Goal: Transaction & Acquisition: Purchase product/service

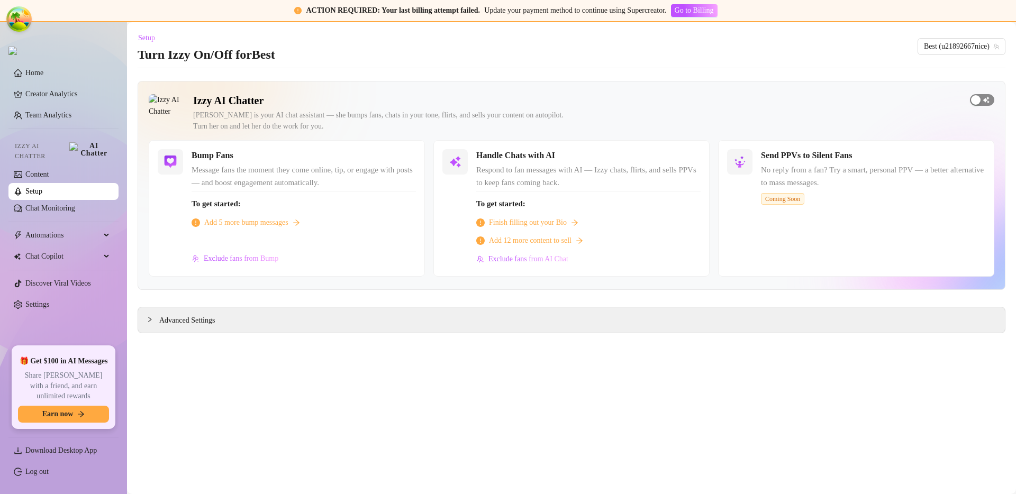
click at [976, 96] on div "button" at bounding box center [976, 100] width 10 height 10
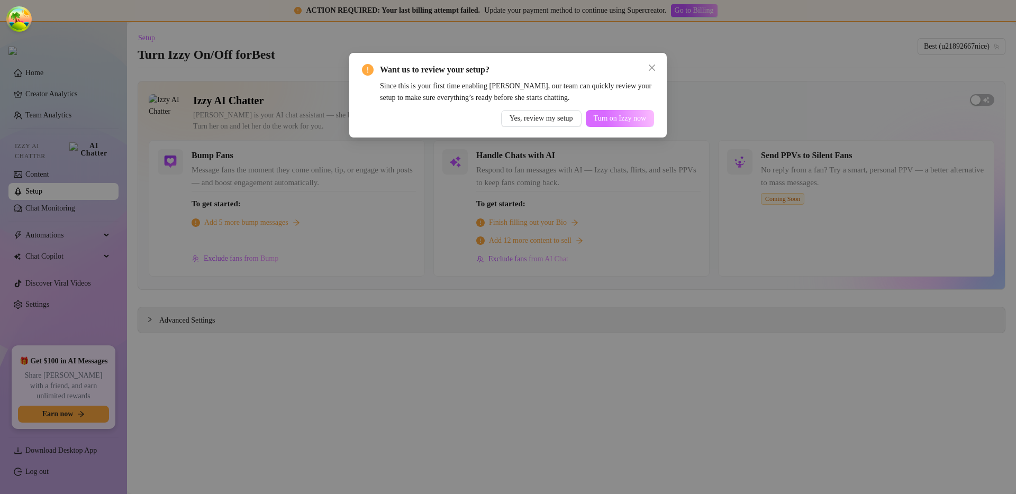
click at [615, 117] on span "Turn on Izzy now" at bounding box center [620, 118] width 52 height 8
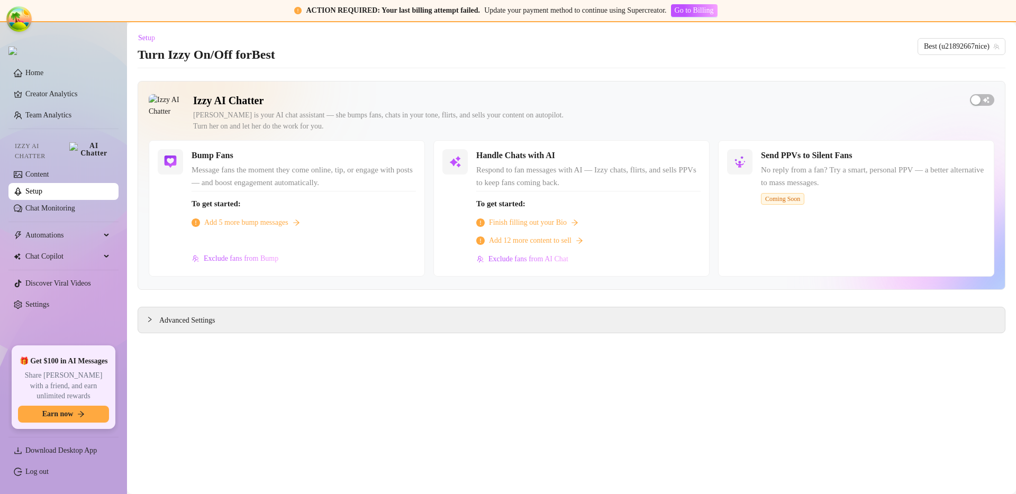
click at [490, 399] on main "Setup Turn Izzy On/Off for Best Best (u21892667nice) Izzy AI Chatter Izzy is yo…" at bounding box center [571, 258] width 889 height 472
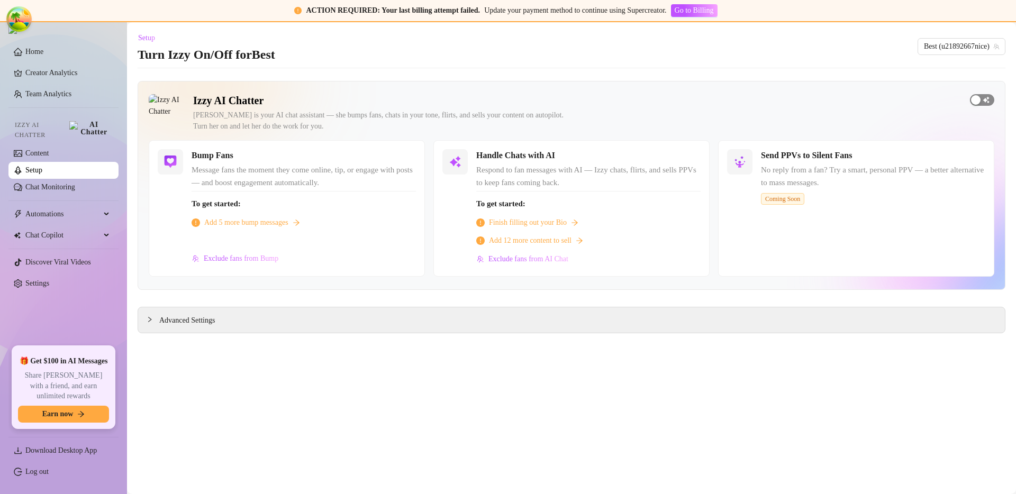
click at [978, 102] on div "button" at bounding box center [976, 100] width 10 height 10
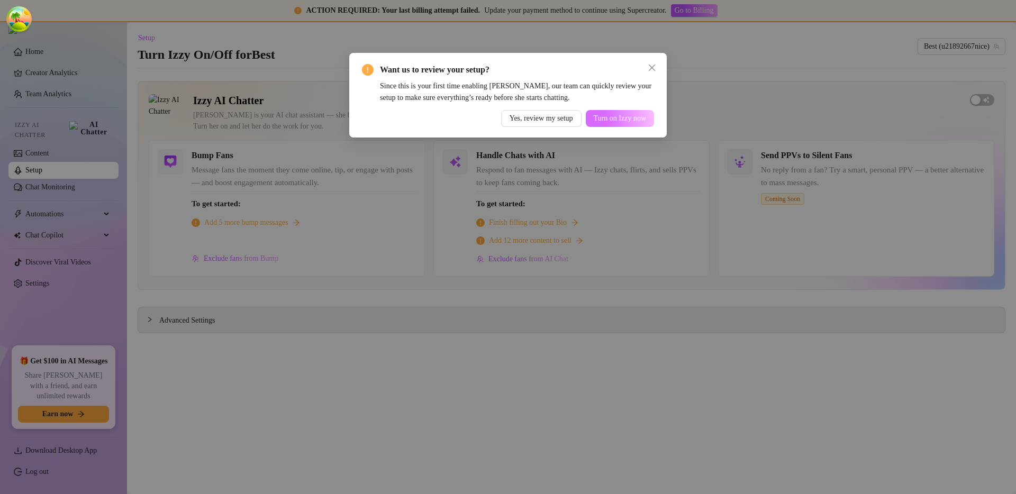
click at [605, 119] on span "Turn on Izzy now" at bounding box center [620, 118] width 52 height 8
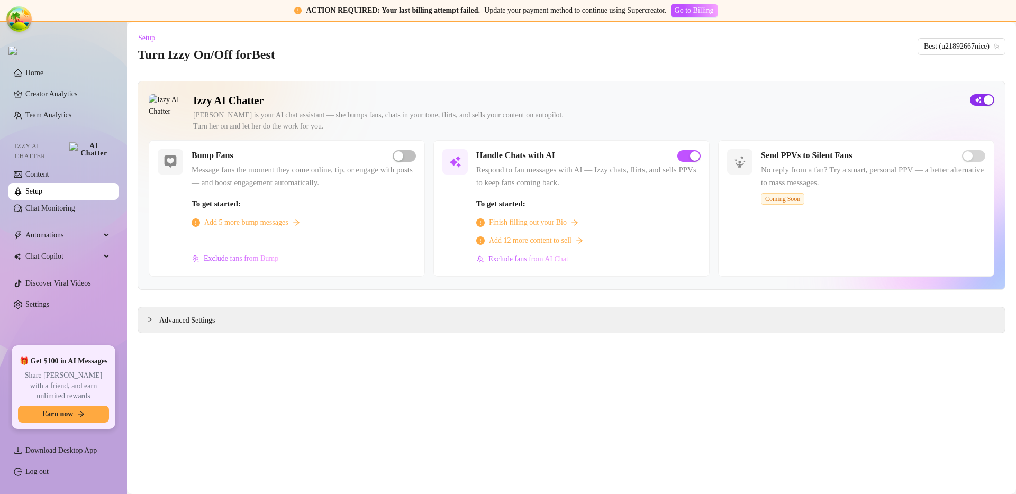
click at [984, 94] on span "button" at bounding box center [982, 100] width 24 height 12
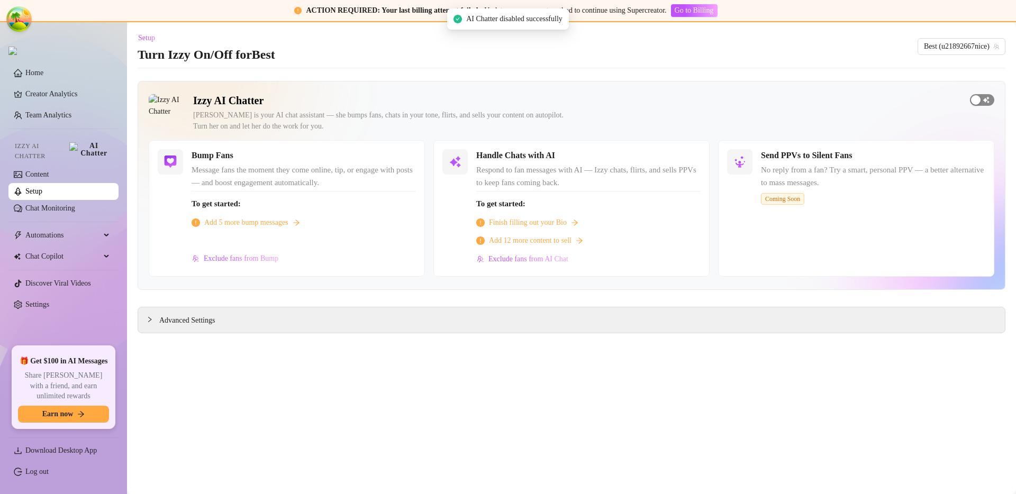
click at [990, 99] on span "button" at bounding box center [982, 100] width 24 height 12
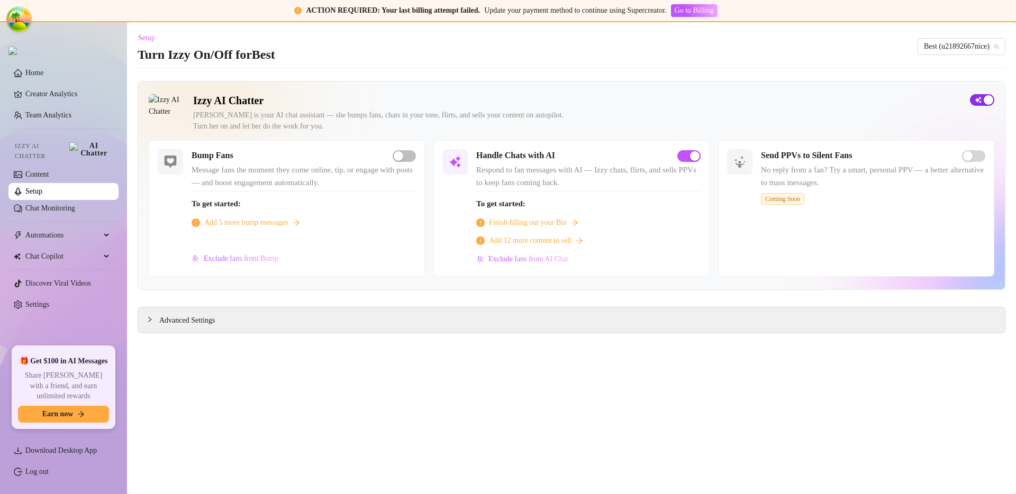
click at [981, 103] on span "button" at bounding box center [982, 100] width 24 height 12
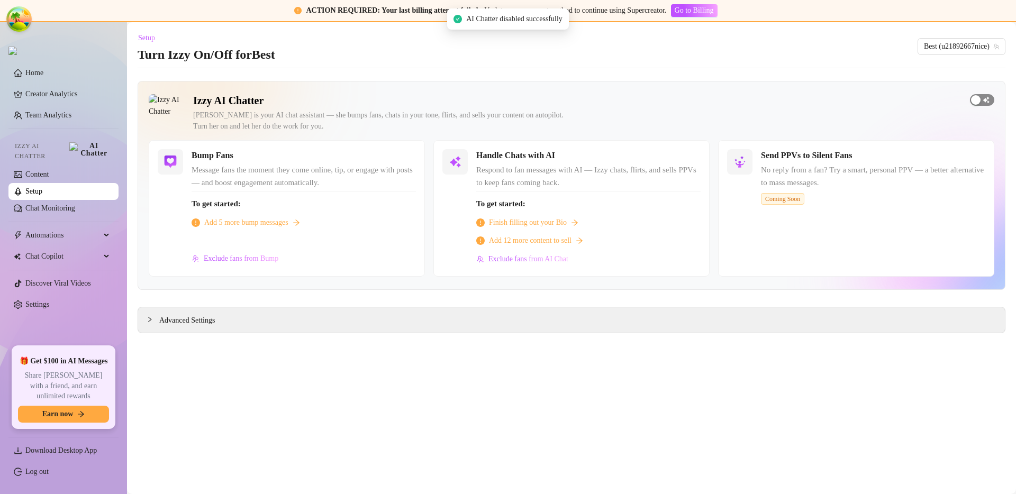
click at [983, 98] on span "button" at bounding box center [982, 100] width 24 height 12
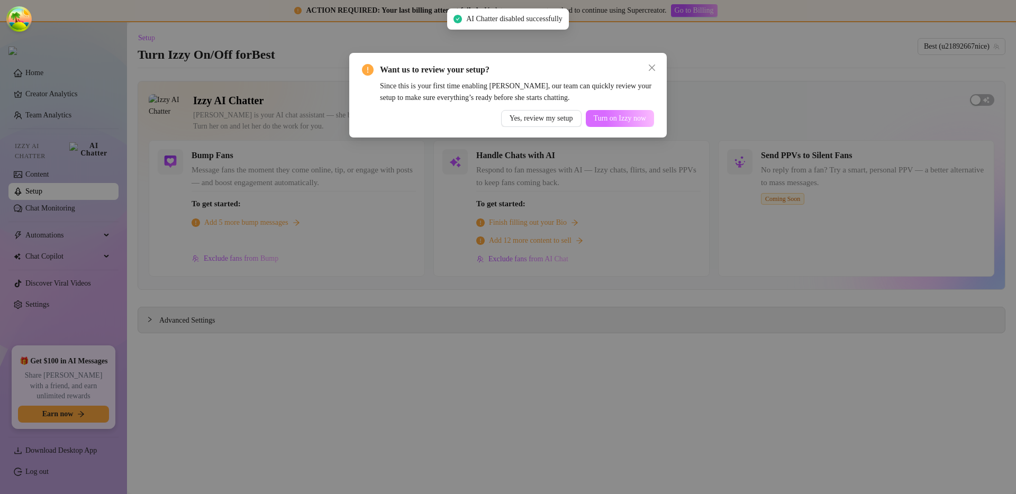
click at [611, 115] on span "Turn on Izzy now" at bounding box center [620, 118] width 52 height 8
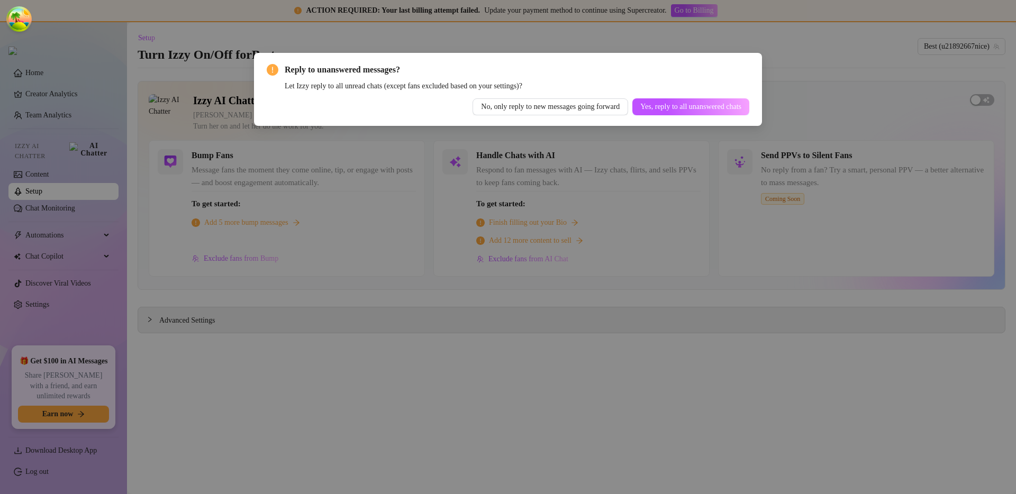
click at [546, 172] on div "Reply to unanswered messages? Let Izzy reply to all unread chats (except fans e…" at bounding box center [508, 247] width 1016 height 494
click at [411, 188] on div "Reply to unanswered messages? Let Izzy reply to all unread chats (except fans e…" at bounding box center [508, 247] width 1016 height 494
click at [593, 242] on div "Reply to unanswered messages? Let Izzy reply to all unread chats (except fans e…" at bounding box center [508, 247] width 1016 height 494
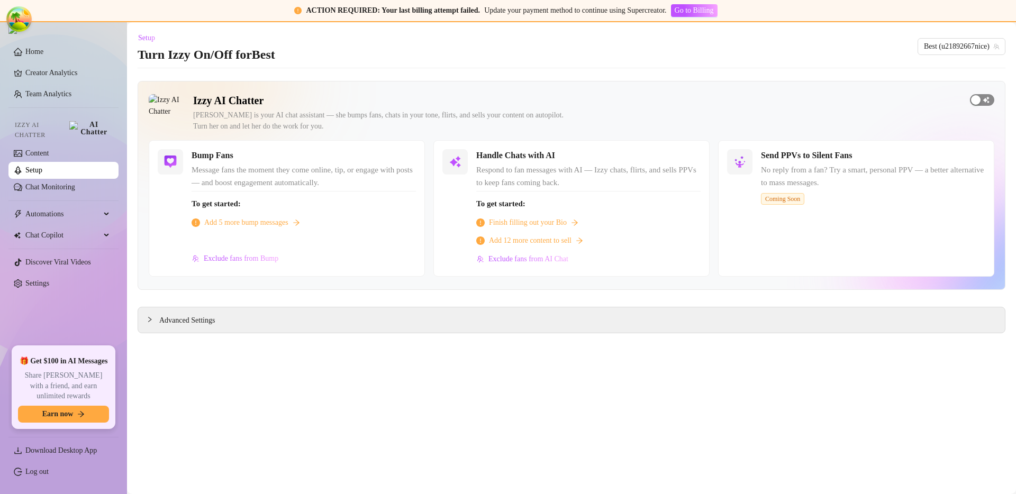
click at [983, 103] on span "button" at bounding box center [982, 100] width 24 height 12
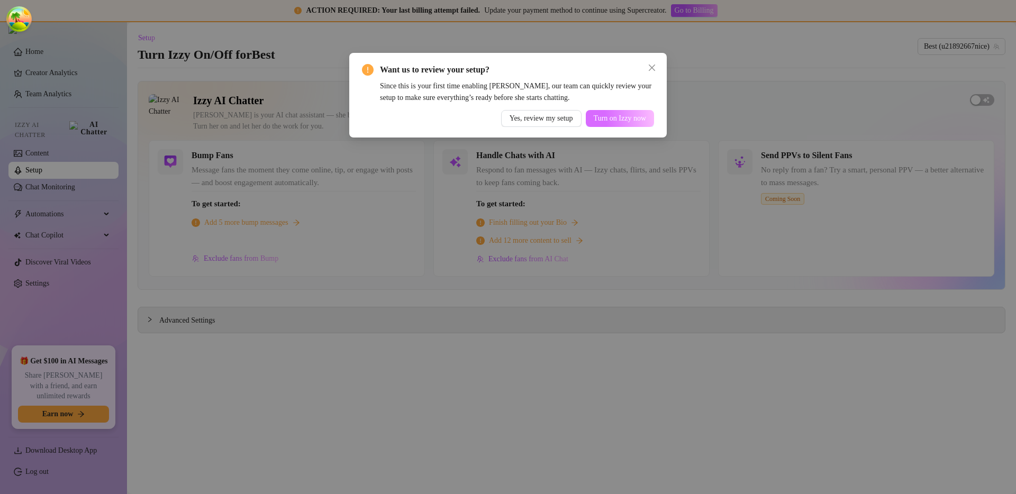
click at [625, 123] on button "Turn on Izzy now" at bounding box center [620, 118] width 68 height 17
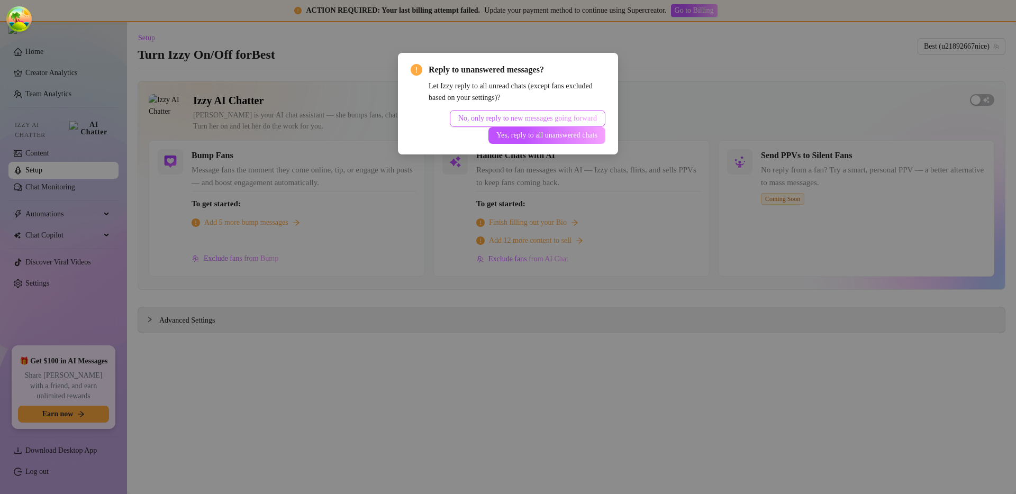
click at [572, 119] on span "No, only reply to new messages going forward" at bounding box center [527, 118] width 139 height 8
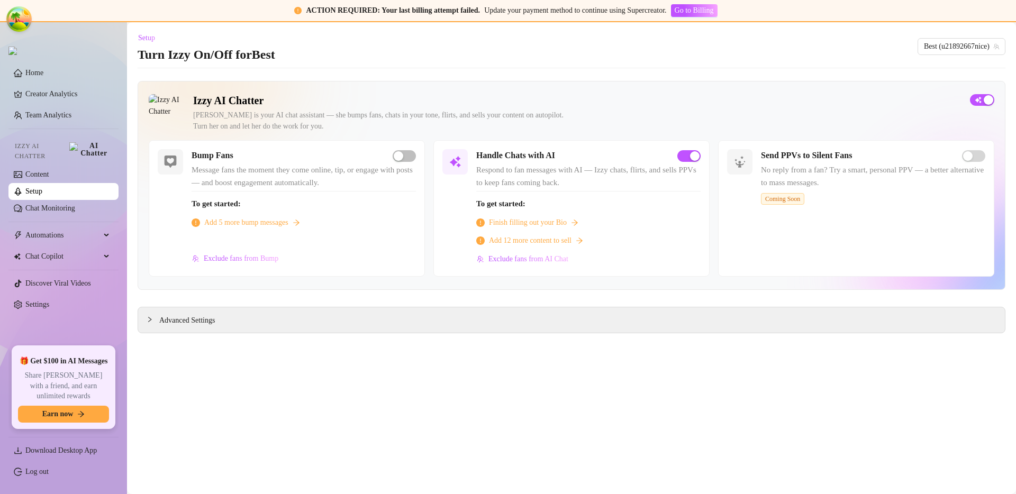
click at [370, 425] on main "Setup Turn Izzy On/Off for Best Best (u21892667nice) Izzy AI Chatter Izzy is yo…" at bounding box center [571, 258] width 889 height 472
click at [812, 93] on div "Izzy AI Chatter Izzy is your AI chat assistant — she bumps fans, chats in your …" at bounding box center [572, 185] width 868 height 209
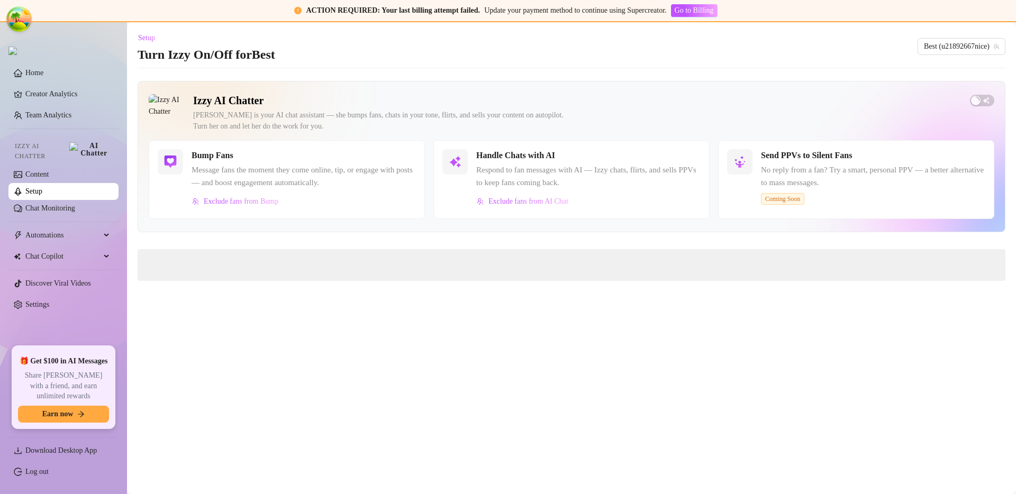
click at [740, 312] on main "Setup Turn Izzy On/Off for Best Best (u21892667nice) Izzy AI Chatter [PERSON_NA…" at bounding box center [571, 258] width 889 height 472
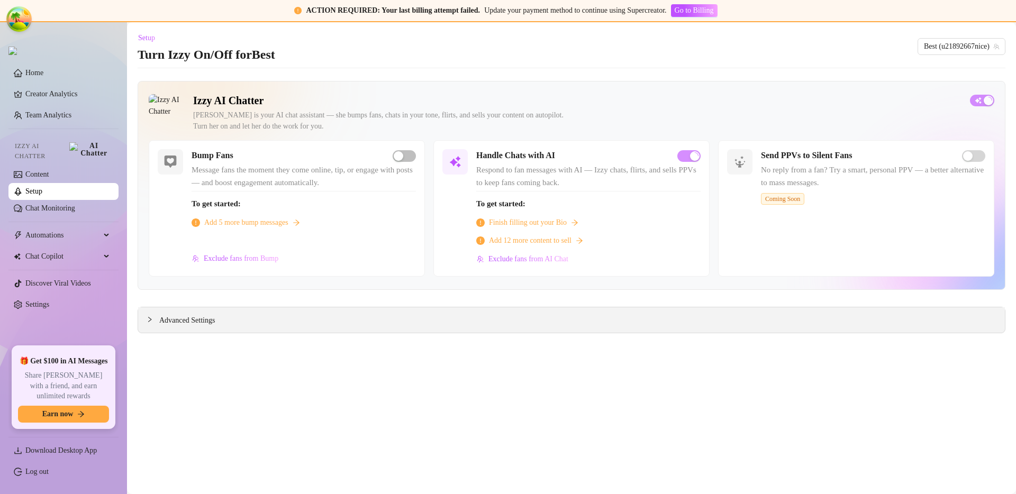
click at [208, 320] on span "Advanced Settings" at bounding box center [187, 321] width 56 height 12
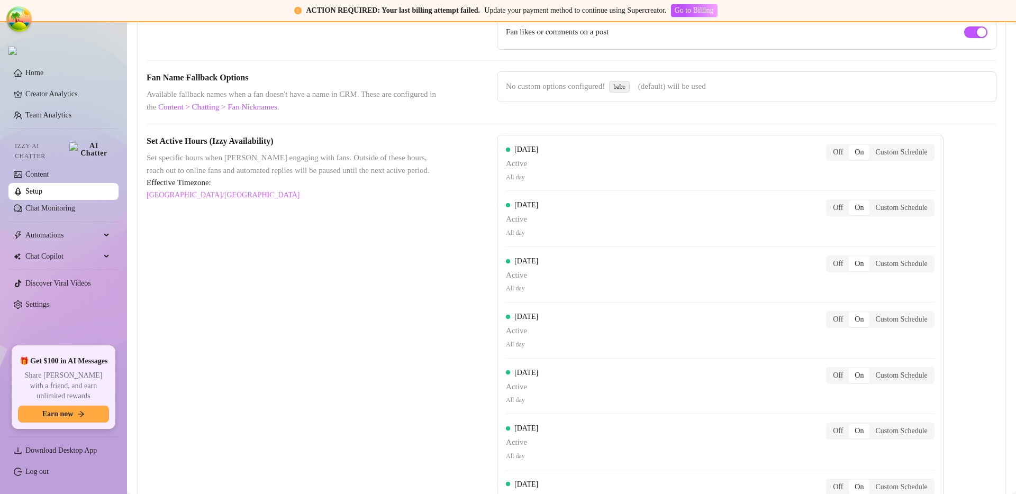
scroll to position [989, 0]
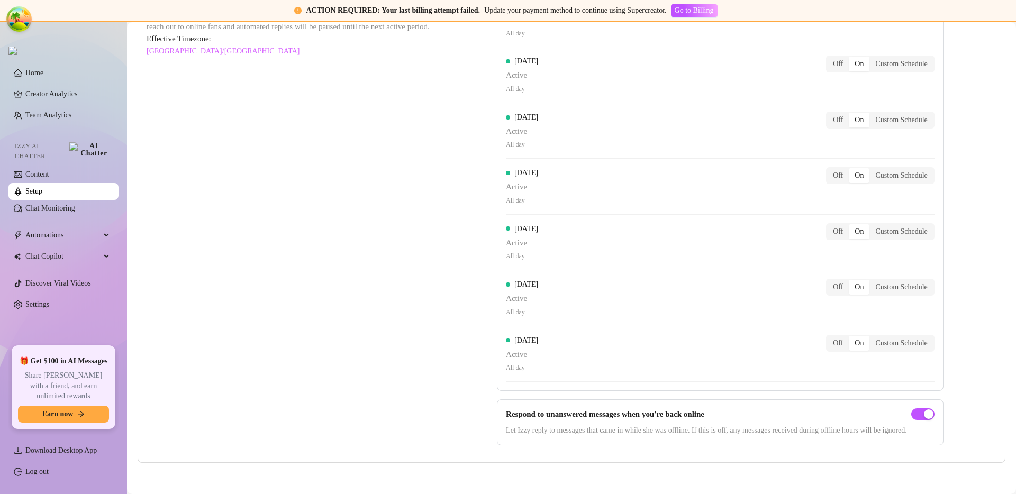
click at [670, 414] on strong "Respond to unanswered messages when you're back online" at bounding box center [605, 414] width 198 height 8
click at [633, 414] on strong "Respond to unanswered messages when you're back online" at bounding box center [605, 414] width 198 height 8
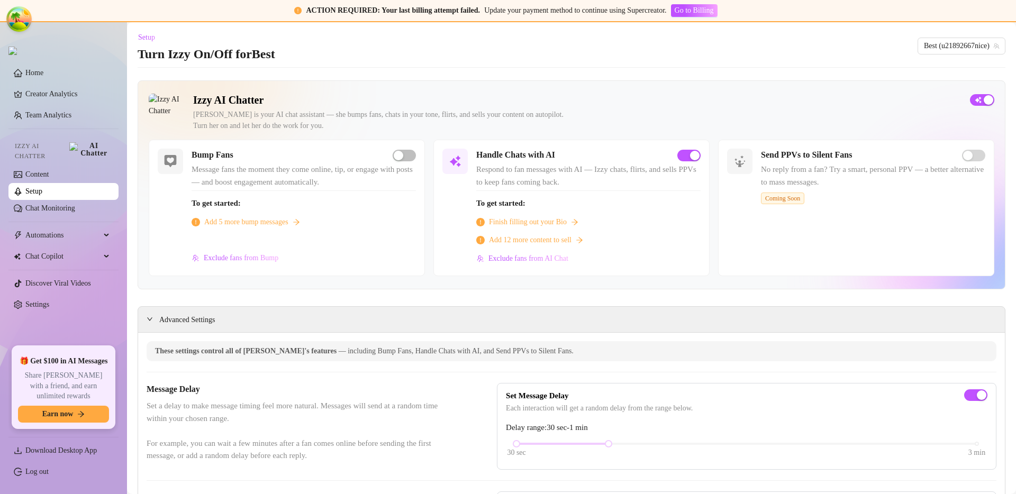
scroll to position [0, 0]
click at [52, 204] on link "Chat Monitoring" at bounding box center [50, 208] width 50 height 8
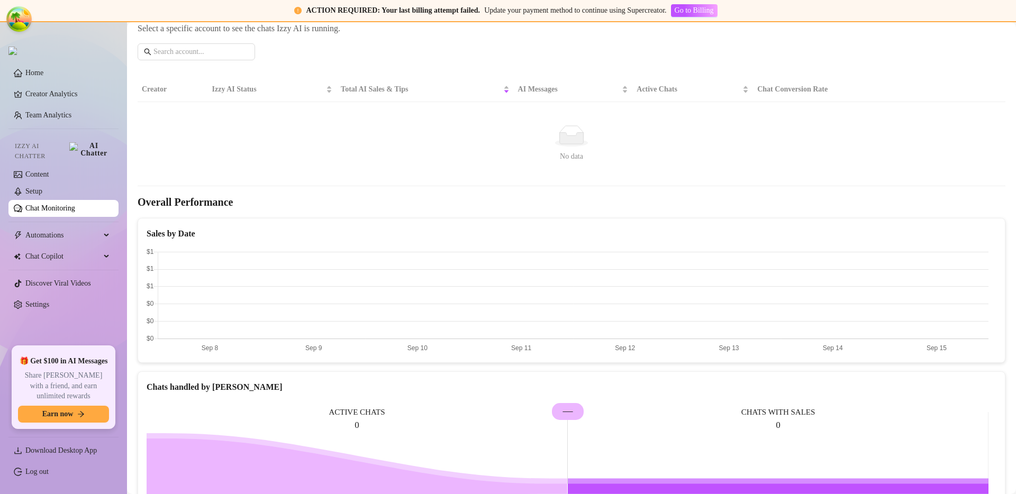
scroll to position [2, 0]
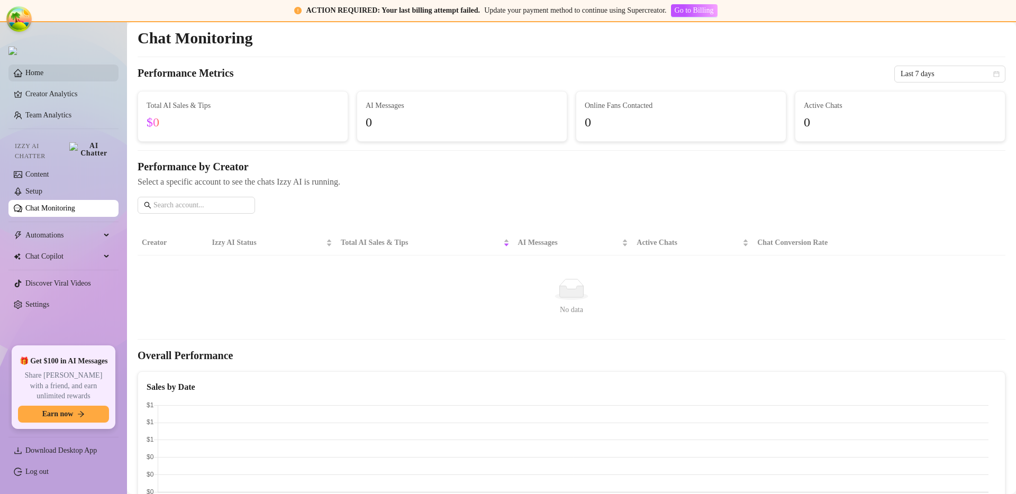
click at [43, 73] on link "Home" at bounding box center [34, 73] width 18 height 8
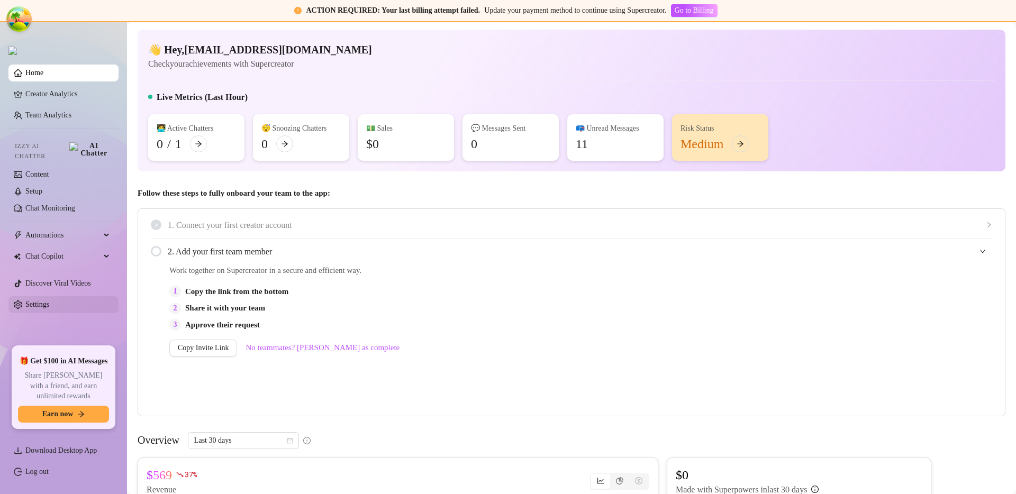
click at [49, 300] on link "Settings" at bounding box center [37, 304] width 24 height 8
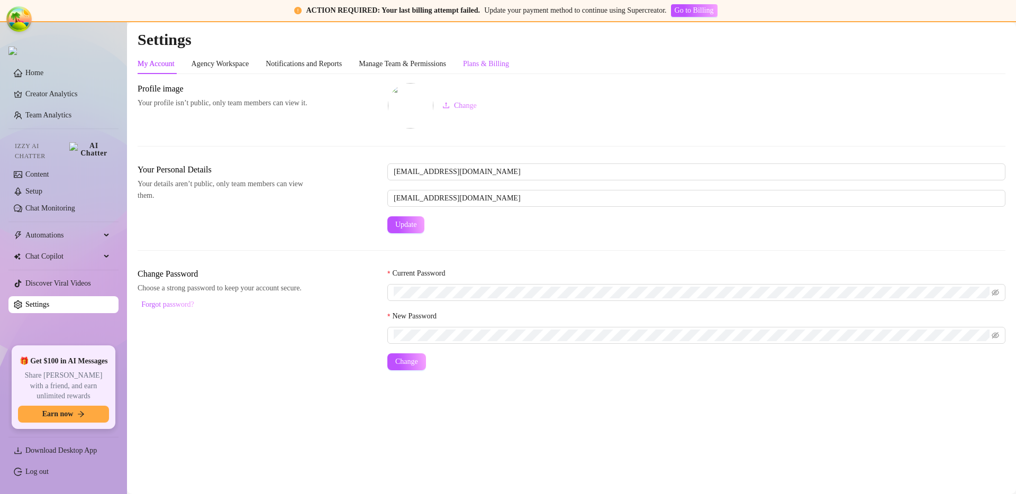
click at [509, 59] on div "Plans & Billing" at bounding box center [486, 64] width 46 height 12
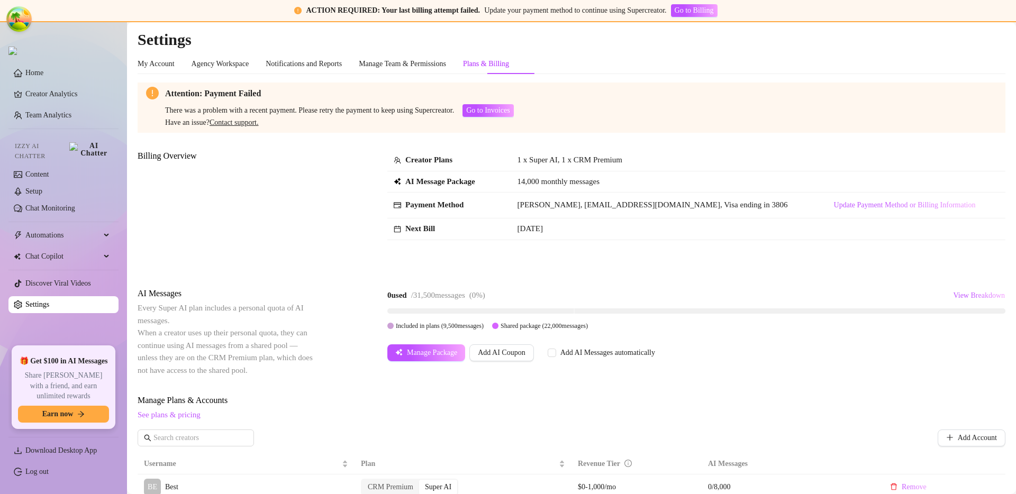
click at [817, 82] on div "My Account Agency Workspace Notifications and Reports Manage Team & Permissions…" at bounding box center [572, 433] width 868 height 759
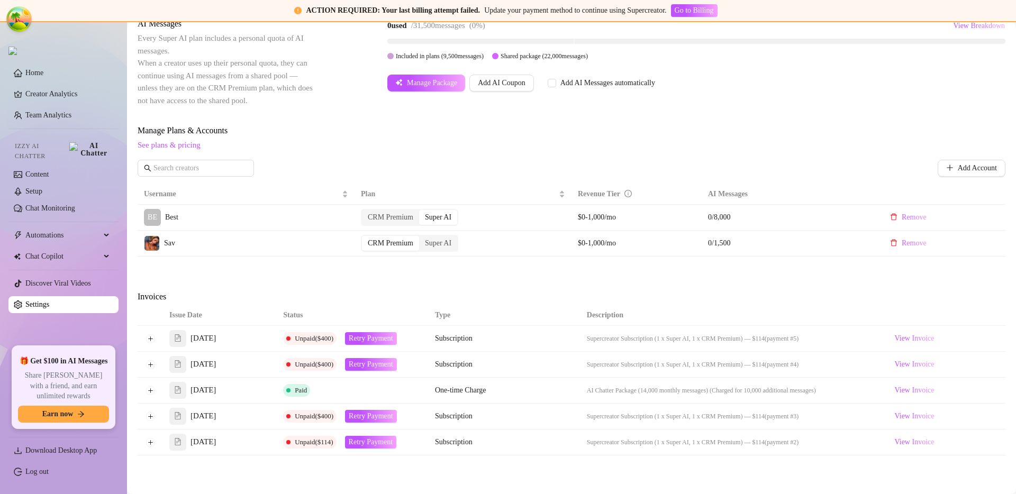
scroll to position [363, 0]
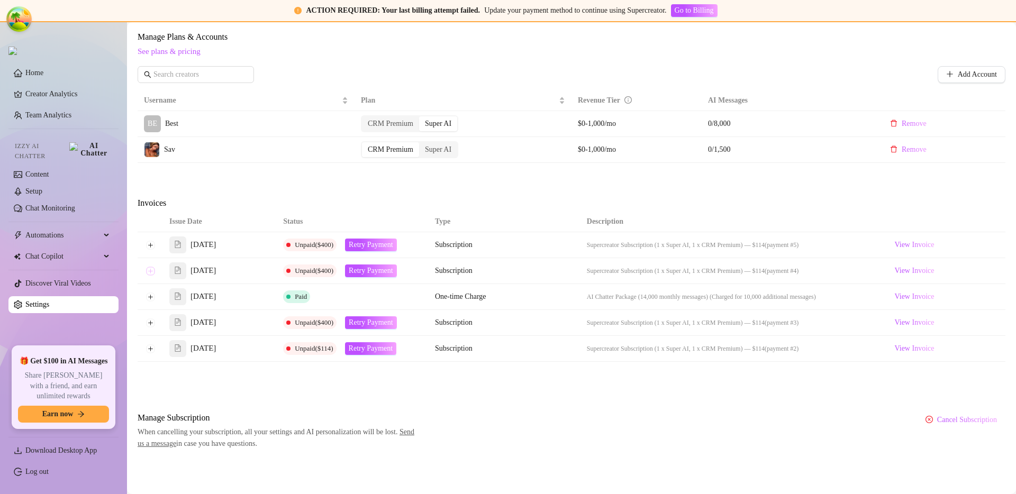
click at [149, 271] on button "Expand row" at bounding box center [150, 271] width 8 height 8
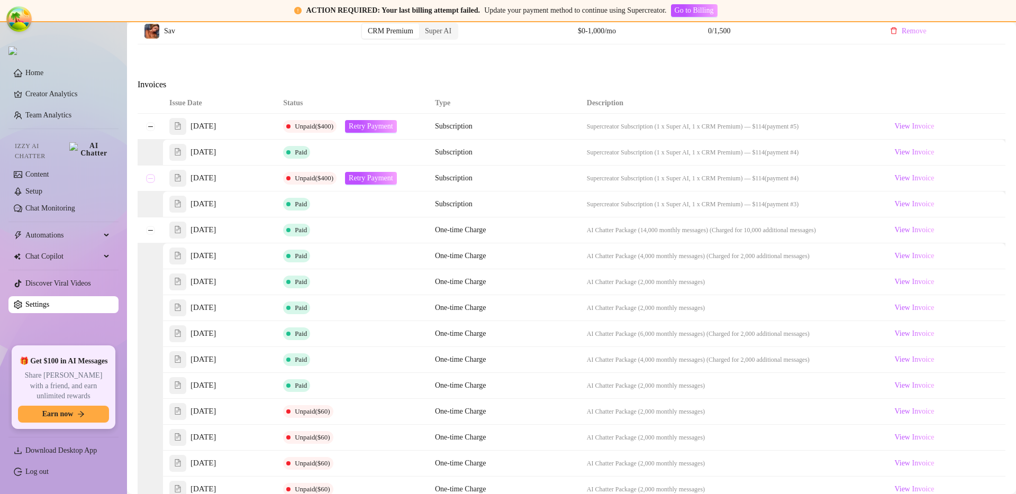
scroll to position [511, 0]
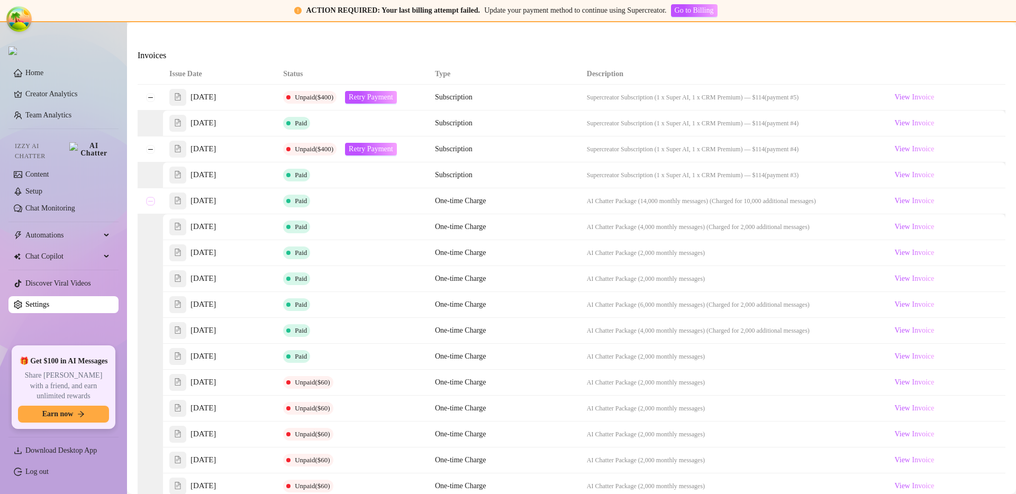
click at [146, 198] on button "Collapse row" at bounding box center [150, 201] width 8 height 8
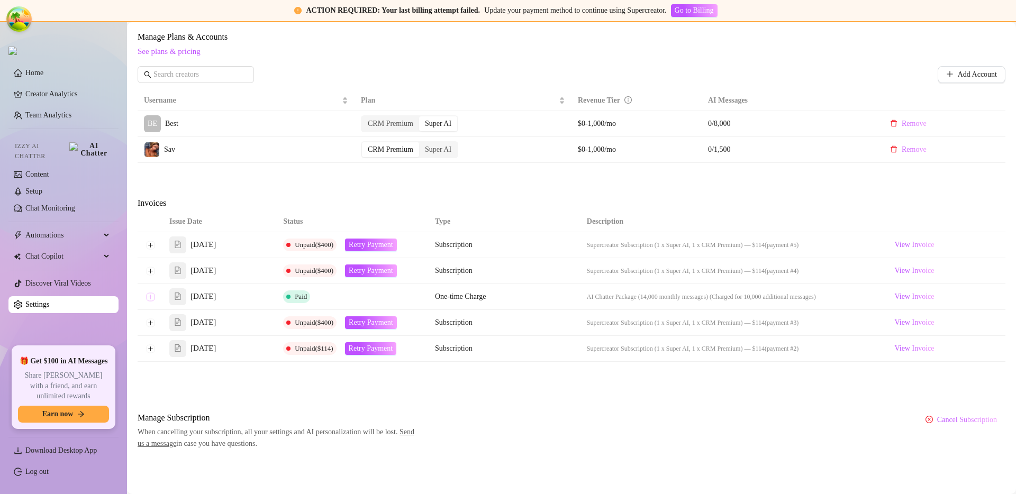
scroll to position [363, 0]
click at [271, 181] on div "Attention: Payment Failed There was a problem with a recent payment. Please ret…" at bounding box center [572, 84] width 868 height 731
click at [152, 249] on button "Expand row" at bounding box center [150, 245] width 8 height 8
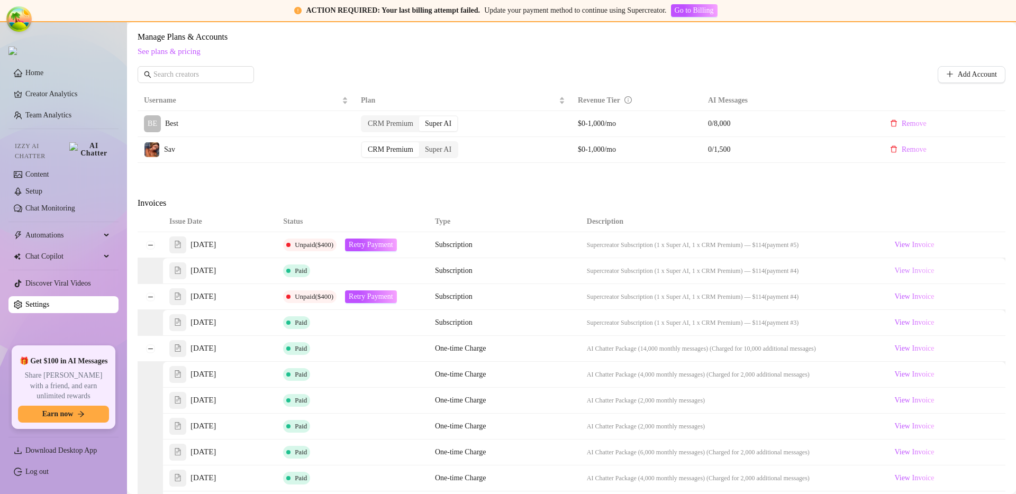
click at [917, 273] on span "View Invoice" at bounding box center [915, 271] width 40 height 12
click at [916, 246] on span "View Invoice" at bounding box center [914, 245] width 40 height 12
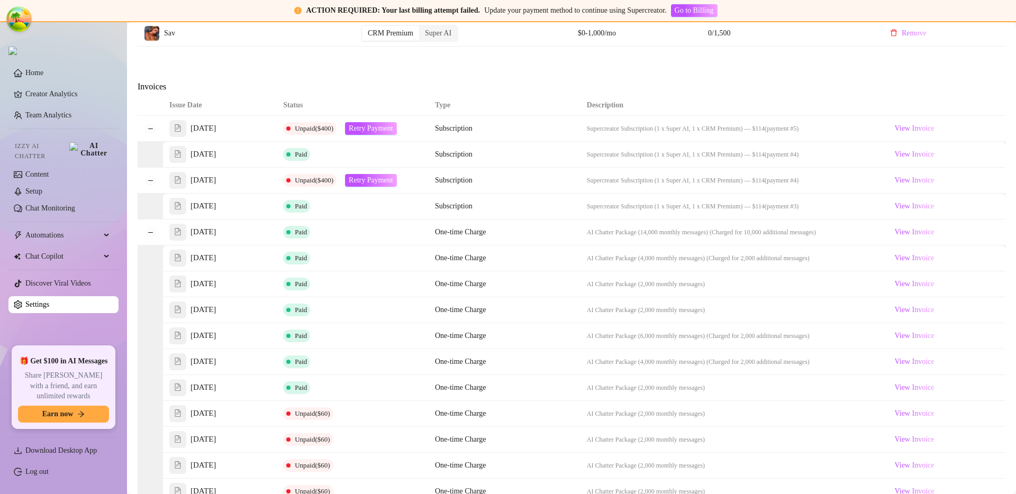
scroll to position [482, 0]
click at [149, 231] on button "Collapse row" at bounding box center [150, 230] width 8 height 8
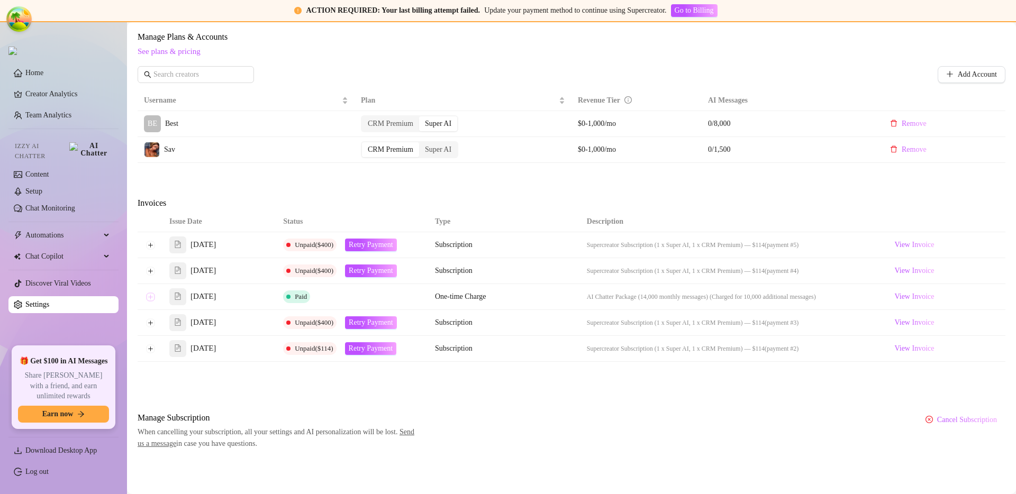
scroll to position [363, 0]
click at [152, 295] on button "Expand row" at bounding box center [150, 297] width 8 height 8
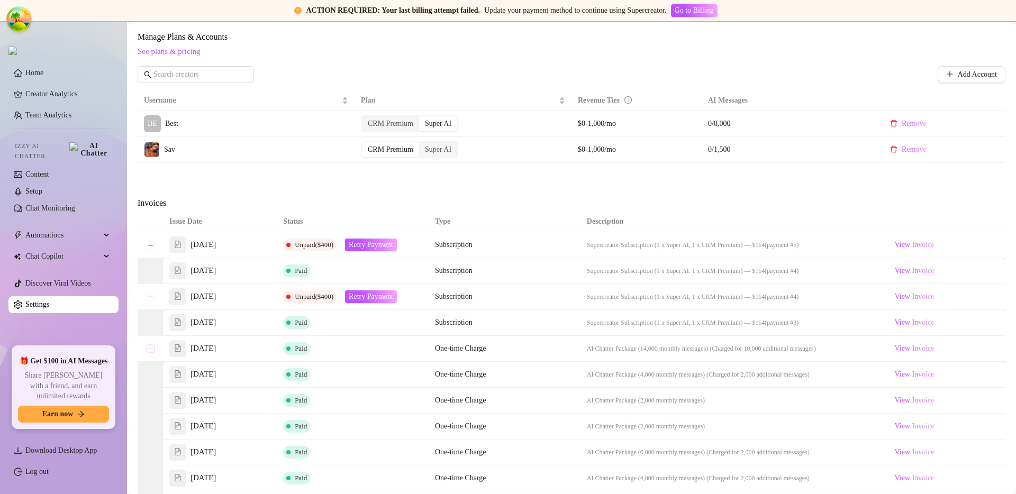
scroll to position [482, 0]
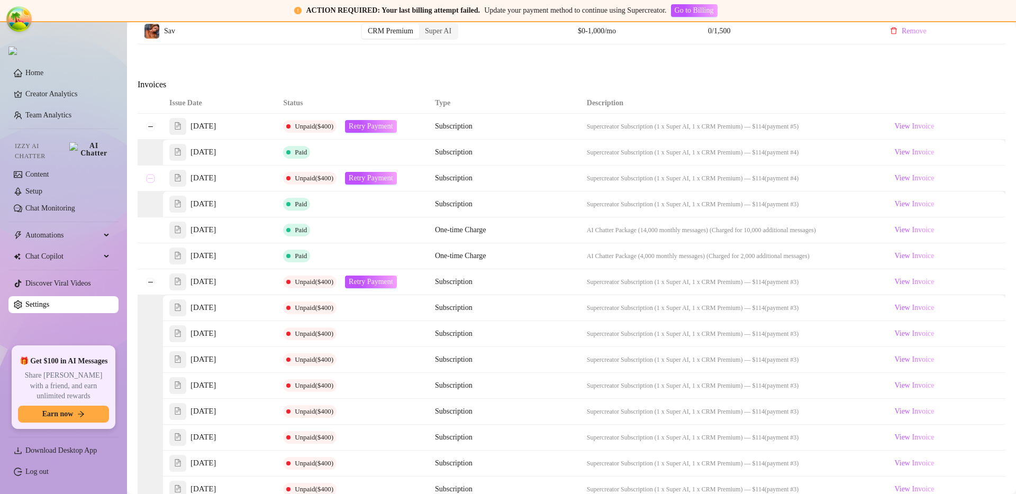
click at [152, 181] on button "Collapse row" at bounding box center [150, 178] width 8 height 8
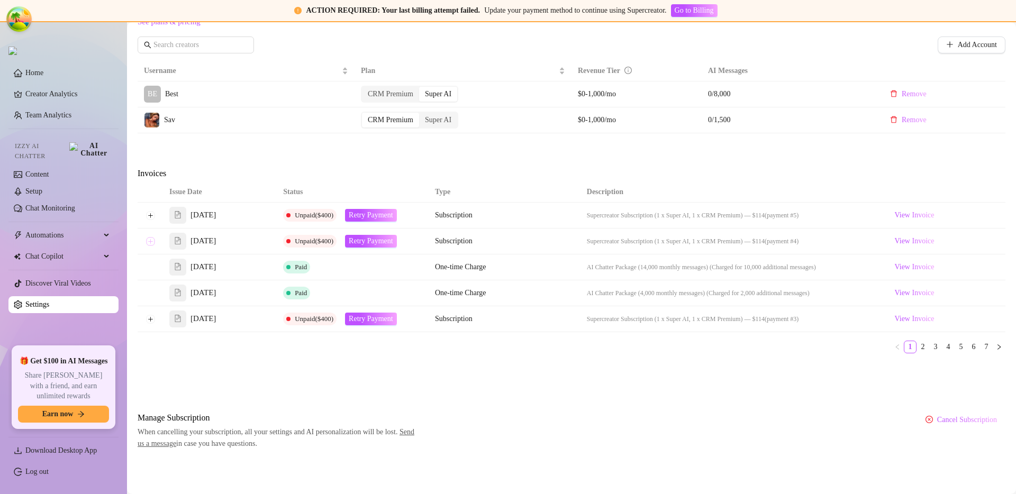
scroll to position [393, 0]
click at [152, 280] on td at bounding box center [150, 293] width 25 height 26
click at [164, 274] on td "[DATE]" at bounding box center [220, 267] width 114 height 26
click at [149, 212] on button "Expand row" at bounding box center [150, 215] width 8 height 8
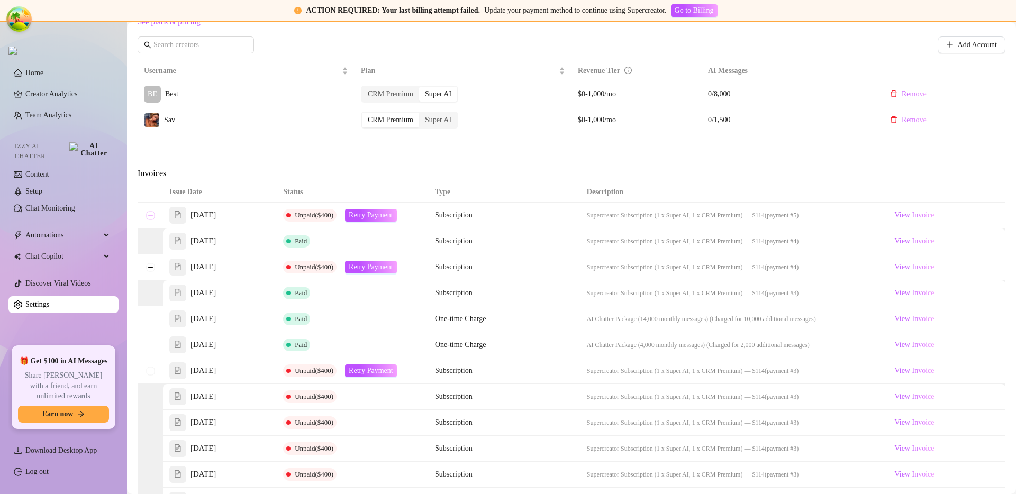
click at [149, 212] on button "Collapse row" at bounding box center [150, 215] width 8 height 8
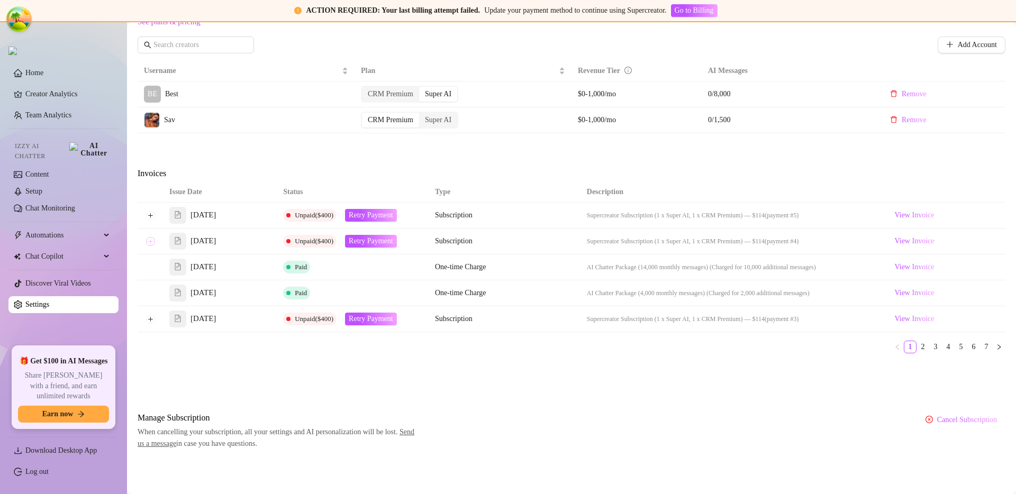
click at [152, 238] on button "Expand row" at bounding box center [150, 241] width 8 height 8
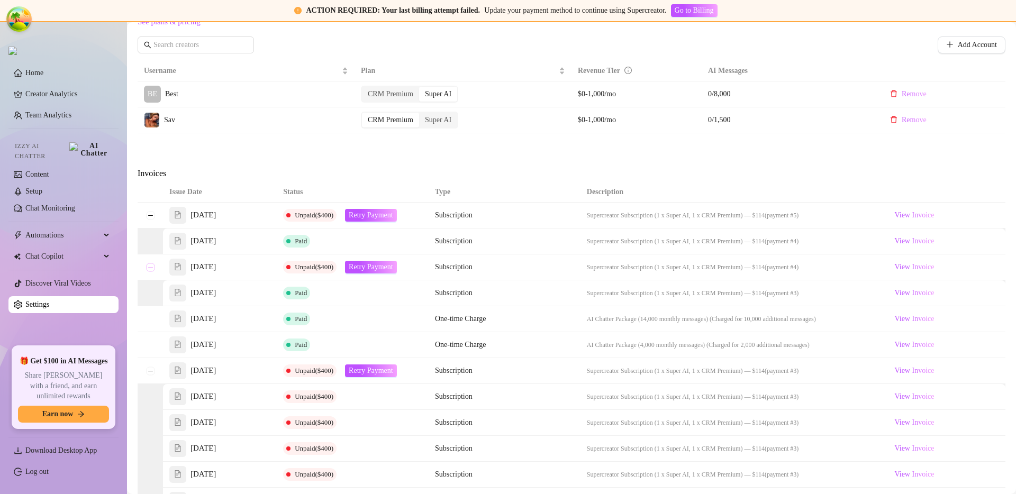
click at [153, 264] on button "Collapse row" at bounding box center [150, 267] width 8 height 8
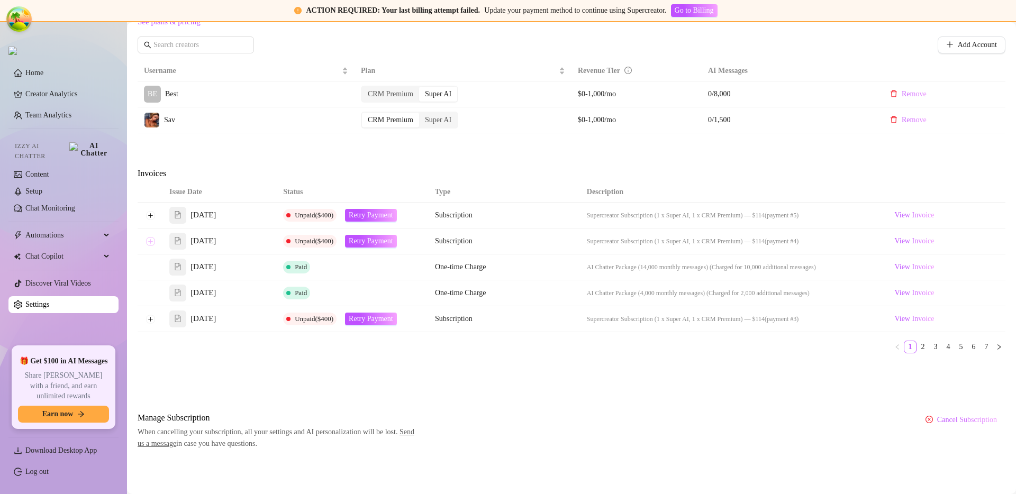
click at [154, 243] on button "Expand row" at bounding box center [150, 241] width 8 height 8
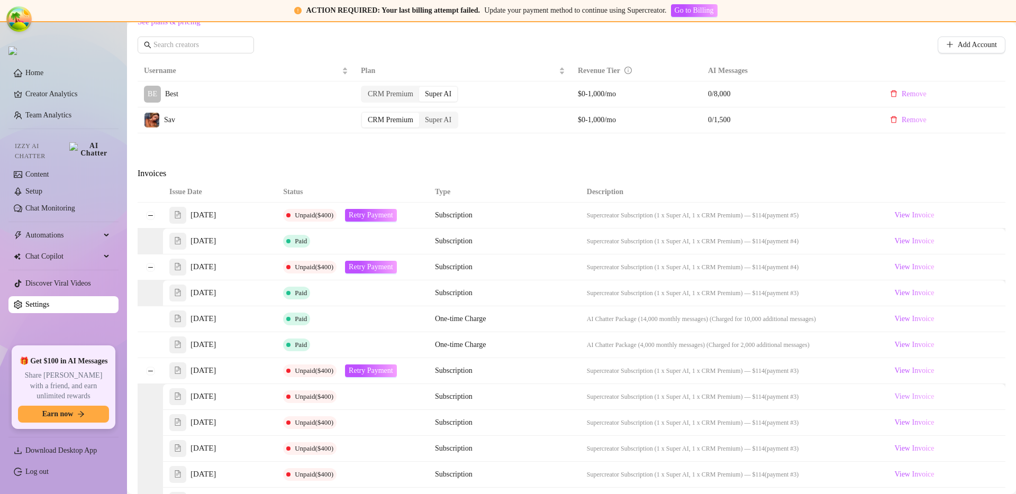
click at [914, 394] on span "View Invoice" at bounding box center [915, 397] width 40 height 12
click at [910, 372] on span "View Invoice" at bounding box center [914, 371] width 40 height 12
click at [151, 370] on button "Collapse row" at bounding box center [150, 371] width 8 height 8
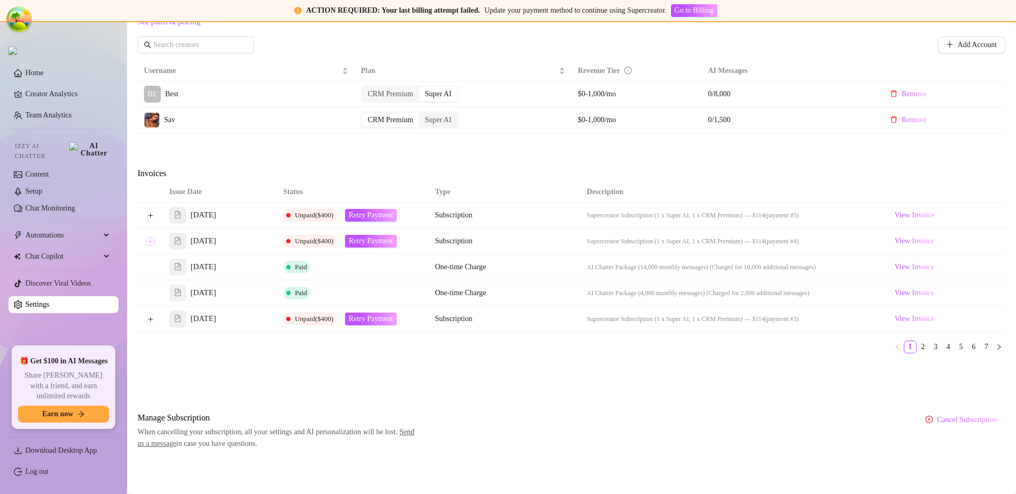
click at [153, 240] on button "Expand row" at bounding box center [150, 241] width 8 height 8
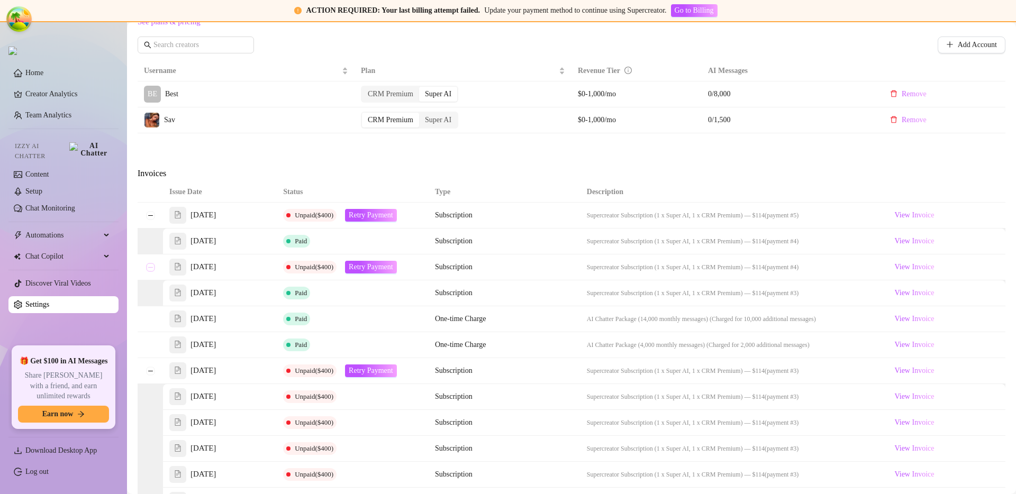
click at [150, 267] on button "Collapse row" at bounding box center [150, 267] width 8 height 8
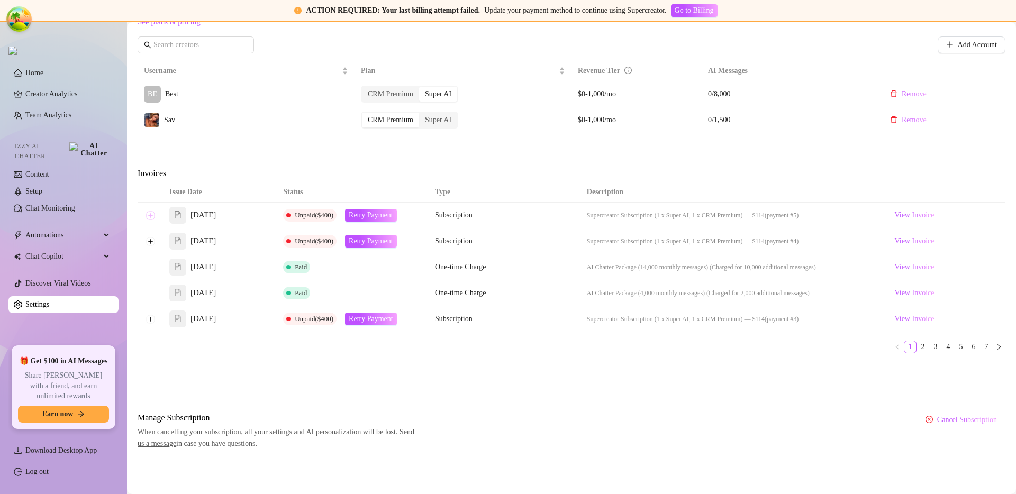
click at [152, 217] on button "Expand row" at bounding box center [150, 215] width 8 height 8
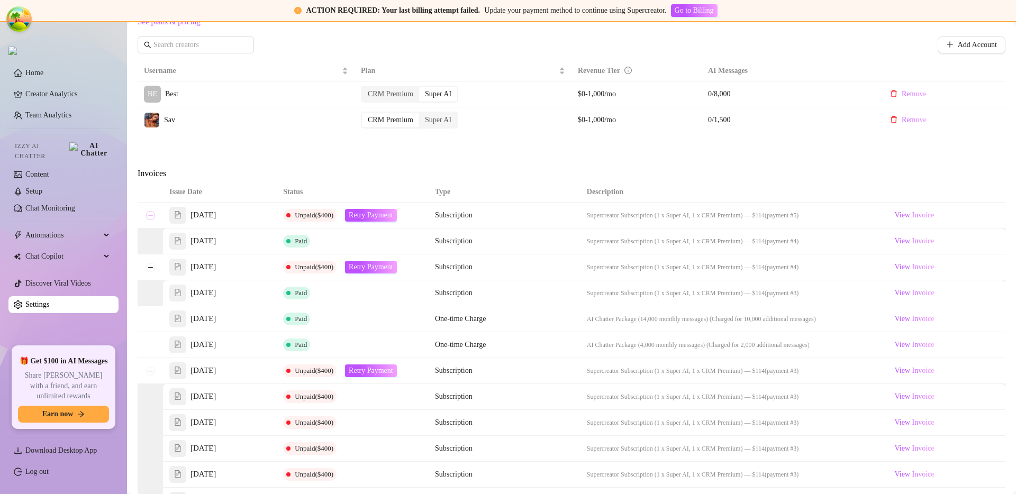
click at [146, 216] on button "Collapse row" at bounding box center [150, 215] width 8 height 8
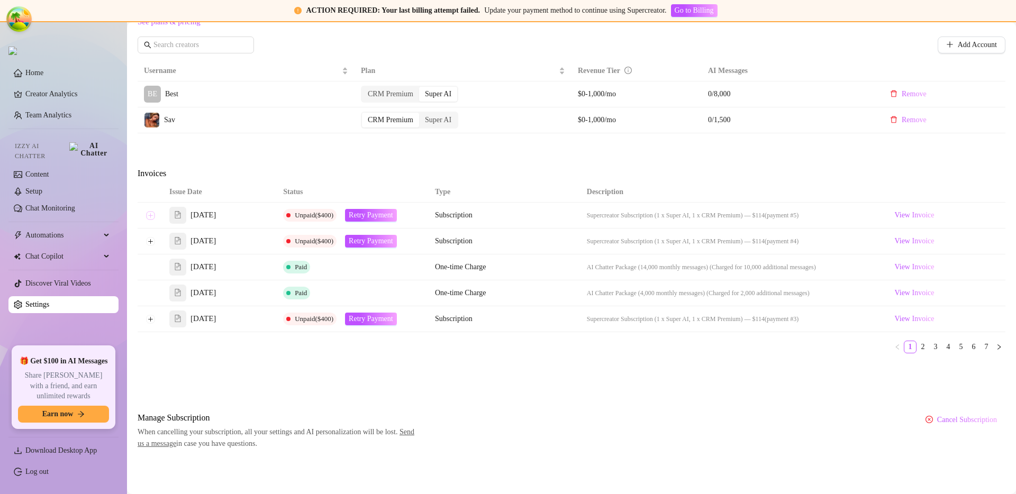
click at [146, 216] on button "Expand row" at bounding box center [150, 215] width 8 height 8
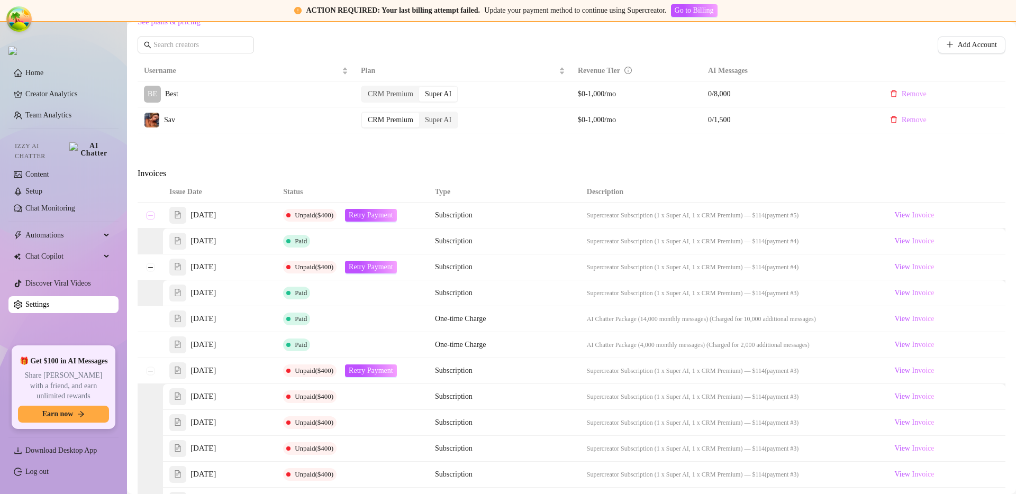
click at [146, 216] on button "Collapse row" at bounding box center [150, 215] width 8 height 8
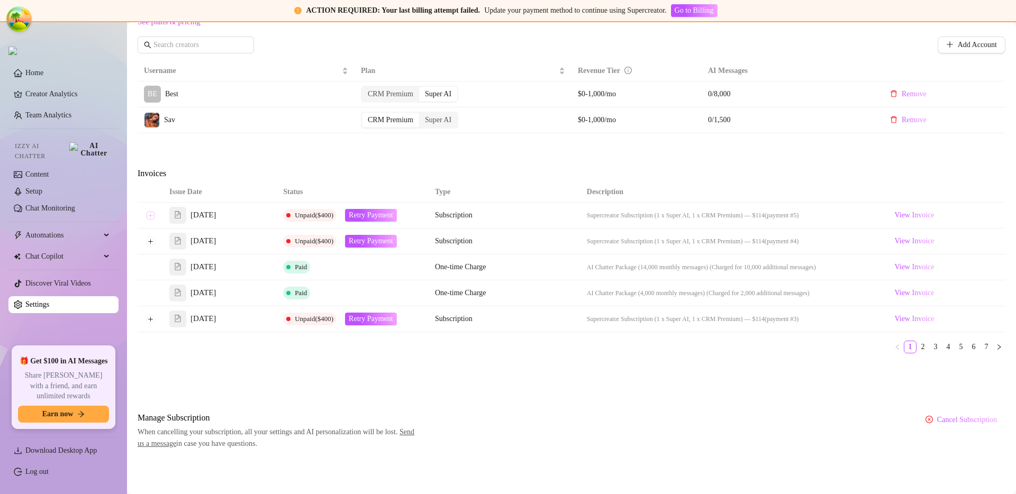
click at [146, 216] on button "Expand row" at bounding box center [150, 215] width 8 height 8
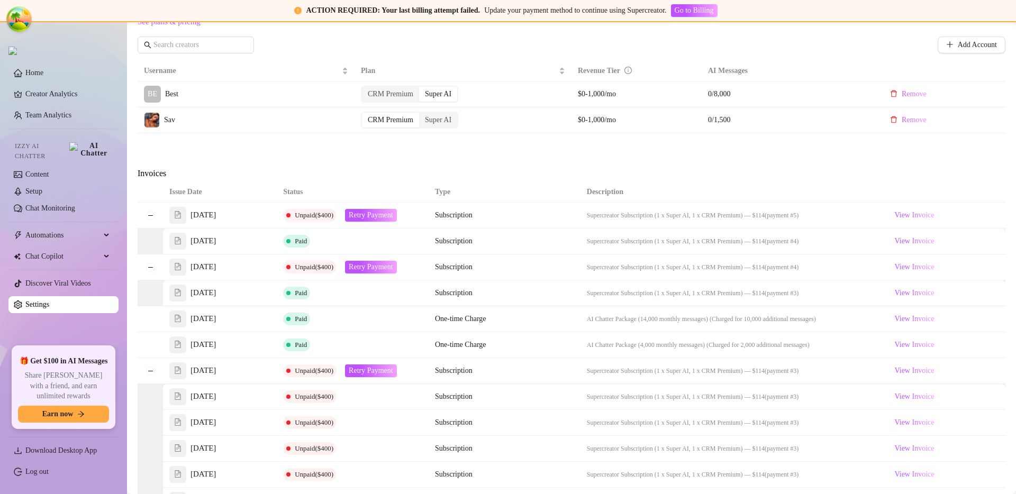
click at [700, 164] on div "Attention: Payment Failed There was a problem with a recent payment. Please ret…" at bounding box center [572, 211] width 868 height 1045
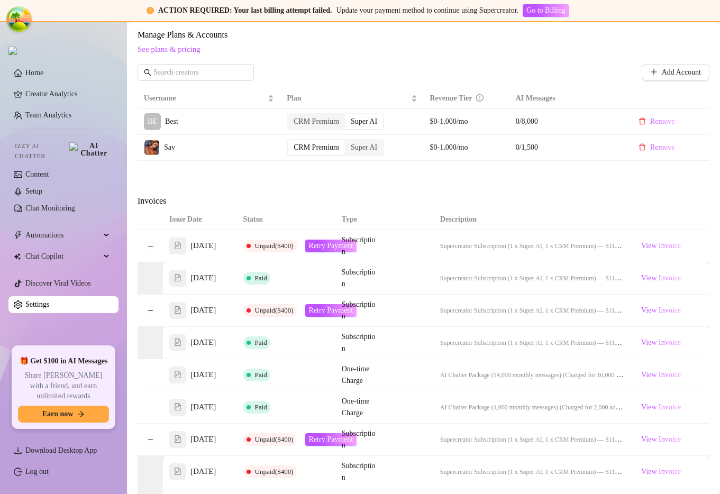
scroll to position [458, 0]
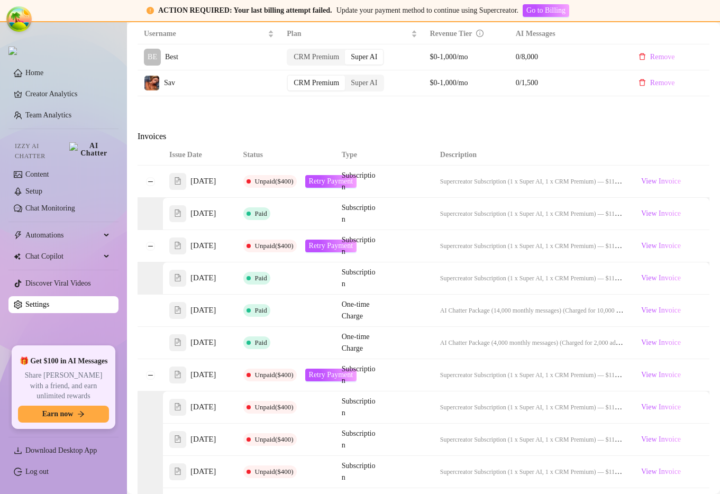
click at [597, 156] on div "Attention: Payment Failed There was a problem with a recent payment. Please ret…" at bounding box center [424, 212] width 572 height 1174
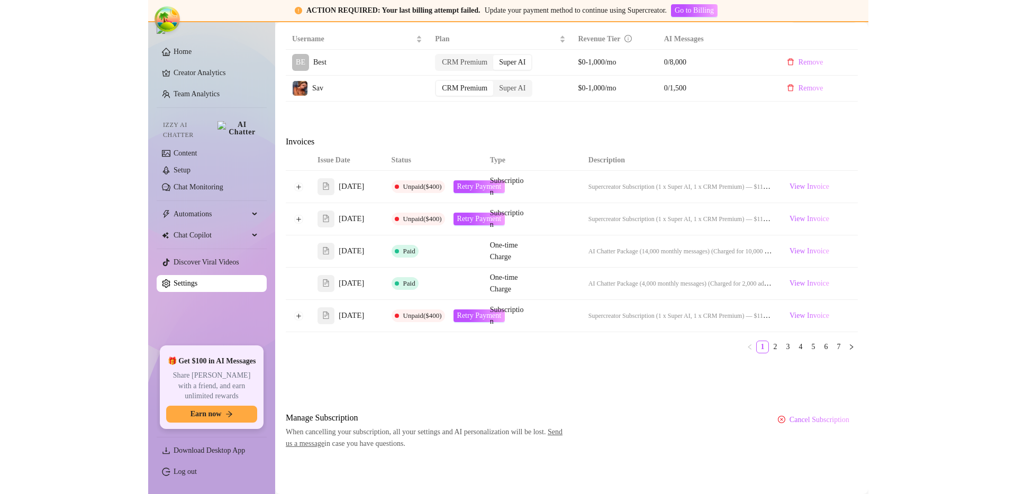
scroll to position [451, 0]
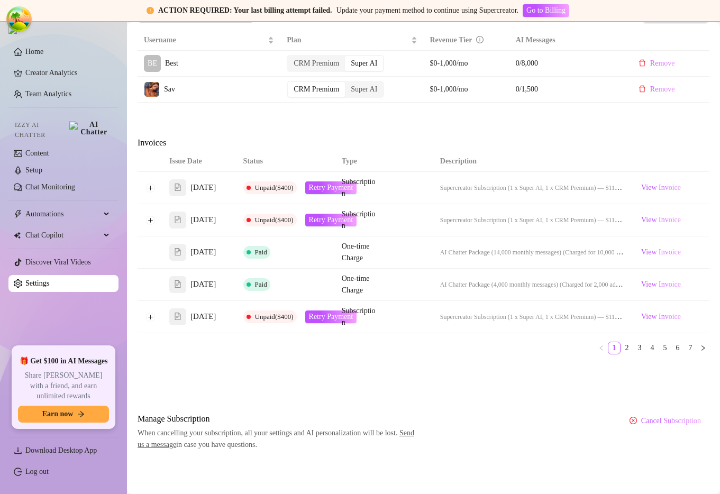
click at [153, 204] on td at bounding box center [150, 188] width 25 height 32
click at [150, 192] on button "Expand row" at bounding box center [150, 188] width 8 height 8
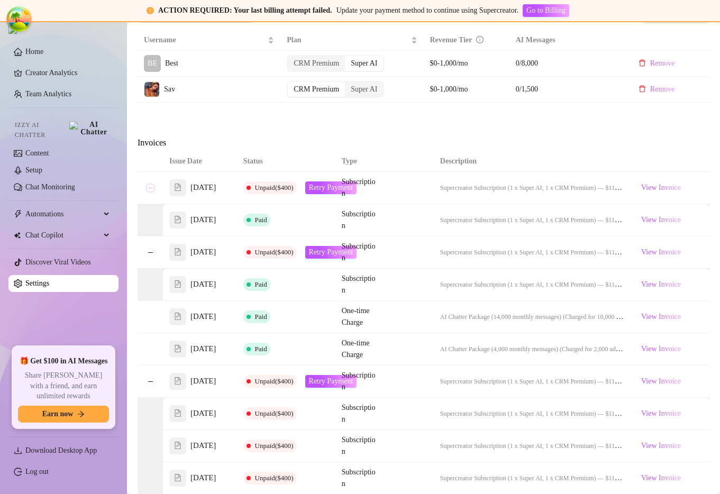
click at [150, 192] on button "Collapse row" at bounding box center [150, 188] width 8 height 8
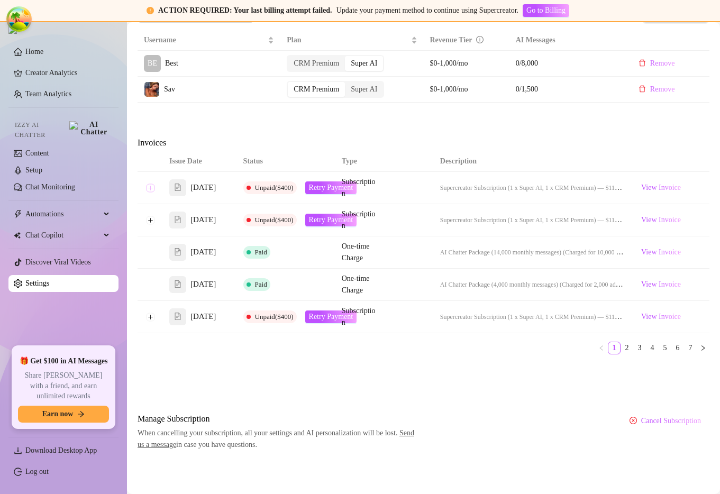
click at [150, 192] on button "Expand row" at bounding box center [150, 188] width 8 height 8
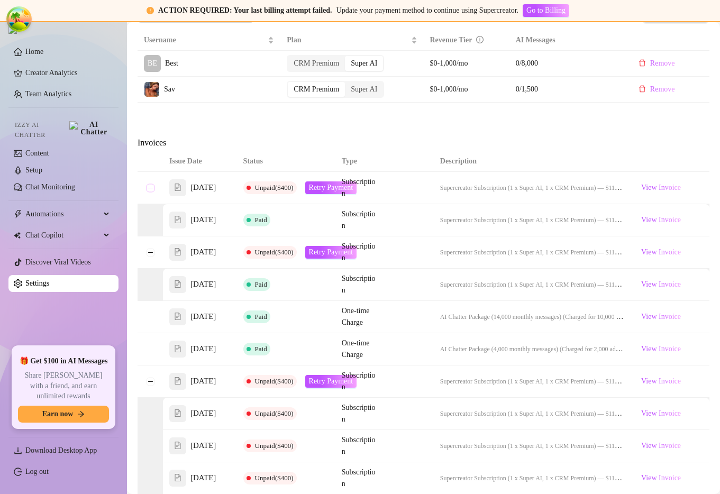
click at [150, 192] on button "Collapse row" at bounding box center [150, 188] width 8 height 8
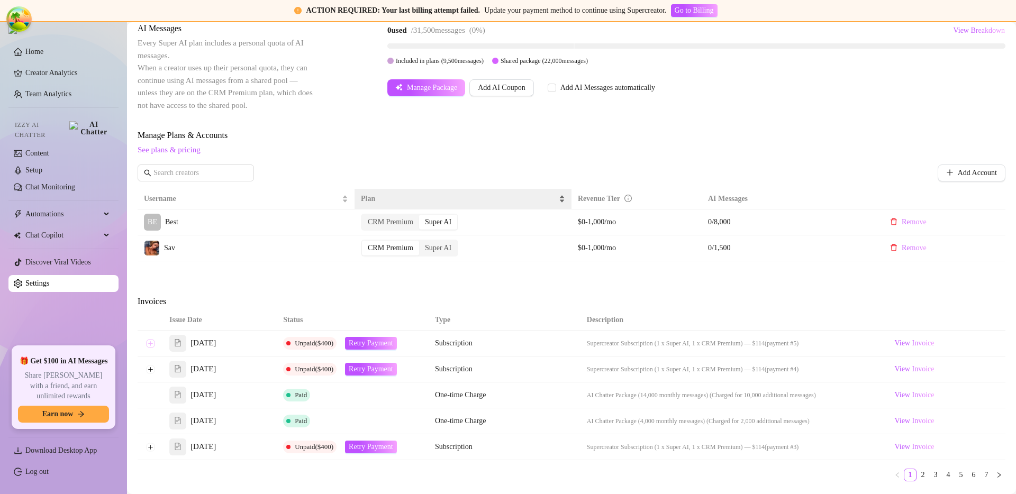
scroll to position [252, 0]
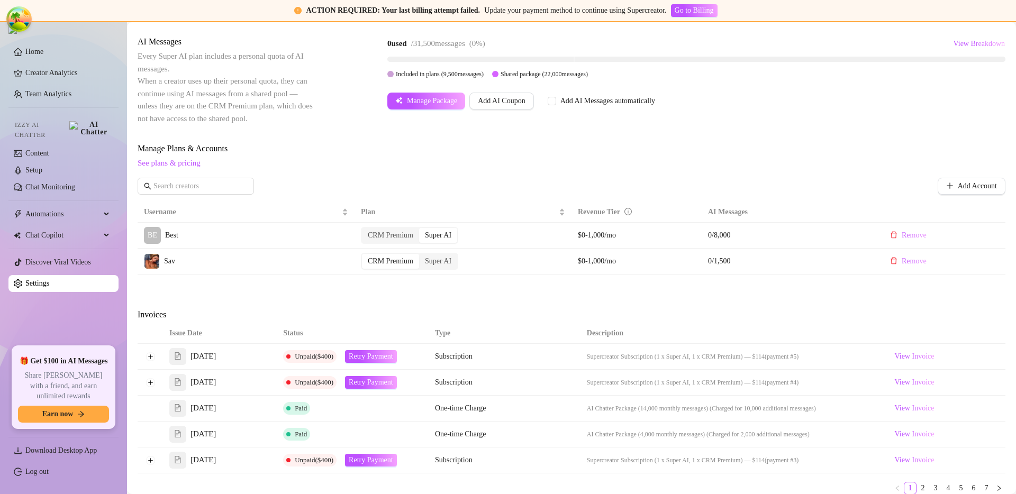
click at [389, 324] on th "Status" at bounding box center [353, 333] width 152 height 21
click at [383, 352] on span "Retry Payment" at bounding box center [371, 356] width 44 height 8
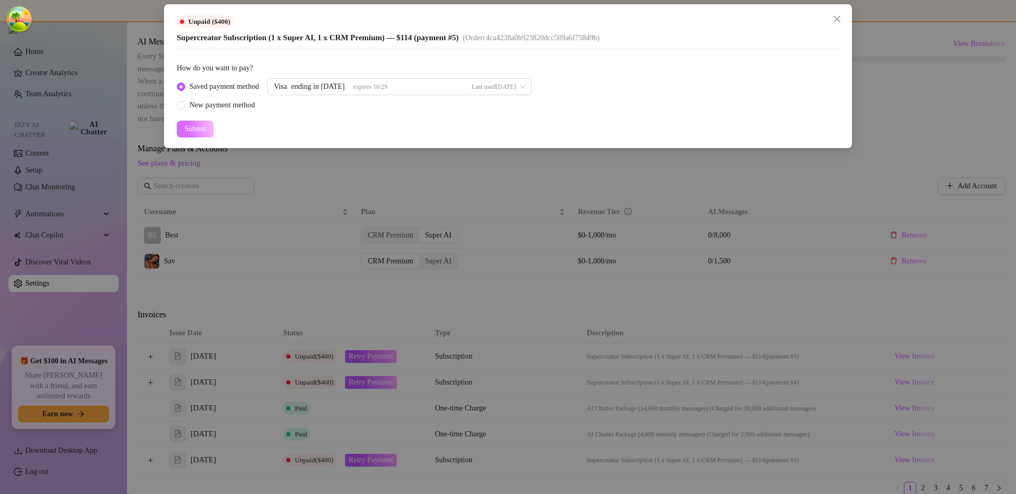
click at [202, 126] on span "Submit" at bounding box center [195, 129] width 21 height 8
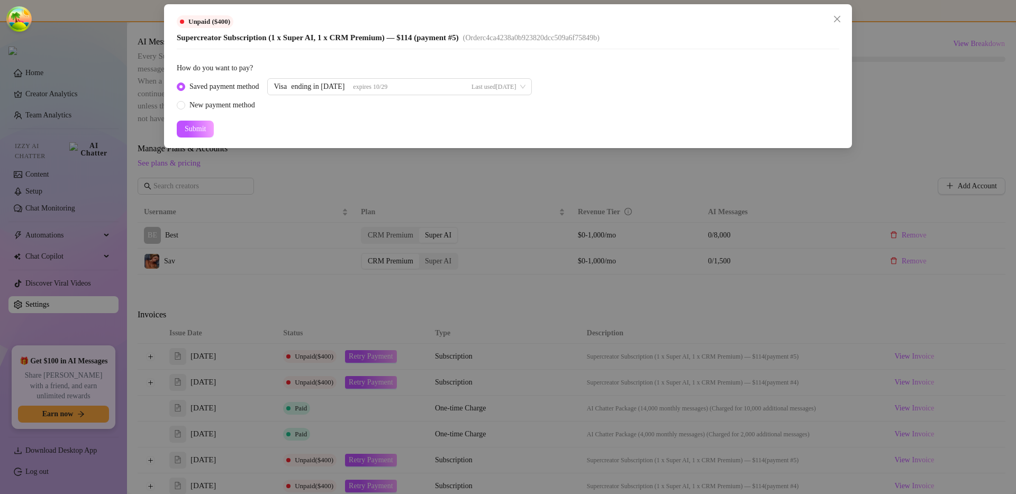
click at [198, 186] on div "Unpaid ($400) Supercreator Subscription (1 x Super AI, 1 x CRM Premium) — $114 …" at bounding box center [508, 247] width 1016 height 494
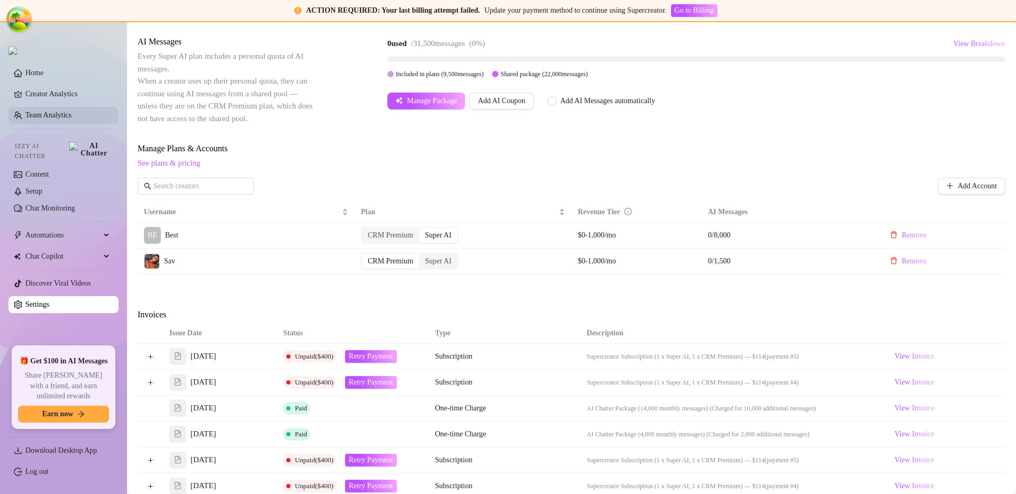
click at [63, 119] on link "Team Analytics" at bounding box center [48, 115] width 46 height 8
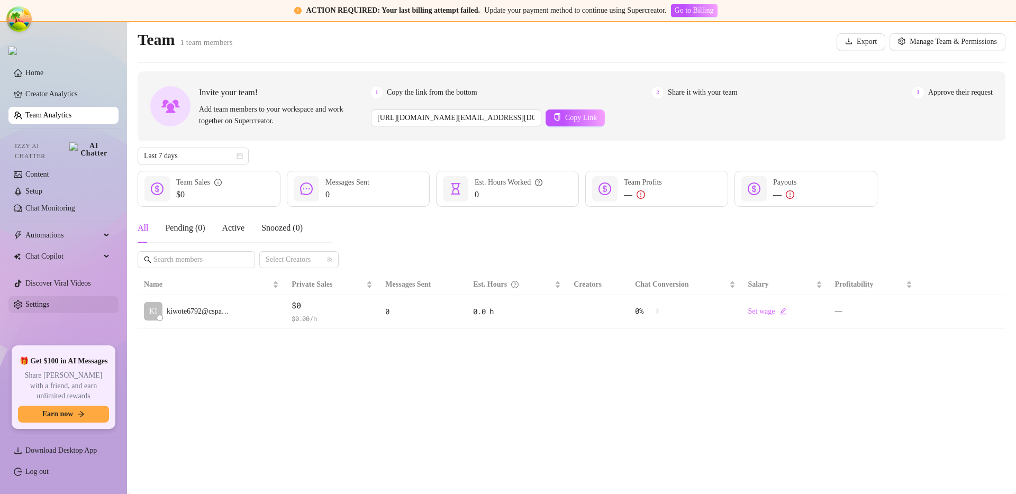
click at [49, 306] on link "Settings" at bounding box center [37, 304] width 24 height 8
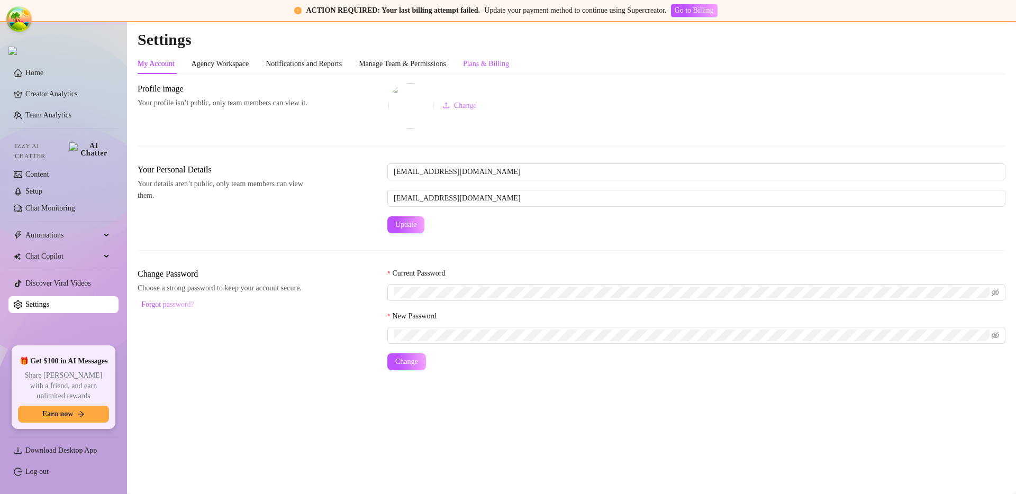
click at [509, 69] on div "Plans & Billing" at bounding box center [486, 64] width 46 height 12
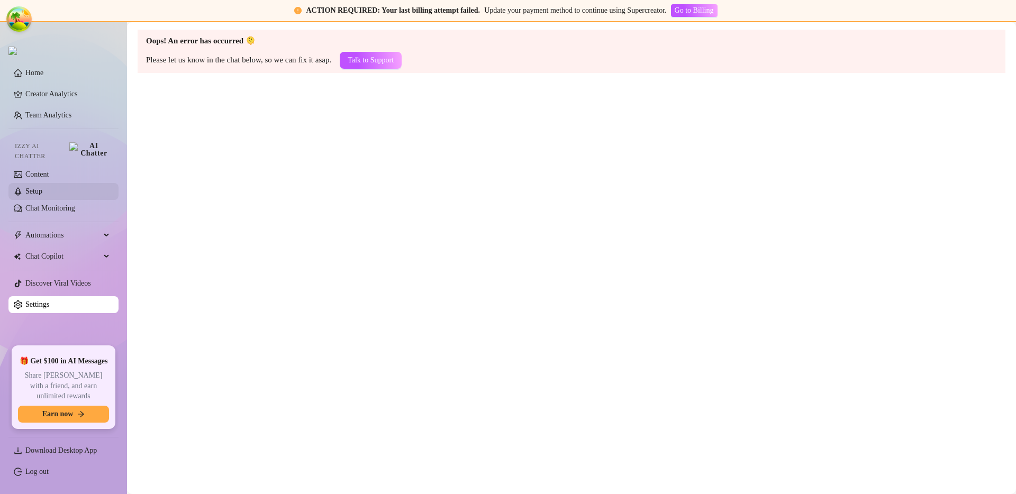
click at [42, 187] on link "Setup" at bounding box center [33, 191] width 17 height 8
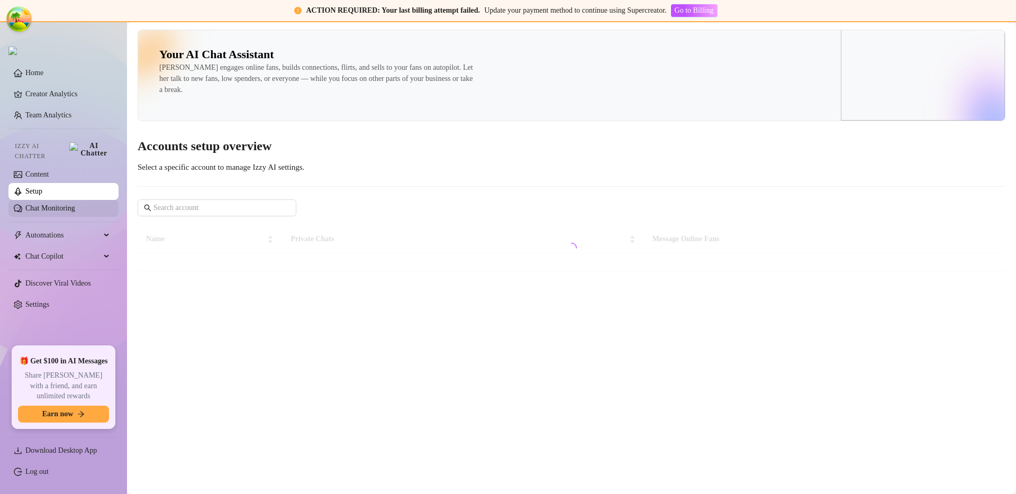
click at [54, 204] on link "Chat Monitoring" at bounding box center [50, 208] width 50 height 8
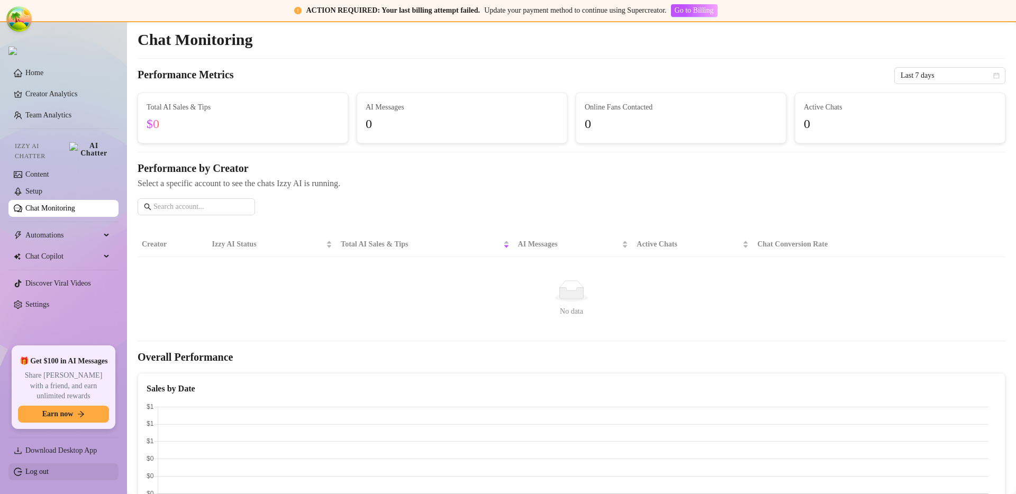
click at [49, 471] on link "Log out" at bounding box center [36, 472] width 23 height 8
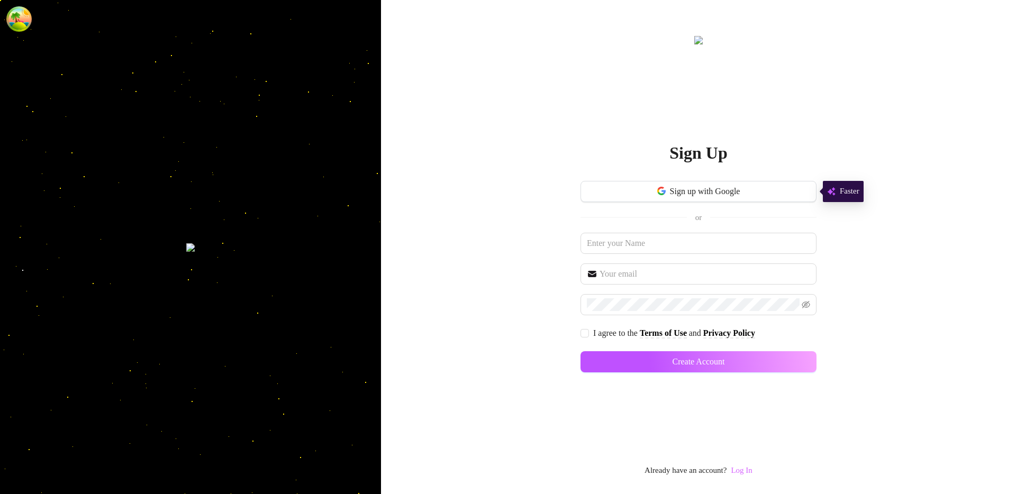
click at [719, 474] on link "Log In" at bounding box center [741, 470] width 21 height 8
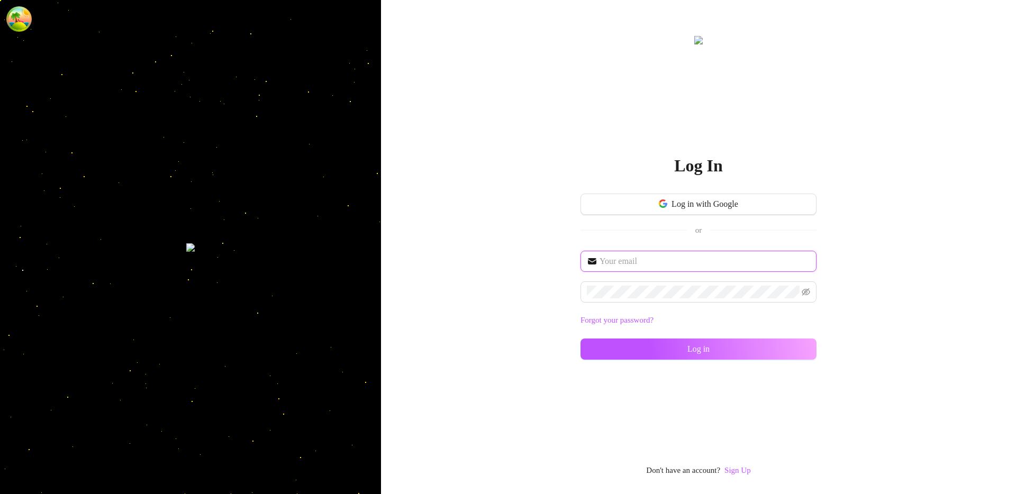
click at [642, 263] on input "text" at bounding box center [704, 261] width 211 height 13
click at [719, 254] on span "dev@supercreator.app" at bounding box center [698, 261] width 236 height 21
click at [719, 263] on input "dev@supercreator.app" at bounding box center [704, 261] width 211 height 13
click at [671, 264] on input "dev@supercreator.app" at bounding box center [704, 261] width 211 height 13
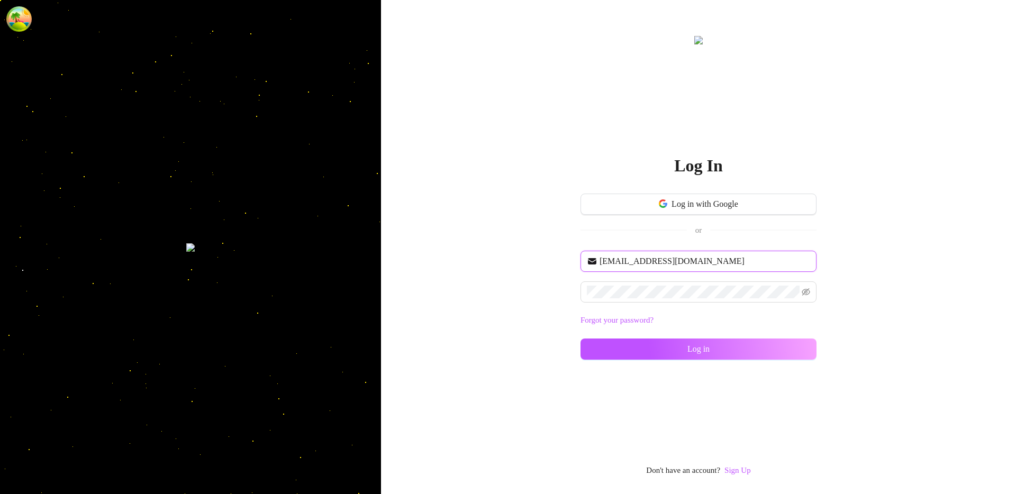
click at [671, 264] on input "dev@supercreator.app" at bounding box center [704, 261] width 211 height 13
click at [693, 261] on input "dev@supercreator.app" at bounding box center [704, 261] width 211 height 13
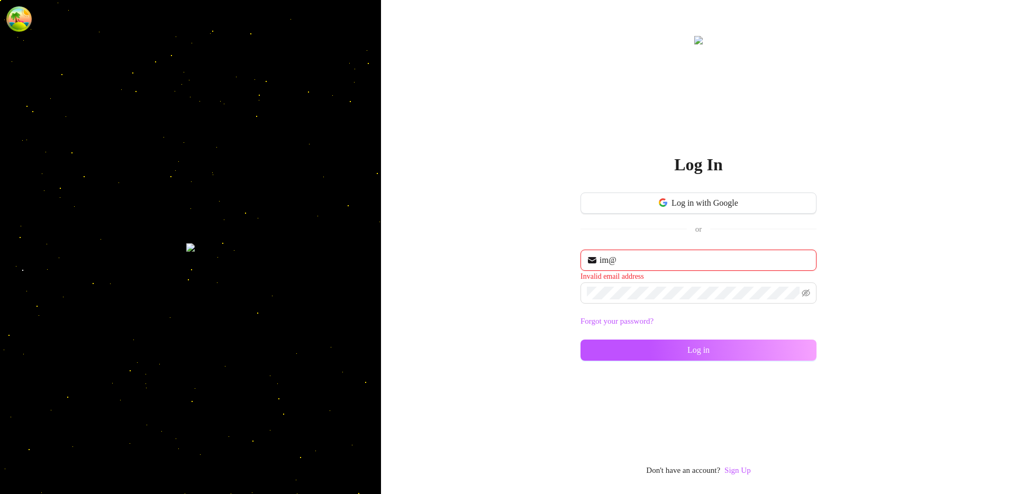
type input "im@supercreator.app"
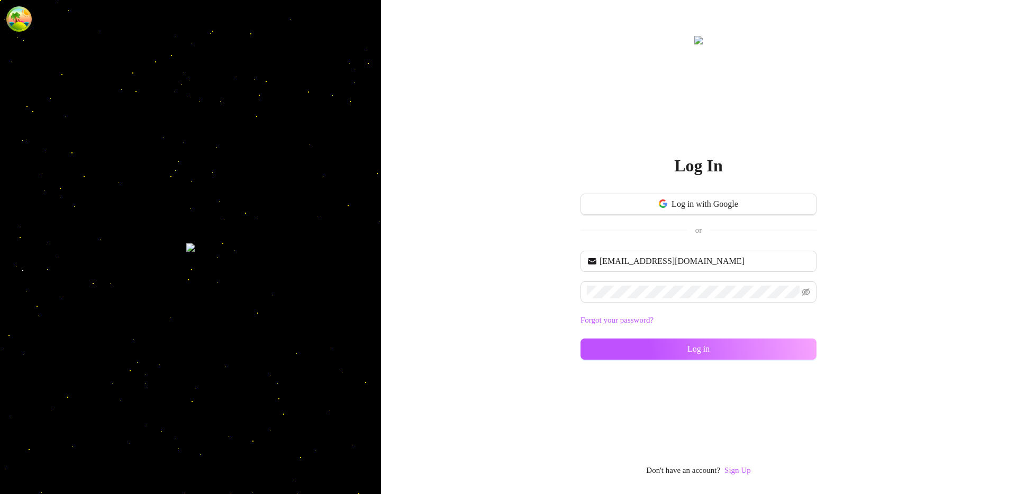
click at [668, 277] on div "im@supercreator.app Forgot your password? Log in" at bounding box center [698, 310] width 236 height 119
click at [648, 344] on button "Log in" at bounding box center [698, 349] width 236 height 21
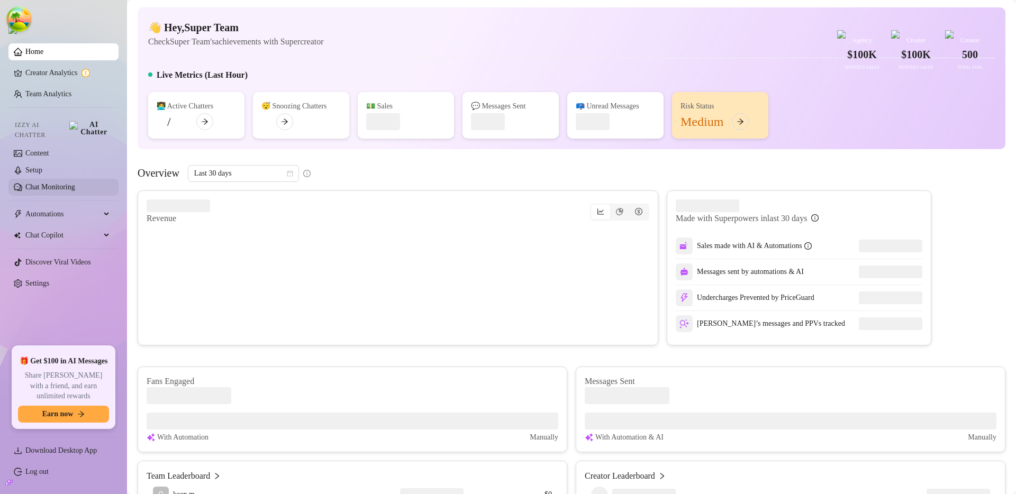
click at [46, 183] on link "Chat Monitoring" at bounding box center [50, 187] width 50 height 8
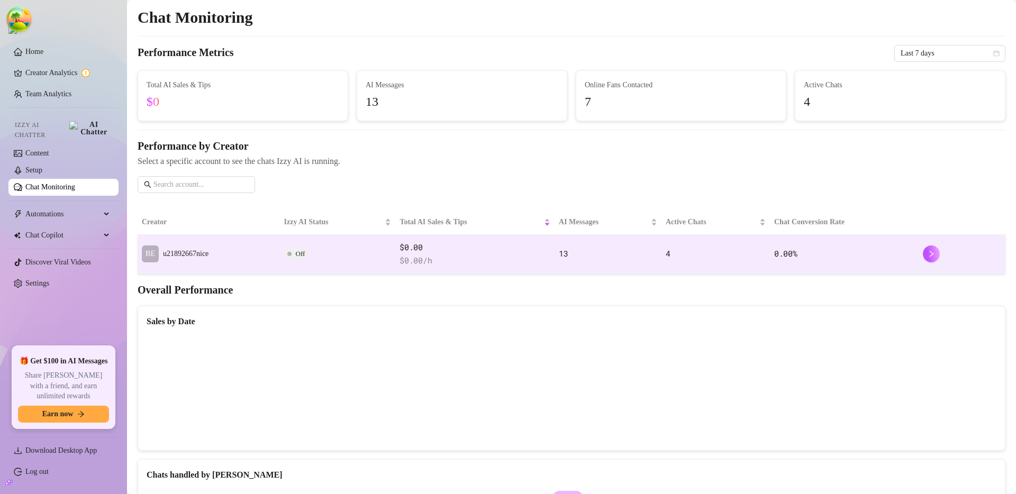
scroll to position [147, 0]
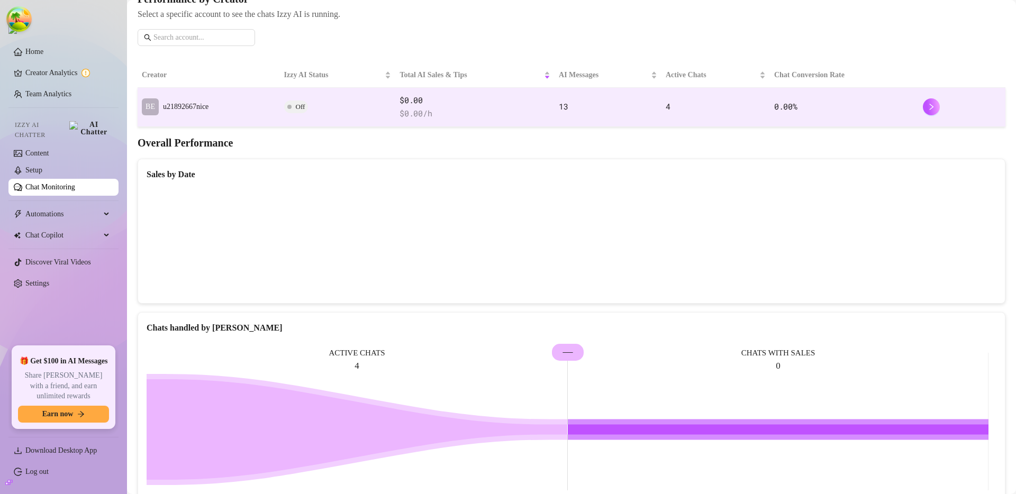
click at [369, 105] on td "Off" at bounding box center [338, 107] width 116 height 39
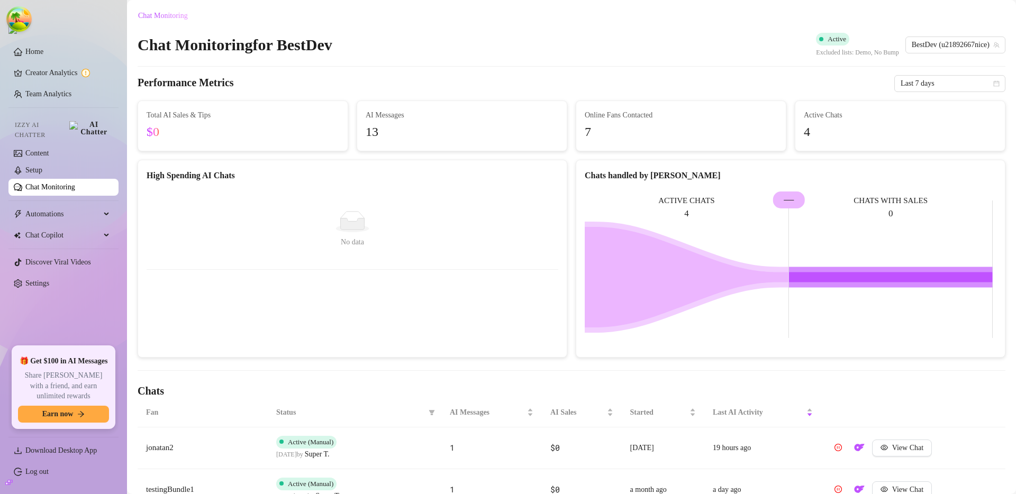
click at [418, 36] on div "Chat Monitoring for BestDev Active Excluded lists: Demo, No Bump BestDev (u2189…" at bounding box center [572, 45] width 868 height 25
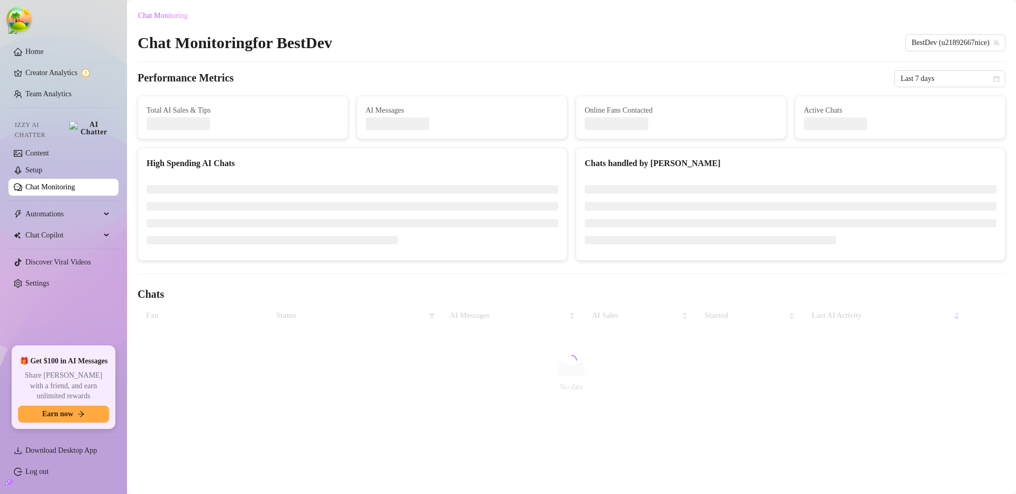
click at [386, 66] on div "Chat Monitoring Chat Monitoring for BestDev BestDev (u21892667nice) Performance…" at bounding box center [572, 213] width 868 height 412
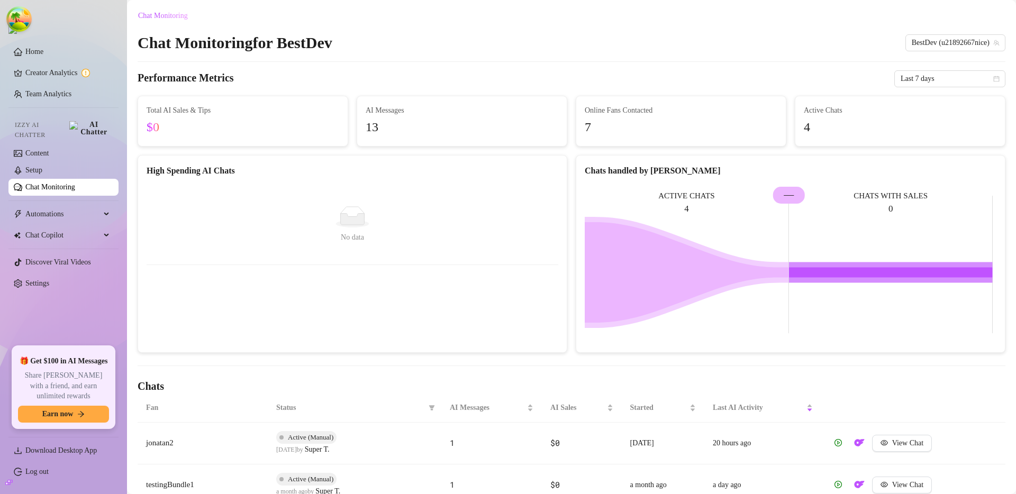
click at [523, 62] on div "Chat Monitoring Chat Monitoring for BestDev BestDev (u21892667nice) Performance…" at bounding box center [572, 315] width 868 height 616
click at [485, 32] on div "Chat Monitoring Chat Monitoring for BestDev Active BestDev (u21892667nice) Perf…" at bounding box center [572, 315] width 868 height 616
click at [494, 77] on div "Performance Metrics Last 7 days" at bounding box center [572, 78] width 868 height 17
click at [489, 82] on div "Performance Metrics Last 7 days" at bounding box center [572, 78] width 868 height 17
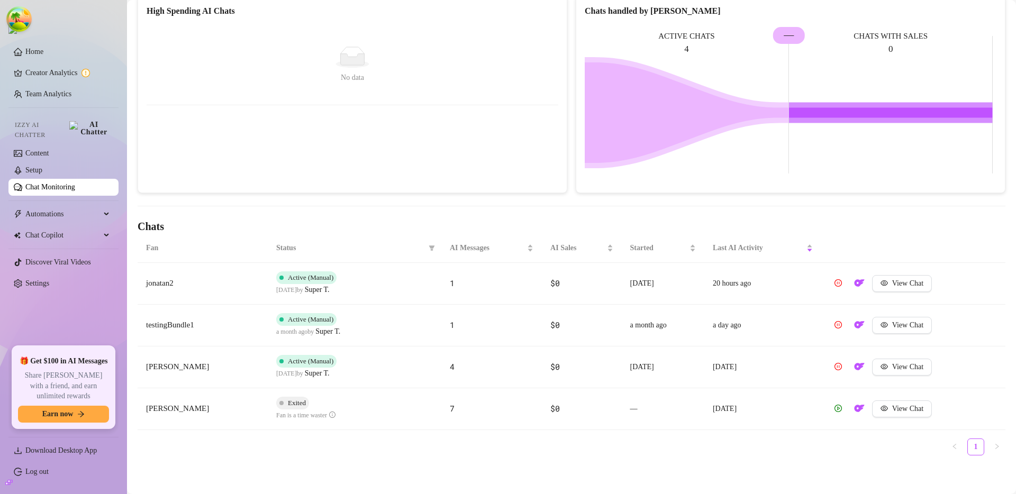
scroll to position [159, 0]
click at [42, 166] on link "Setup" at bounding box center [33, 170] width 17 height 8
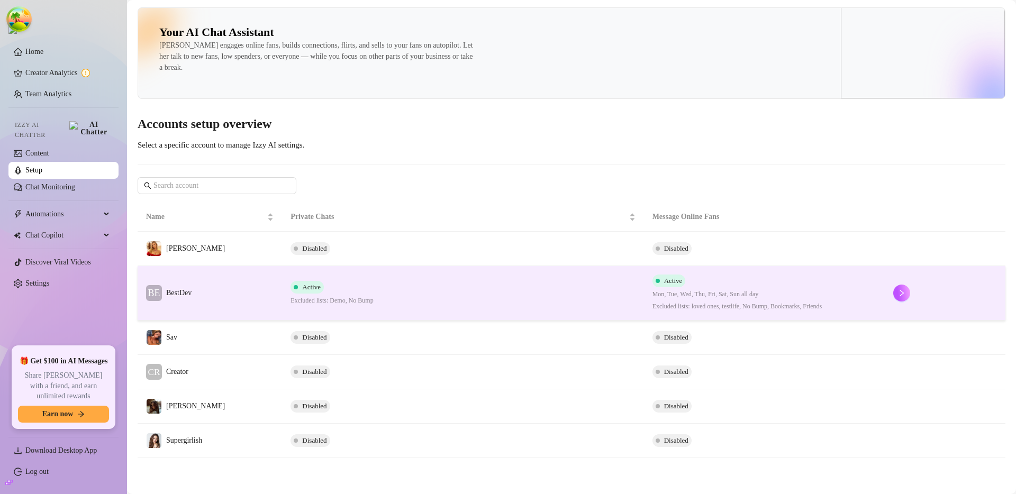
click at [225, 301] on td "BE BestDev" at bounding box center [210, 293] width 144 height 54
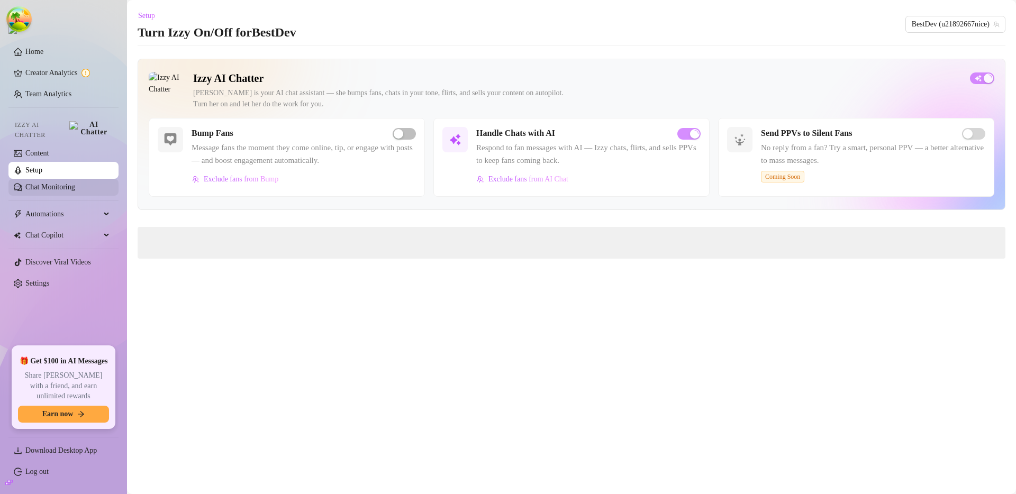
click at [70, 184] on link "Chat Monitoring" at bounding box center [50, 187] width 50 height 8
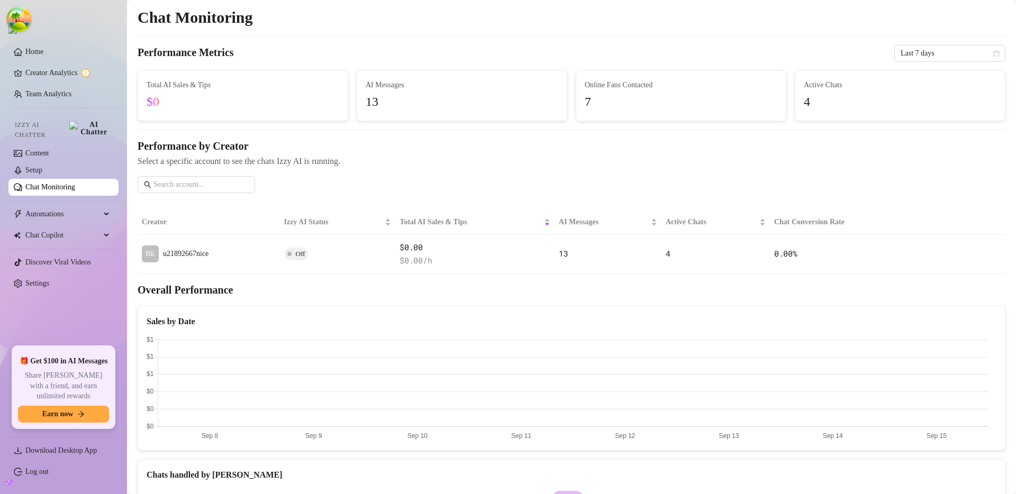
click at [450, 174] on div "Performance by Creator Select a specific account to see the chats Izzy AI is ru…" at bounding box center [572, 170] width 868 height 63
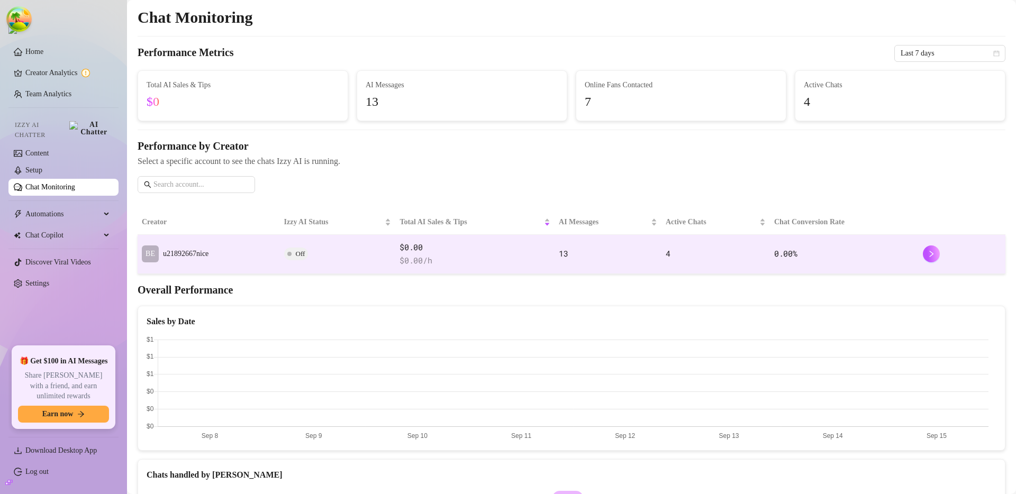
click at [257, 257] on td "BE u21892667nice" at bounding box center [209, 254] width 142 height 39
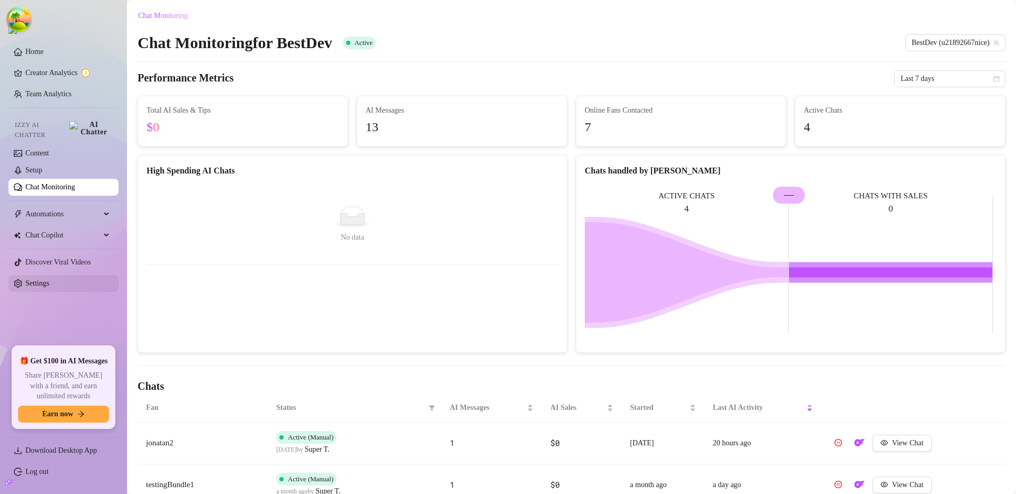
click at [49, 279] on link "Settings" at bounding box center [37, 283] width 24 height 8
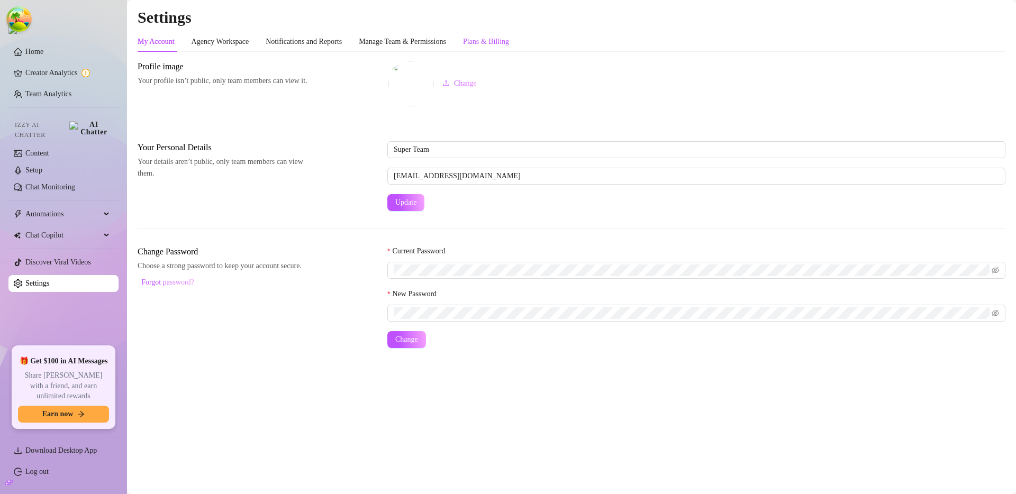
click at [507, 47] on div "Plans & Billing" at bounding box center [486, 42] width 46 height 12
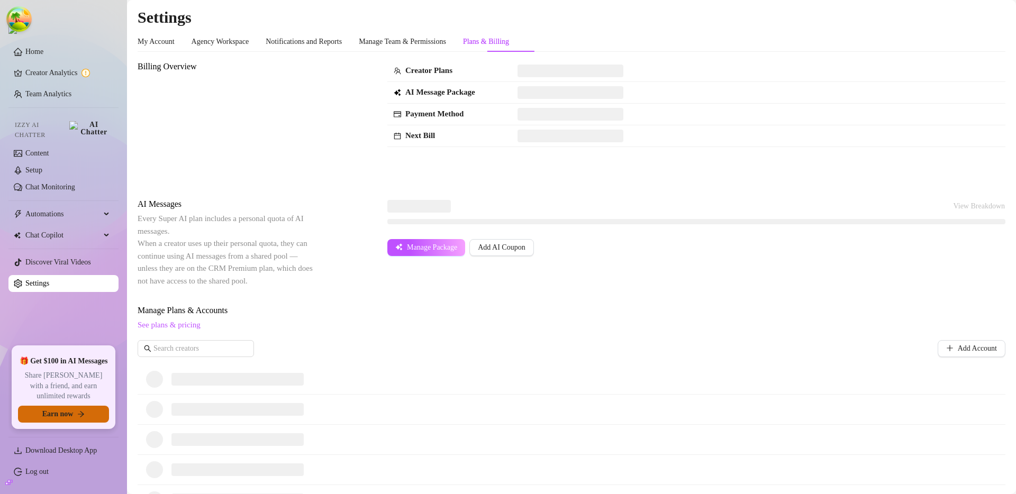
click at [68, 420] on button "Earn now" at bounding box center [63, 414] width 91 height 17
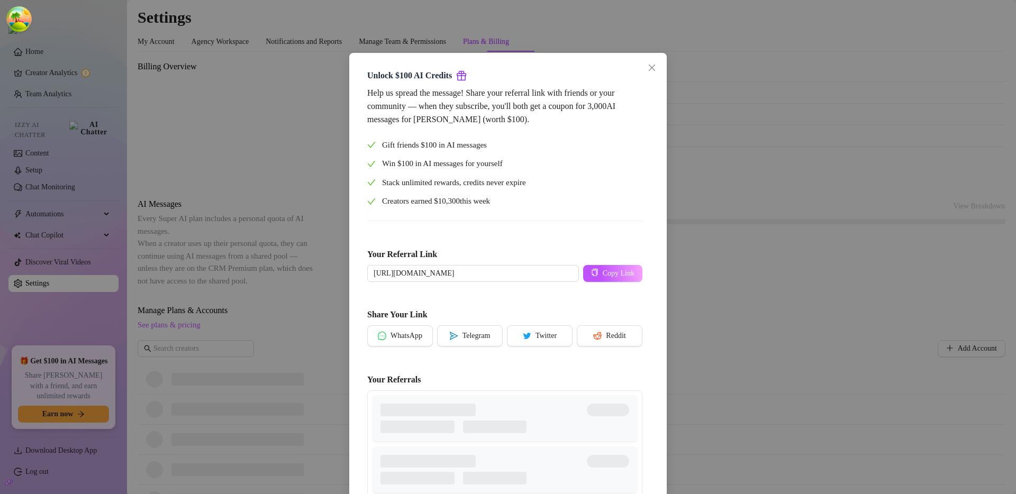
click at [735, 208] on div "Unlock $100 AI Credits Help us spread the message! Share your referral link wit…" at bounding box center [508, 247] width 1016 height 494
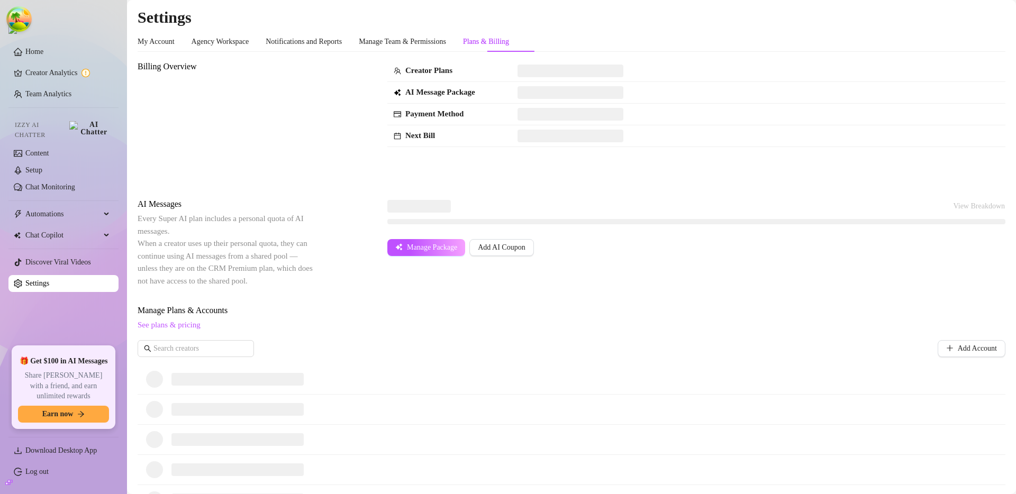
click at [497, 339] on div "Manage Plans & Accounts See plans & pricing Add Account" at bounding box center [572, 334] width 868 height 60
click at [49, 470] on link "Log out" at bounding box center [36, 472] width 23 height 8
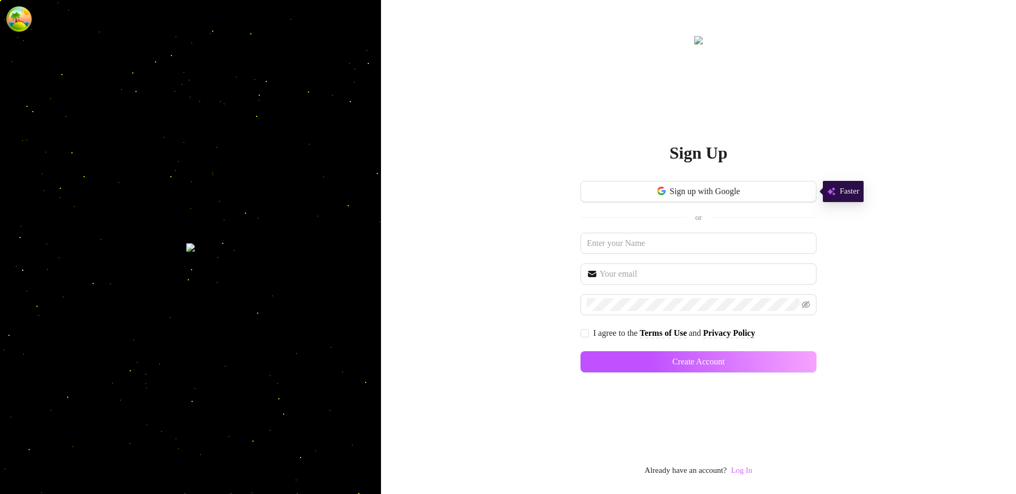
click at [735, 472] on link "Log In" at bounding box center [741, 470] width 21 height 8
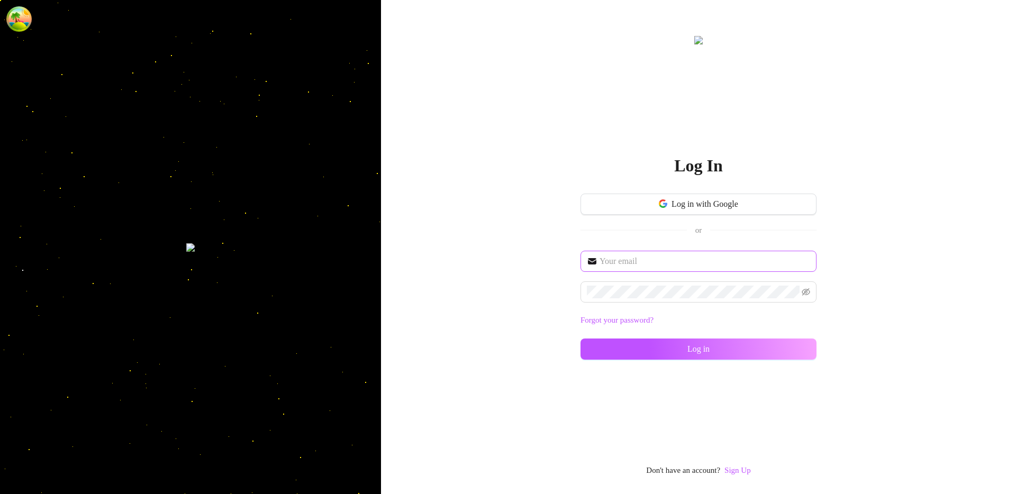
click at [616, 267] on span at bounding box center [698, 261] width 236 height 21
click at [617, 267] on input "text" at bounding box center [704, 261] width 211 height 13
click at [618, 264] on input "text" at bounding box center [704, 261] width 211 height 13
click at [666, 263] on input "text" at bounding box center [704, 261] width 211 height 13
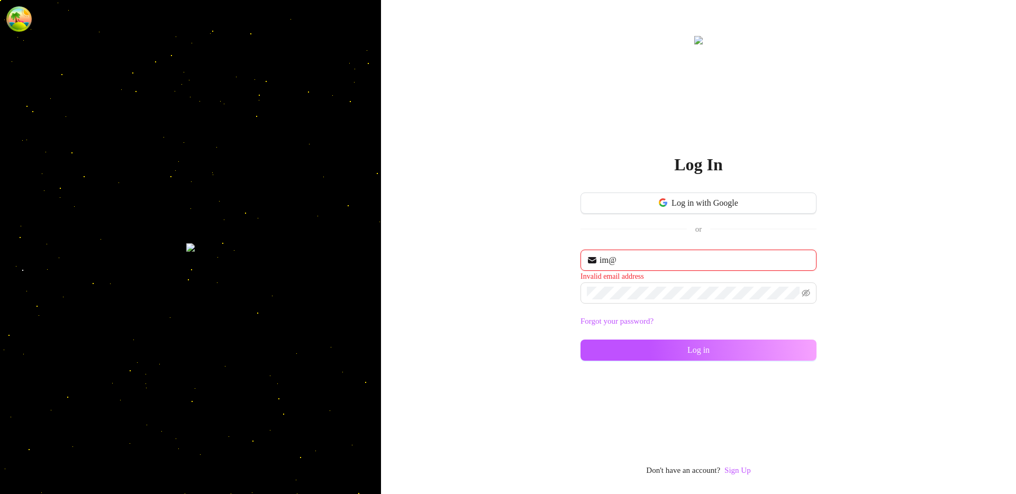
type input "[EMAIL_ADDRESS][DOMAIN_NAME]"
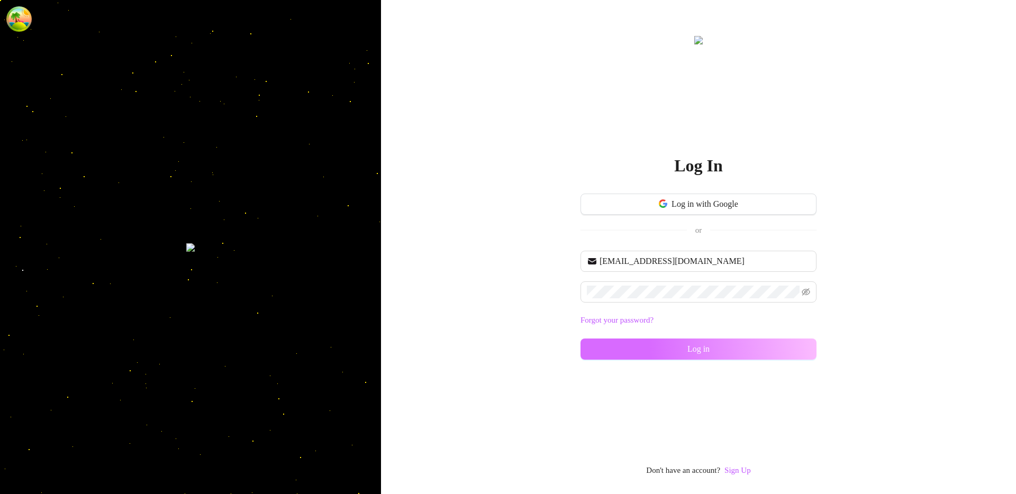
click at [615, 354] on button "Log in" at bounding box center [698, 349] width 236 height 21
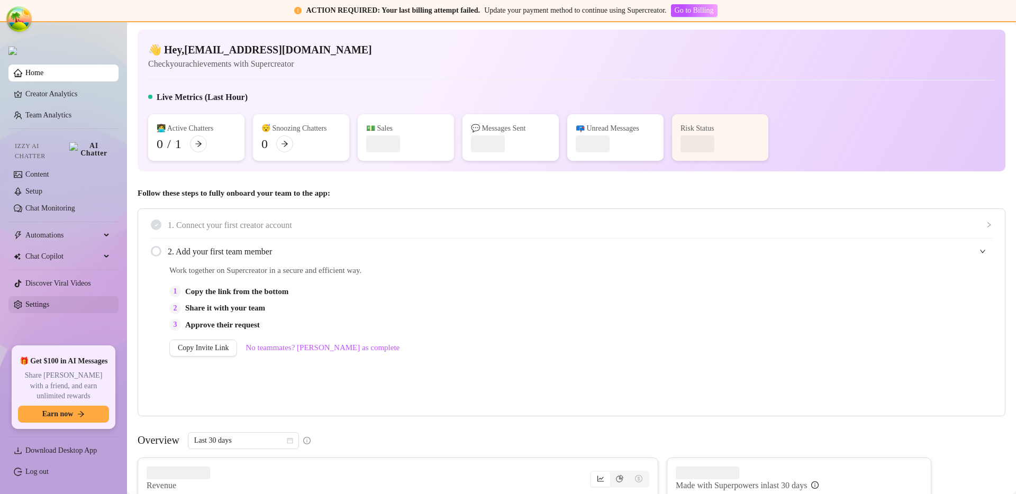
click at [49, 300] on link "Settings" at bounding box center [37, 304] width 24 height 8
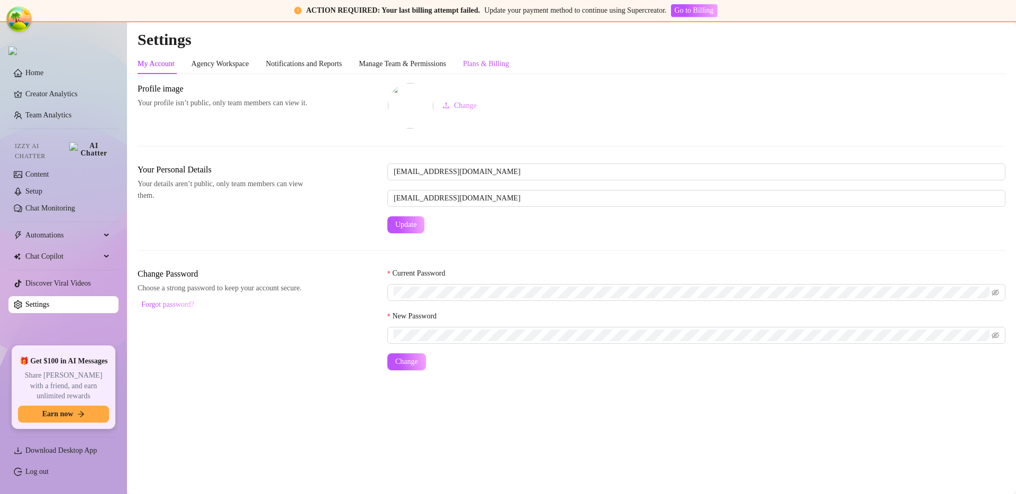
click at [497, 66] on div "Plans & Billing" at bounding box center [486, 64] width 46 height 12
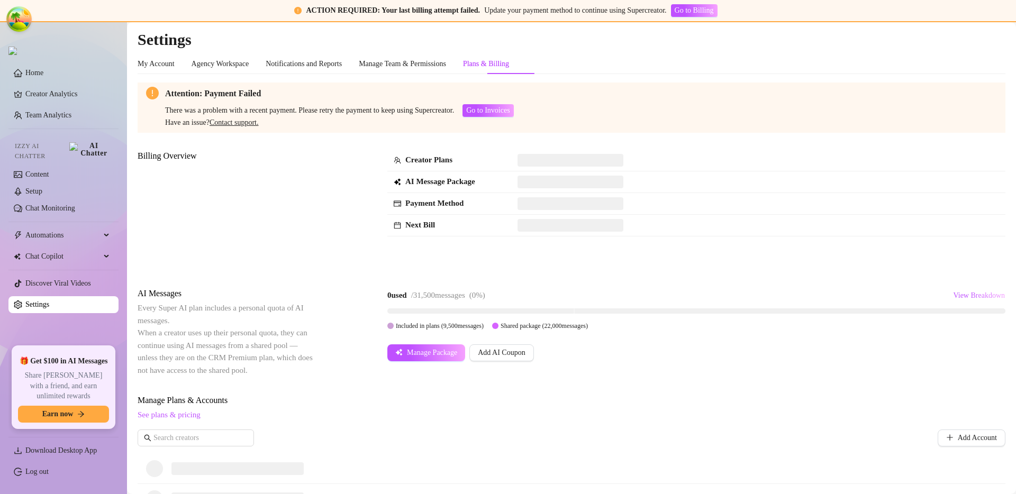
scroll to position [183, 0]
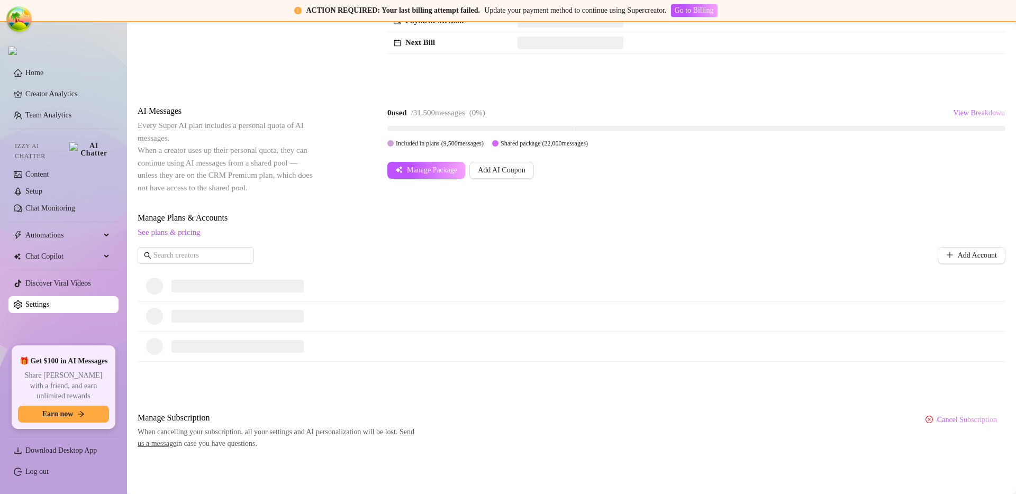
click at [519, 328] on div at bounding box center [572, 317] width 868 height 30
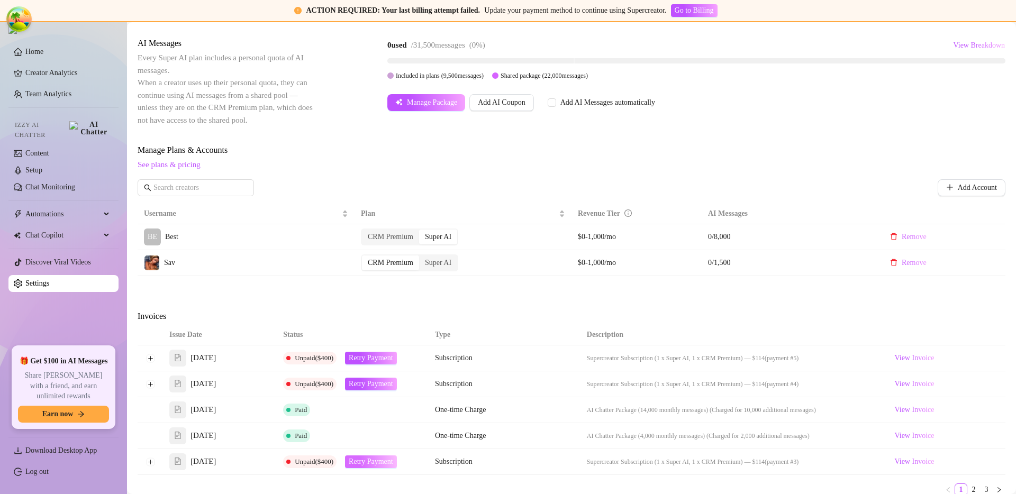
scroll to position [393, 0]
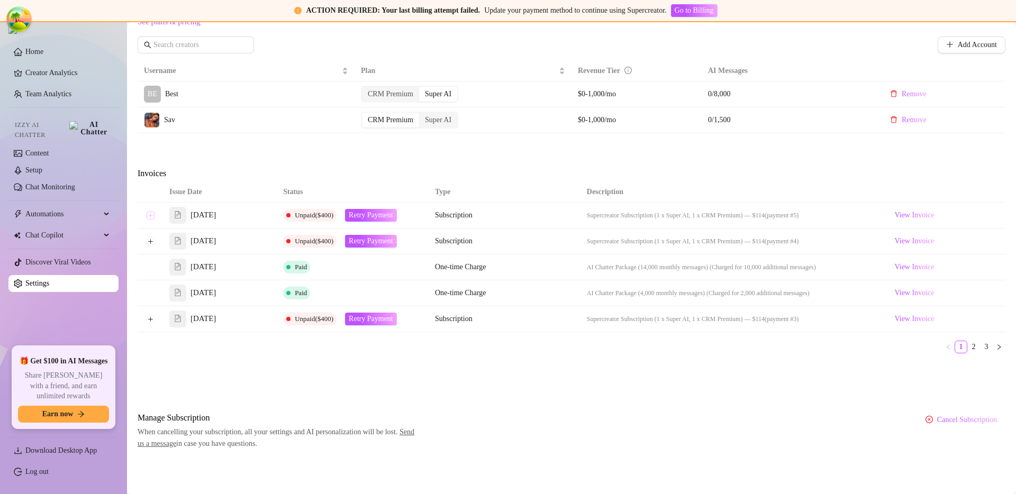
click at [149, 218] on button "Expand row" at bounding box center [150, 215] width 8 height 8
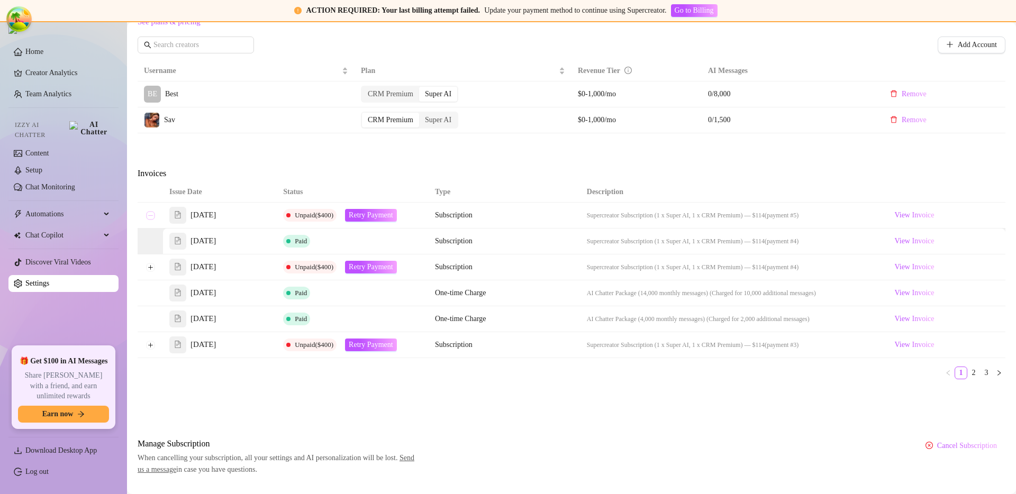
click at [149, 218] on button "Collapse row" at bounding box center [150, 215] width 8 height 8
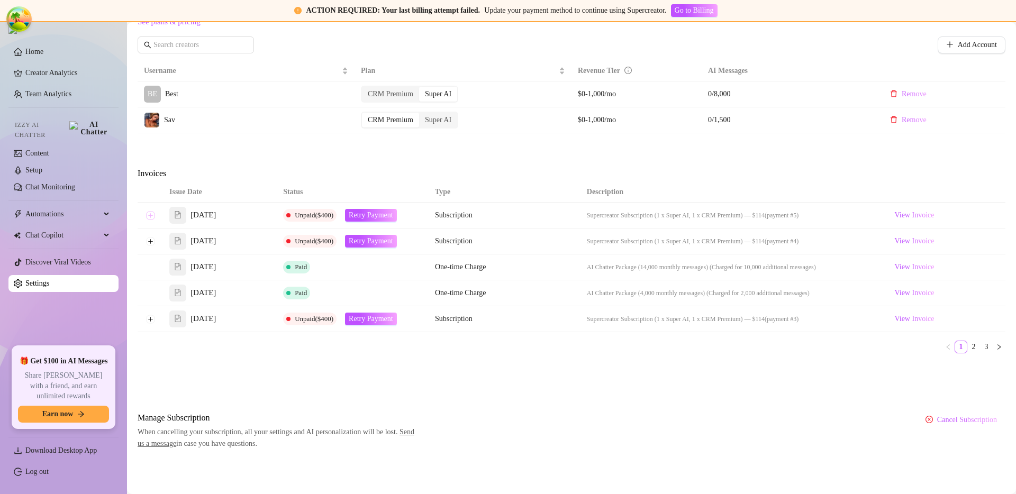
click at [149, 218] on button "Expand row" at bounding box center [150, 215] width 8 height 8
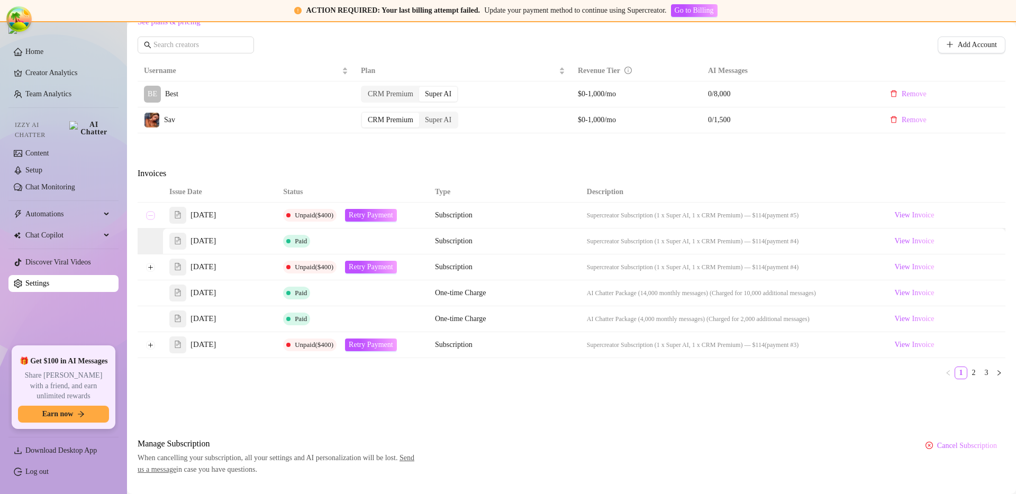
click at [149, 218] on button "Collapse row" at bounding box center [150, 215] width 8 height 8
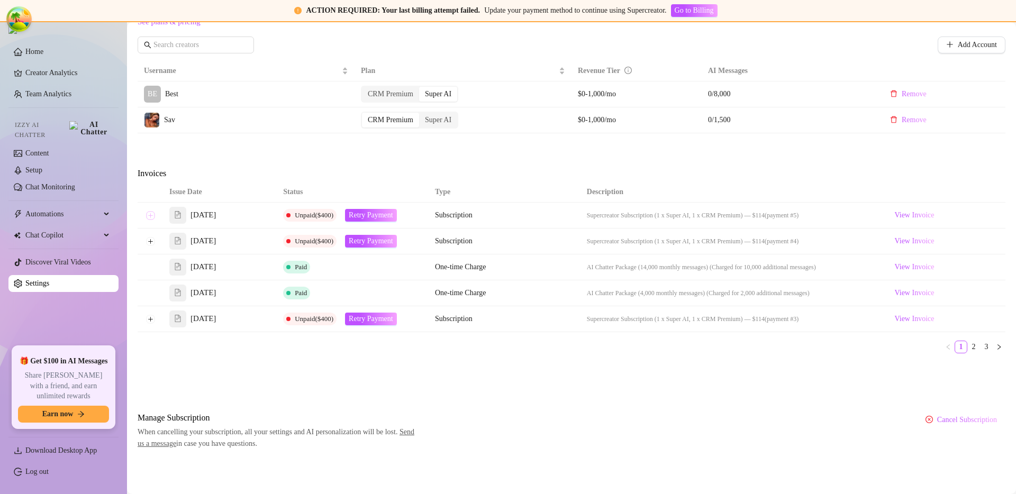
click at [149, 218] on button "Expand row" at bounding box center [150, 215] width 8 height 8
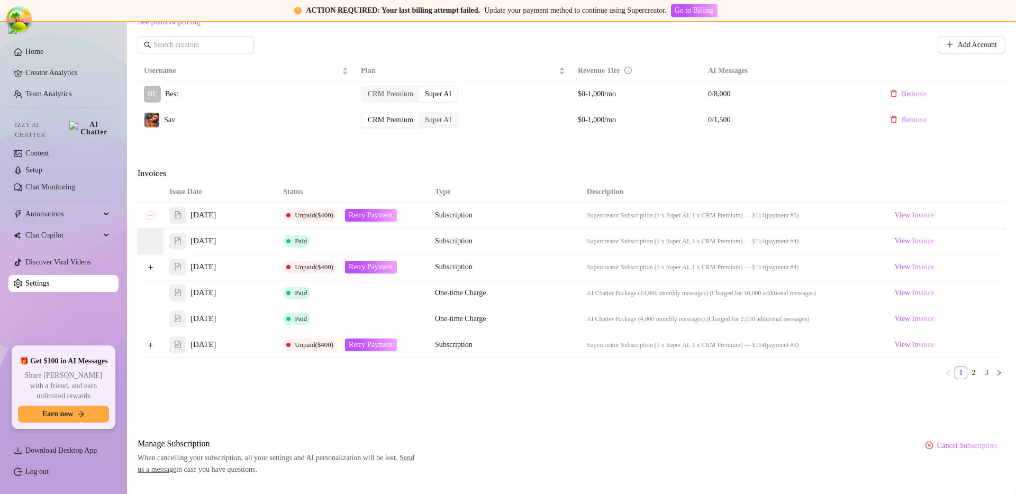
click at [149, 218] on button "Collapse row" at bounding box center [150, 215] width 8 height 8
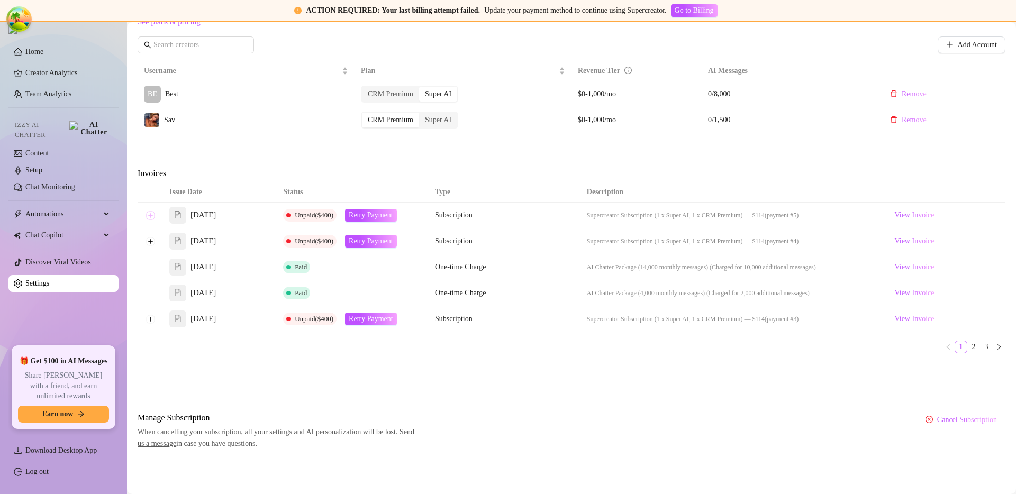
click at [149, 218] on button "Expand row" at bounding box center [150, 215] width 8 height 8
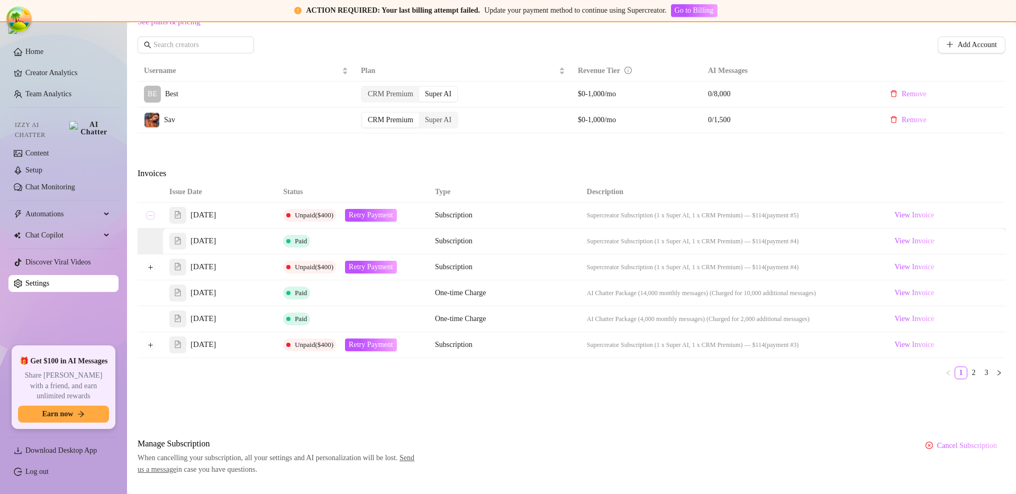
click at [149, 218] on button "Collapse row" at bounding box center [150, 215] width 8 height 8
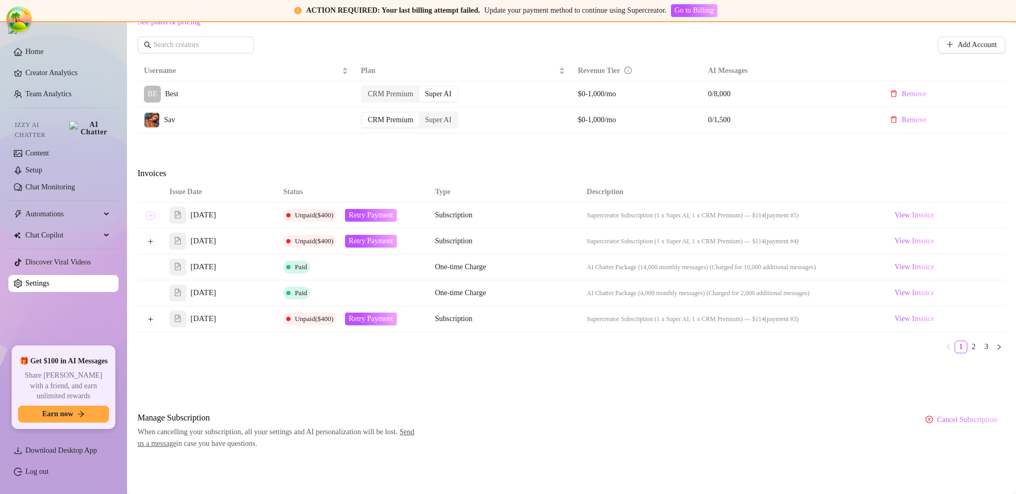
click at [149, 218] on button "Expand row" at bounding box center [150, 215] width 8 height 8
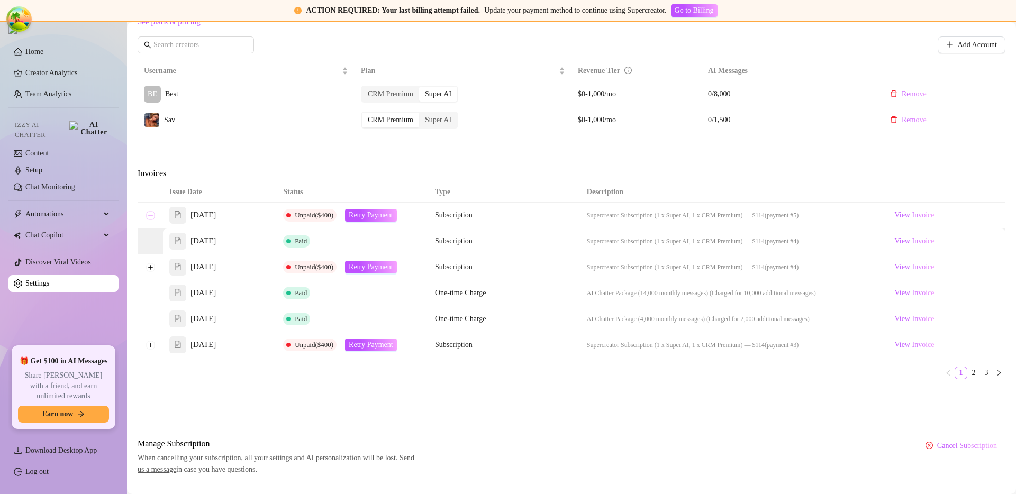
click at [149, 218] on button "Collapse row" at bounding box center [150, 215] width 8 height 8
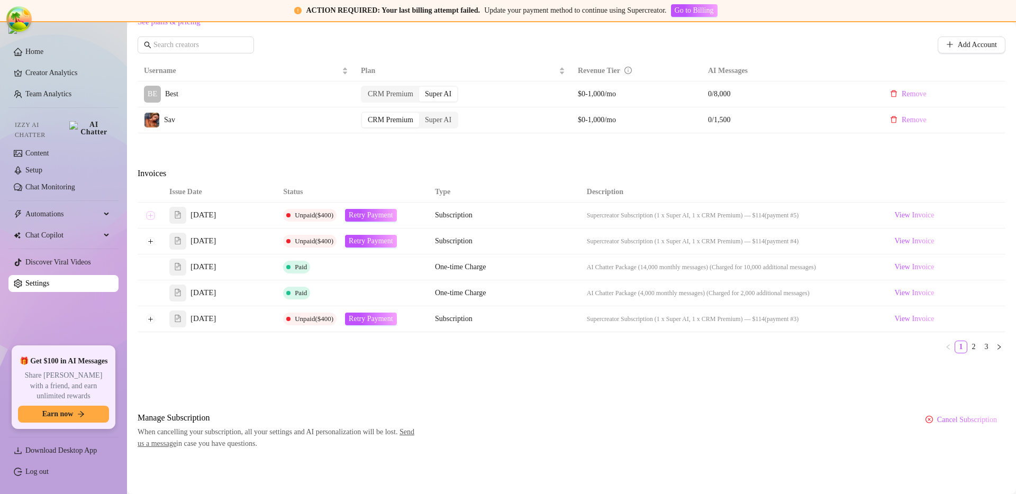
click at [150, 217] on button "Expand row" at bounding box center [150, 215] width 8 height 8
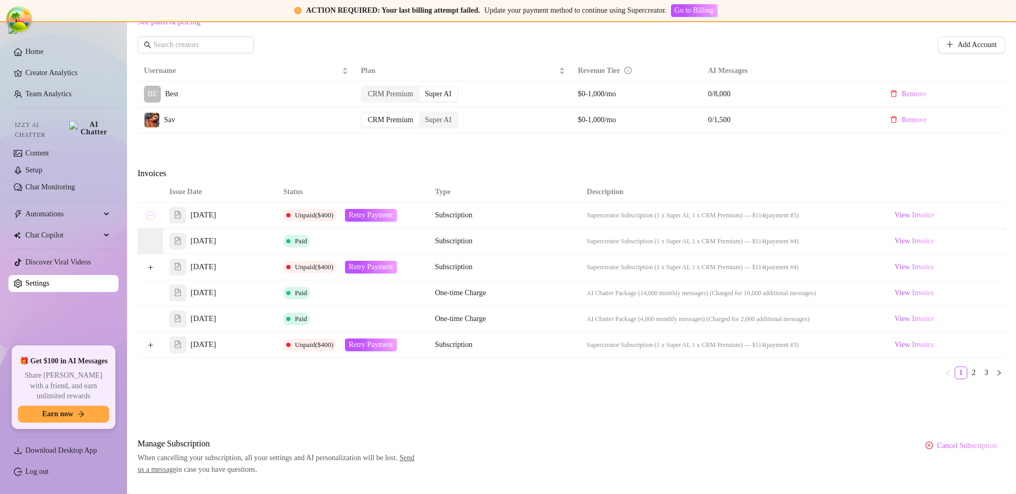
click at [150, 217] on button "Collapse row" at bounding box center [150, 215] width 8 height 8
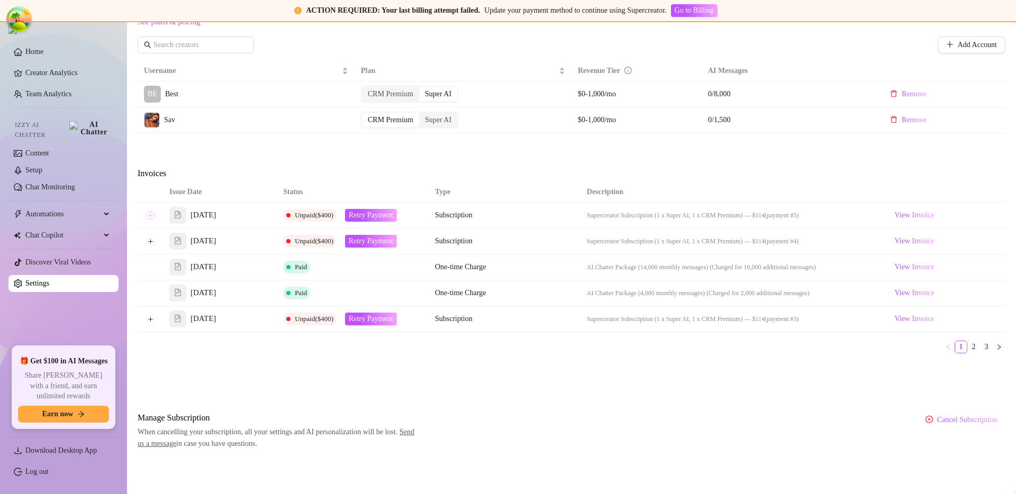
click at [150, 217] on button "Expand row" at bounding box center [150, 215] width 8 height 8
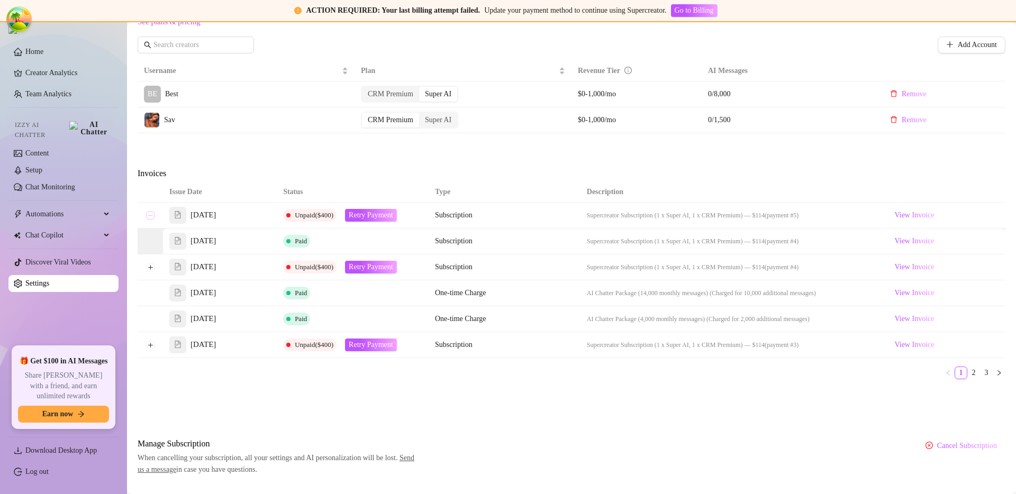
click at [150, 217] on button "Collapse row" at bounding box center [150, 215] width 8 height 8
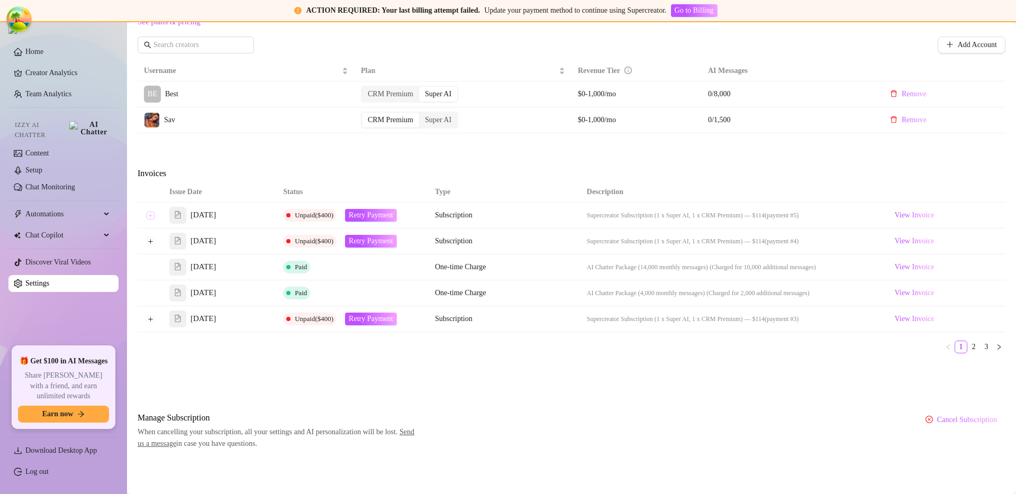
click at [150, 217] on button "Expand row" at bounding box center [150, 215] width 8 height 8
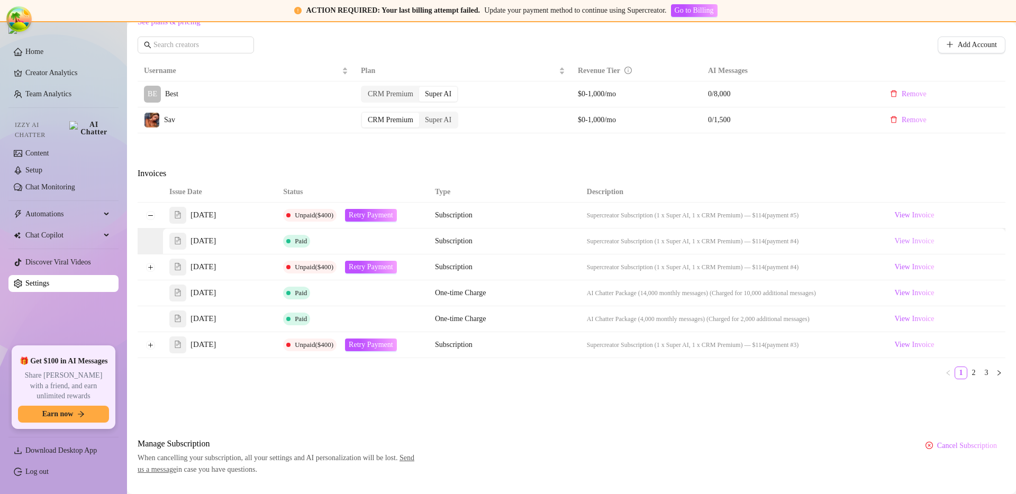
click at [907, 240] on span "View Invoice" at bounding box center [915, 241] width 40 height 12
click at [910, 266] on span "View Invoice" at bounding box center [914, 267] width 40 height 12
click at [918, 217] on span "View Invoice" at bounding box center [914, 215] width 40 height 12
click at [152, 214] on button "Collapse row" at bounding box center [150, 215] width 8 height 8
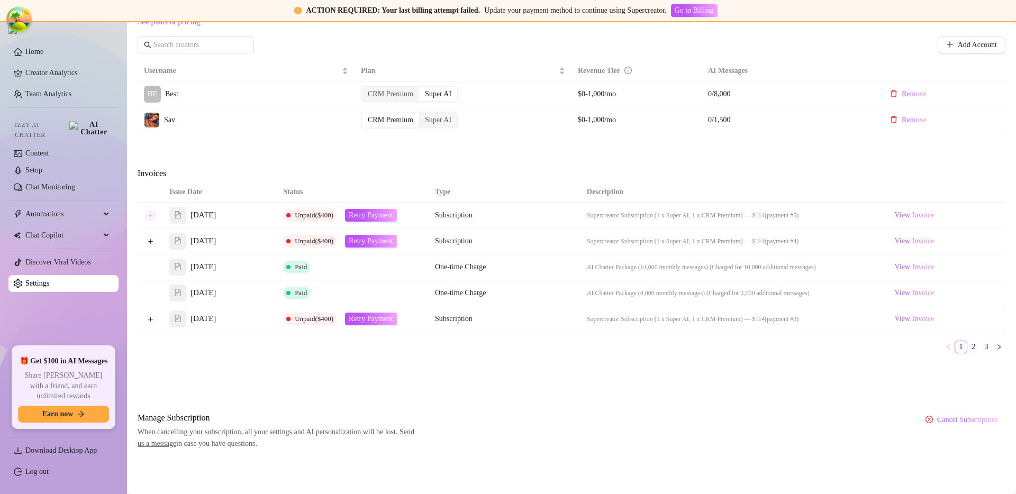
click at [152, 216] on button "Expand row" at bounding box center [150, 215] width 8 height 8
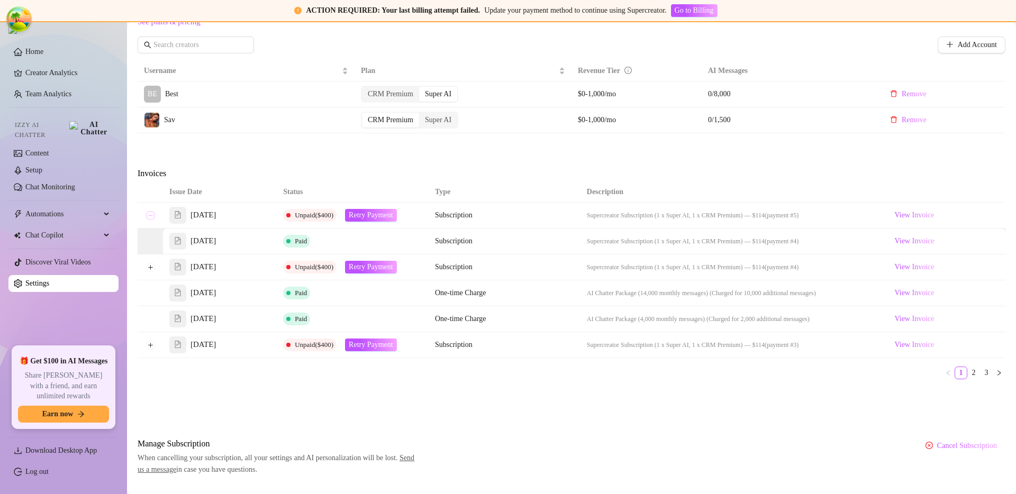
click at [149, 214] on button "Collapse row" at bounding box center [150, 215] width 8 height 8
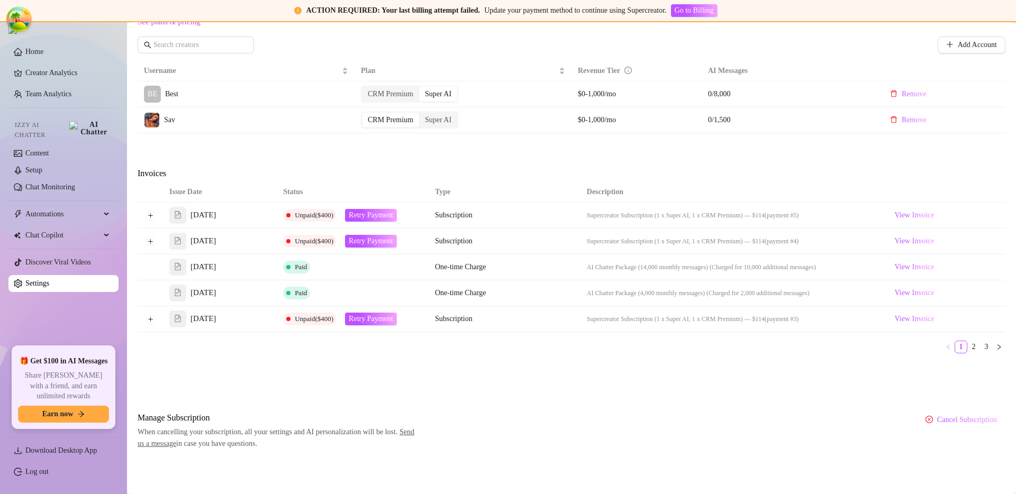
drag, startPoint x: 826, startPoint y: 215, endPoint x: 578, endPoint y: 205, distance: 247.8
click at [580, 205] on td "Supercreator Subscription (1 x Super AI, 1 x CRM Premium) — $114 (payment #5)" at bounding box center [732, 216] width 304 height 26
copy span "Supercreator Subscription (1 x Super AI, 1 x CRM Premium) — $114 (payment #5)"
click at [152, 217] on button "Expand row" at bounding box center [150, 215] width 8 height 8
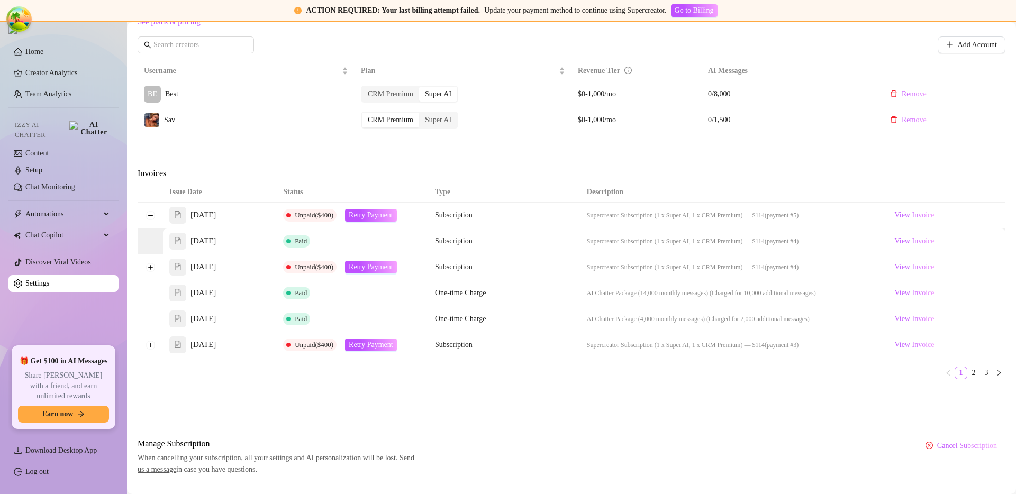
click at [784, 240] on span "(payment #4)" at bounding box center [781, 241] width 34 height 7
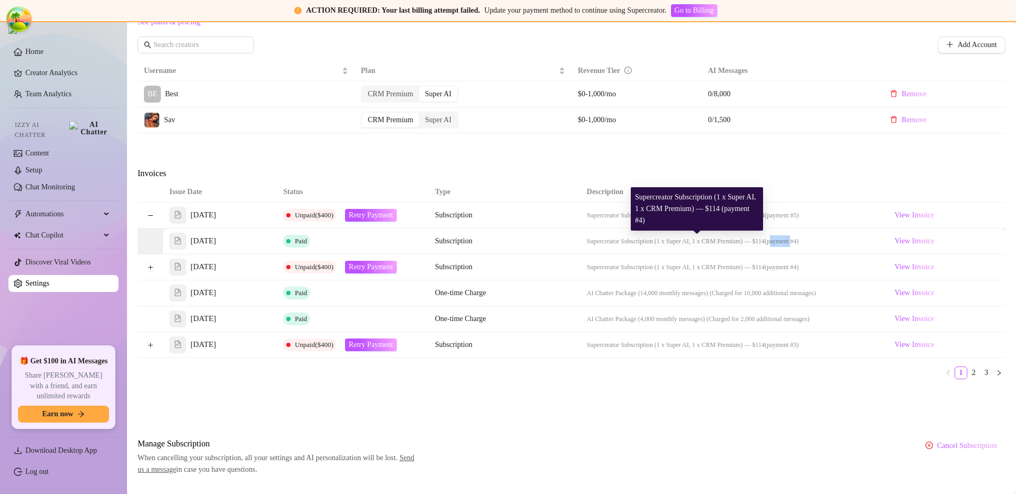
click at [784, 240] on span "(payment #4)" at bounding box center [781, 241] width 34 height 7
copy table "Sep 11, 2025 Paid Subscription"
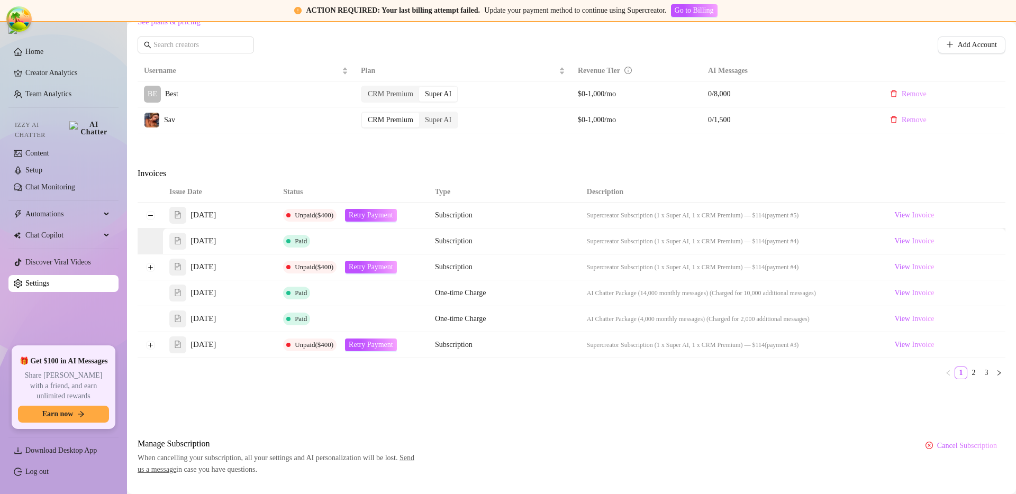
click at [447, 381] on div "Issue Date Status Type Description Sep 11, 2025 Unpaid ($400) Retry Payment Sub…" at bounding box center [572, 285] width 868 height 206
click at [380, 214] on span "Retry Payment" at bounding box center [371, 215] width 44 height 8
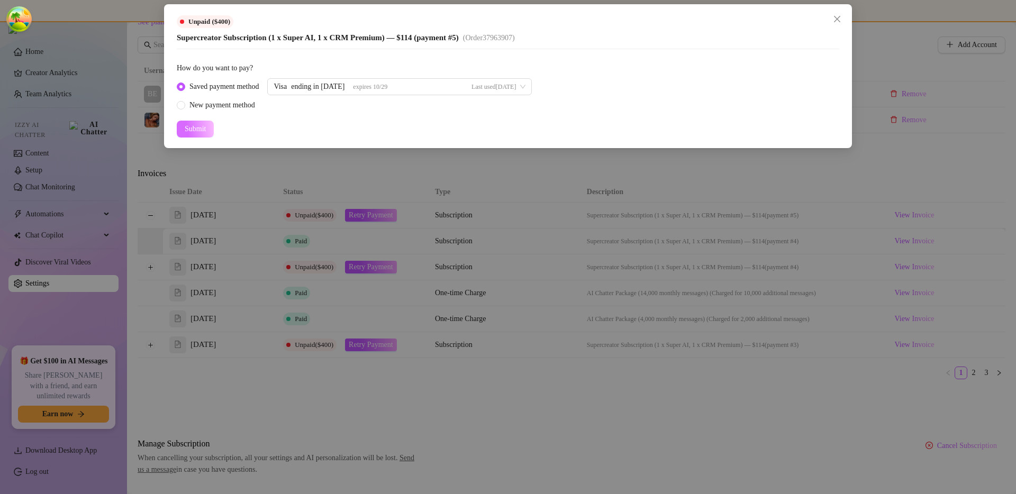
click at [212, 132] on button "Submit" at bounding box center [195, 129] width 37 height 17
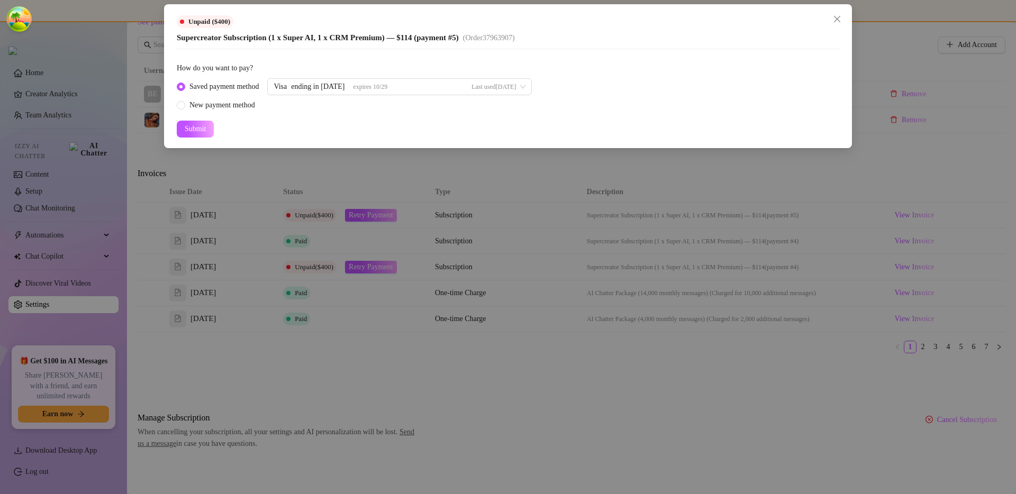
click at [323, 287] on div "Unpaid ($400) Supercreator Subscription (1 x Super AI, 1 x CRM Premium) — $114 …" at bounding box center [508, 247] width 1016 height 494
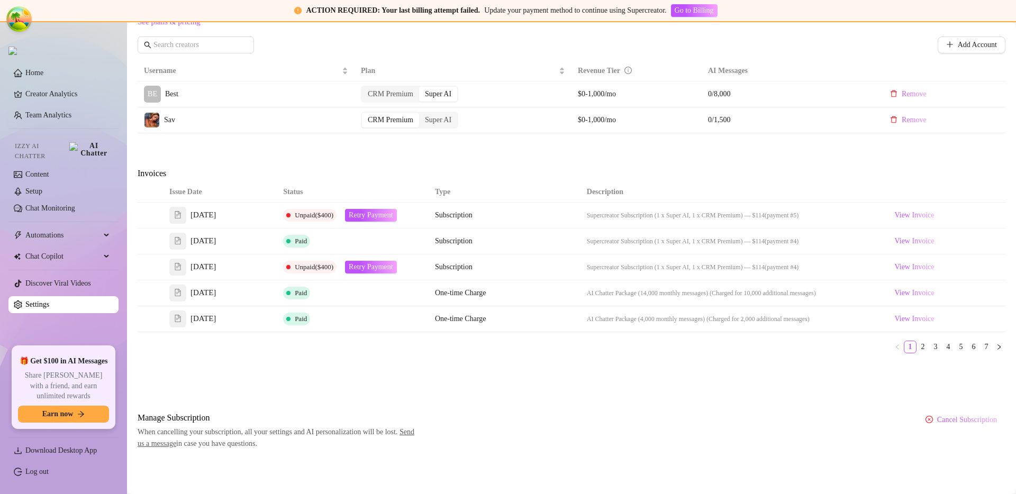
click at [527, 426] on div "Manage Subscription When cancelling your subscription, all your settings and AI…" at bounding box center [572, 431] width 868 height 38
click at [918, 348] on link "2" at bounding box center [923, 347] width 12 height 12
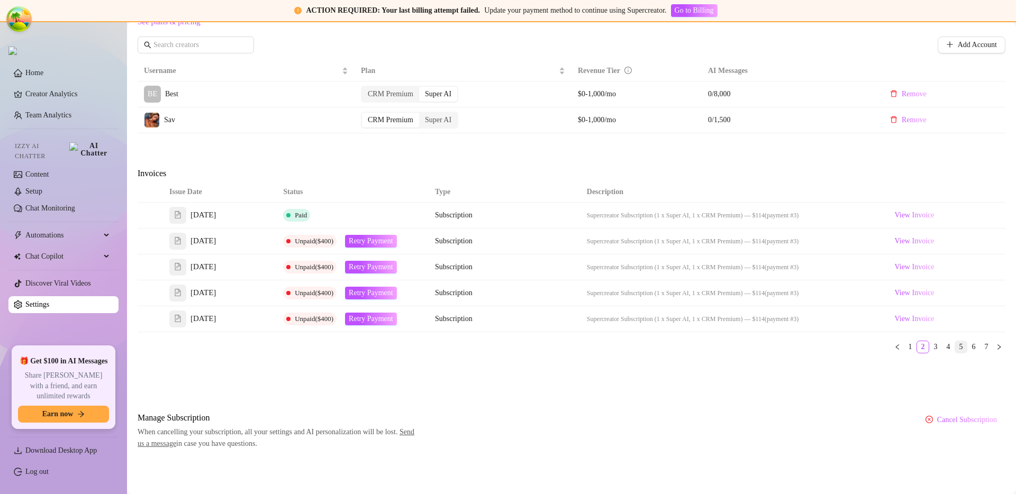
click at [955, 349] on link "5" at bounding box center [961, 347] width 12 height 12
click at [932, 347] on link "3" at bounding box center [936, 347] width 12 height 12
click at [919, 347] on link "2" at bounding box center [923, 347] width 12 height 12
click at [917, 347] on link "2" at bounding box center [923, 347] width 12 height 12
click at [906, 346] on link "1" at bounding box center [910, 347] width 12 height 12
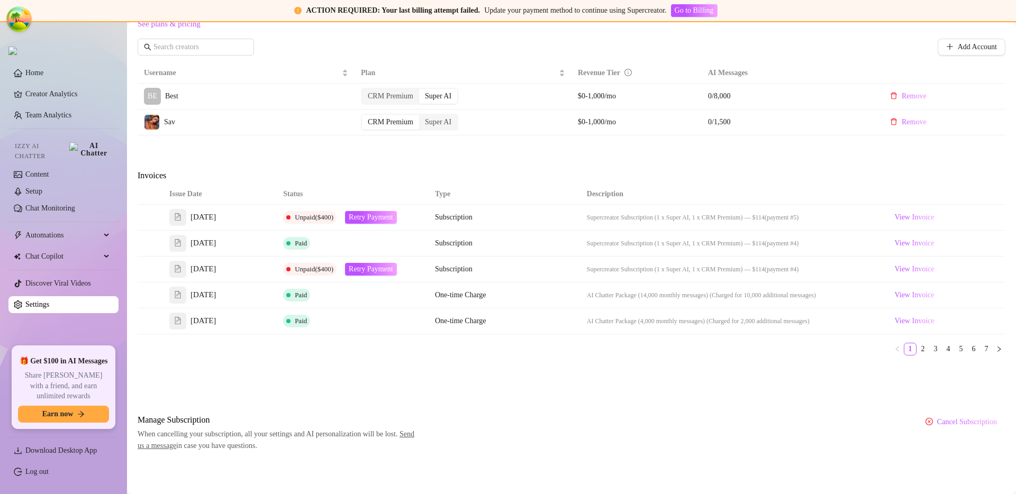
click at [585, 412] on div "Attention: Payment Failed There was a problem with a recent payment. Please ret…" at bounding box center [572, 72] width 868 height 760
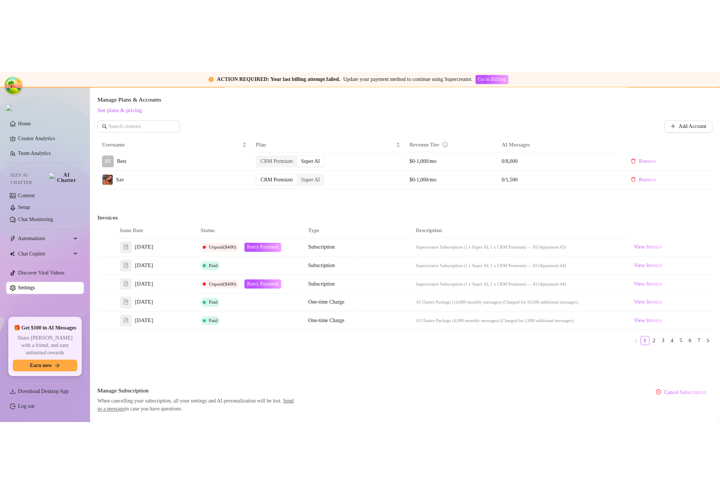
scroll to position [375, 0]
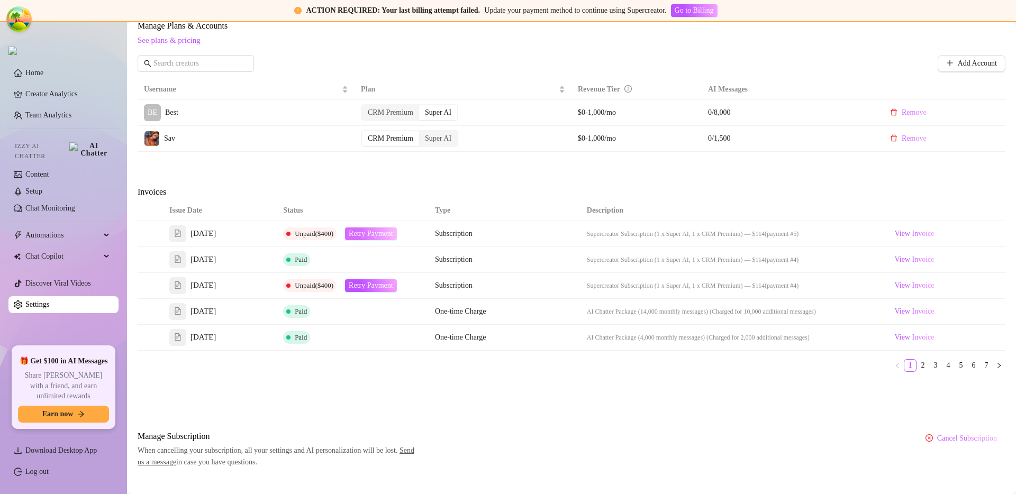
click at [352, 238] on button "Retry Payment" at bounding box center [371, 233] width 52 height 13
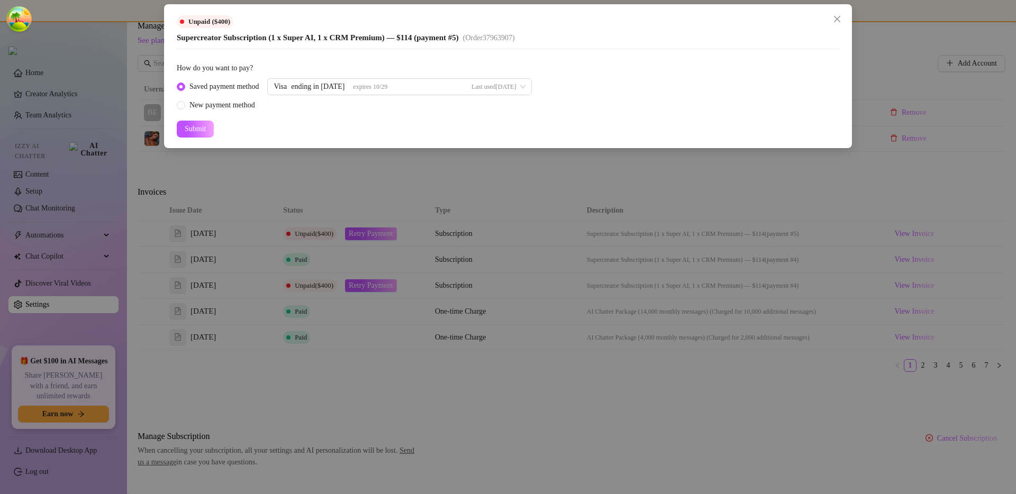
click at [172, 126] on div "Unpaid ($400) Supercreator Subscription (1 x Super AI, 1 x CRM Premium) — $114 …" at bounding box center [508, 76] width 688 height 144
click at [190, 125] on span "Submit" at bounding box center [195, 129] width 21 height 8
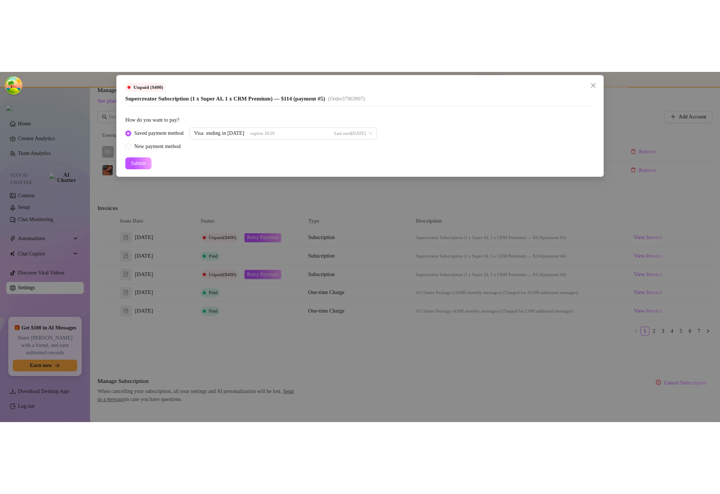
scroll to position [439, 0]
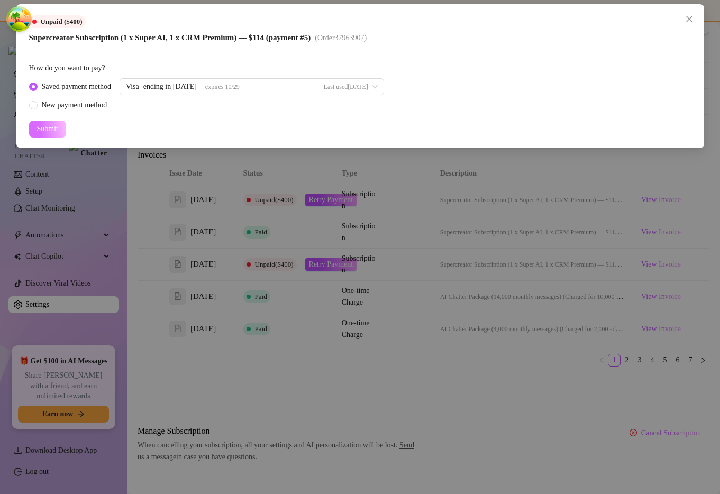
click at [60, 122] on button "Submit" at bounding box center [47, 129] width 37 height 17
click at [56, 113] on form "How do you want to pay? Saved payment method Visa ending in 1515 expires 10/29 …" at bounding box center [360, 99] width 662 height 75
click at [65, 109] on div "New payment method" at bounding box center [75, 105] width 66 height 12
click at [36, 109] on input "New payment method" at bounding box center [34, 106] width 4 height 7
radio input "true"
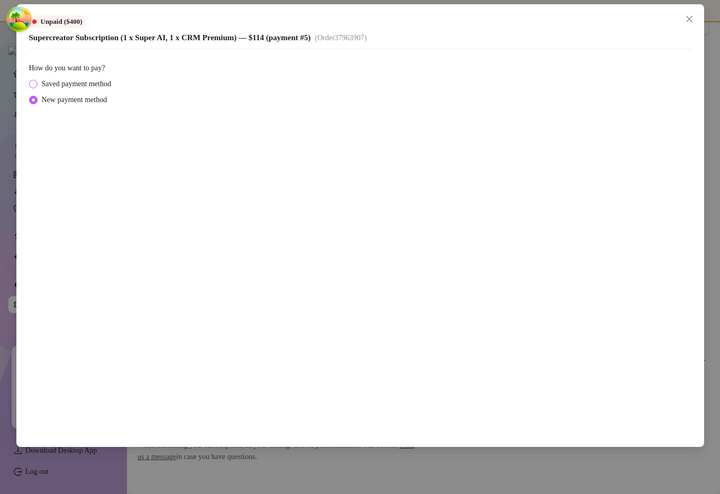
click at [78, 85] on span "Saved payment method" at bounding box center [77, 84] width 78 height 12
click at [36, 85] on input "Saved payment method" at bounding box center [34, 84] width 4 height 7
radio input "true"
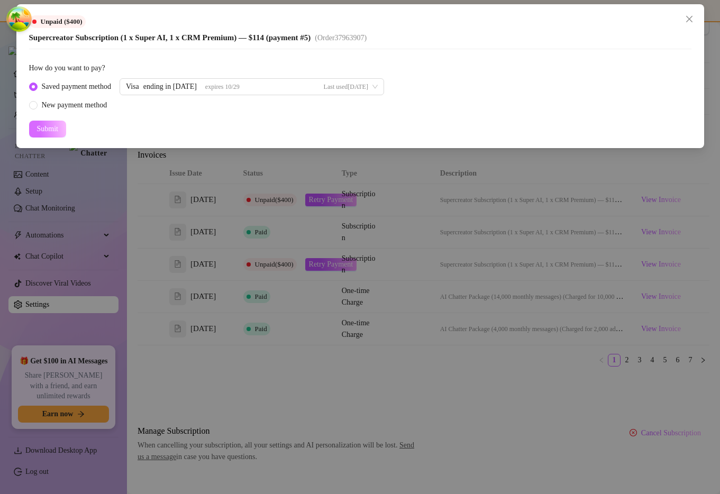
click at [48, 129] on span "Submit" at bounding box center [47, 129] width 21 height 8
click at [221, 181] on div "Unpaid ($400) Supercreator Subscription (1 x Super AI, 1 x CRM Premium) — $114 …" at bounding box center [360, 247] width 720 height 494
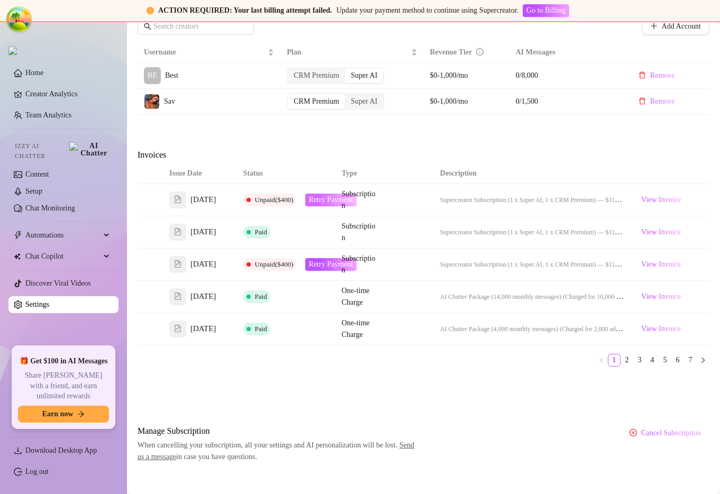
click at [325, 204] on span "Retry Payment" at bounding box center [331, 200] width 44 height 8
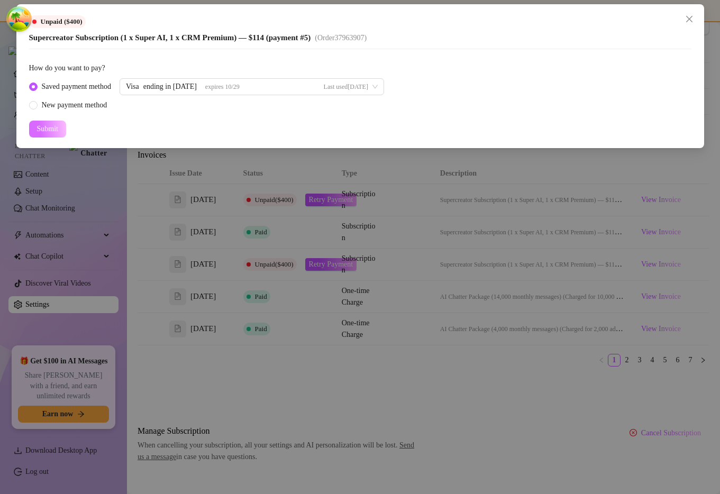
click at [54, 126] on span "Submit" at bounding box center [47, 129] width 21 height 8
click at [549, 227] on div "Unpaid ($400) Supercreator Subscription (1 x Super AI, 1 x CRM Premium) — $114 …" at bounding box center [360, 247] width 720 height 494
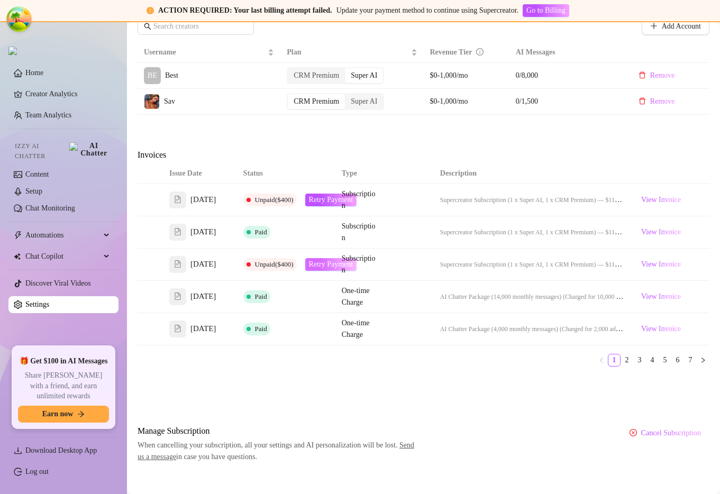
click at [322, 269] on span "Retry Payment" at bounding box center [331, 264] width 44 height 8
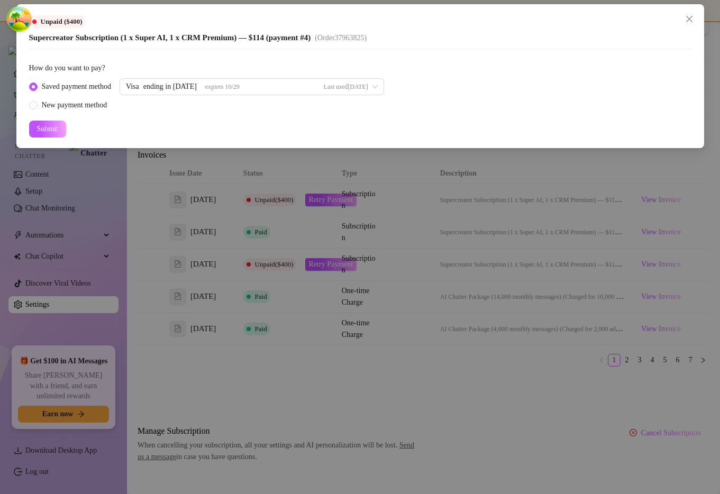
click at [44, 116] on form "How do you want to pay? Saved payment method Visa ending in 1515 expires 10/29 …" at bounding box center [360, 99] width 662 height 75
click at [51, 133] on button "Submit" at bounding box center [47, 129] width 37 height 17
click at [552, 205] on div "Unpaid ($400) Supercreator Subscription (1 x Super AI, 1 x CRM Premium) — $114 …" at bounding box center [360, 247] width 720 height 494
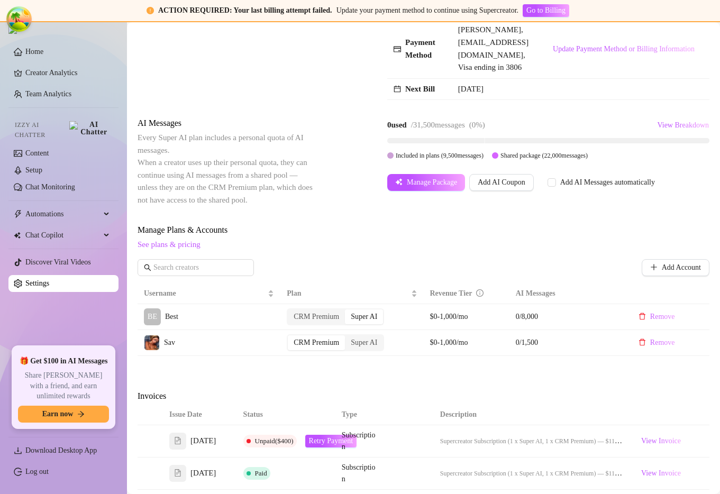
scroll to position [498, 0]
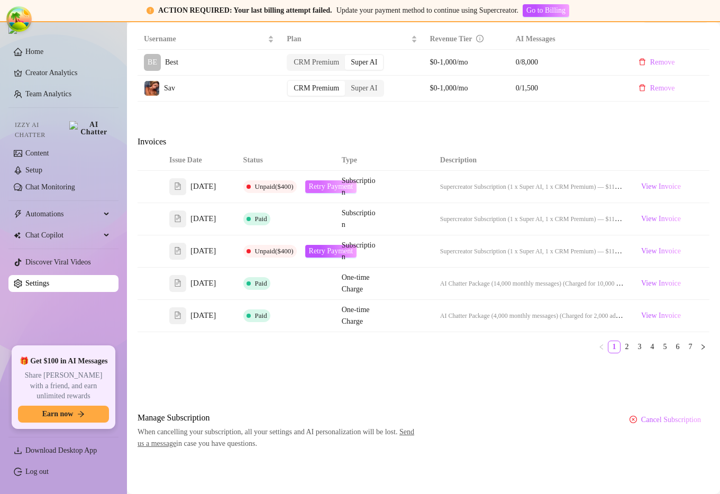
click at [325, 183] on span "Retry Payment" at bounding box center [331, 187] width 44 height 8
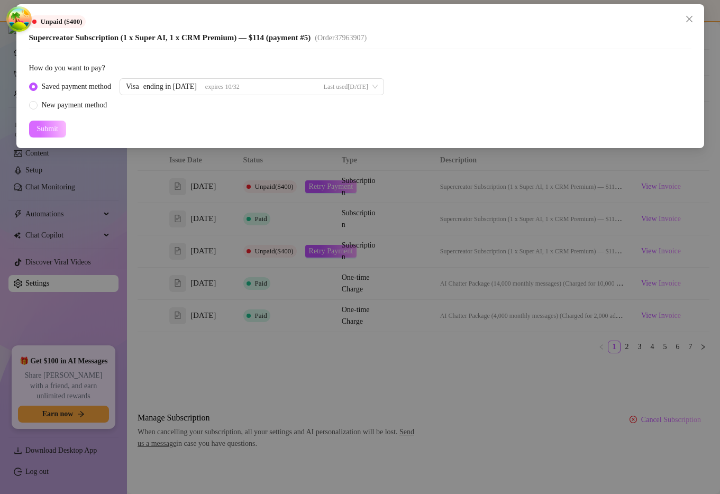
click at [58, 127] on span "Submit" at bounding box center [47, 129] width 21 height 8
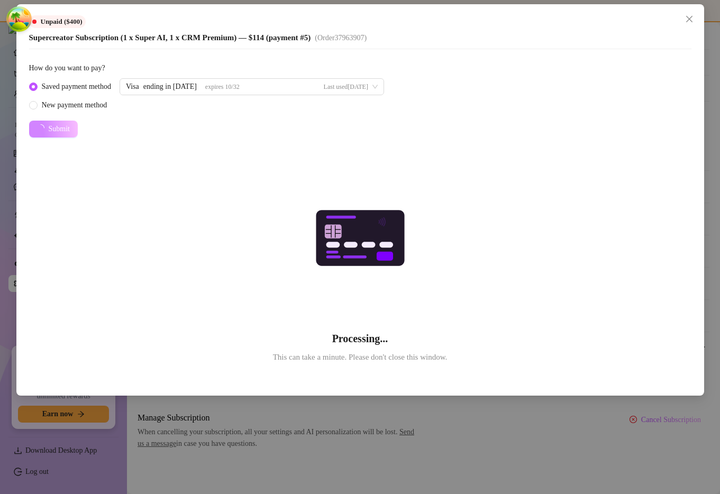
radio input "false"
radio input "true"
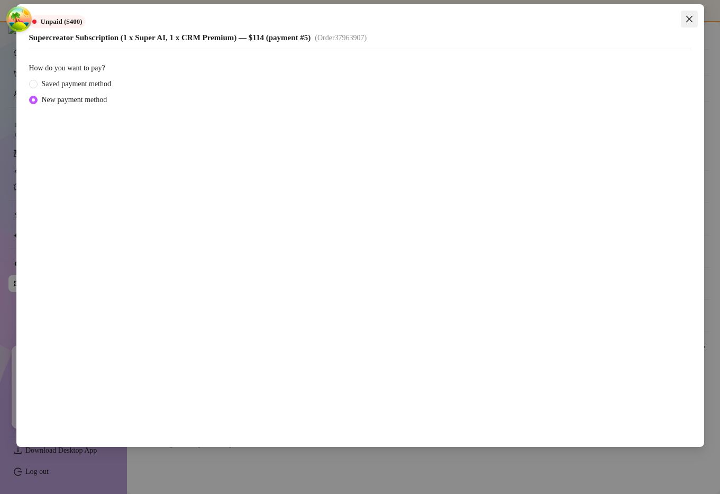
click at [696, 15] on span "Close" at bounding box center [689, 19] width 17 height 8
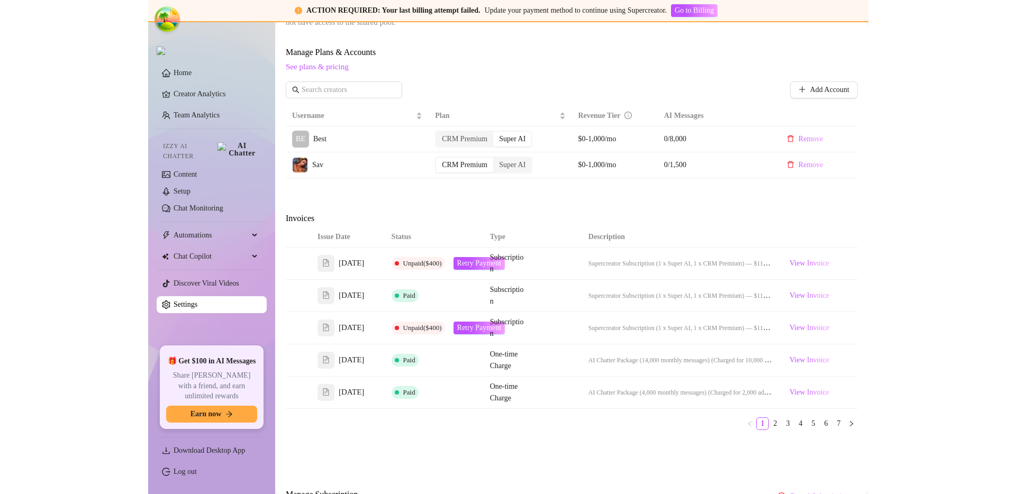
scroll to position [311, 0]
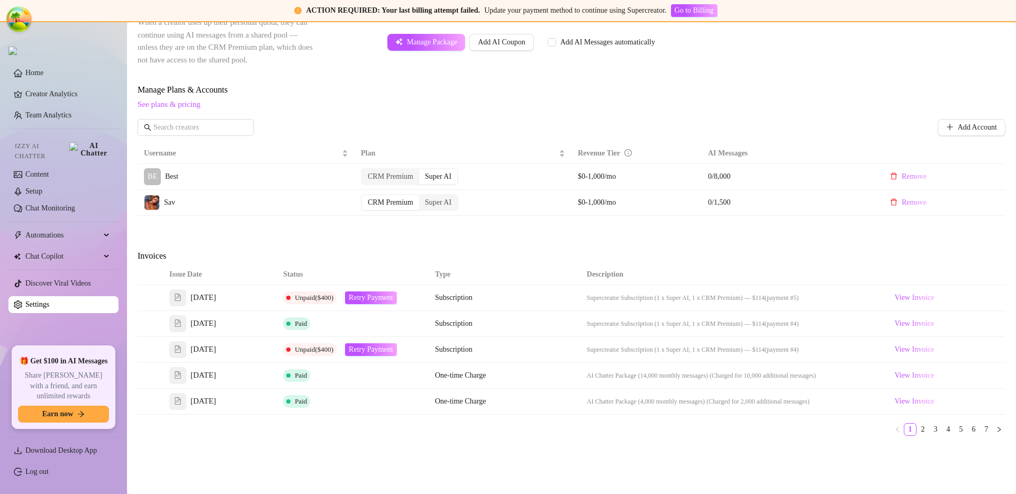
click at [638, 255] on div "Invoices" at bounding box center [572, 257] width 868 height 15
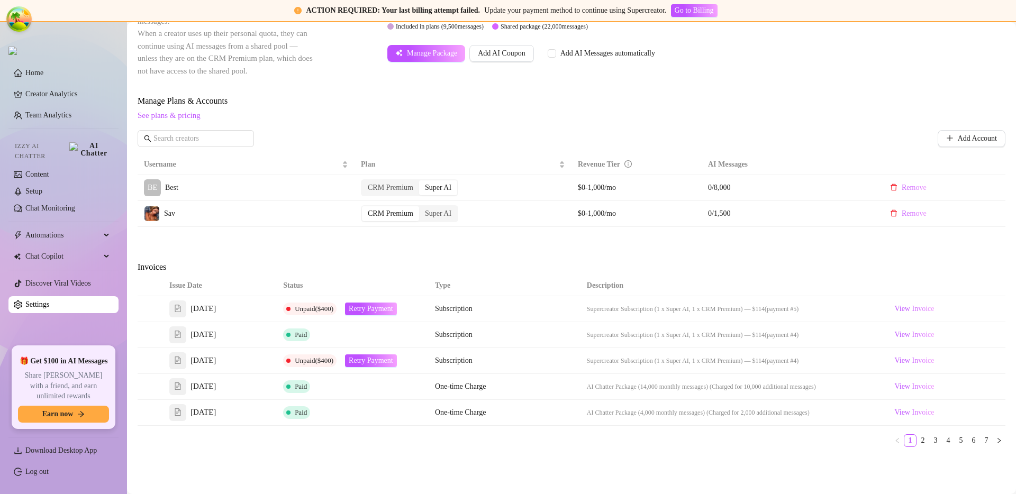
scroll to position [295, 0]
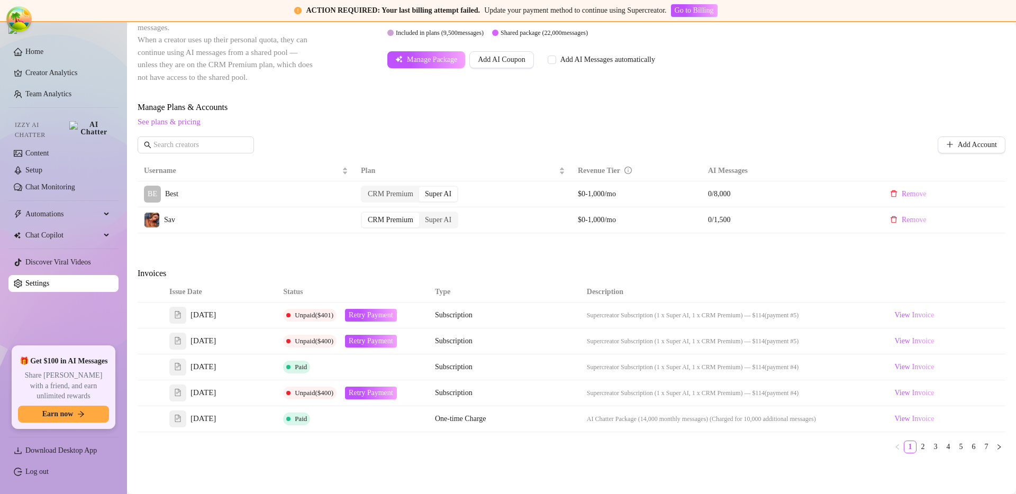
scroll to position [301, 0]
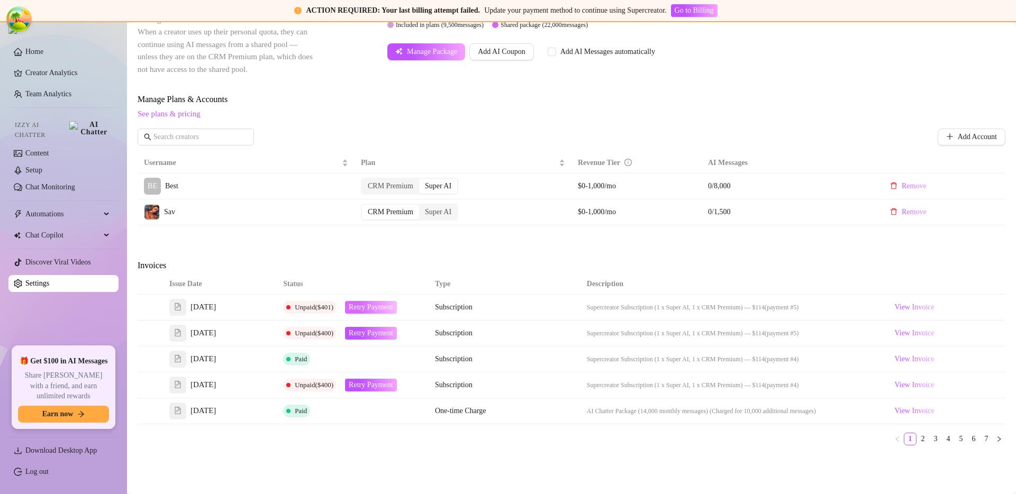
click at [387, 309] on span "Retry Payment" at bounding box center [371, 307] width 44 height 8
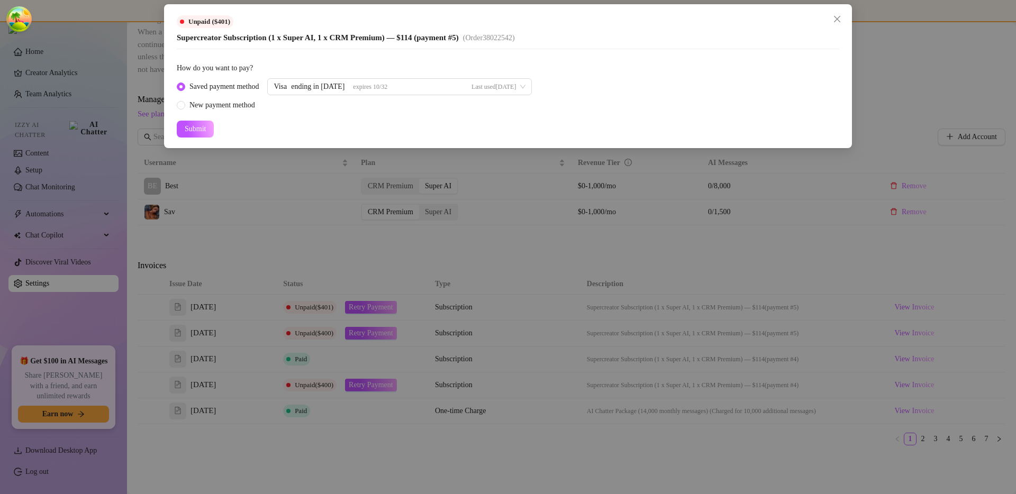
click at [322, 223] on div "Unpaid ($401) Supercreator Subscription (1 x Super AI, 1 x CRM Premium) — $114 …" at bounding box center [508, 247] width 1016 height 494
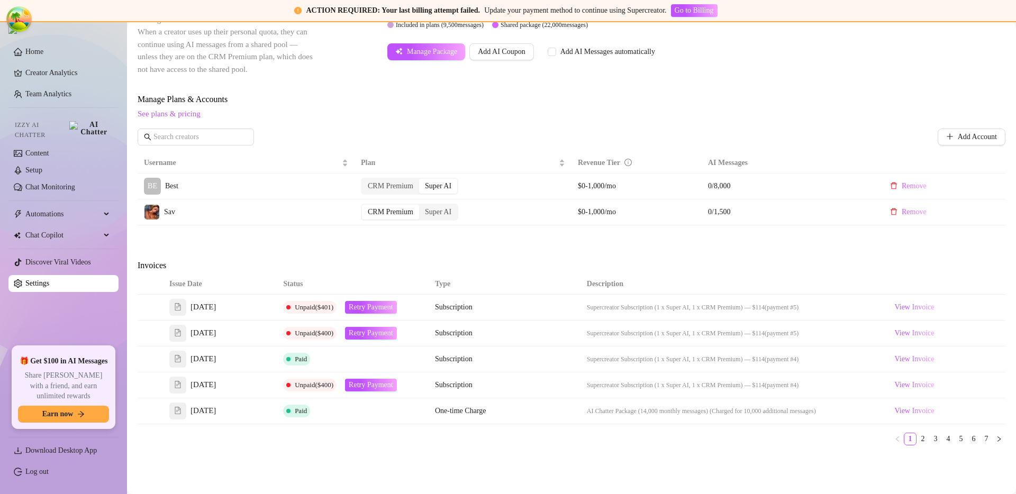
click at [934, 312] on div "View Invoice" at bounding box center [944, 307] width 109 height 13
click at [924, 306] on span "View Invoice" at bounding box center [914, 308] width 40 height 12
click at [900, 331] on span "View Invoice" at bounding box center [914, 333] width 40 height 12
click at [545, 275] on th at bounding box center [542, 284] width 76 height 21
click at [385, 309] on span "Retry Payment" at bounding box center [371, 307] width 44 height 8
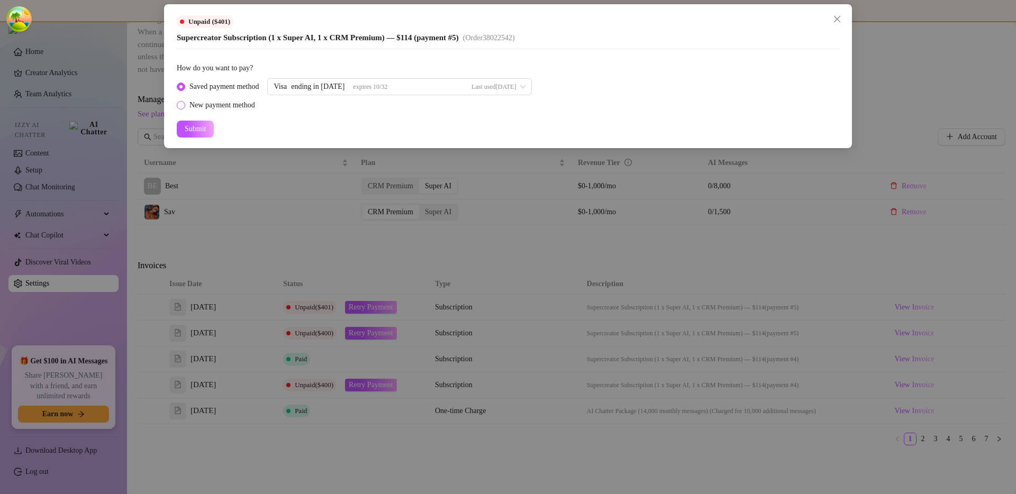
click at [236, 105] on div "New payment method" at bounding box center [222, 105] width 66 height 12
click at [184, 105] on input "New payment method" at bounding box center [181, 106] width 4 height 7
radio input "true"
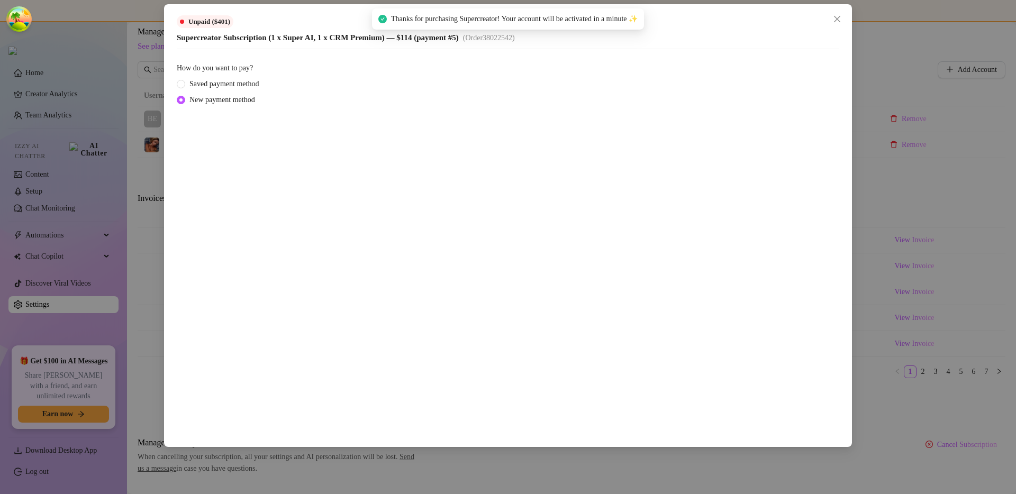
scroll to position [234, 0]
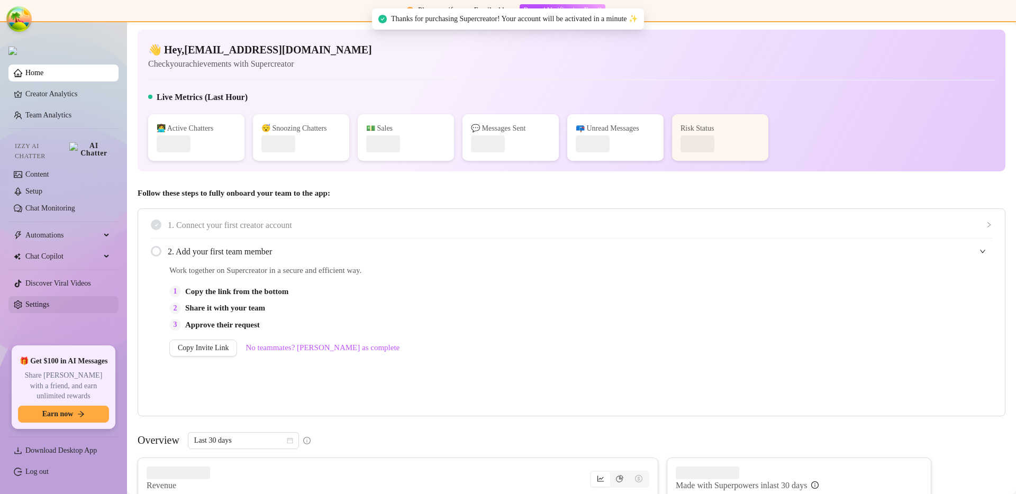
click at [49, 300] on link "Settings" at bounding box center [37, 304] width 24 height 8
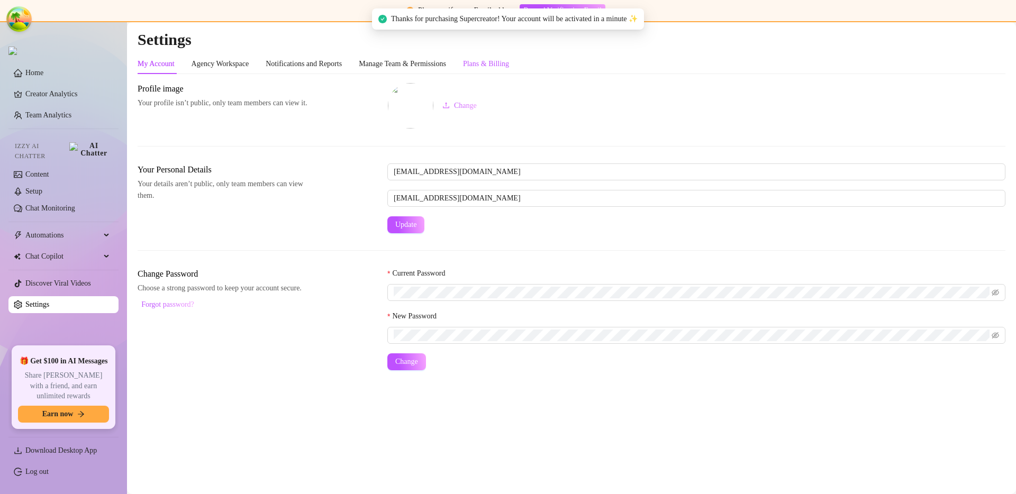
click at [509, 68] on div "Plans & Billing" at bounding box center [486, 64] width 46 height 12
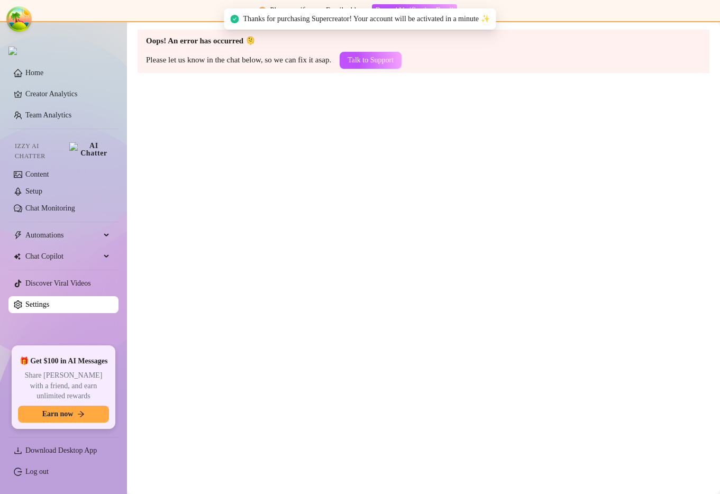
click at [322, 21] on span "Thanks for purchasing Supercreator! Your account will be activated in a minute ✨" at bounding box center [366, 19] width 247 height 12
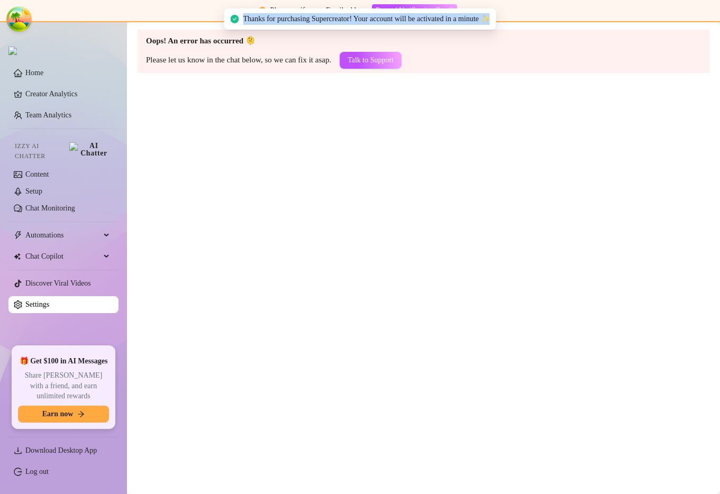
click at [322, 21] on span "Thanks for purchasing Supercreator! Your account will be activated in a minute ✨" at bounding box center [366, 19] width 247 height 12
copy span "Thanks for purchasing Supercreator! Your account will be activated in a minute ✨"
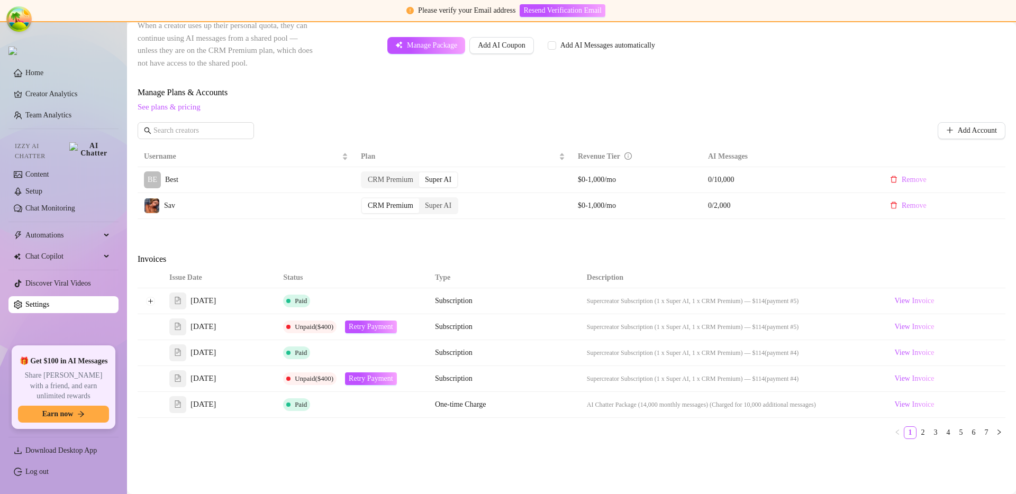
scroll to position [260, 0]
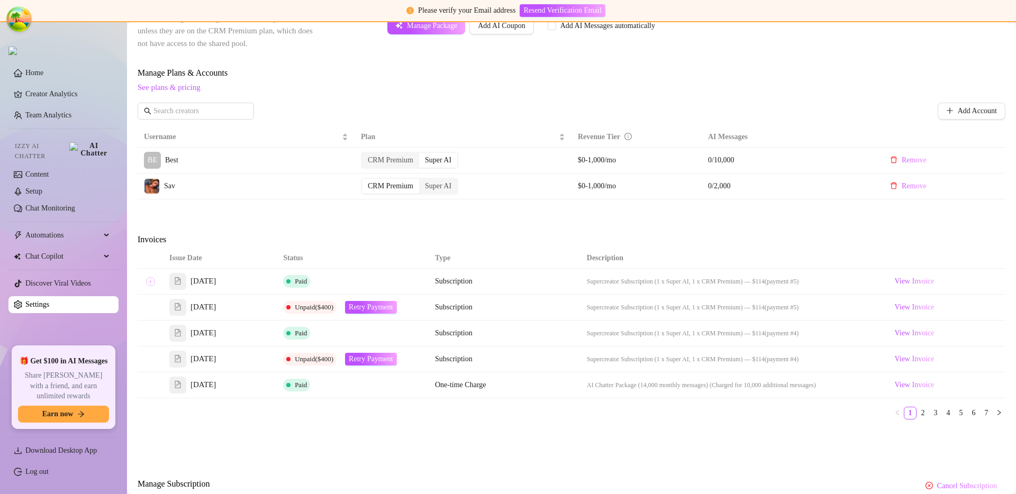
click at [151, 285] on button "Expand row" at bounding box center [150, 281] width 8 height 8
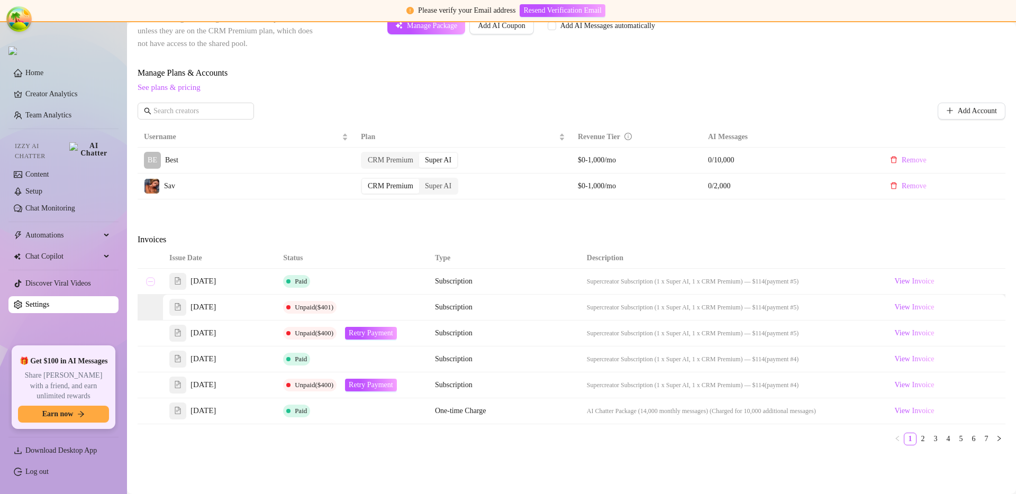
click at [151, 285] on button "Collapse row" at bounding box center [150, 281] width 8 height 8
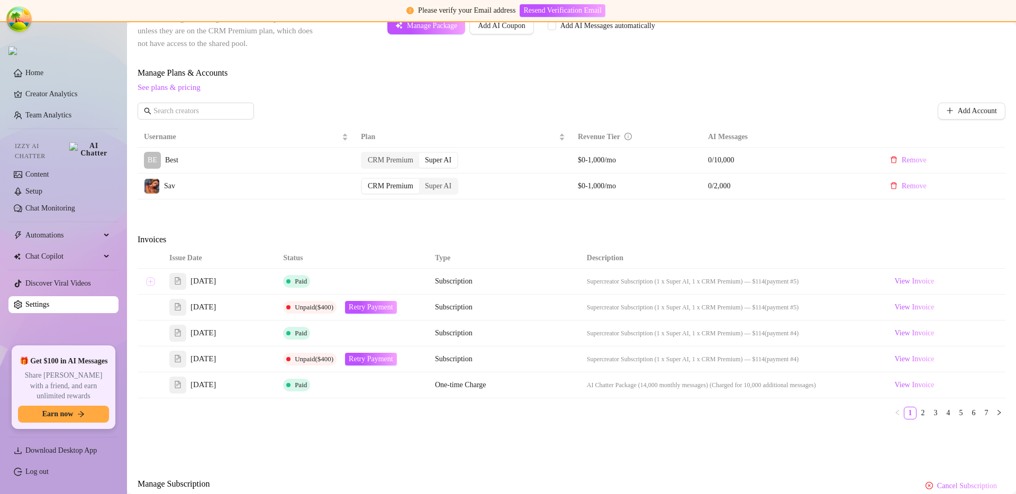
click at [151, 284] on button "Expand row" at bounding box center [150, 281] width 8 height 8
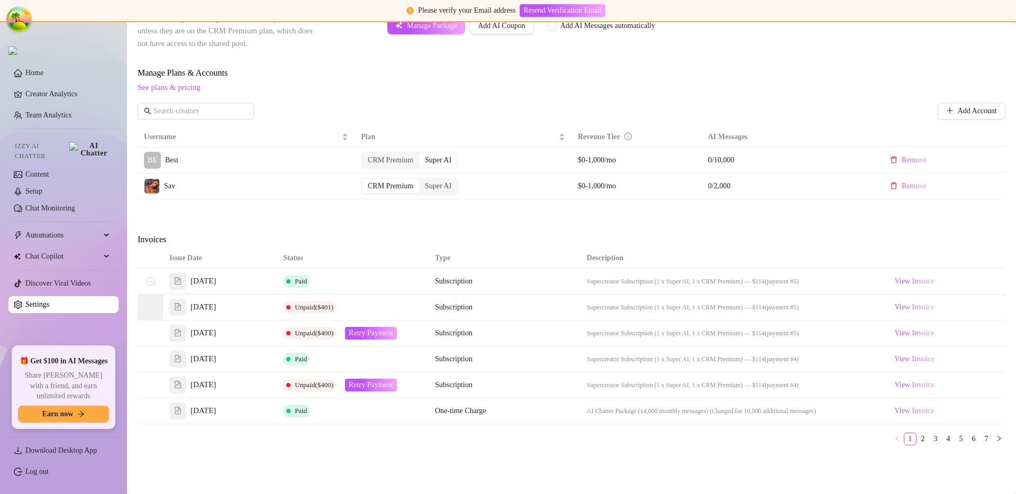
click at [151, 284] on button "Collapse row" at bounding box center [150, 281] width 8 height 8
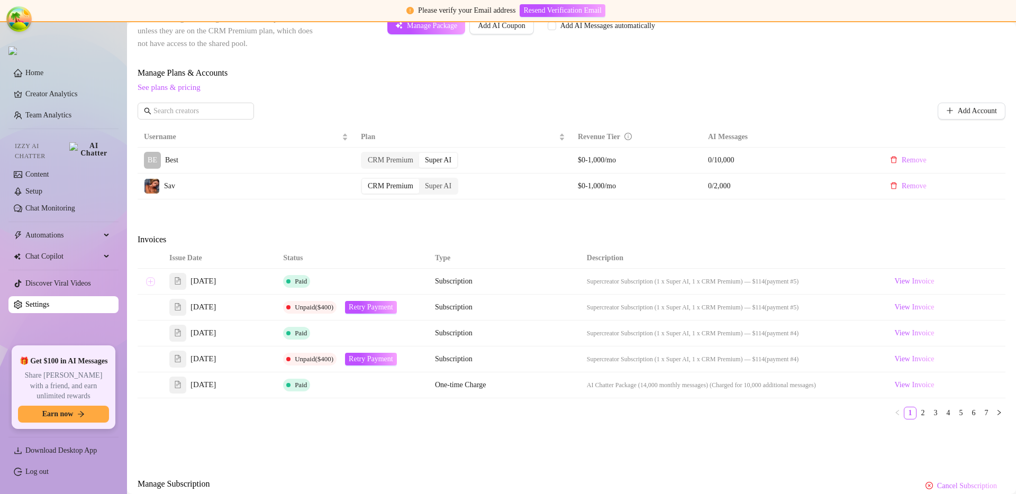
click at [151, 284] on button "Expand row" at bounding box center [150, 281] width 8 height 8
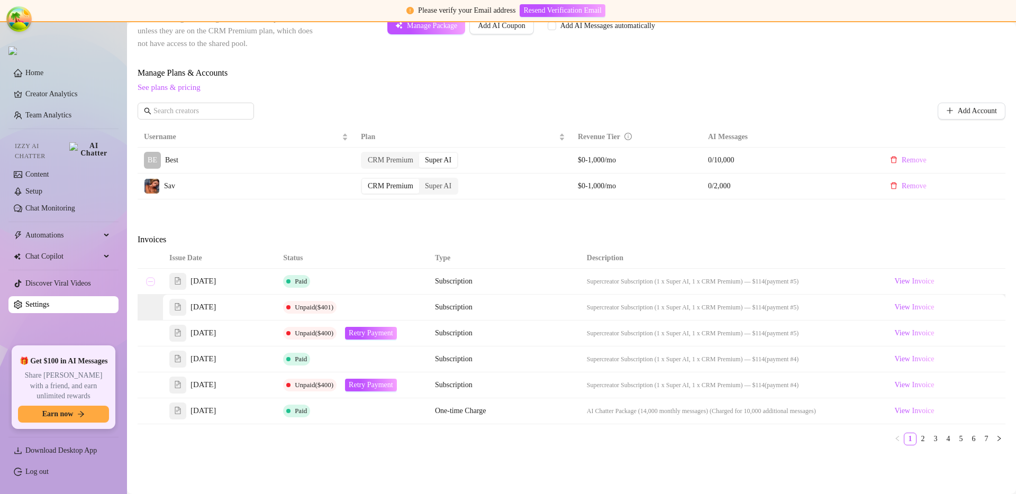
click at [151, 284] on button "Collapse row" at bounding box center [150, 281] width 8 height 8
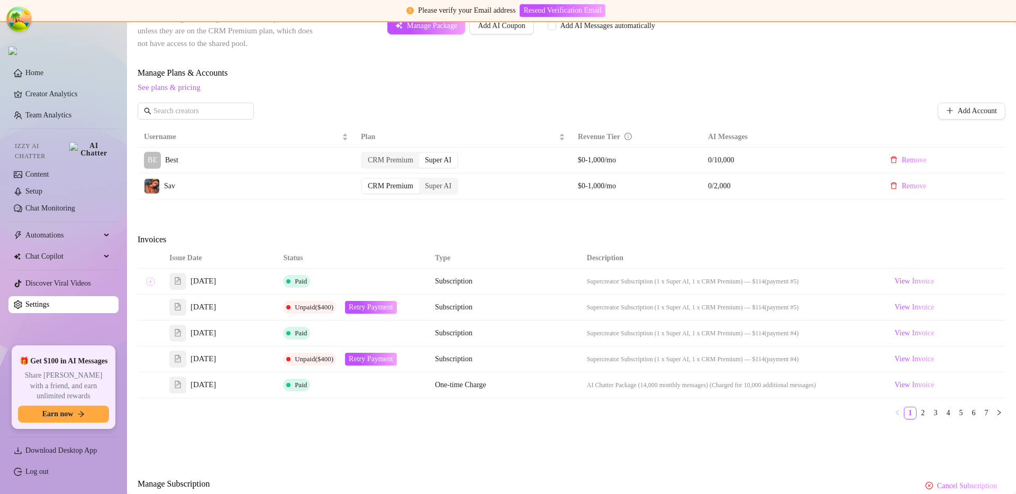
click at [151, 284] on button "Expand row" at bounding box center [150, 281] width 8 height 8
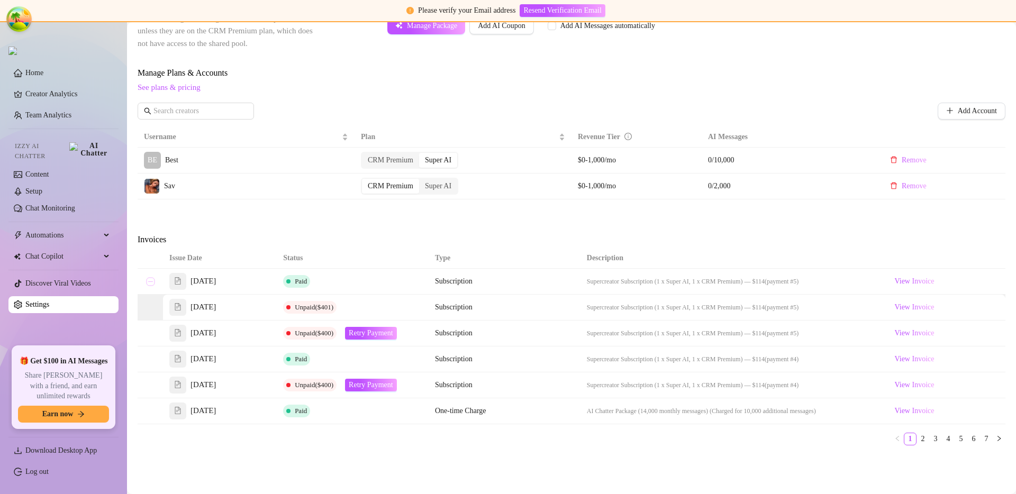
click at [151, 284] on button "Collapse row" at bounding box center [150, 281] width 8 height 8
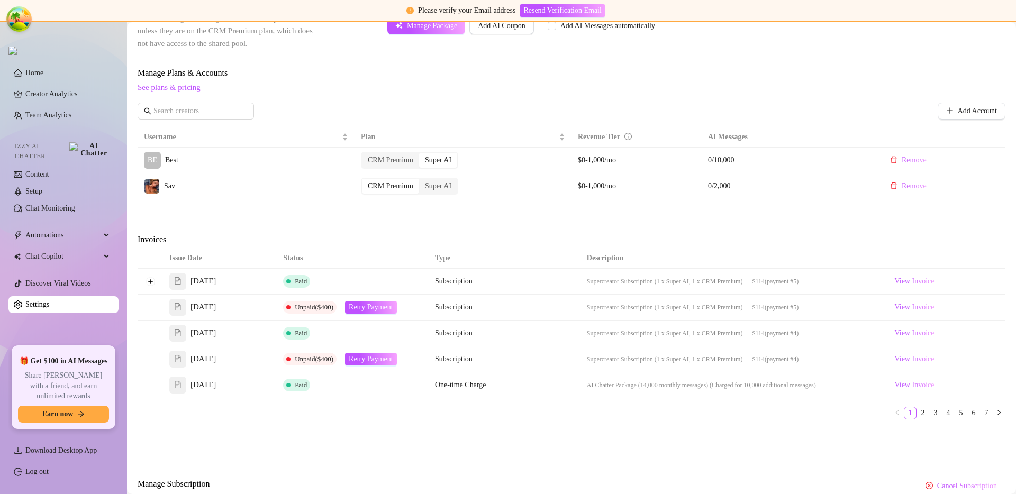
click at [256, 237] on span "Invoices" at bounding box center [227, 239] width 178 height 13
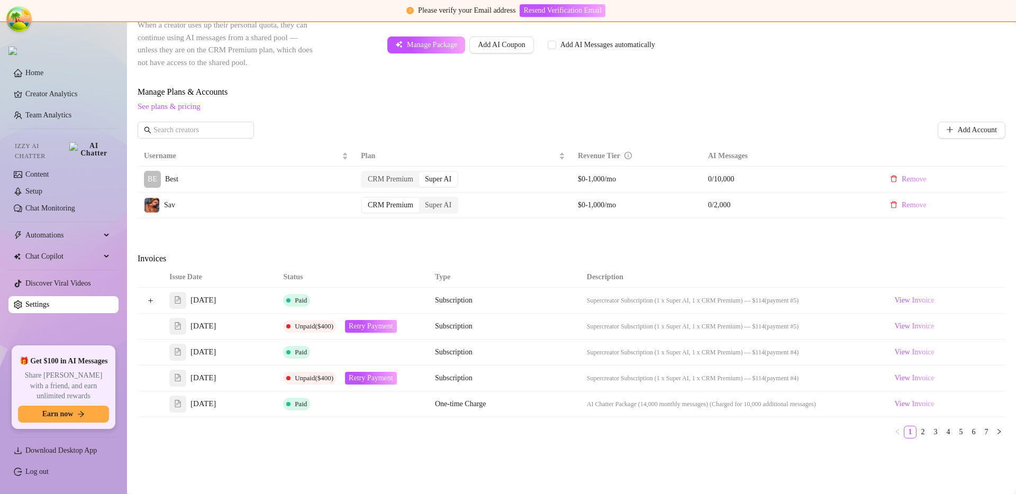
scroll to position [239, 0]
click at [151, 298] on button "Expand row" at bounding box center [150, 302] width 8 height 8
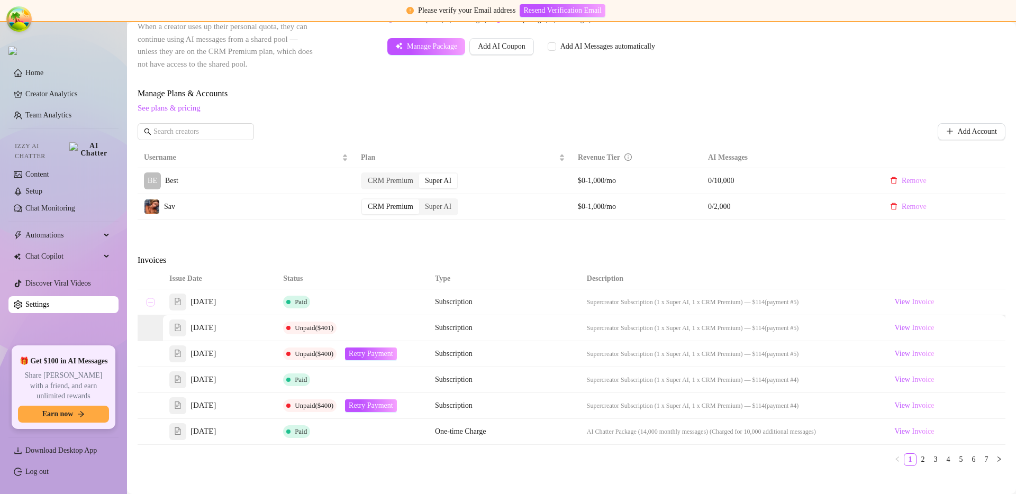
click at [150, 300] on button "Collapse row" at bounding box center [150, 302] width 8 height 8
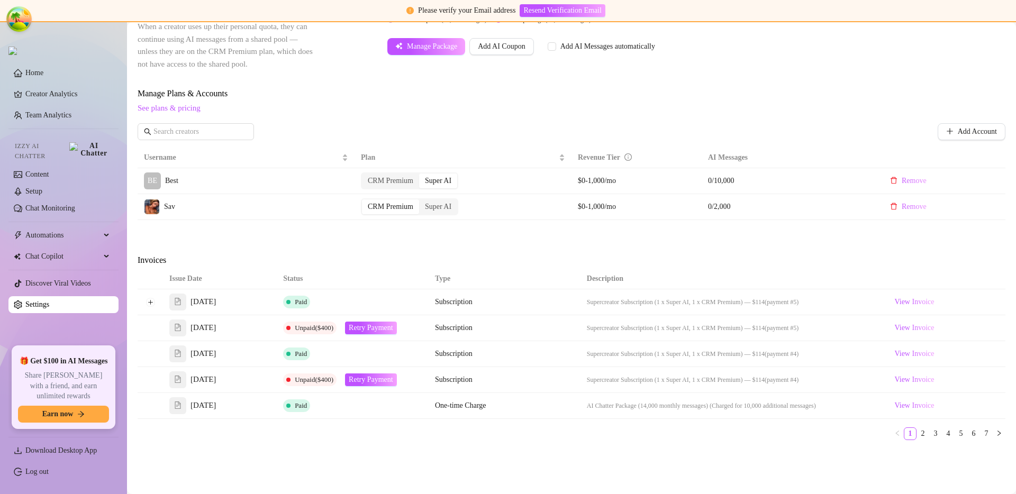
click at [313, 348] on div "Paid" at bounding box center [298, 354] width 31 height 13
click at [149, 304] on button "Expand row" at bounding box center [150, 302] width 8 height 8
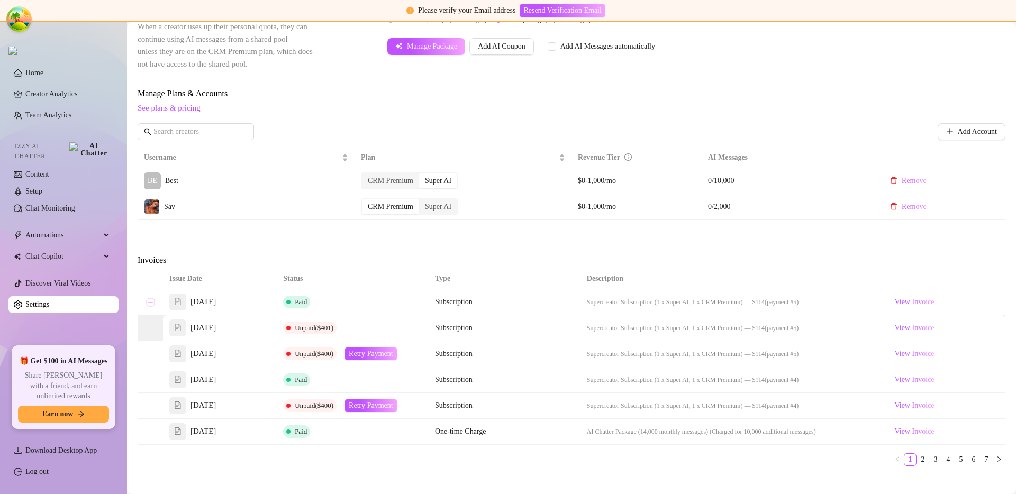
click at [149, 304] on button "Collapse row" at bounding box center [150, 302] width 8 height 8
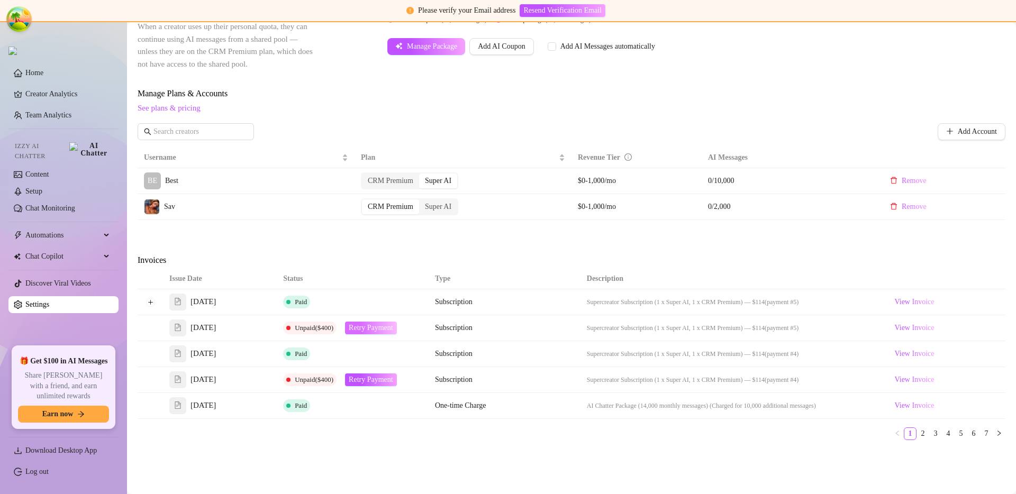
click at [365, 325] on span "Retry Payment" at bounding box center [371, 328] width 44 height 8
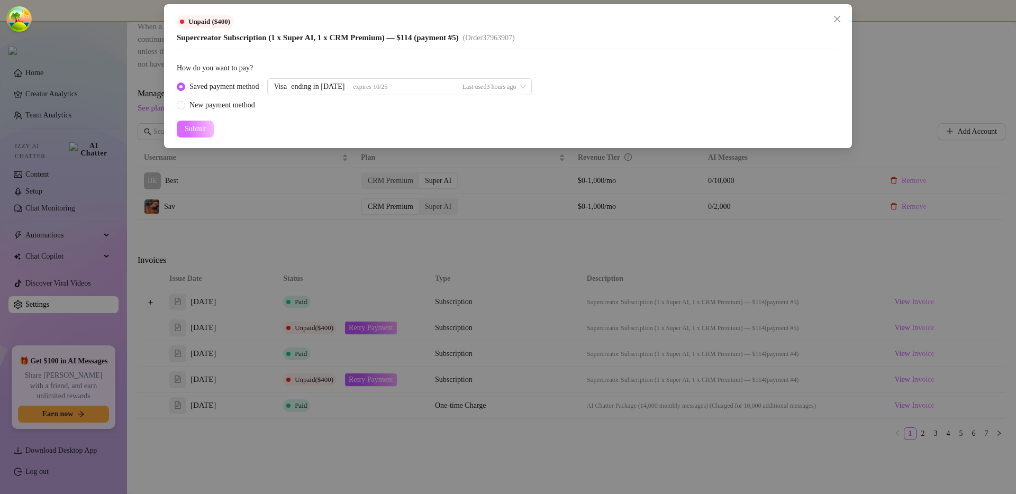
click at [190, 122] on button "Submit" at bounding box center [195, 129] width 37 height 17
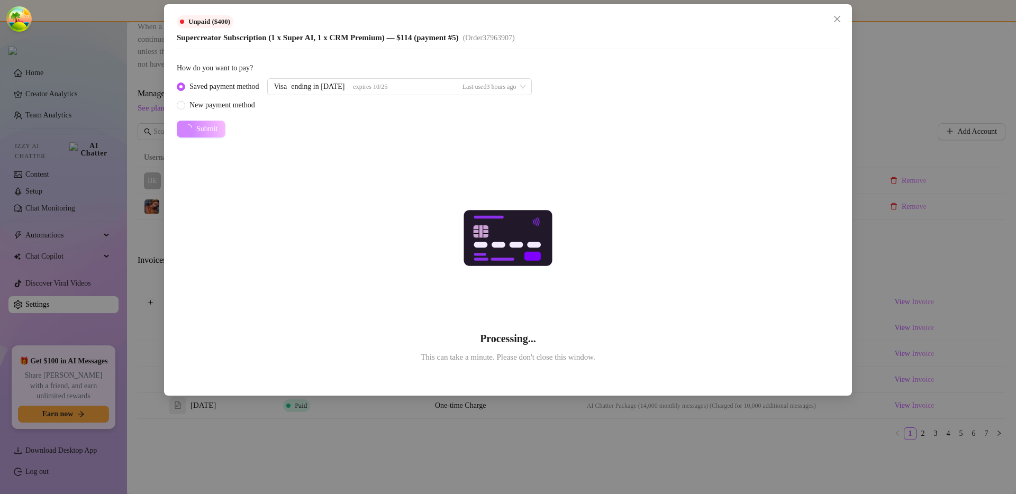
radio input "false"
radio input "true"
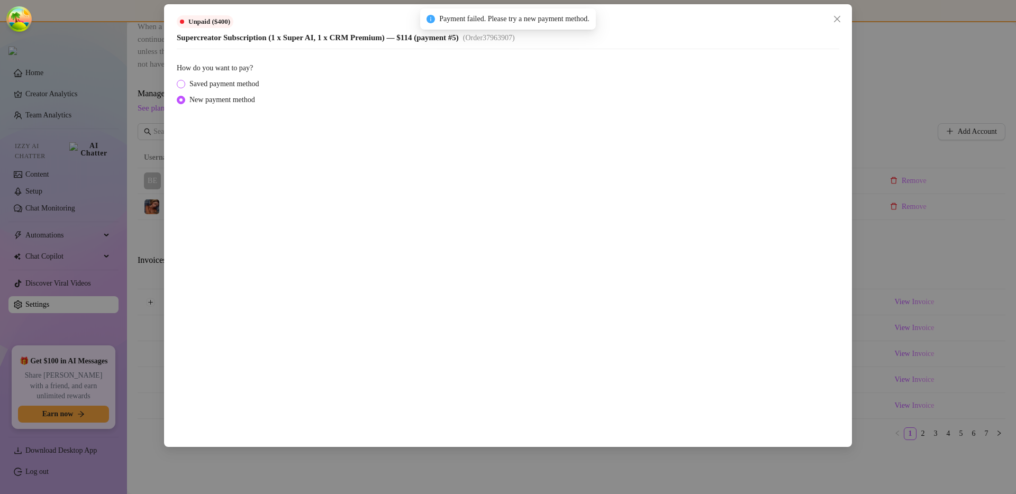
click at [221, 85] on span "Saved payment method" at bounding box center [224, 84] width 78 height 12
click at [184, 85] on input "Saved payment method" at bounding box center [181, 84] width 4 height 7
radio input "true"
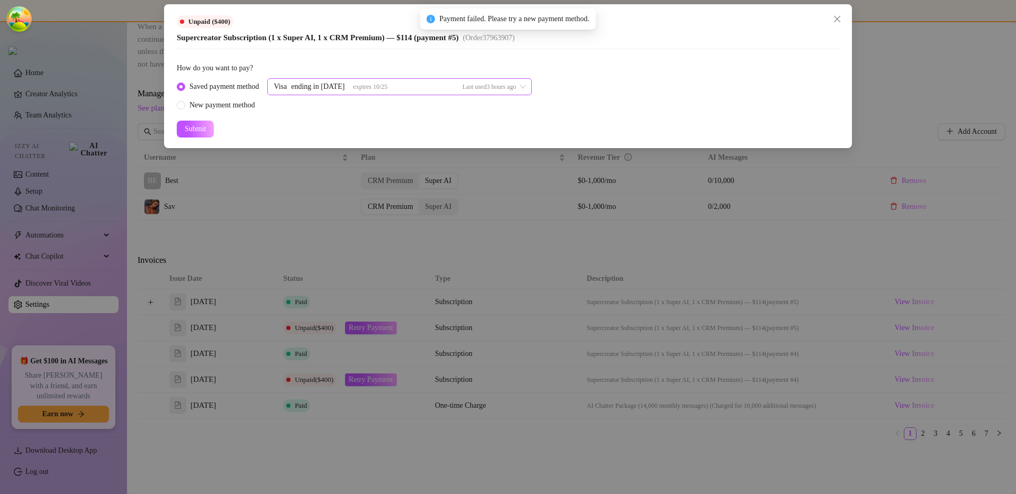
click at [416, 85] on div "Visa ending in 1798 expires 10/25 Last used 3 hours ago" at bounding box center [395, 87] width 242 height 16
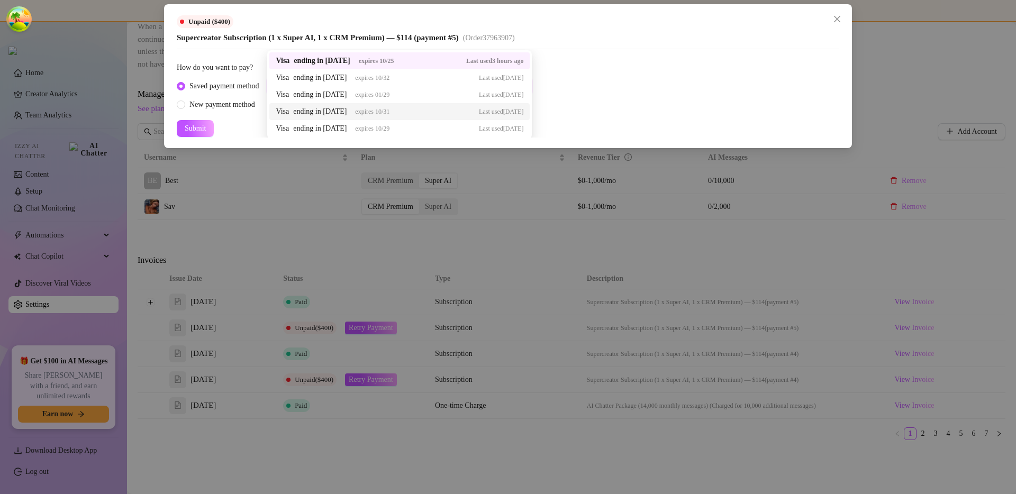
scroll to position [0, 0]
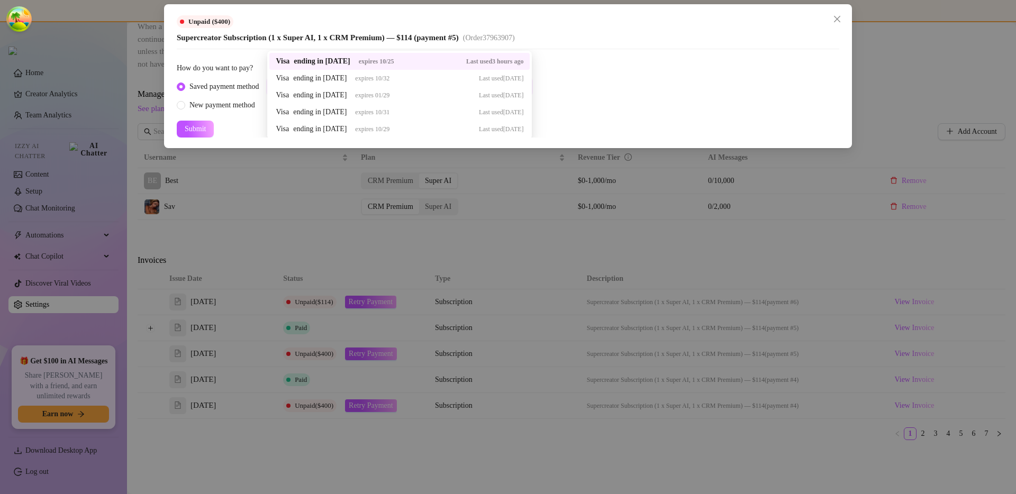
click at [400, 64] on div "Visa ending in 1798 expires 10/25 Last used 3 hours ago" at bounding box center [400, 62] width 248 height 12
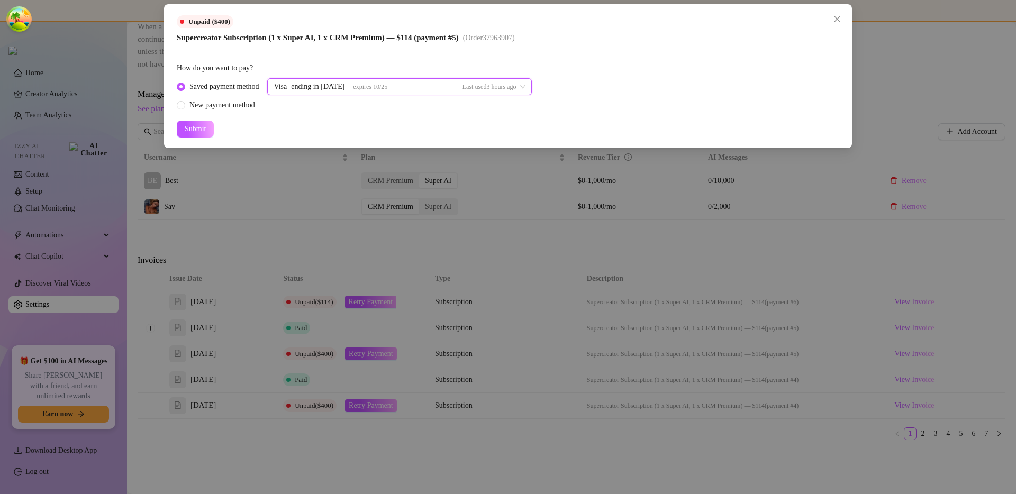
click at [458, 239] on div "Unpaid ($400) Supercreator Subscription (1 x Super AI, 1 x CRM Premium) — $114 …" at bounding box center [508, 247] width 1016 height 494
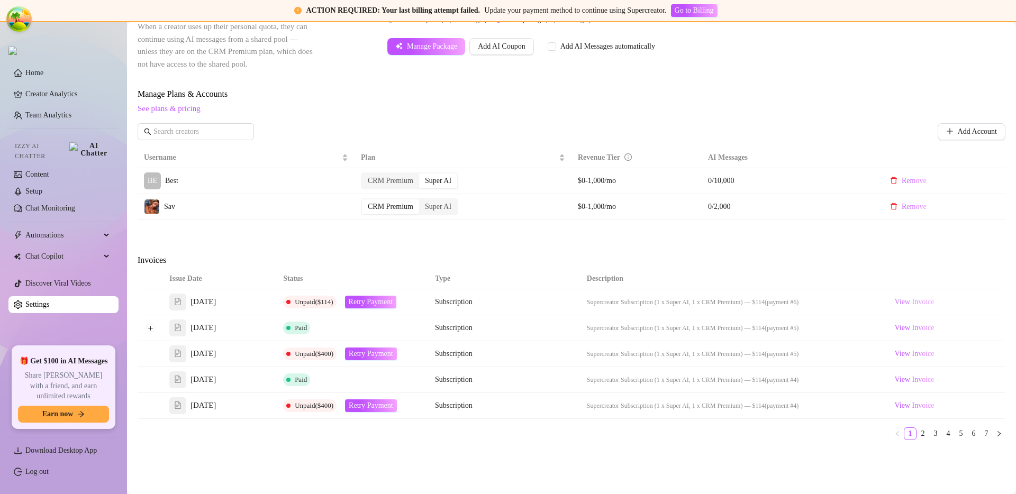
click at [910, 303] on span "View Invoice" at bounding box center [914, 302] width 40 height 12
click at [390, 296] on button "Retry Payment" at bounding box center [371, 302] width 52 height 13
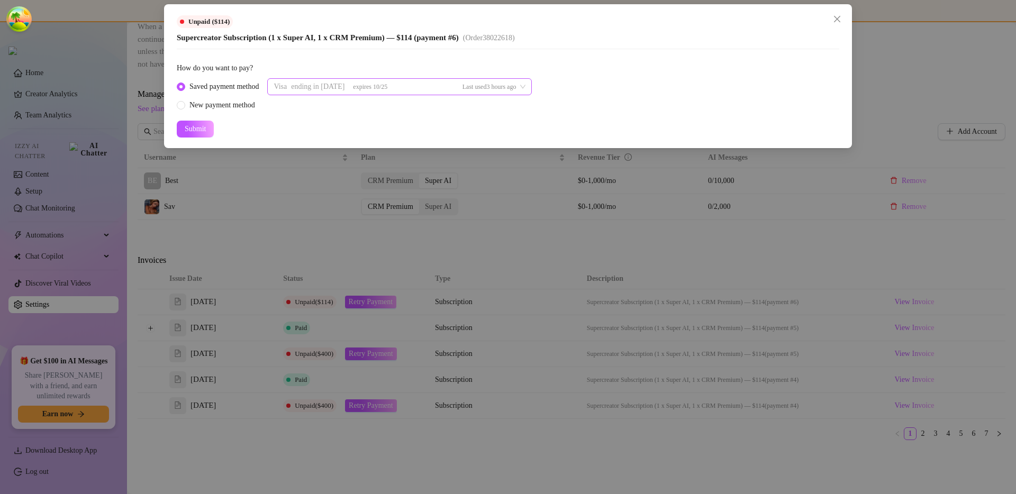
click at [295, 89] on div "Visa ending in 1798 expires 10/25 Last used 3 hours ago 38022553 37963845 Visa …" at bounding box center [399, 86] width 265 height 17
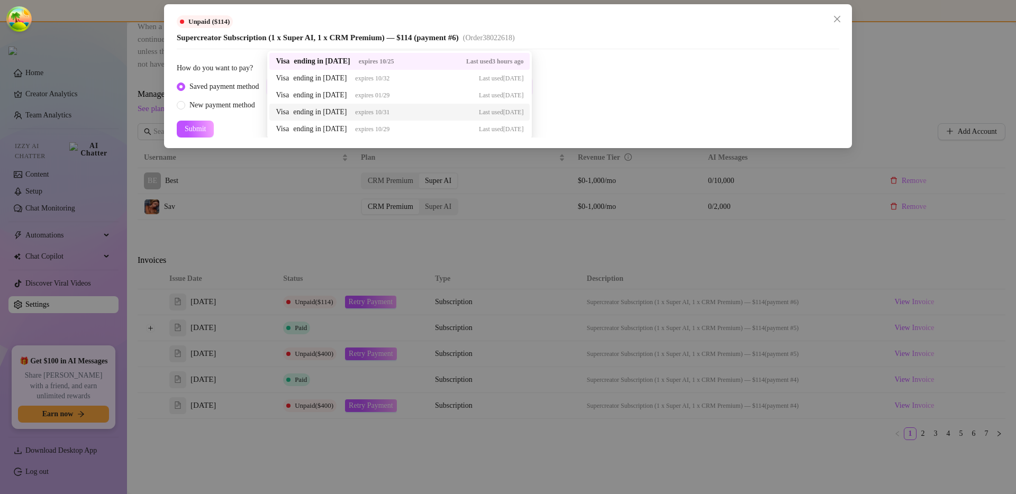
click at [580, 109] on div "Saved payment method Visa ending in 1798 expires 10/25 Last used 3 hours ago 37…" at bounding box center [508, 94] width 662 height 33
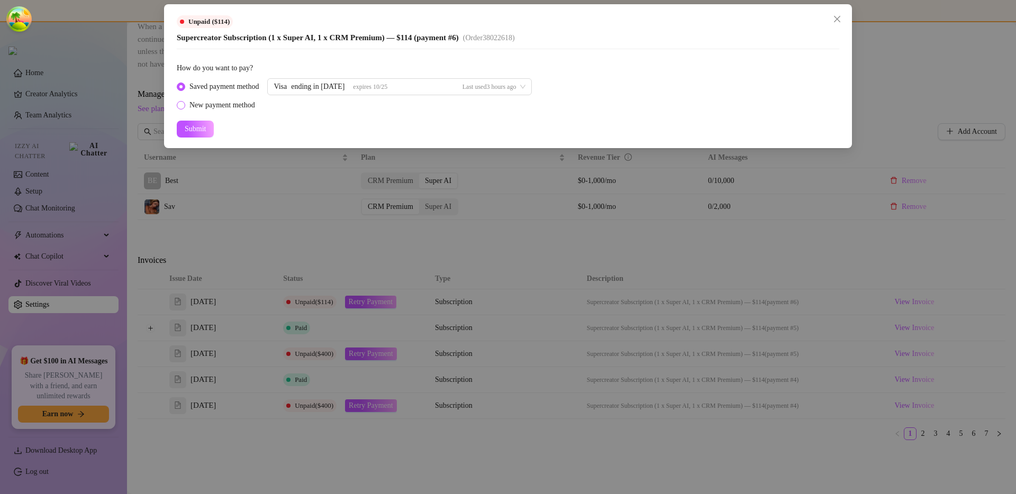
click at [247, 108] on div "New payment method" at bounding box center [222, 105] width 66 height 12
click at [184, 108] on input "New payment method" at bounding box center [181, 106] width 4 height 7
radio input "true"
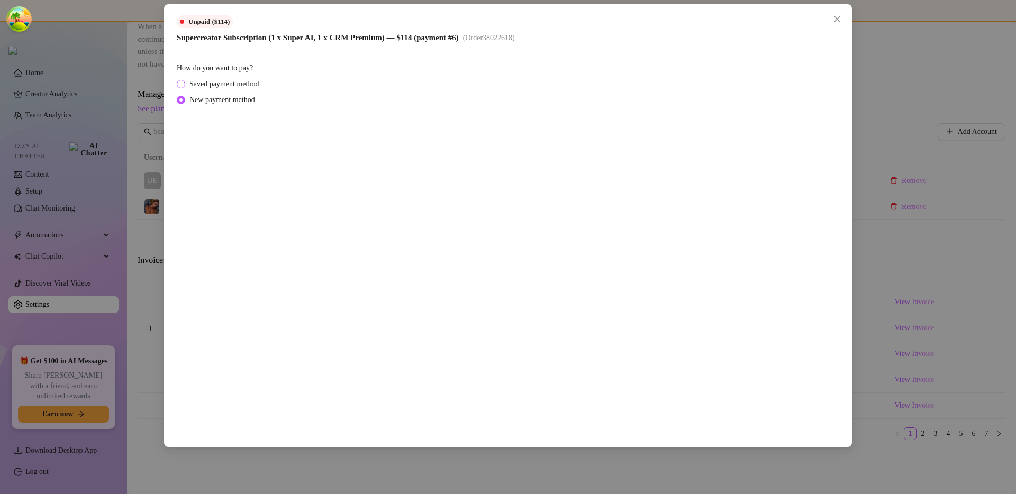
click at [251, 89] on span "Saved payment method" at bounding box center [224, 84] width 78 height 12
click at [184, 88] on input "Saved payment method" at bounding box center [181, 84] width 4 height 7
radio input "true"
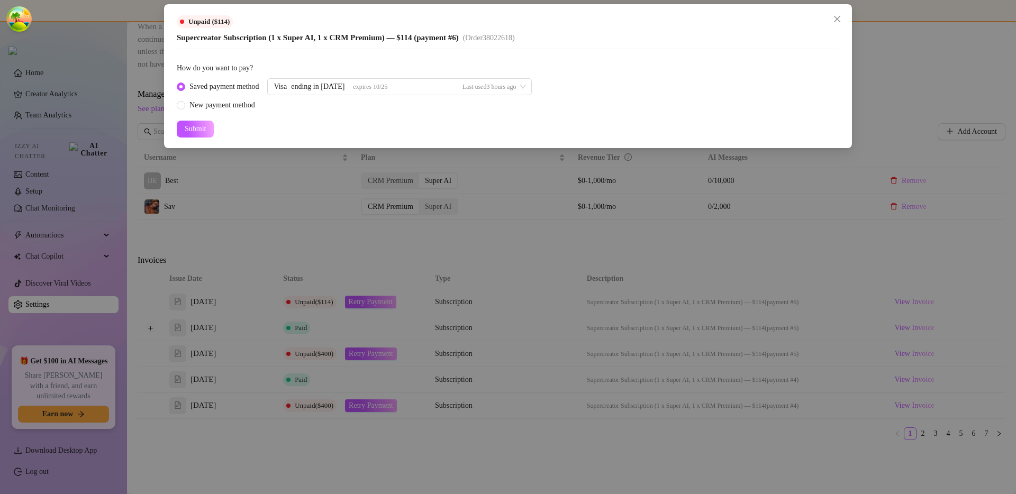
click at [252, 86] on span "Saved payment method" at bounding box center [224, 87] width 78 height 12
click at [184, 86] on input "Saved payment method" at bounding box center [181, 87] width 4 height 7
click at [256, 111] on form "How do you want to pay? Saved payment method Visa ending in 1798 expires 10/25 …" at bounding box center [508, 99] width 662 height 75
click at [255, 106] on div "New payment method" at bounding box center [222, 105] width 66 height 12
click at [184, 106] on input "New payment method" at bounding box center [181, 106] width 4 height 7
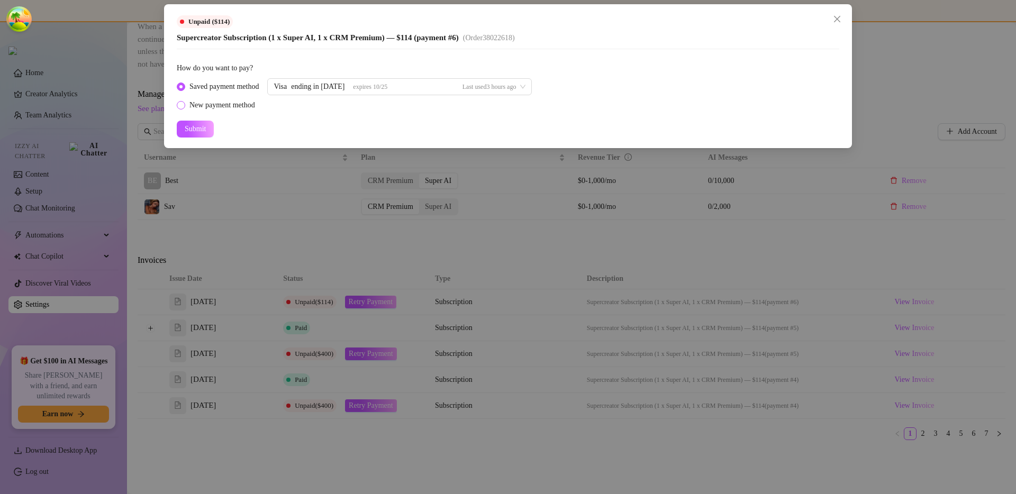
radio input "true"
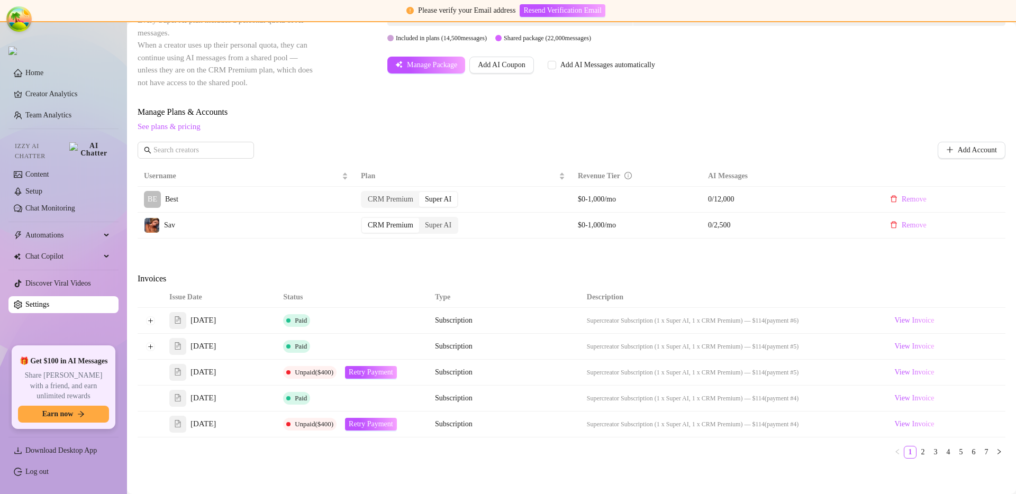
scroll to position [311, 0]
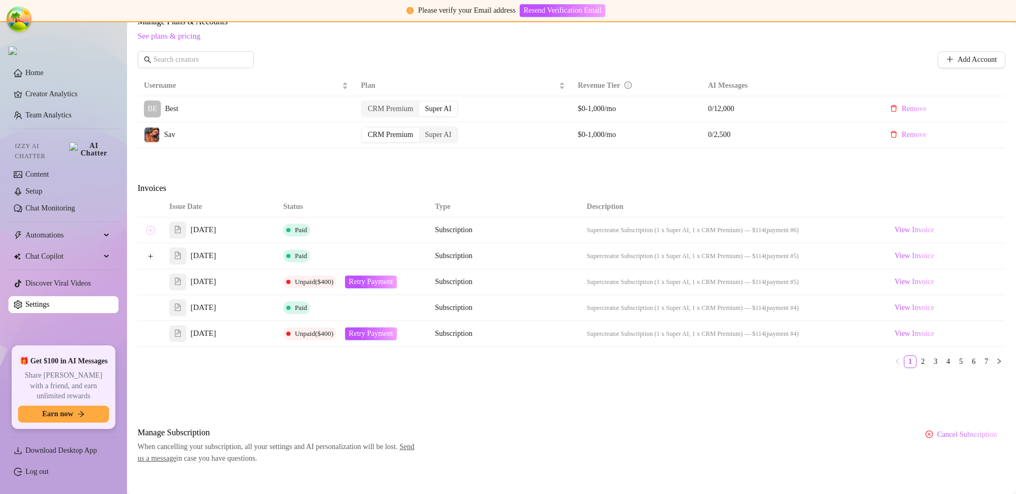
click at [150, 231] on button "Expand row" at bounding box center [150, 230] width 8 height 8
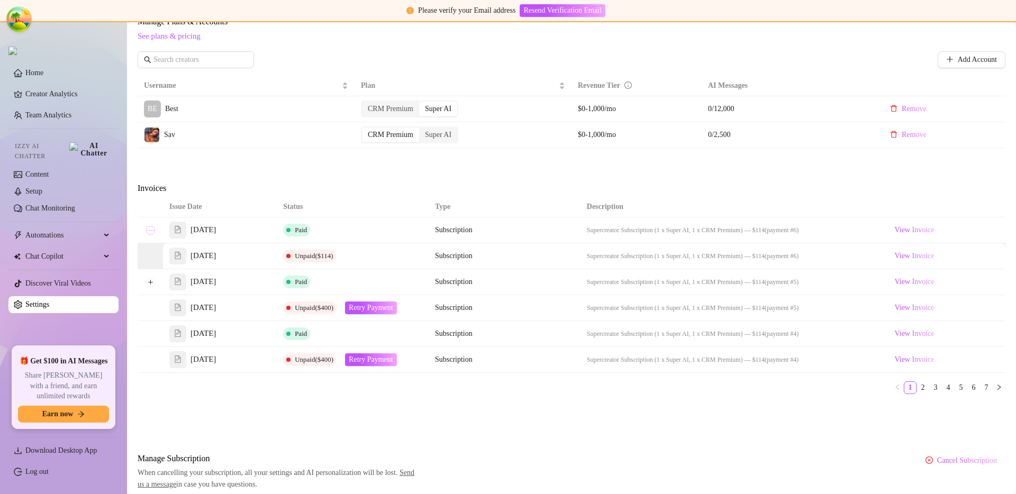
click at [150, 231] on button "Collapse row" at bounding box center [150, 230] width 8 height 8
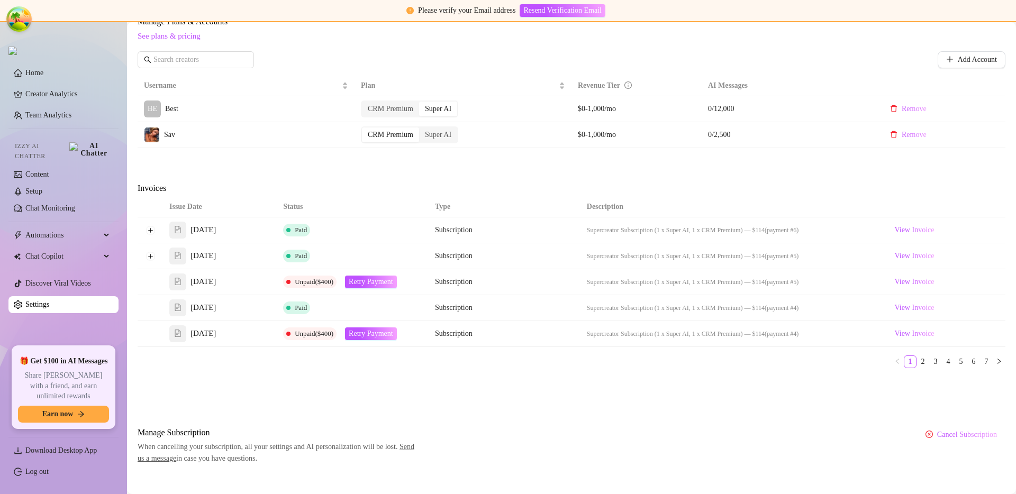
click at [280, 159] on div "Billing Overview Creator Plans 1 x Super AI, 1 x CRM Premium AI Message Package…" at bounding box center [572, 117] width 868 height 693
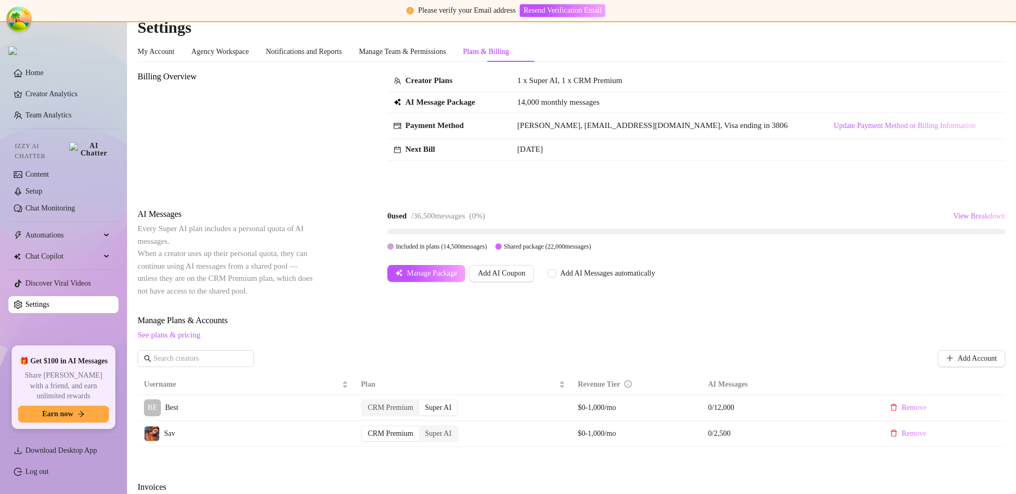
click at [333, 198] on div "Billing Overview Creator Plans 1 x Super AI, 1 x CRM Premium AI Message Package…" at bounding box center [572, 416] width 868 height 693
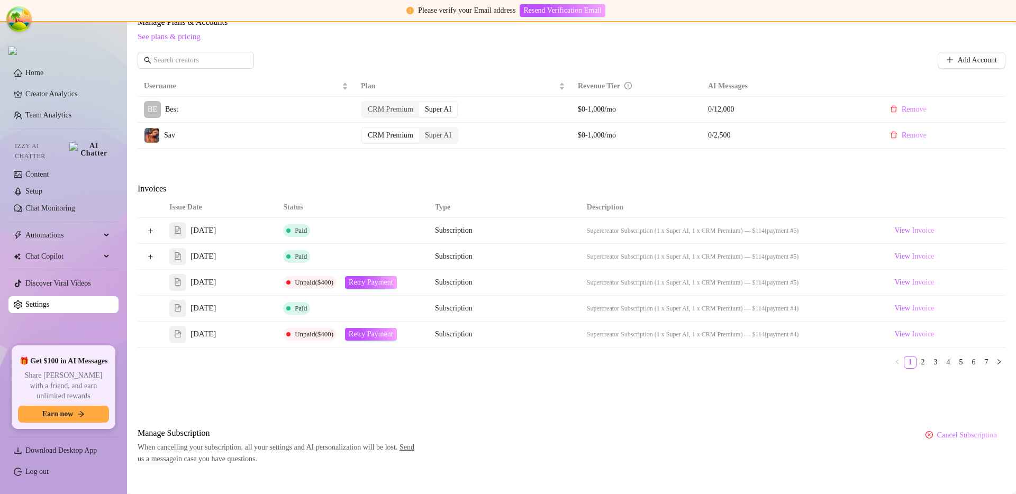
scroll to position [297, 0]
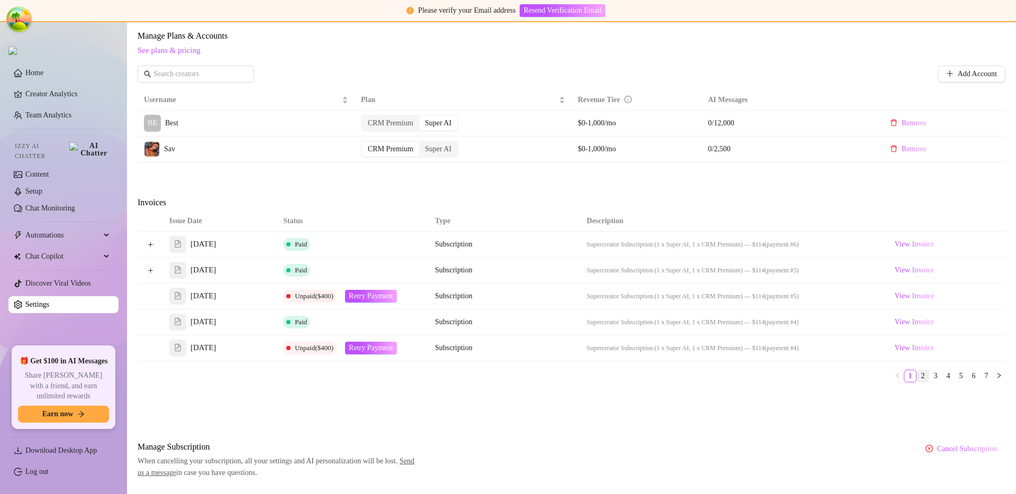
click at [917, 376] on link "2" at bounding box center [923, 376] width 12 height 12
click at [930, 375] on link "3" at bounding box center [936, 376] width 12 height 12
click at [955, 375] on link "5" at bounding box center [961, 376] width 12 height 12
click at [904, 374] on link "1" at bounding box center [910, 376] width 12 height 12
click at [154, 245] on button "Expand row" at bounding box center [150, 244] width 8 height 8
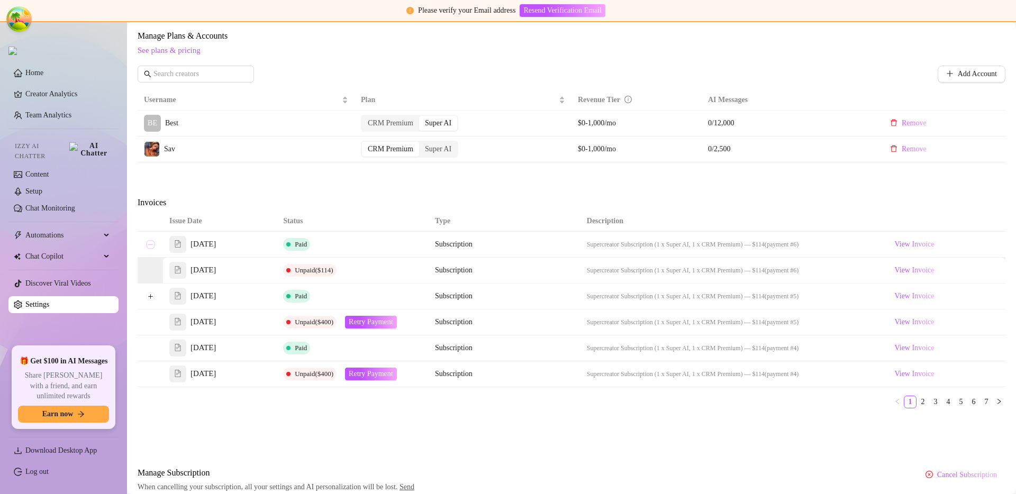
click at [153, 245] on button "Collapse row" at bounding box center [150, 244] width 8 height 8
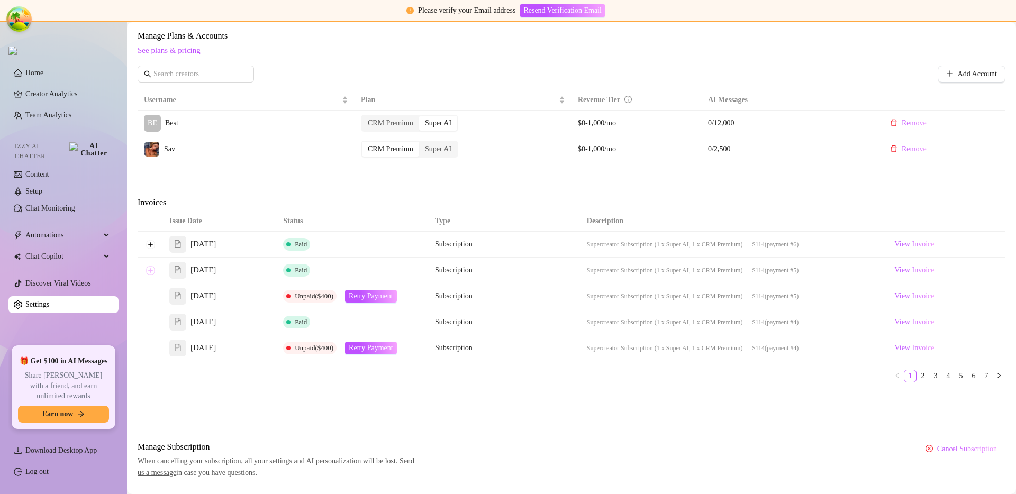
click at [152, 268] on button "Expand row" at bounding box center [150, 270] width 8 height 8
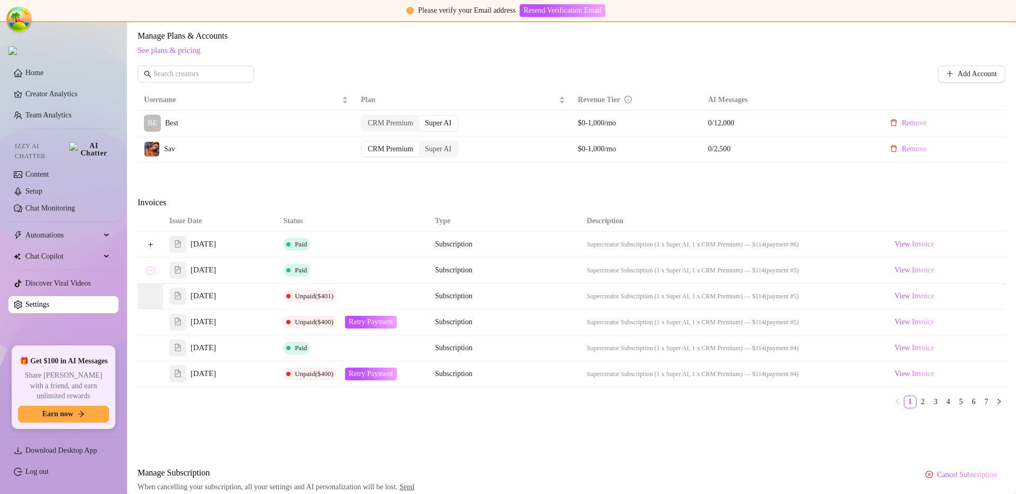
click at [151, 273] on button "Collapse row" at bounding box center [150, 270] width 8 height 8
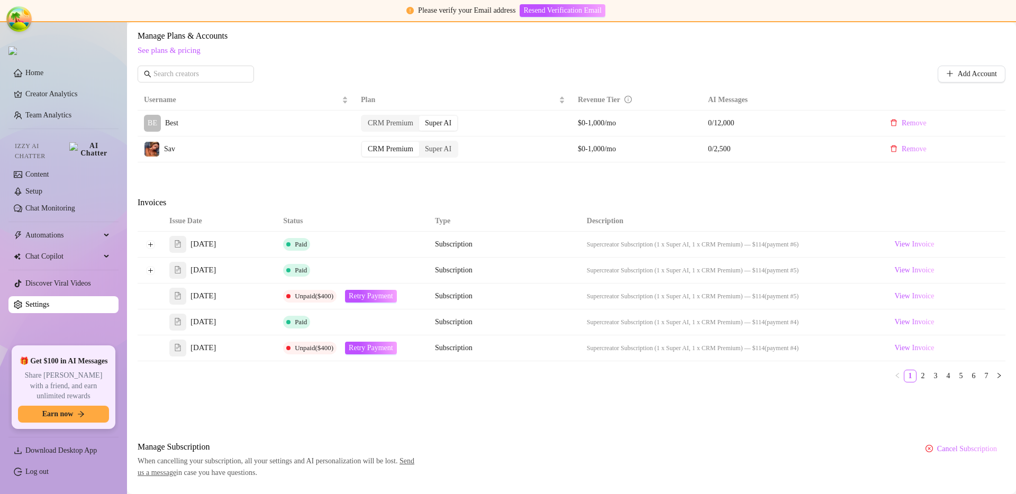
click at [410, 387] on div "Issue Date Status Type Description Sep 15, 2025 Paid Subscription Supercreator …" at bounding box center [572, 301] width 868 height 180
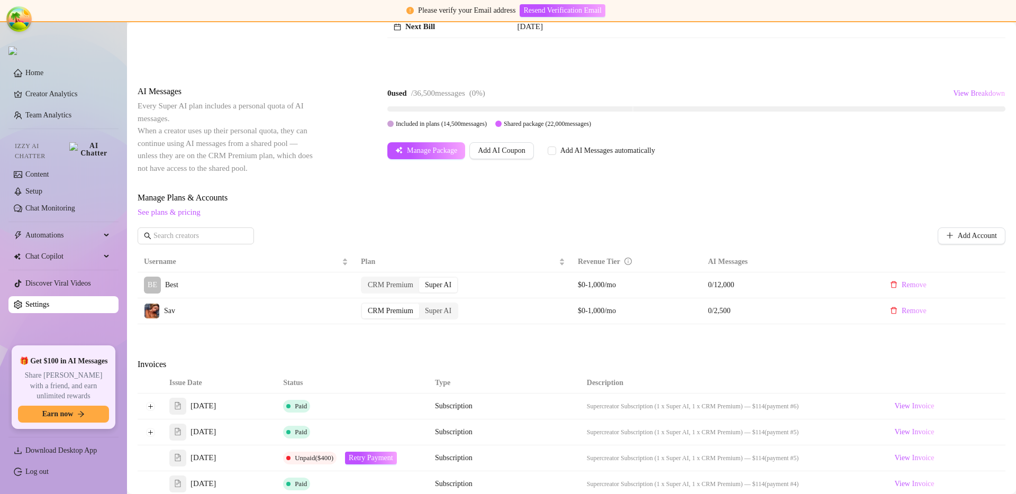
scroll to position [265, 0]
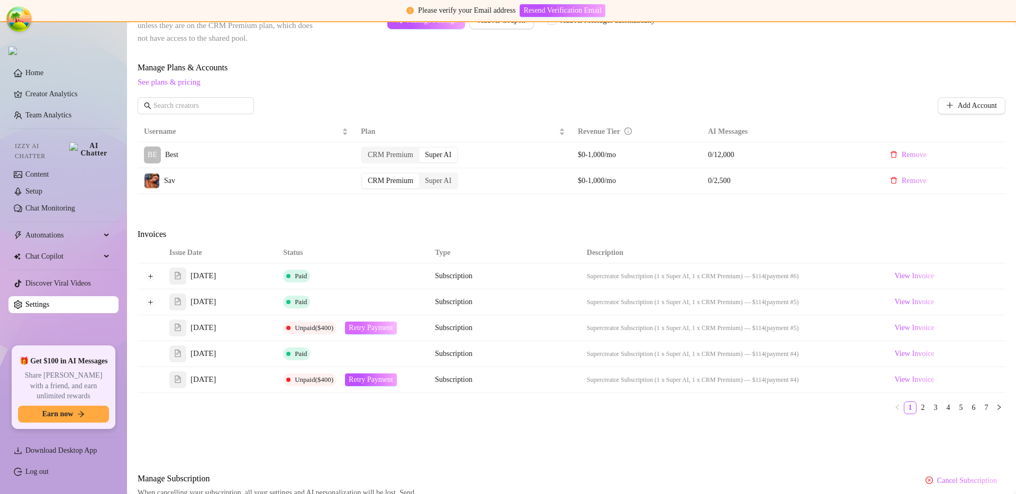
click at [379, 331] on span "Retry Payment" at bounding box center [371, 328] width 44 height 8
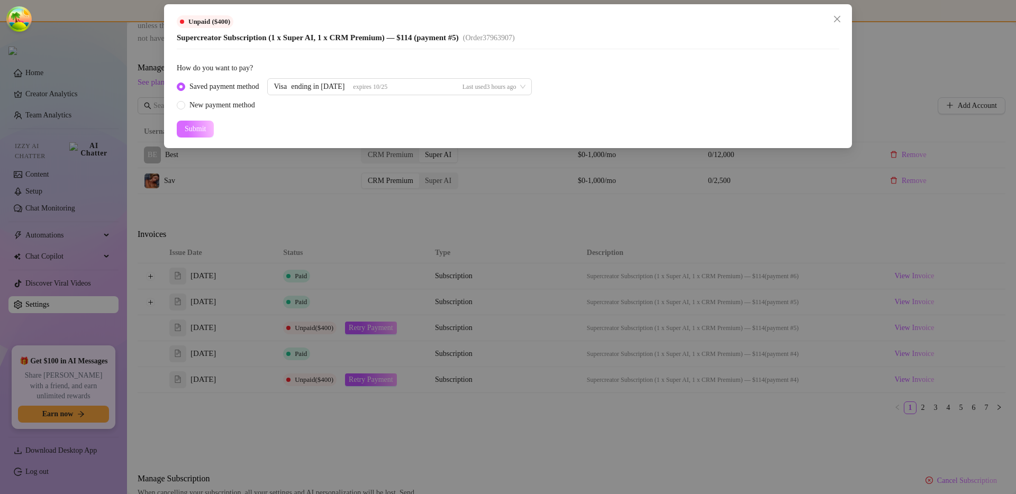
click at [202, 128] on span "Submit" at bounding box center [195, 129] width 21 height 8
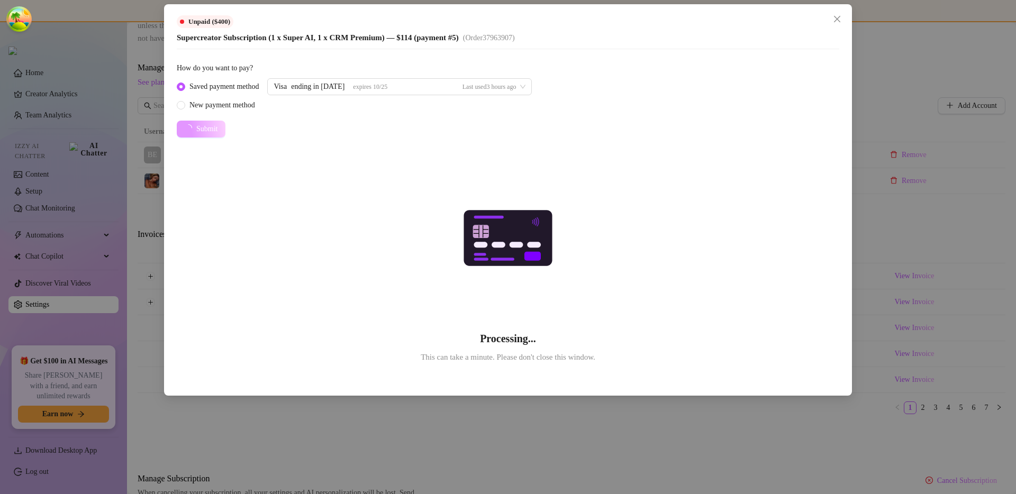
radio input "false"
radio input "true"
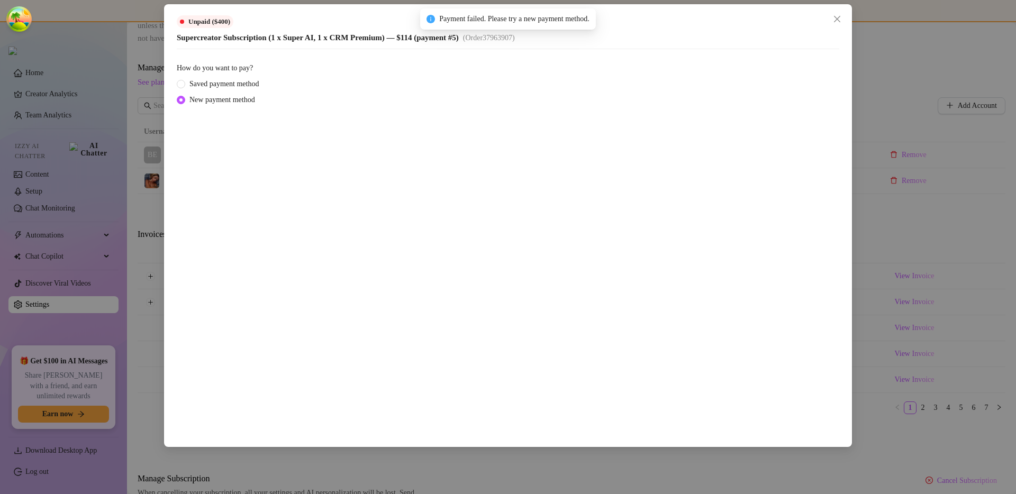
click at [476, 22] on span "Payment failed. Please try a new payment method." at bounding box center [514, 19] width 150 height 12
copy span "Payment failed. Please try a new payment method."
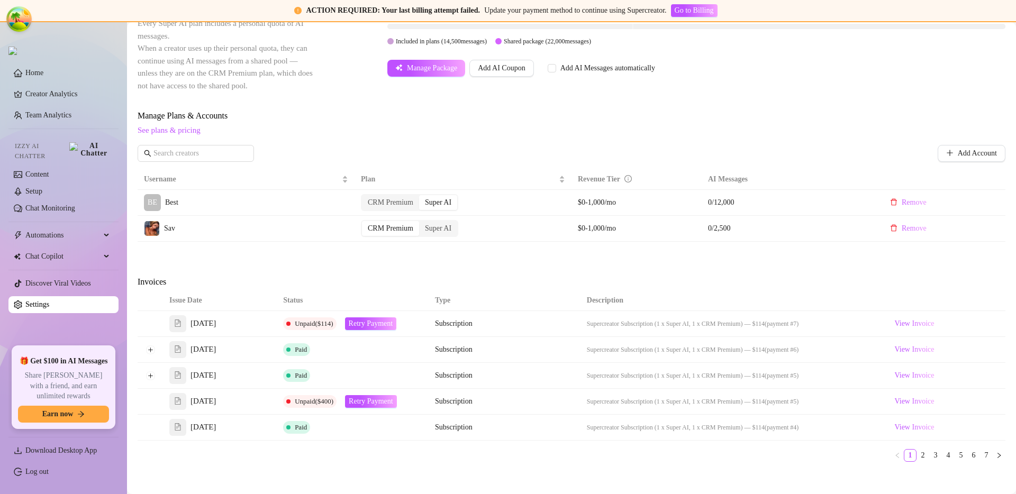
scroll to position [298, 0]
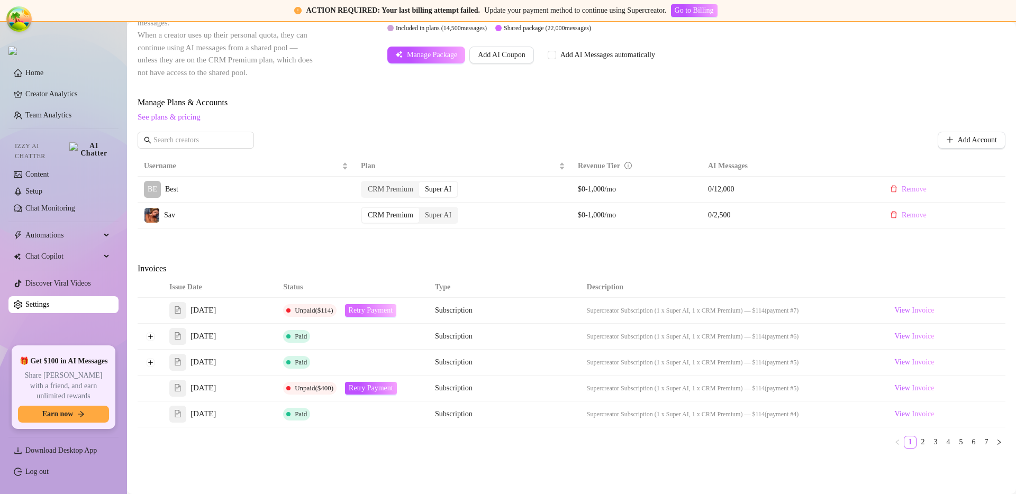
click at [381, 309] on span "Retry Payment" at bounding box center [371, 310] width 44 height 8
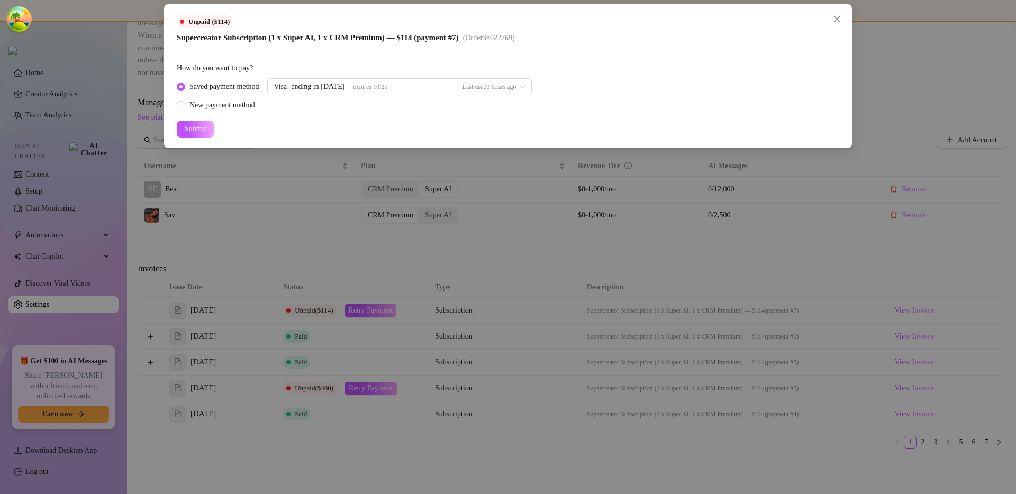
click at [227, 110] on form "How do you want to pay? Saved payment method Visa ending in 1798 expires 10/25 …" at bounding box center [508, 99] width 662 height 75
click at [230, 107] on div "New payment method" at bounding box center [222, 105] width 66 height 12
click at [184, 107] on input "New payment method" at bounding box center [181, 106] width 4 height 7
radio input "true"
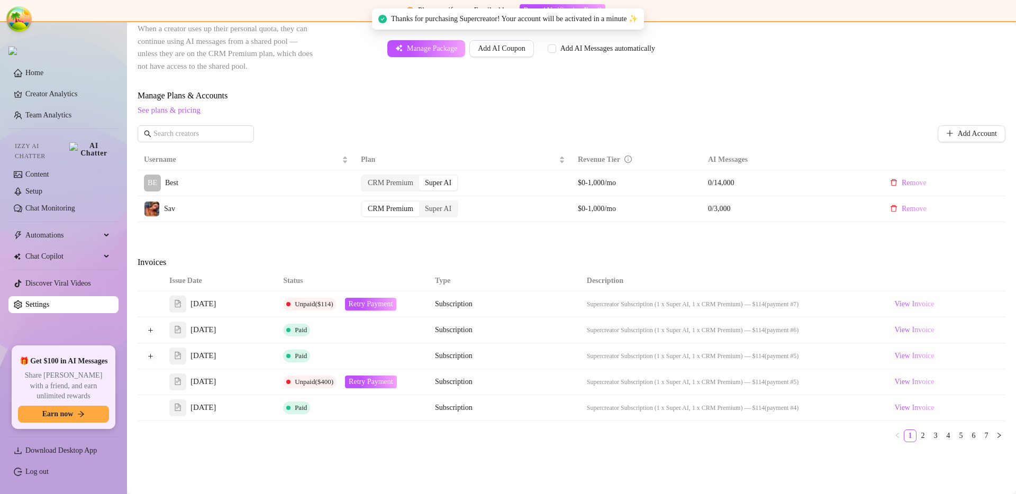
scroll to position [326, 0]
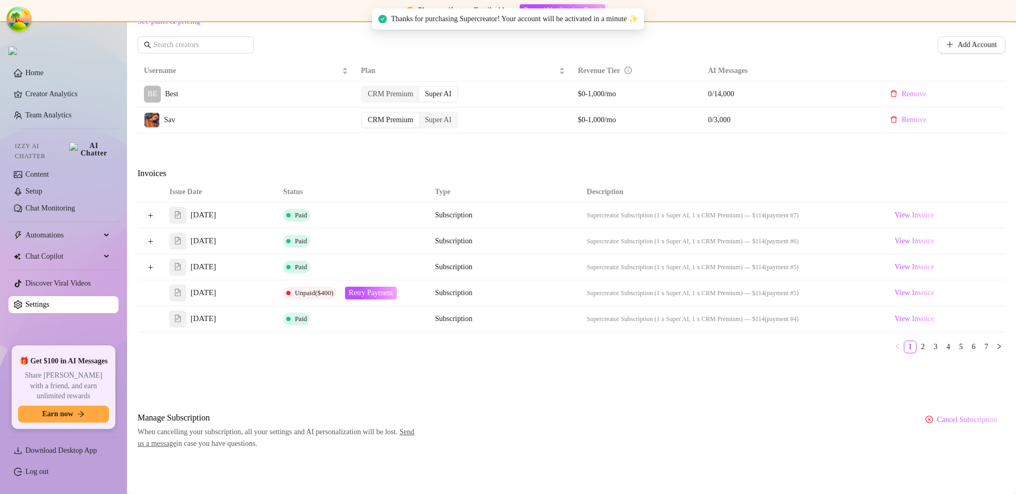
click at [145, 213] on td at bounding box center [150, 216] width 25 height 26
click at [150, 215] on button "Expand row" at bounding box center [150, 215] width 8 height 8
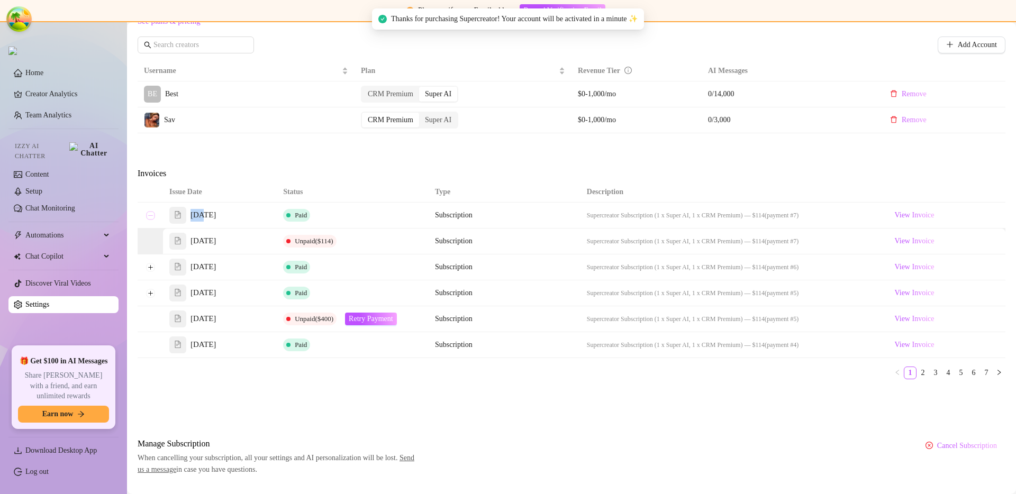
click at [151, 214] on button "Collapse row" at bounding box center [150, 215] width 8 height 8
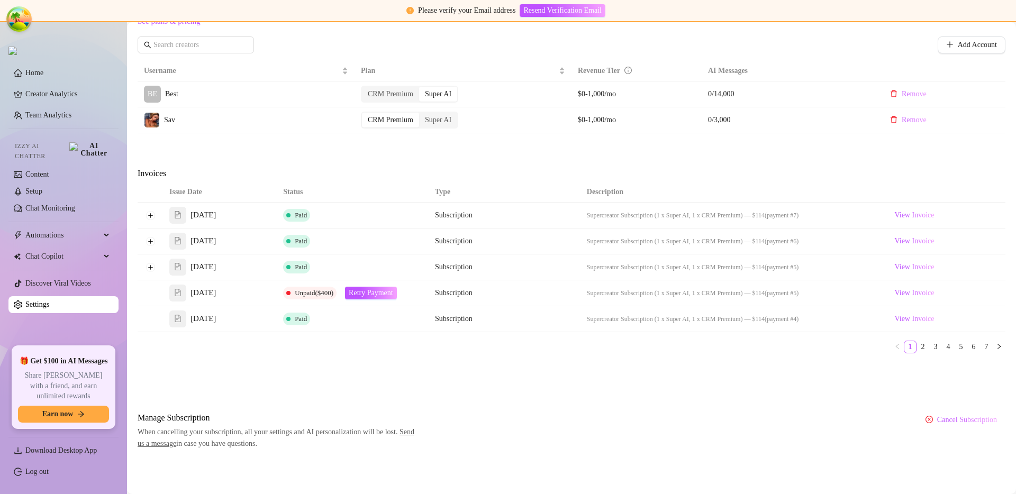
click at [376, 349] on ul "1 2 3 4 5 6 7" at bounding box center [572, 347] width 868 height 13
click at [368, 293] on span "Retry Payment" at bounding box center [371, 293] width 44 height 8
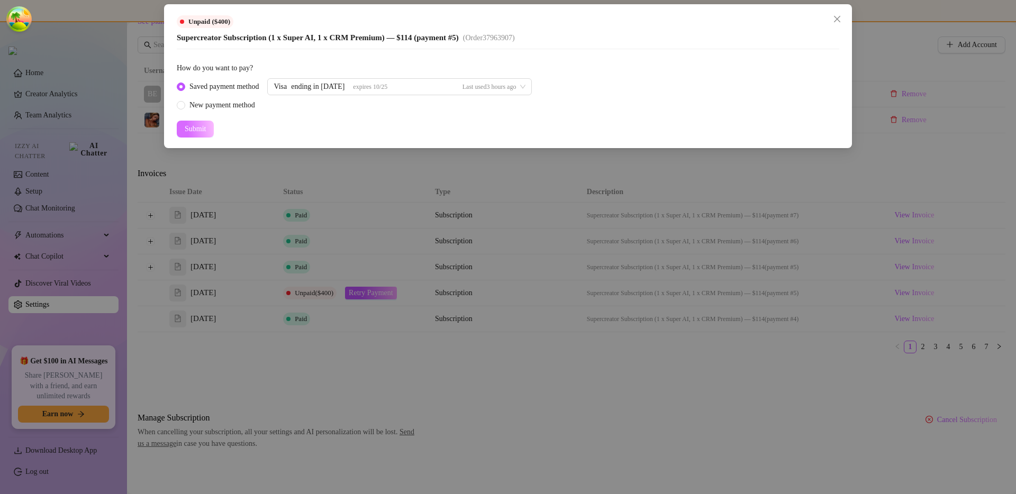
click at [203, 128] on span "Submit" at bounding box center [195, 129] width 21 height 8
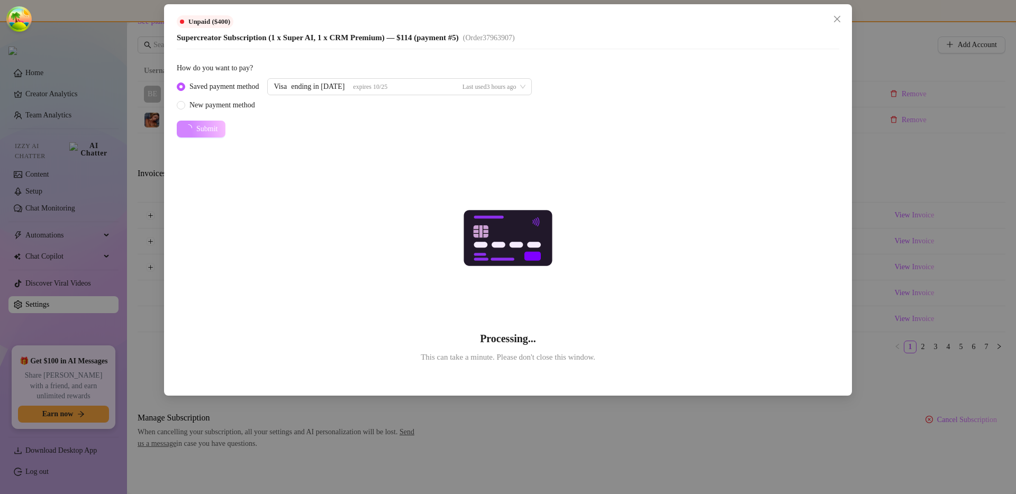
radio input "false"
radio input "true"
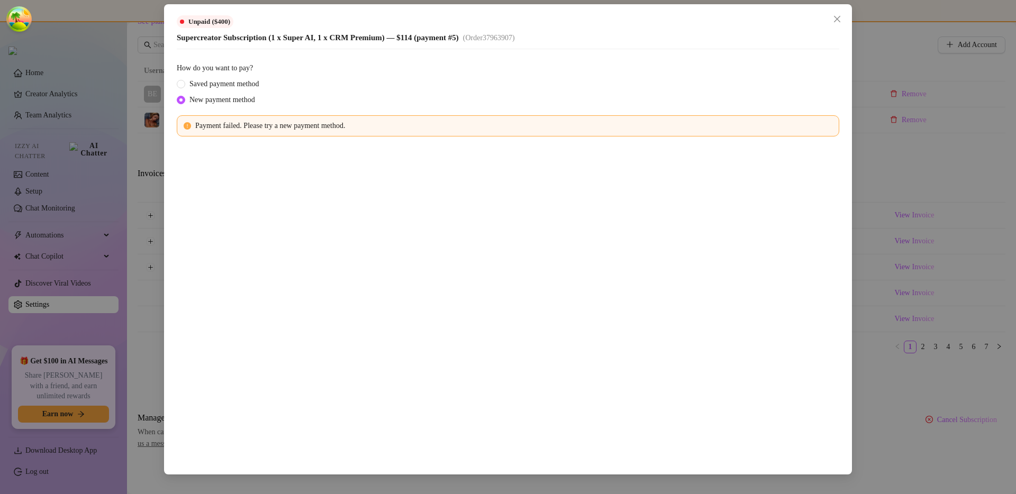
scroll to position [393, 0]
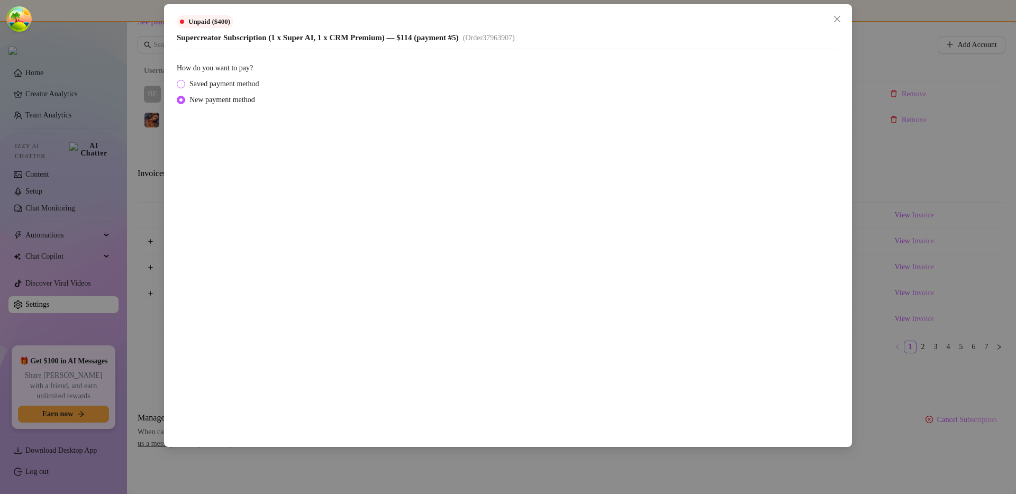
click at [241, 86] on span "Saved payment method" at bounding box center [224, 84] width 78 height 12
click at [184, 86] on input "Saved payment method" at bounding box center [181, 84] width 4 height 7
radio input "true"
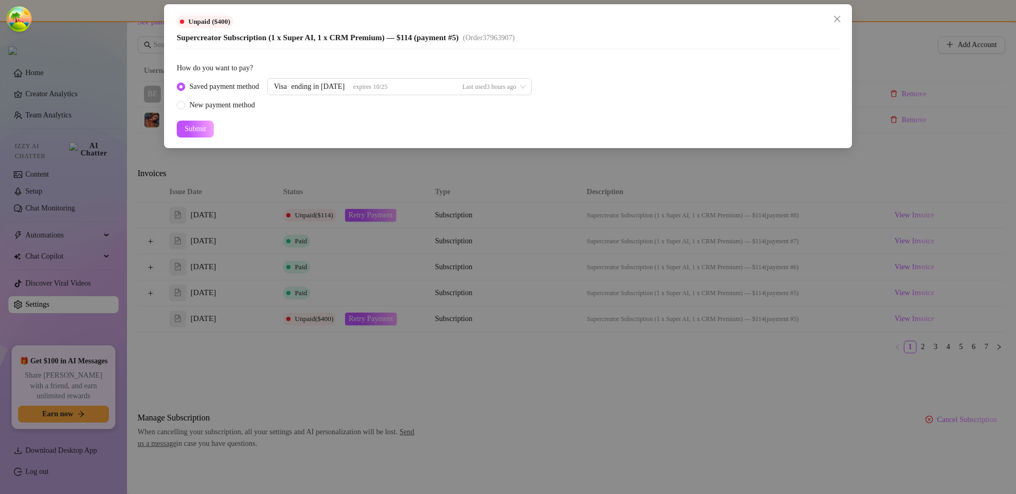
click at [241, 97] on div "Saved payment method Visa ending in 1798 expires 10/25 Last used 3 hours ago Ne…" at bounding box center [354, 94] width 355 height 33
click at [238, 102] on div "New payment method" at bounding box center [222, 105] width 66 height 12
click at [184, 103] on input "New payment method" at bounding box center [181, 106] width 4 height 7
radio input "true"
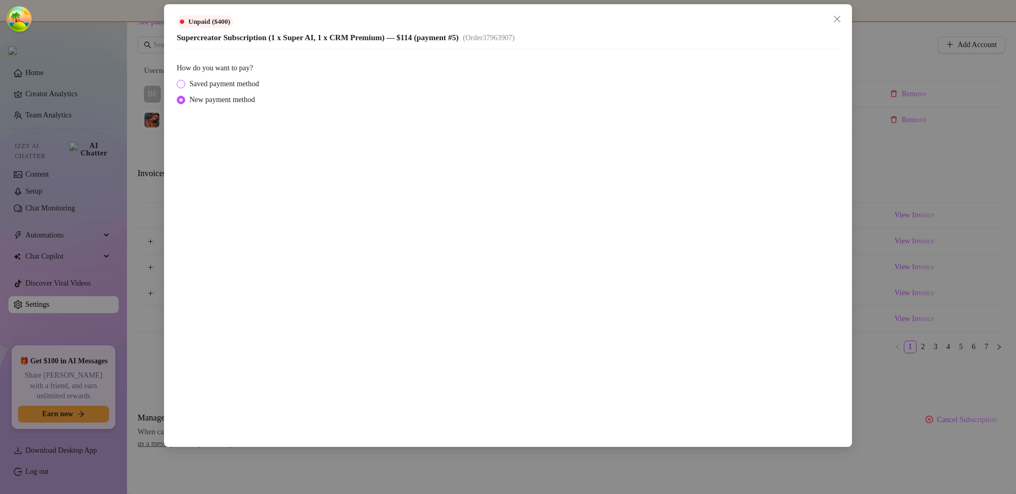
click at [241, 79] on span "Saved payment method" at bounding box center [224, 84] width 78 height 12
click at [184, 81] on input "Saved payment method" at bounding box center [181, 84] width 4 height 7
radio input "true"
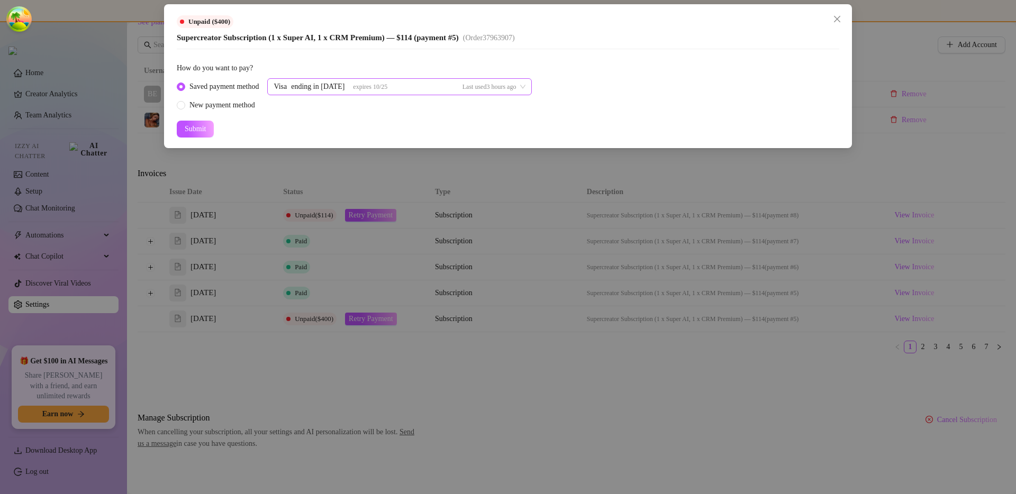
click at [386, 85] on div "Visa ending in 1798 expires 10/25 Last used 3 hours ago" at bounding box center [399, 86] width 265 height 17
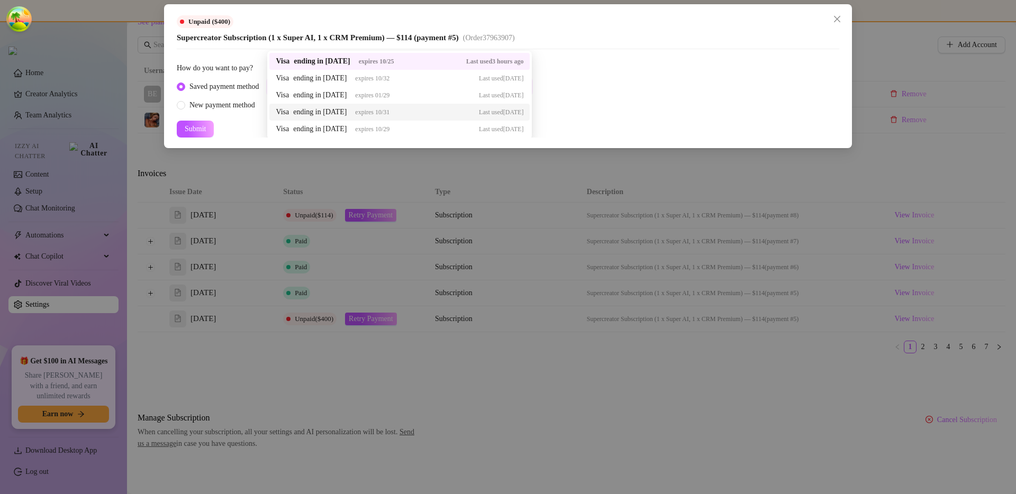
click at [590, 101] on div "Saved payment method Visa ending in 1798 expires 10/25 Last used 3 hours ago 37…" at bounding box center [508, 94] width 662 height 33
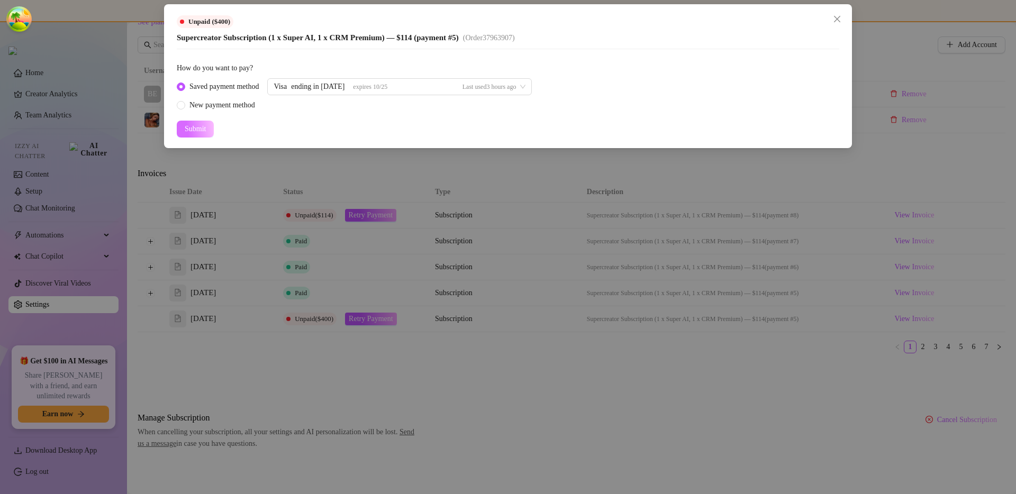
click at [204, 126] on span "Submit" at bounding box center [195, 129] width 21 height 8
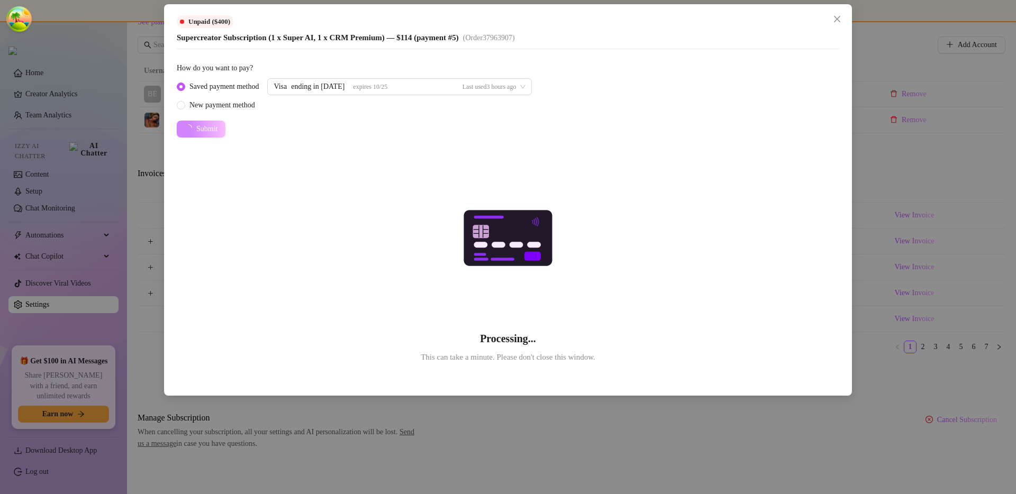
radio input "false"
radio input "true"
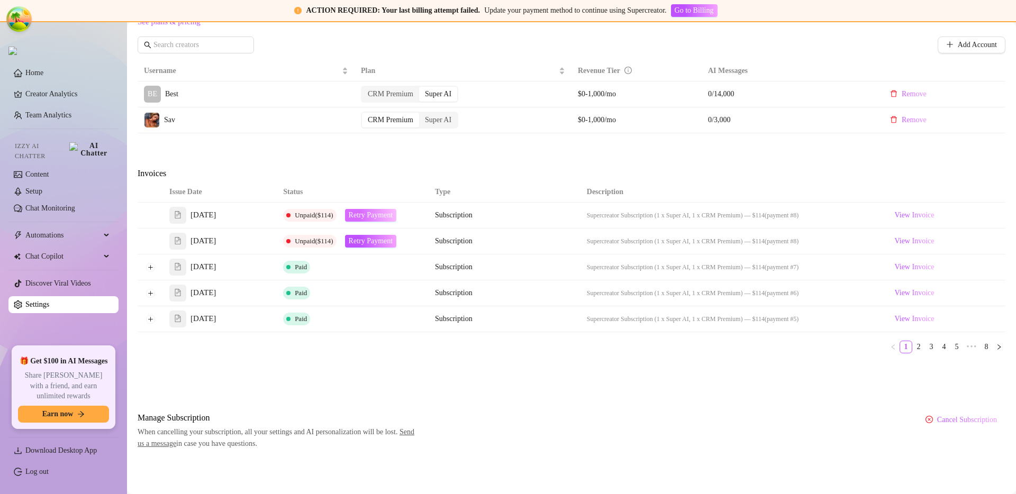
click at [379, 219] on span "Retry Payment" at bounding box center [371, 215] width 44 height 8
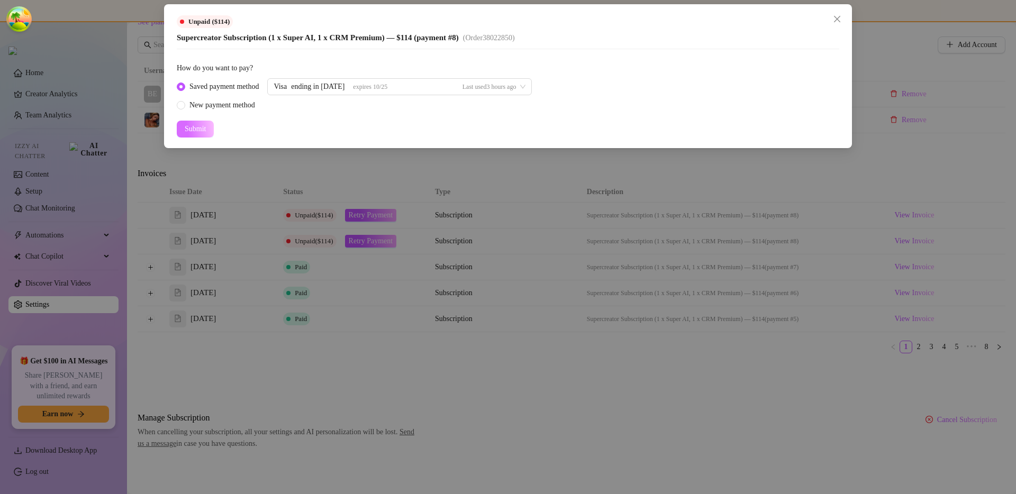
click at [211, 129] on button "Submit" at bounding box center [195, 129] width 37 height 17
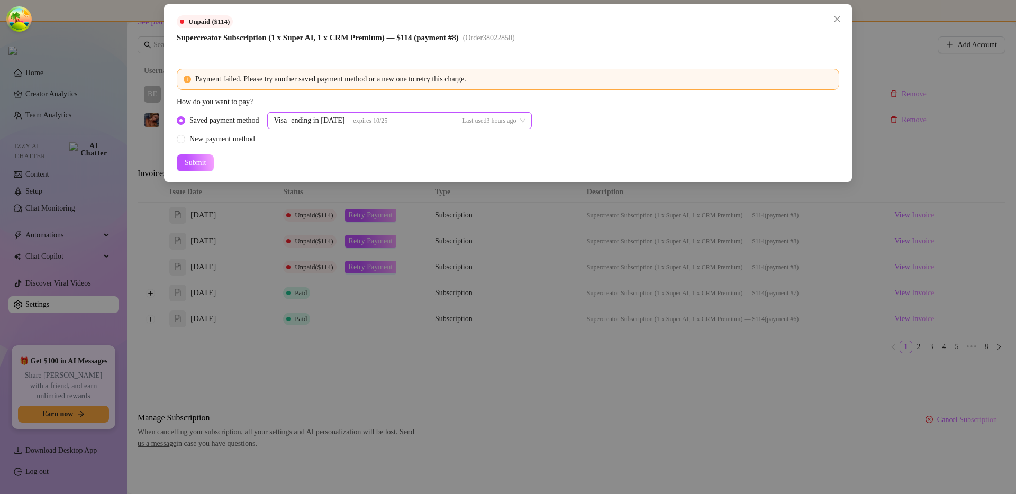
click at [380, 120] on div "Visa ending in 1798 expires 10/25 Last used 3 hours ago" at bounding box center [399, 120] width 265 height 17
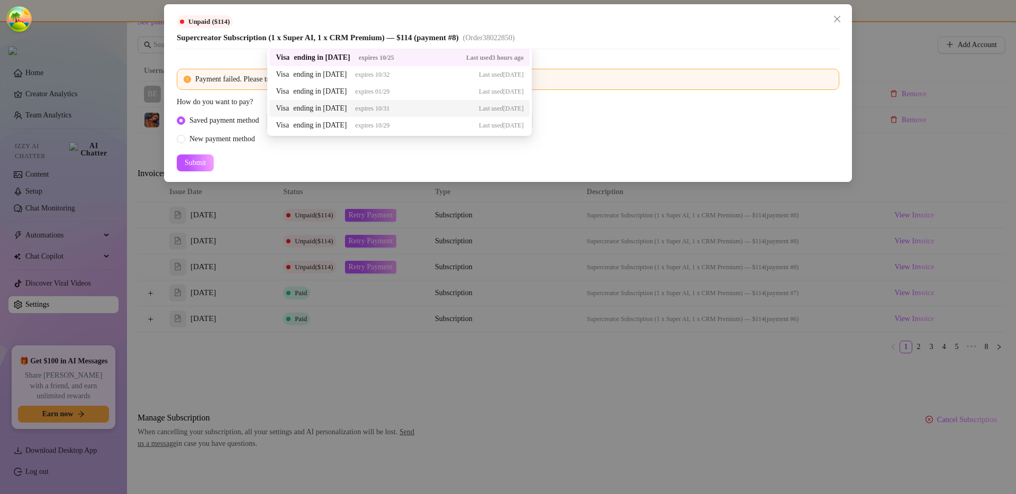
click at [369, 108] on span "expires 10/31" at bounding box center [372, 108] width 34 height 7
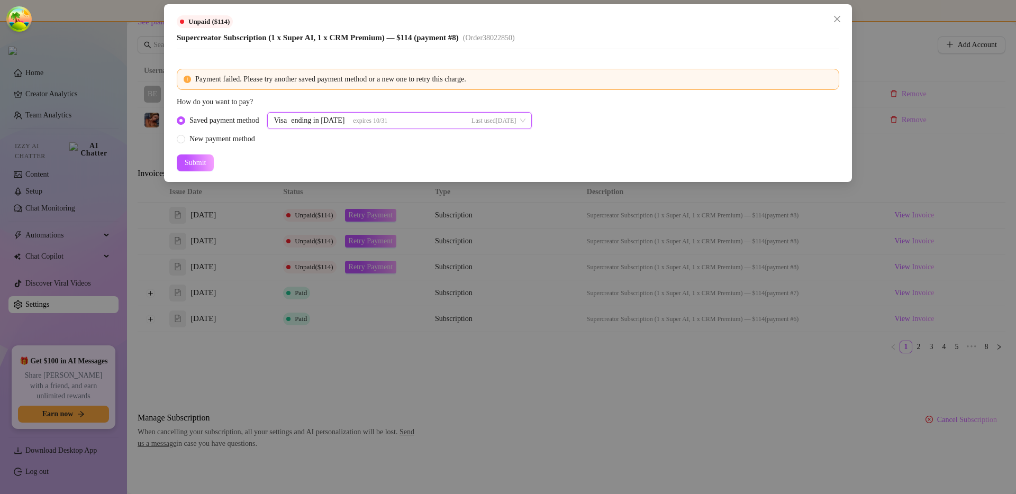
click at [300, 119] on div "Visa ending in 1798 expires 10/31 Last used 4 days ago 37963690 37963588 379434…" at bounding box center [399, 120] width 265 height 17
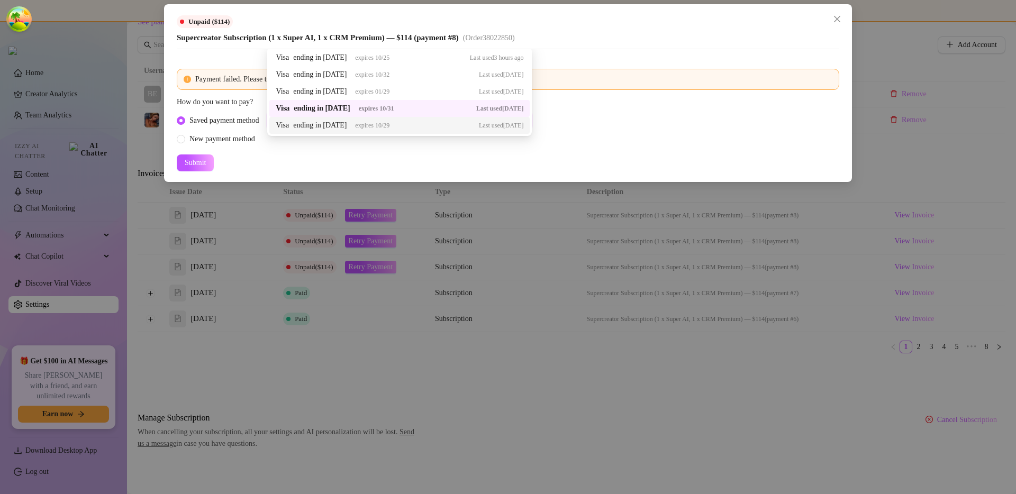
click at [313, 127] on div "ending in 1515" at bounding box center [319, 126] width 53 height 12
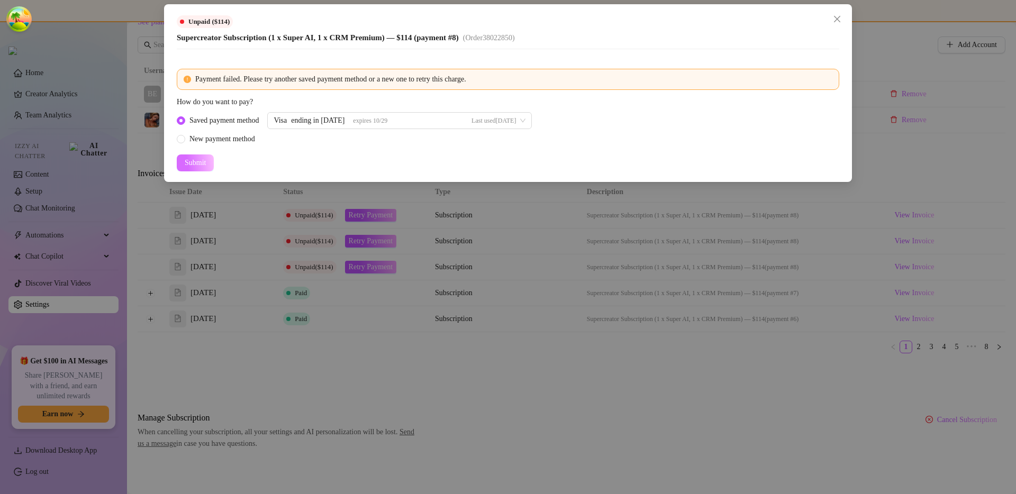
click at [193, 159] on span "Submit" at bounding box center [195, 163] width 21 height 8
click at [236, 140] on div "New payment method" at bounding box center [222, 139] width 66 height 12
click at [184, 140] on input "New payment method" at bounding box center [181, 139] width 4 height 7
radio input "true"
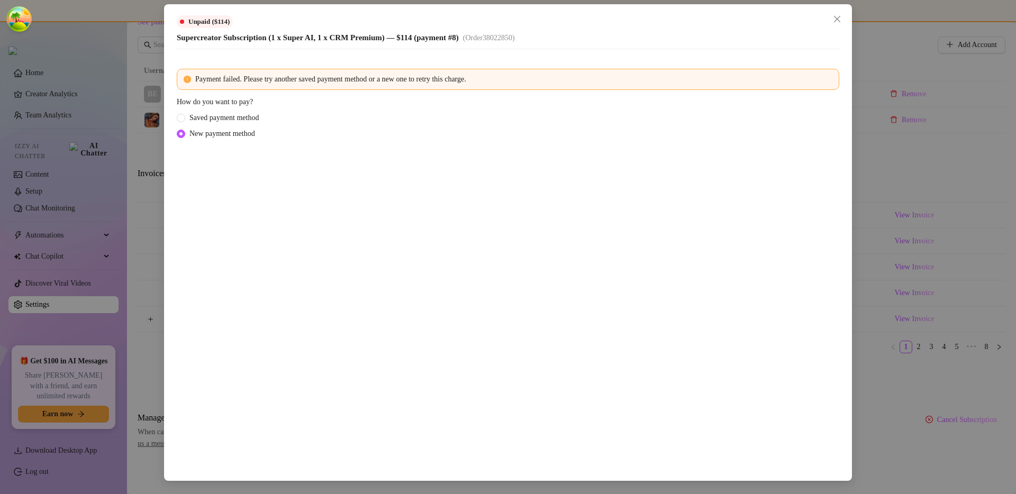
click at [959, 276] on div "Unpaid ($114) Supercreator Subscription (1 x Super AI, 1 x CRM Premium) — $114 …" at bounding box center [508, 247] width 1016 height 494
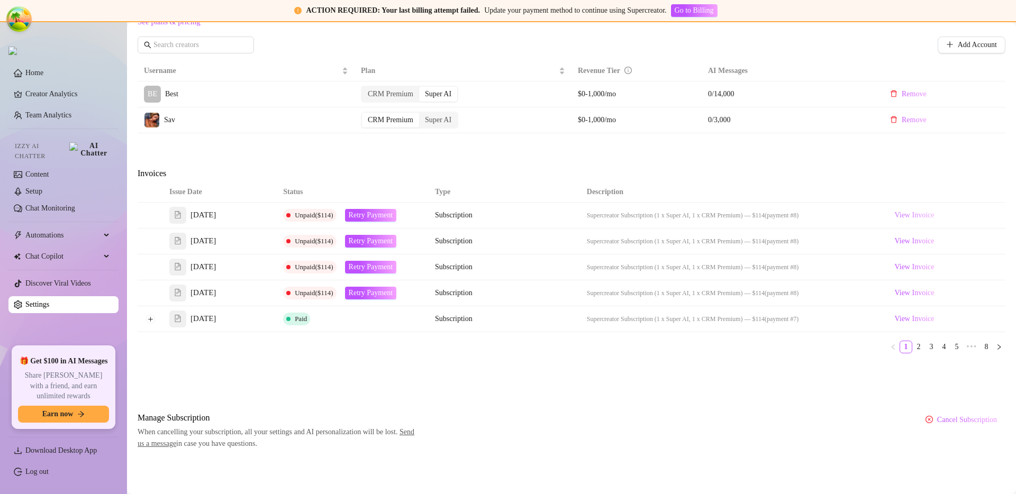
click at [910, 218] on span "View Invoice" at bounding box center [914, 215] width 40 height 12
click at [913, 241] on span "View Invoice" at bounding box center [914, 241] width 40 height 12
click at [389, 178] on div "Invoices" at bounding box center [572, 174] width 868 height 15
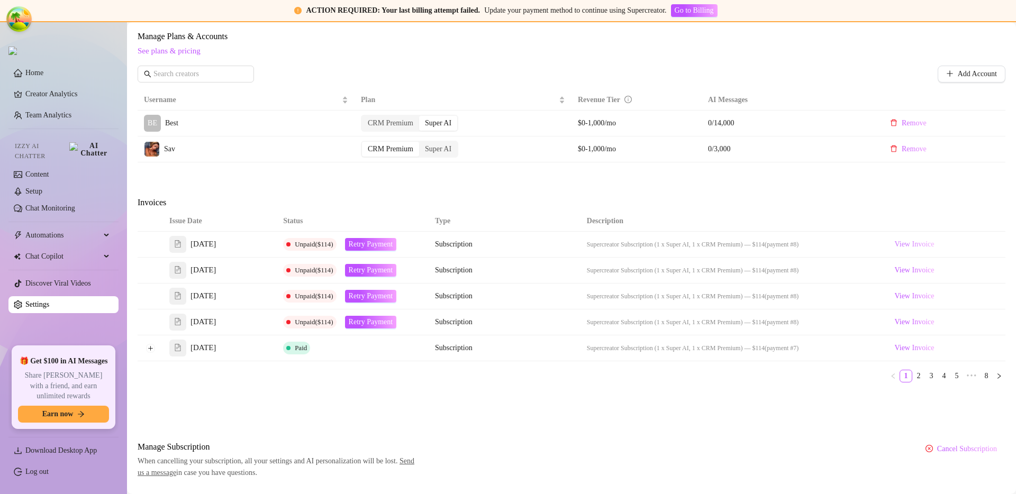
click at [894, 244] on span "View Invoice" at bounding box center [914, 245] width 40 height 12
click at [575, 193] on div "Attention: Payment Failed There was a problem with a recent payment. Please ret…" at bounding box center [572, 99] width 868 height 760
click at [320, 245] on span "Unpaid ($114)" at bounding box center [314, 244] width 38 height 8
click at [341, 220] on th "Status" at bounding box center [353, 221] width 152 height 21
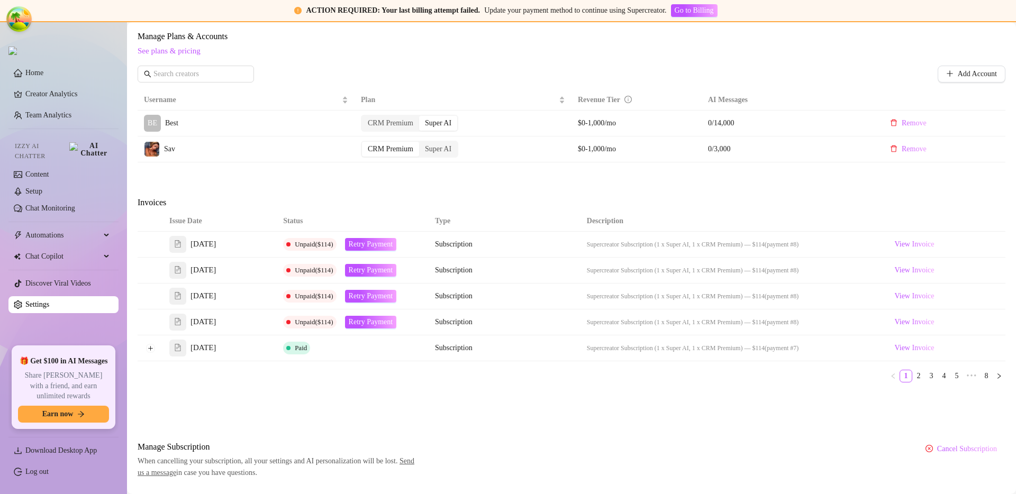
click at [422, 416] on div "Attention: Payment Failed There was a problem with a recent payment. Please ret…" at bounding box center [572, 99] width 868 height 760
click at [313, 229] on th "Status" at bounding box center [353, 221] width 152 height 21
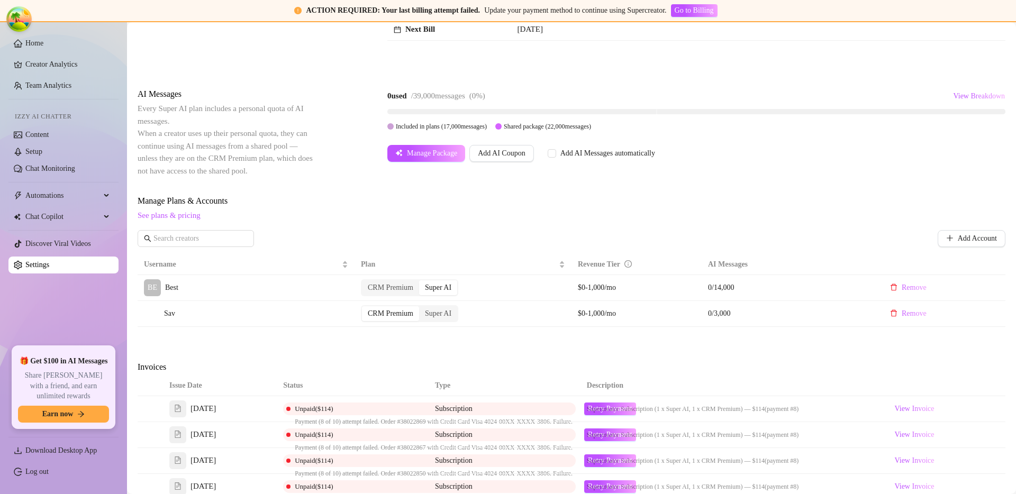
scroll to position [222, 0]
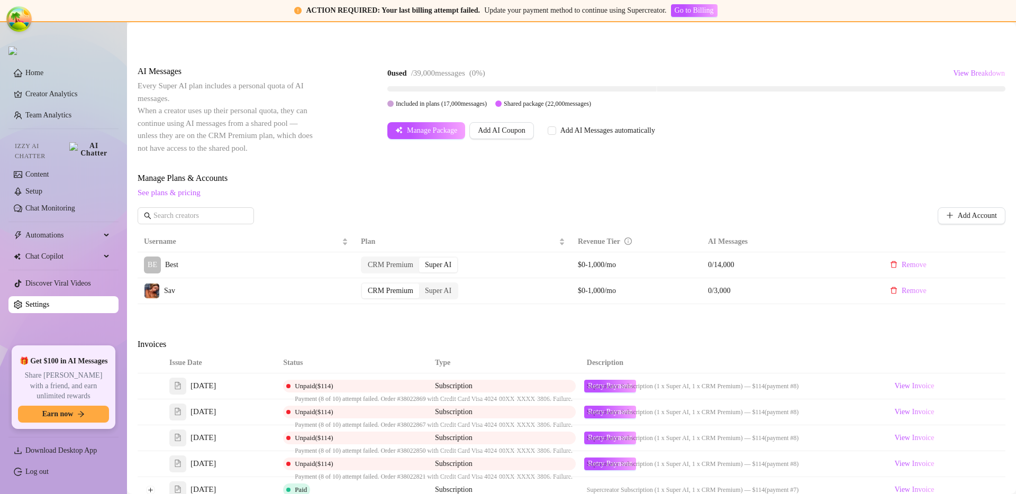
click at [323, 383] on span "Unpaid ($114)" at bounding box center [314, 386] width 38 height 8
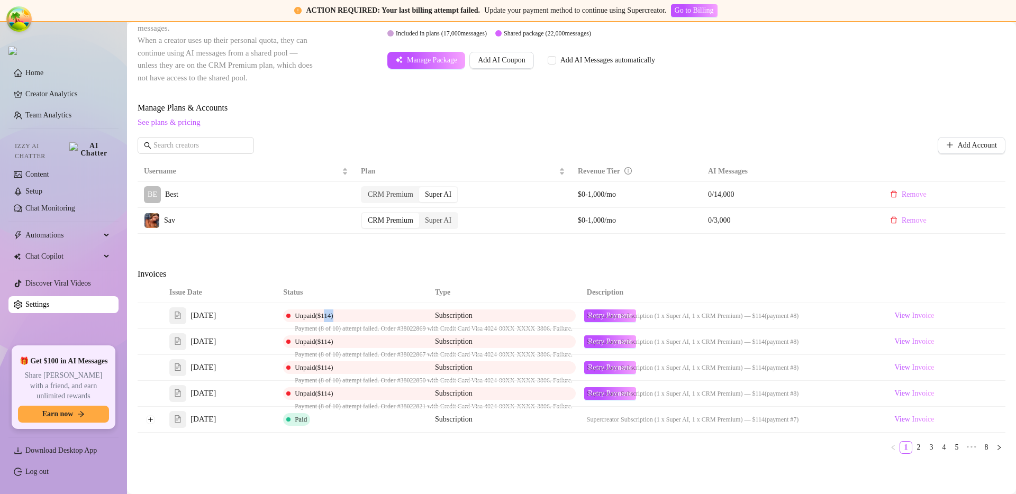
scroll to position [329, 0]
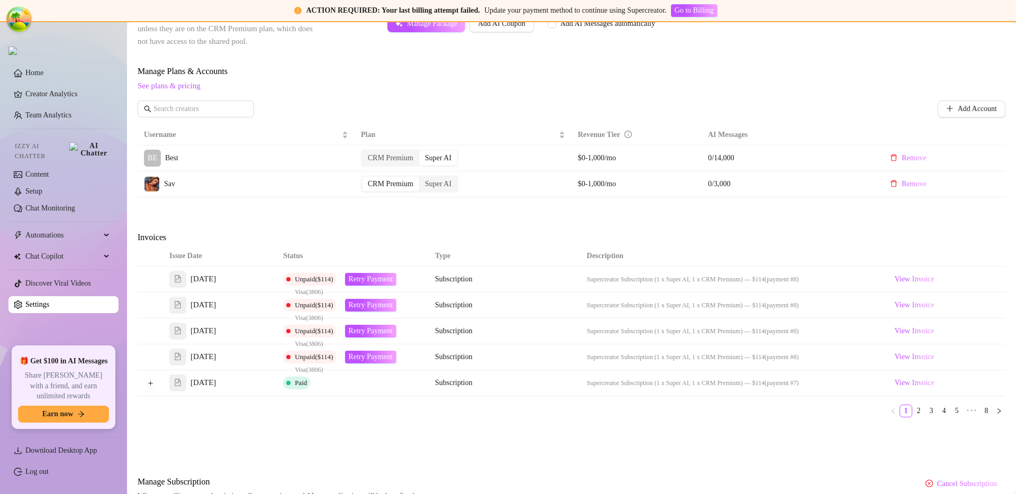
click at [384, 449] on div "Attention: Payment Failed There was a problem with a recent payment. Please ret…" at bounding box center [572, 133] width 868 height 760
click at [313, 359] on span "Unpaid ($114)" at bounding box center [314, 357] width 38 height 8
click at [324, 357] on span "Unpaid ($114)" at bounding box center [314, 357] width 38 height 8
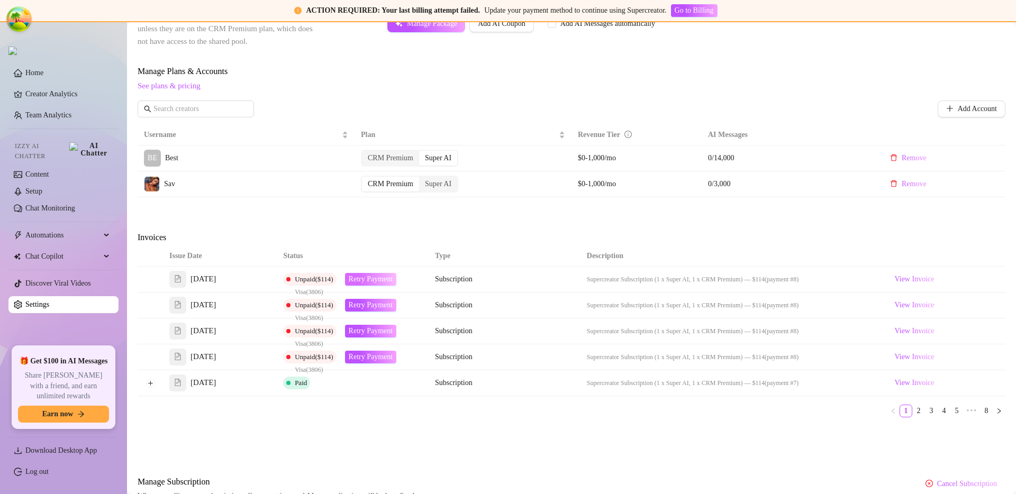
click at [367, 279] on span "Retry Payment" at bounding box center [371, 279] width 44 height 8
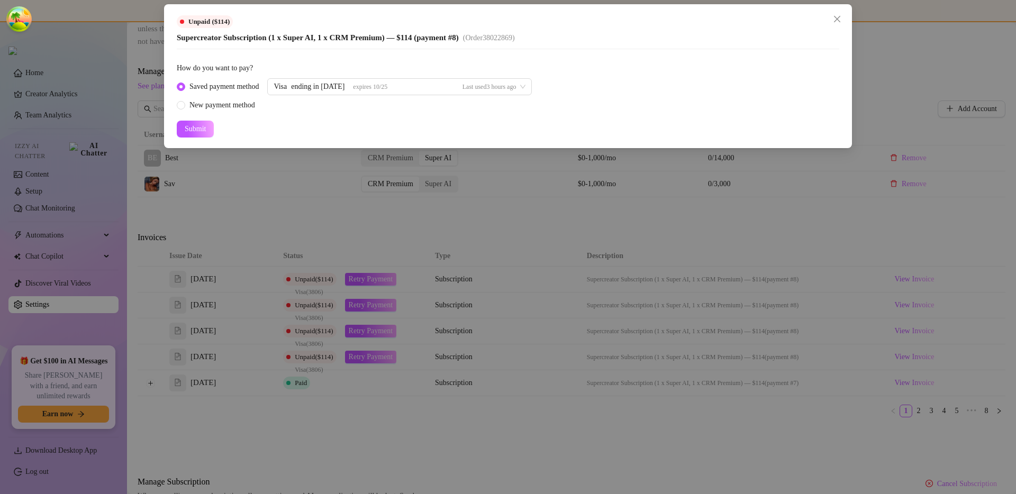
click at [320, 324] on div "Unpaid ($114) Supercreator Subscription (1 x Super AI, 1 x CRM Premium) — $114 …" at bounding box center [508, 247] width 1016 height 494
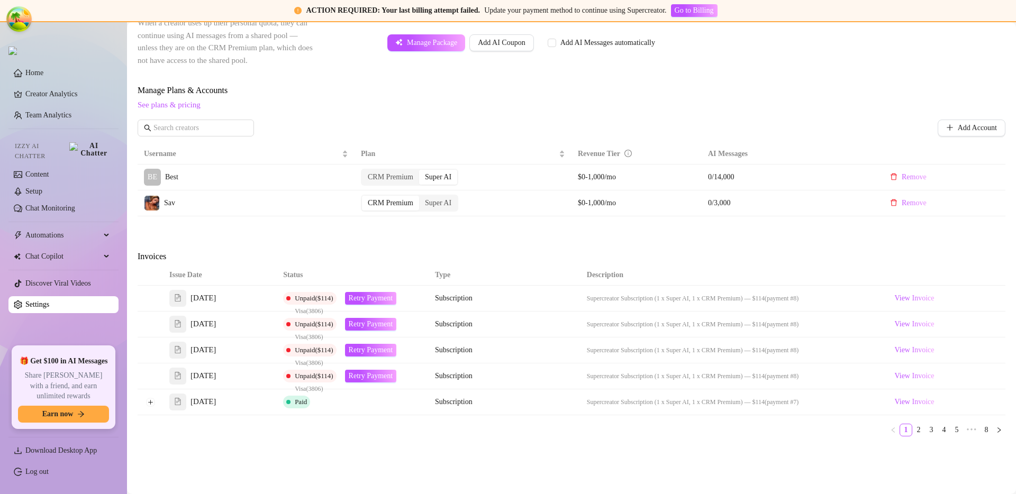
scroll to position [308, 0]
click at [364, 326] on span "Retry Payment" at bounding box center [371, 326] width 44 height 8
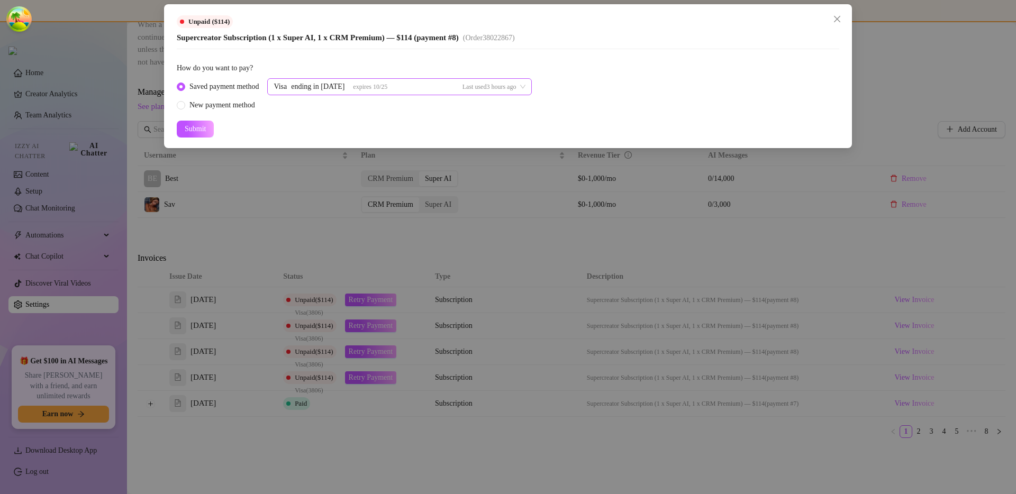
click at [316, 90] on div "Visa ending in [DATE] expires [CREDIT_CARD_DATA] Last used 3 hours ago" at bounding box center [399, 86] width 265 height 17
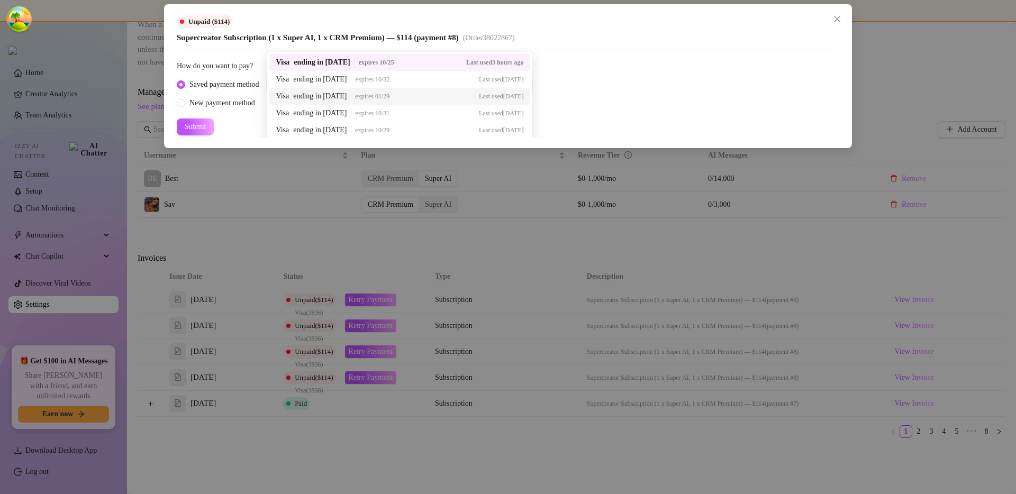
scroll to position [0, 0]
click at [649, 104] on div "Saved payment method Visa ending in [DATE] expires [CREDIT_CARD_DATA] Last used…" at bounding box center [508, 94] width 662 height 33
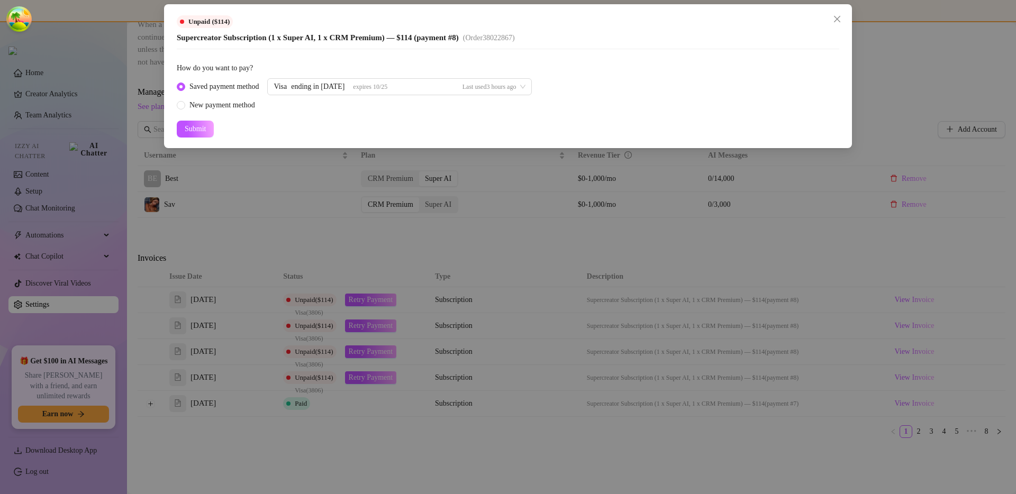
click at [543, 277] on div "Unpaid ($114) Supercreator Subscription (1 x Super AI, 1 x CRM Premium) — $114 …" at bounding box center [508, 247] width 1016 height 494
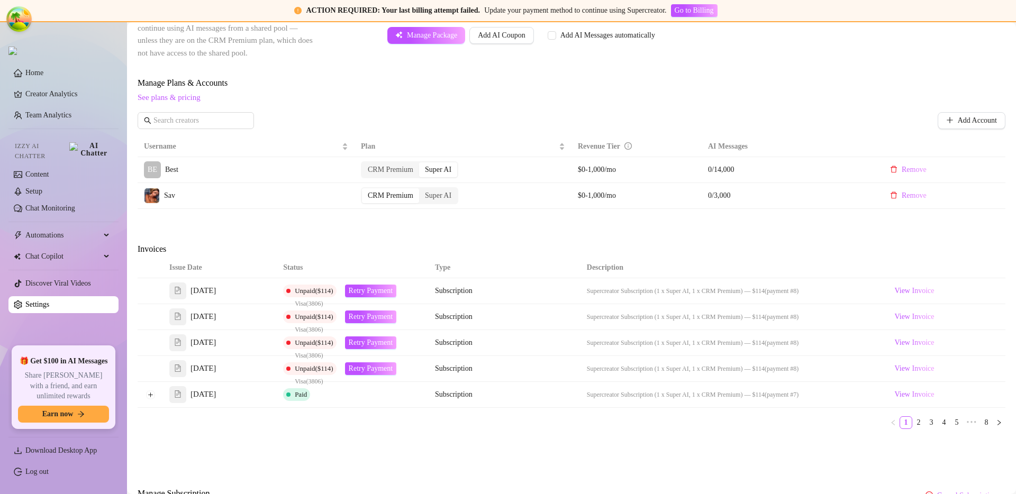
scroll to position [298, 0]
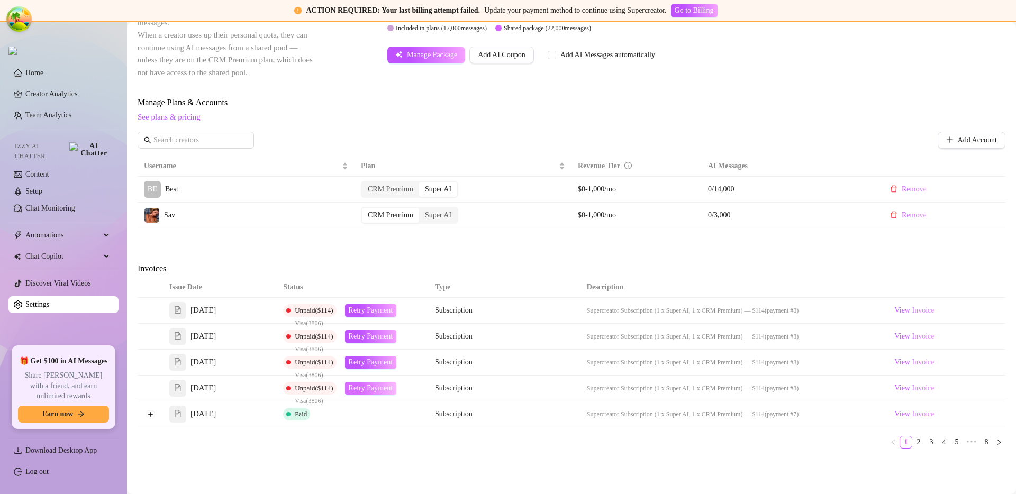
click at [358, 388] on span "Retry Payment" at bounding box center [371, 388] width 44 height 8
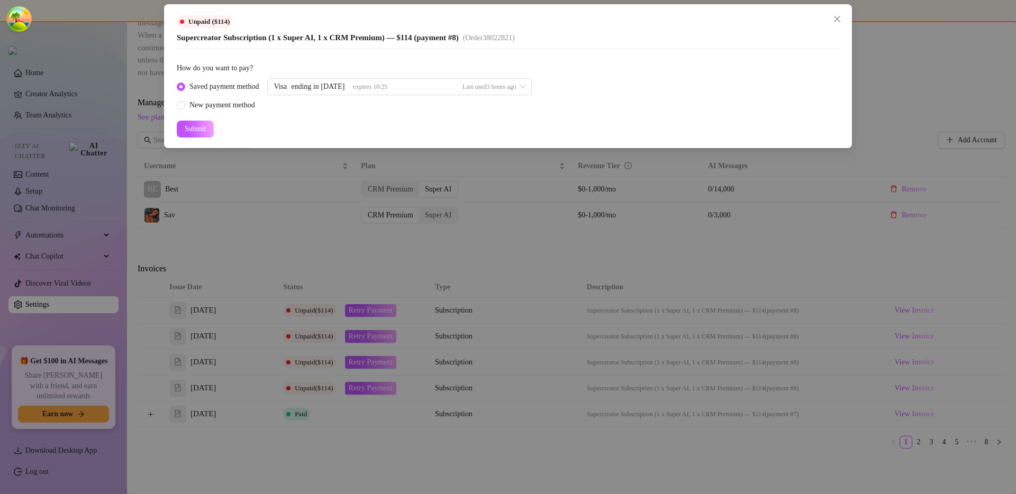
click at [325, 296] on div "Unpaid ($114) Supercreator Subscription (1 x Super AI, 1 x CRM Premium) — $114 …" at bounding box center [508, 247] width 1016 height 494
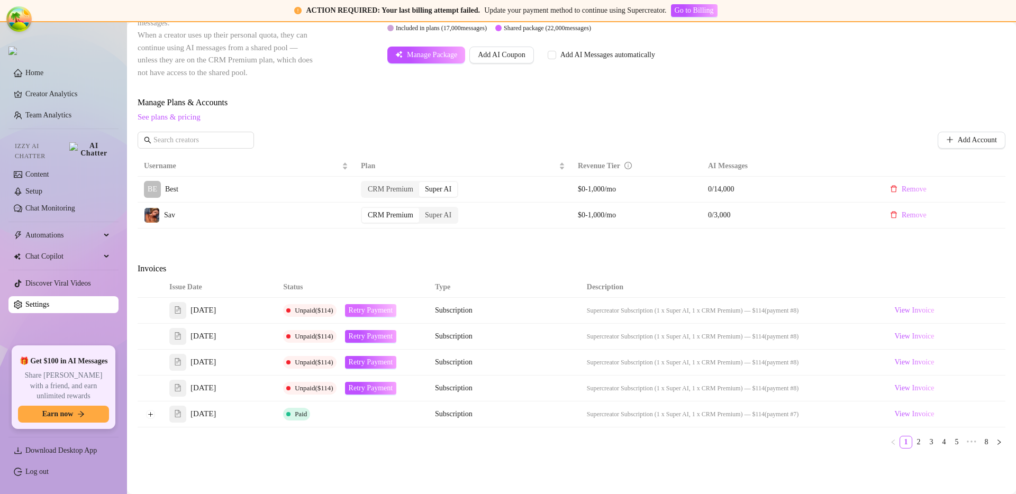
click at [357, 313] on span "Retry Payment" at bounding box center [371, 310] width 44 height 8
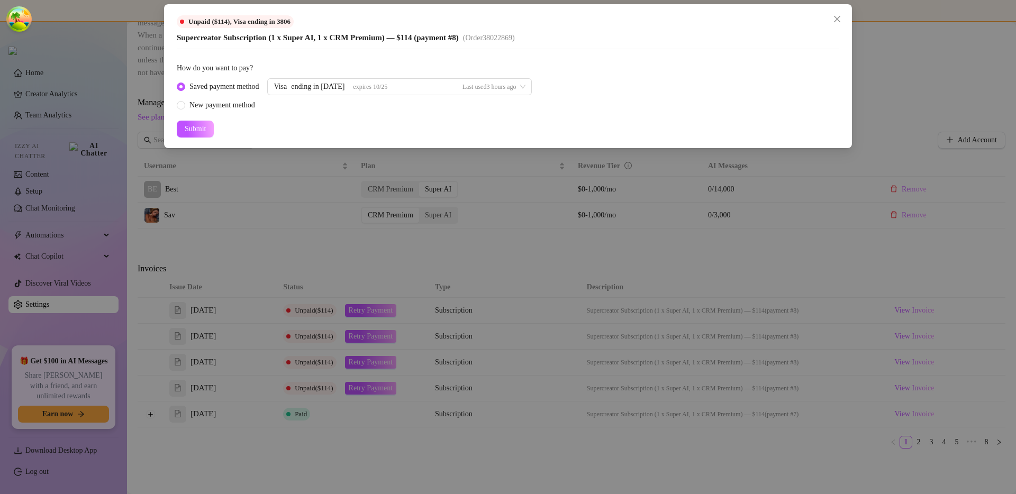
click at [363, 108] on div "New payment method" at bounding box center [354, 105] width 355 height 12
click at [415, 113] on form "How do you want to pay? Saved payment method Visa ending in 1798 expires 10/25 …" at bounding box center [508, 99] width 662 height 75
click at [396, 196] on div "Unpaid ($114) , Visa ending in 3806 Supercreator Subscription (1 x Super AI, 1 …" at bounding box center [508, 247] width 1016 height 494
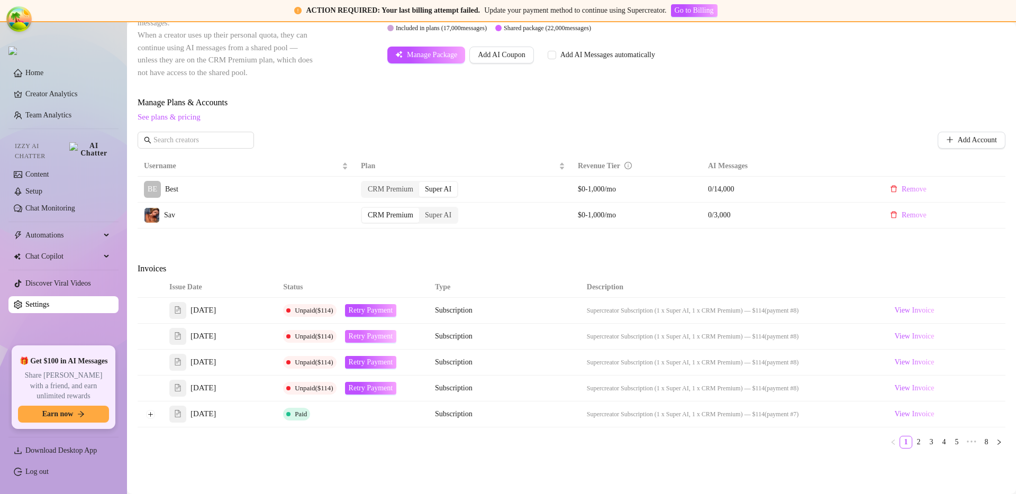
click at [397, 337] on button "Retry Payment" at bounding box center [371, 336] width 52 height 13
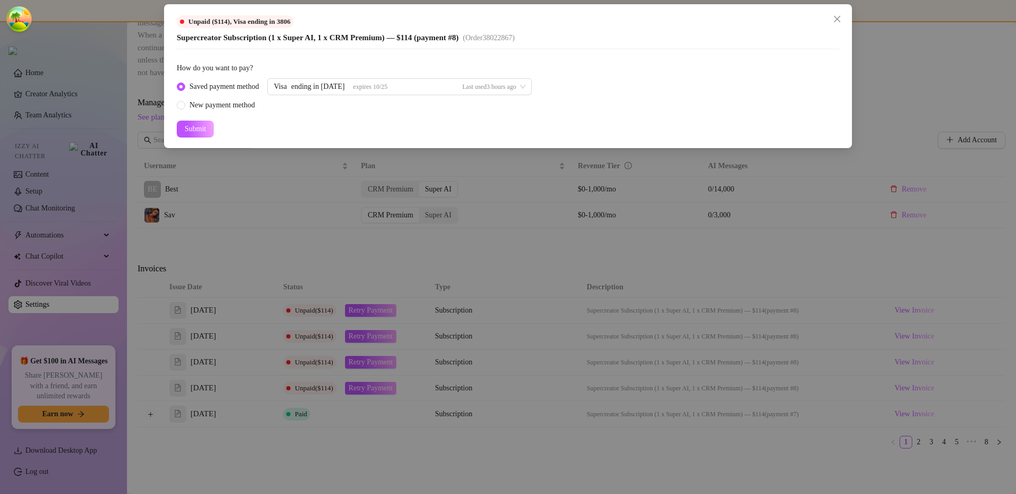
click at [344, 250] on div "Unpaid ($114) , Visa ending in 3806 Supercreator Subscription (1 x Super AI, 1 …" at bounding box center [508, 247] width 1016 height 494
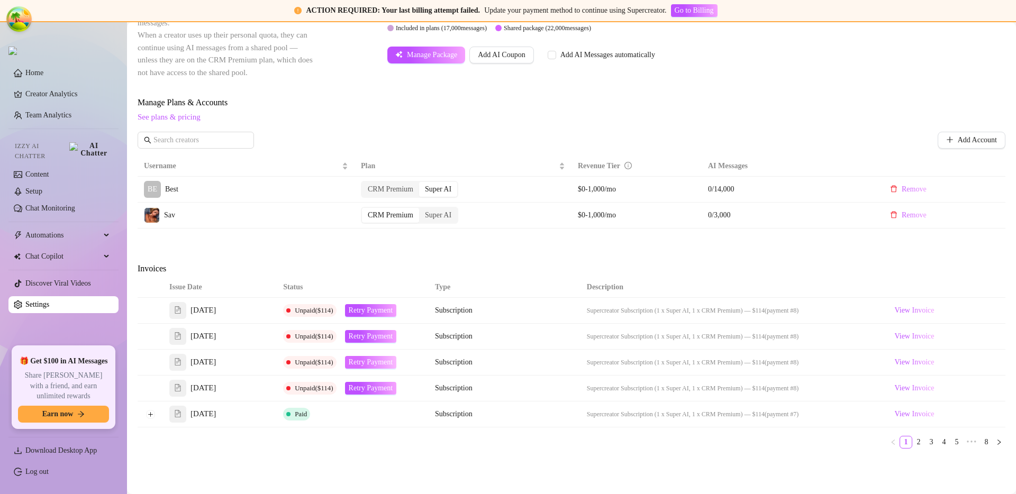
click at [360, 362] on span "Retry Payment" at bounding box center [371, 362] width 44 height 8
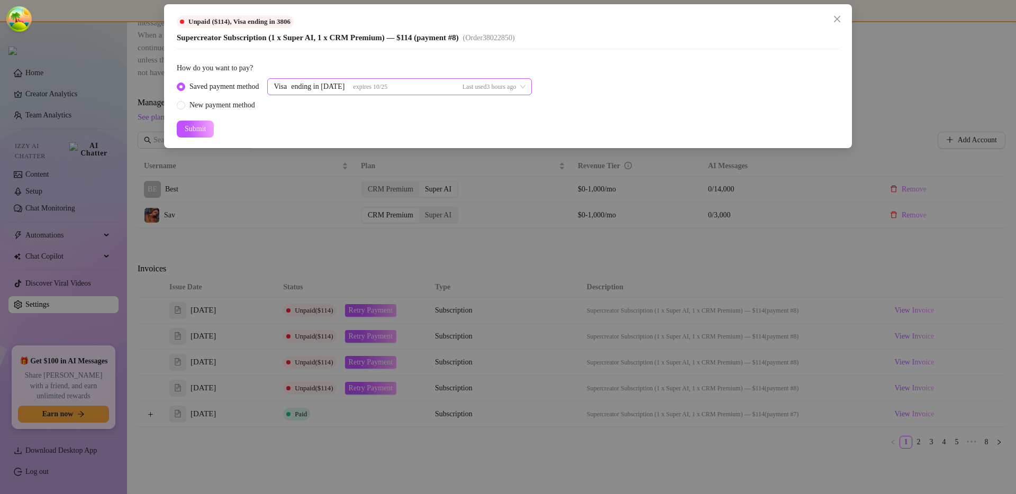
click at [308, 81] on div "ending in 1798" at bounding box center [317, 87] width 53 height 16
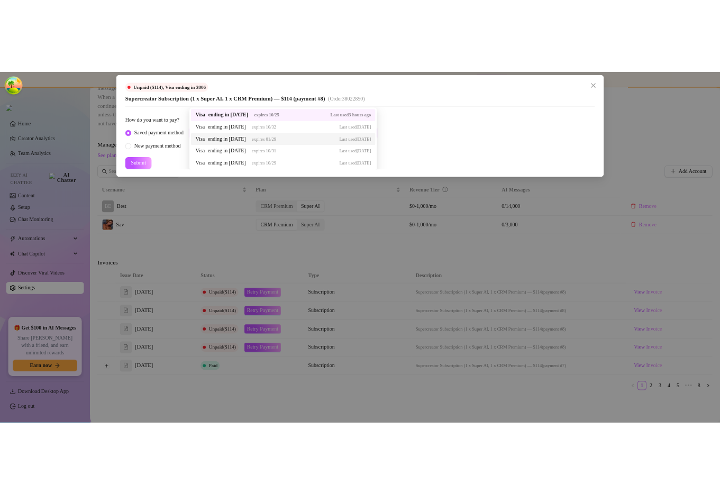
scroll to position [0, 0]
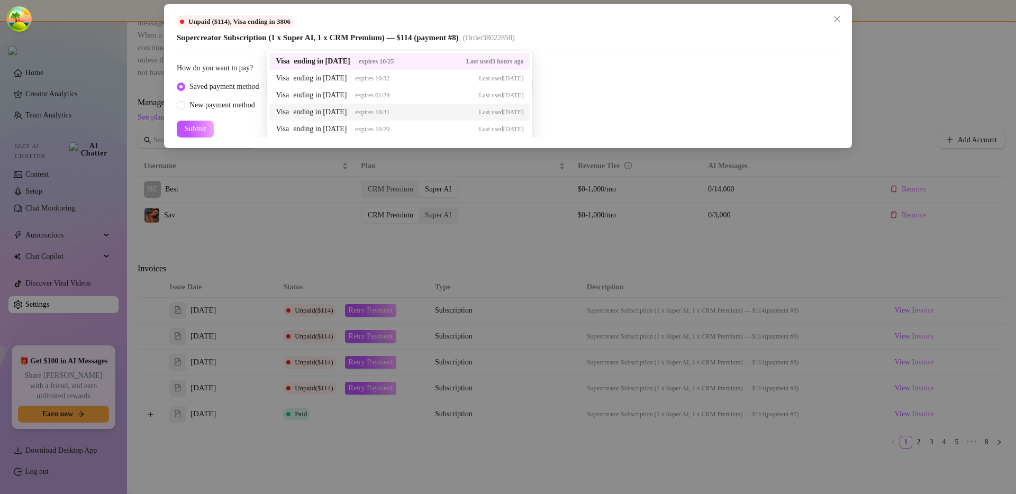
click at [591, 101] on div "Saved payment method Visa ending in 1798 expires 10/25 Last used 3 hours ago 37…" at bounding box center [508, 94] width 662 height 33
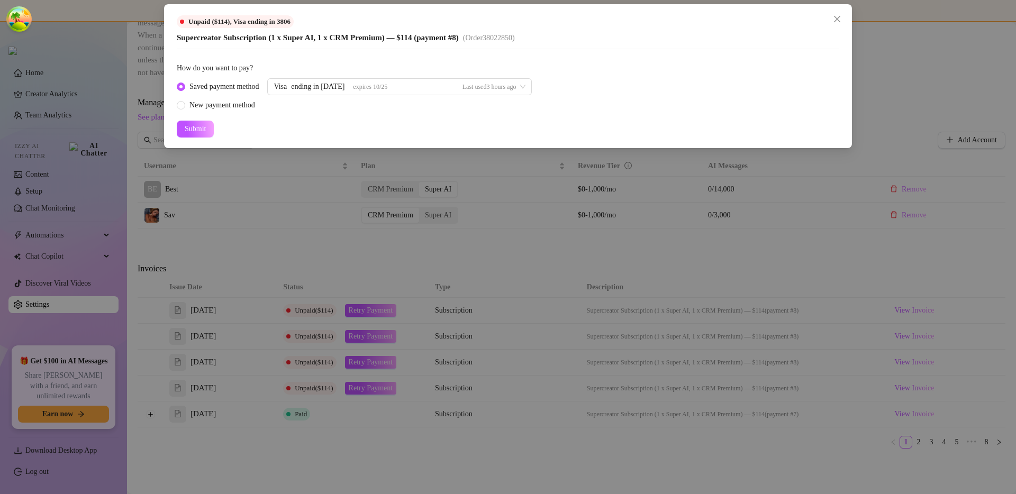
click at [915, 312] on div "Unpaid ($114) , Visa ending in 3806 Supercreator Subscription (1 x Super AI, 1 …" at bounding box center [508, 247] width 1016 height 494
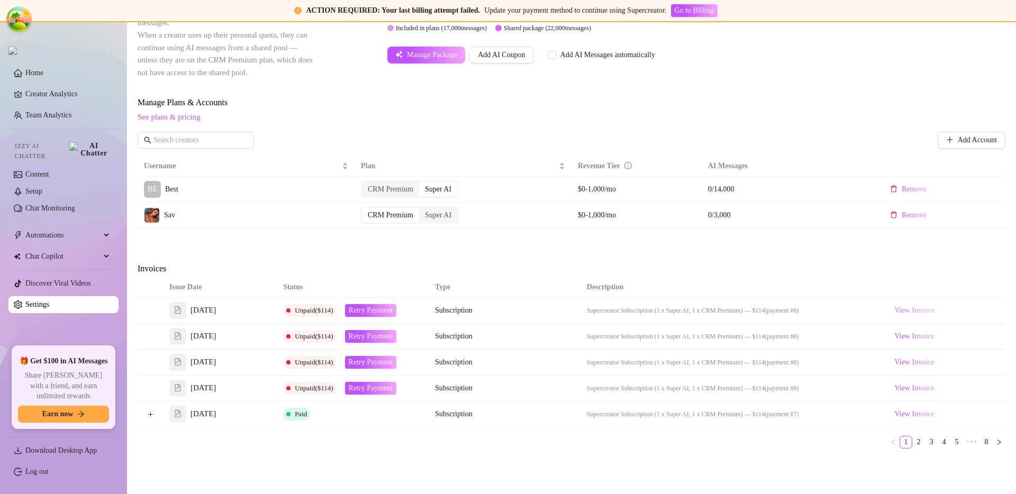
click at [898, 308] on span "View Invoice" at bounding box center [914, 311] width 40 height 12
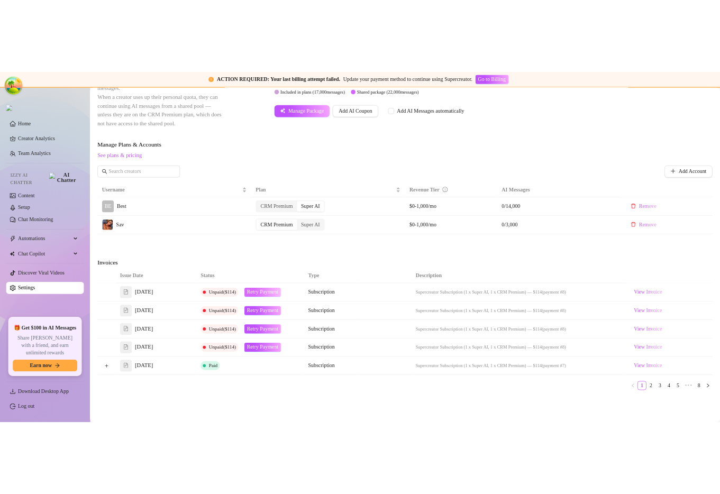
scroll to position [363, 0]
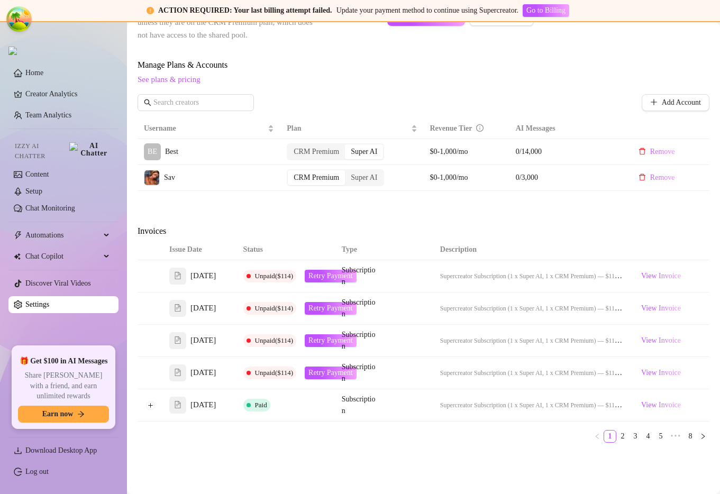
click at [331, 260] on th "Status" at bounding box center [286, 250] width 98 height 21
click at [325, 280] on span "Retry Payment" at bounding box center [330, 276] width 44 height 8
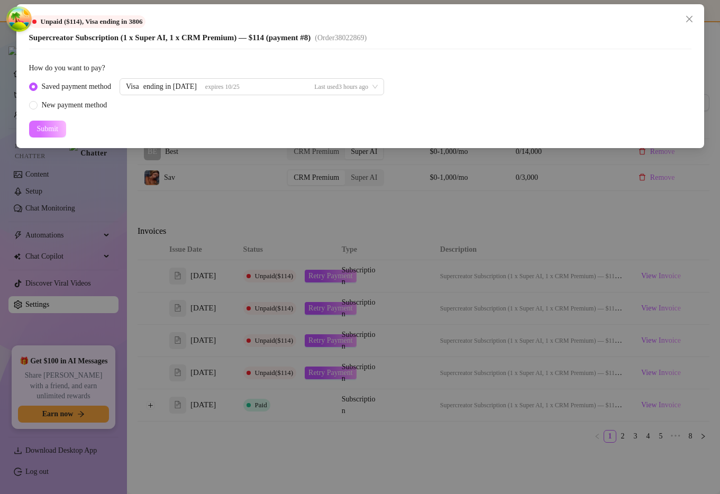
click at [56, 127] on span "Submit" at bounding box center [47, 129] width 21 height 8
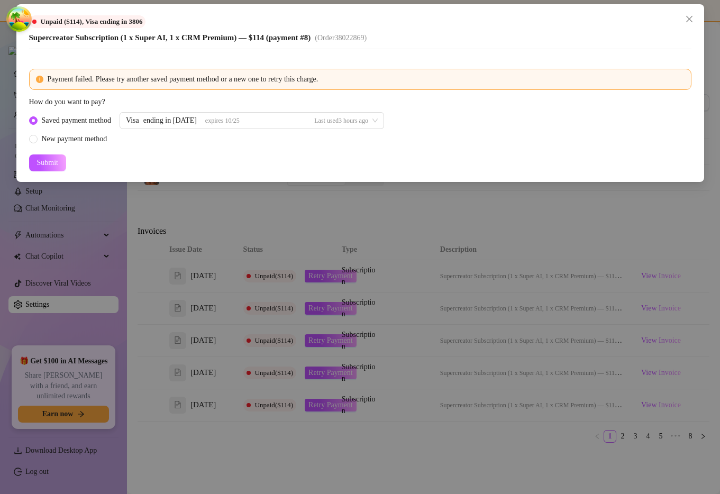
click at [454, 268] on div "Unpaid ($114) , Visa ending in 3806 Supercreator Subscription (1 x Super AI, 1 …" at bounding box center [360, 247] width 720 height 494
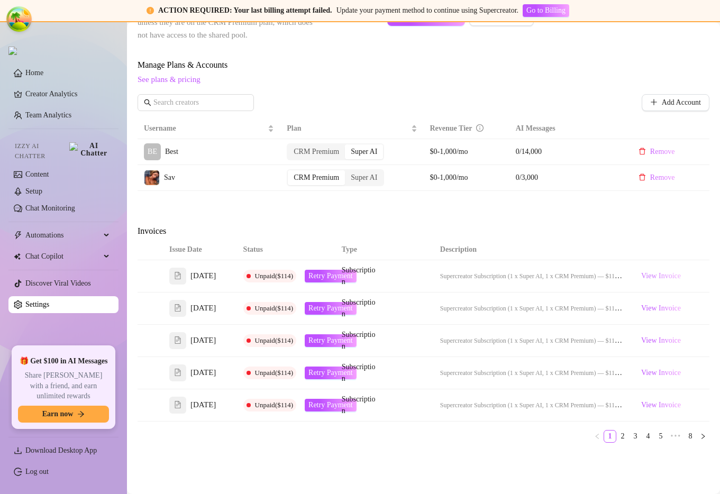
click at [641, 282] on span "View Invoice" at bounding box center [661, 276] width 40 height 12
click at [316, 280] on span "Retry Payment" at bounding box center [330, 276] width 44 height 8
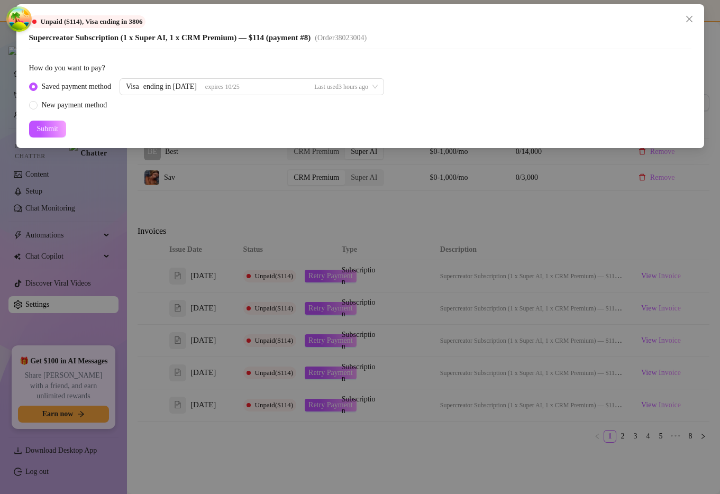
click at [142, 20] on span "Unpaid ($114) , Visa ending in 3806" at bounding box center [92, 21] width 102 height 8
copy span "3806"
click at [457, 376] on div "Unpaid ($114) , Visa ending in 3806 Supercreator Subscription (1 x Super AI, 1 …" at bounding box center [360, 247] width 720 height 494
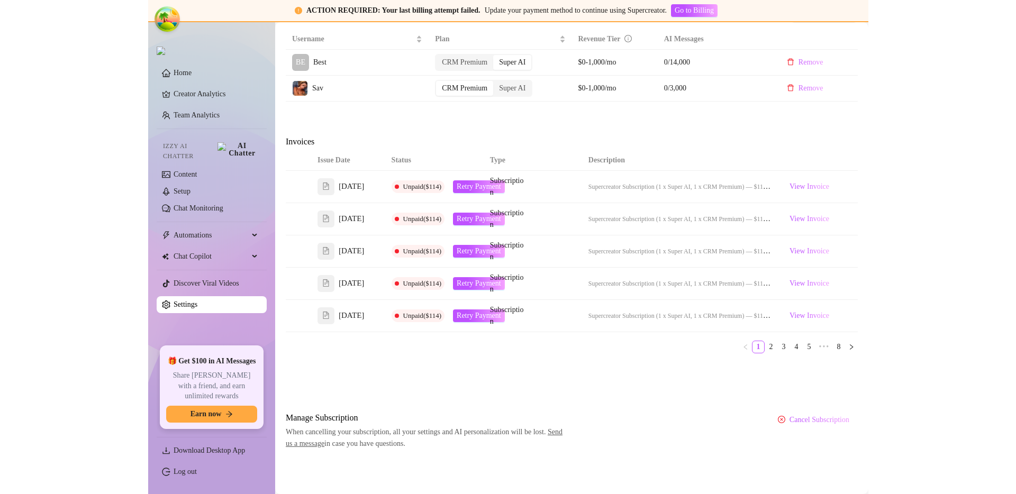
scroll to position [481, 0]
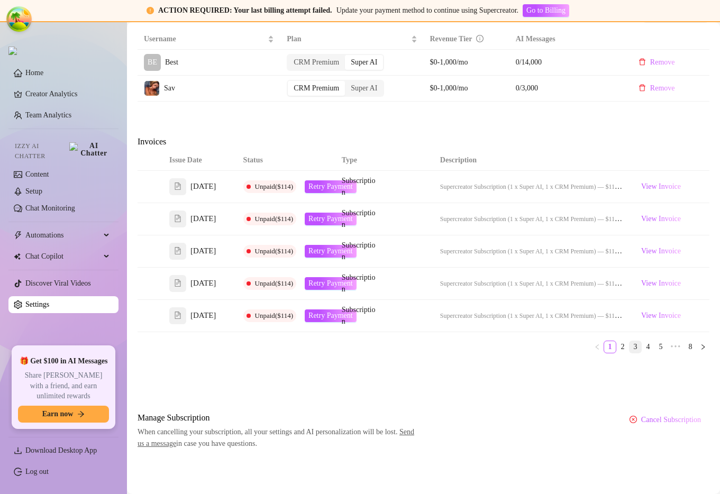
click at [630, 353] on link "3" at bounding box center [636, 347] width 12 height 12
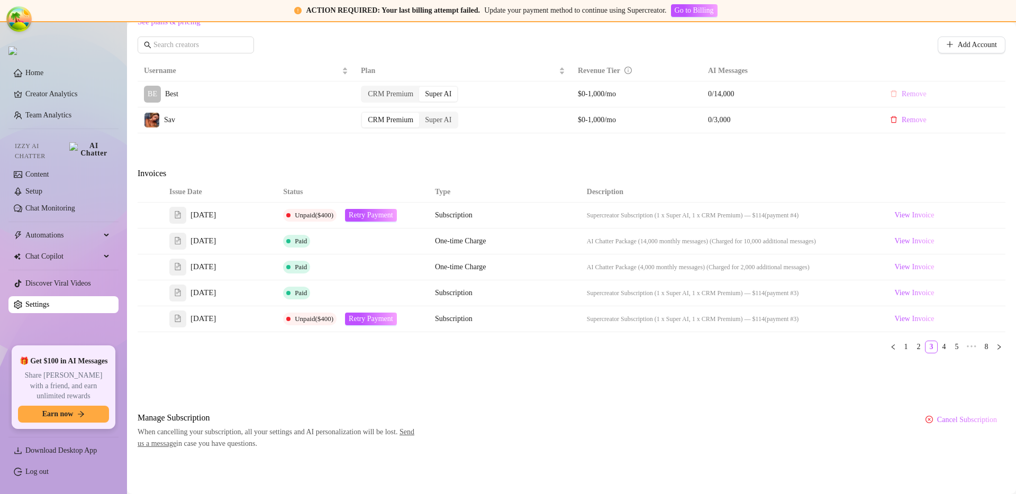
scroll to position [393, 0]
click at [940, 347] on link "4" at bounding box center [944, 347] width 12 height 12
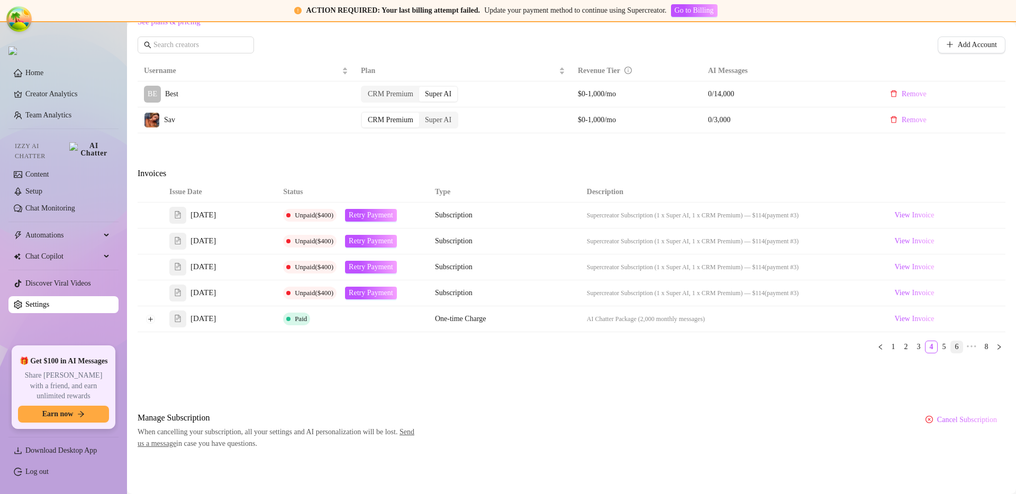
click at [951, 347] on link "6" at bounding box center [957, 347] width 12 height 12
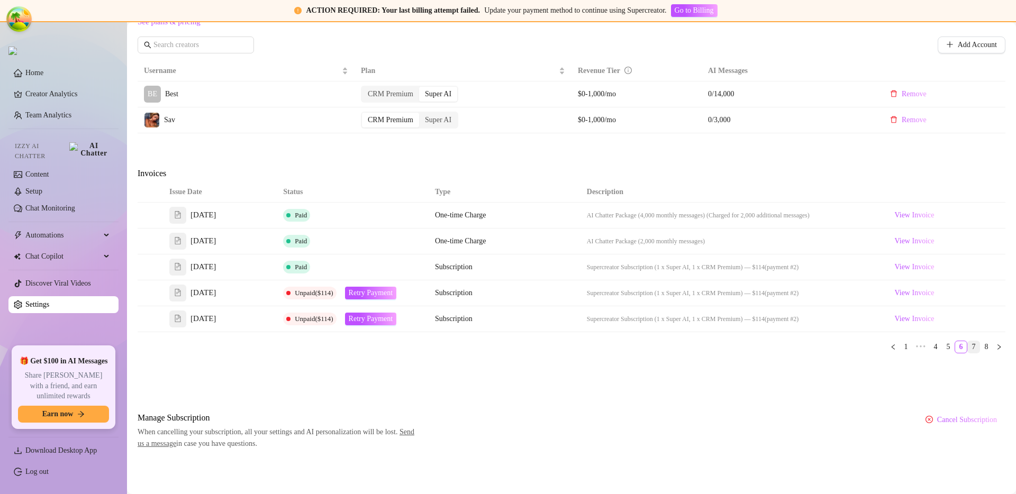
click at [968, 349] on link "7" at bounding box center [974, 347] width 12 height 12
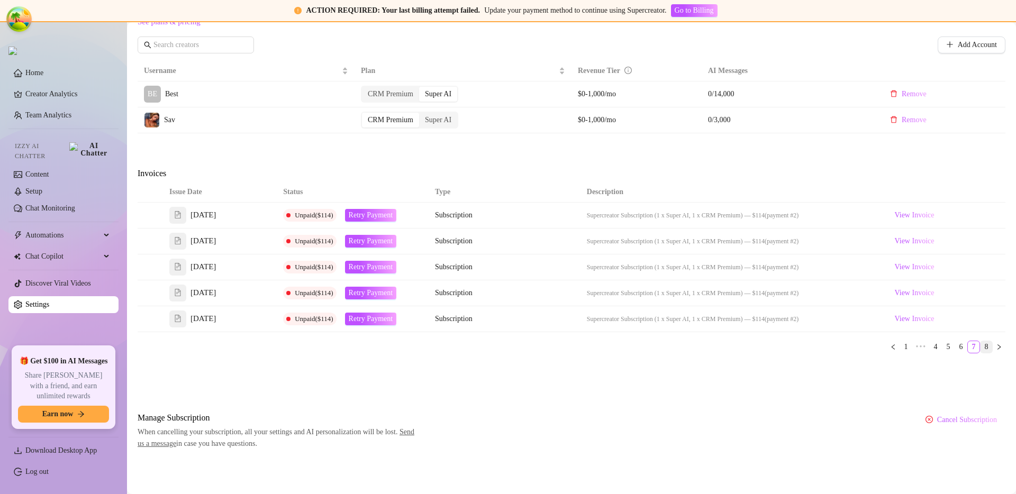
click at [980, 348] on link "8" at bounding box center [986, 347] width 12 height 12
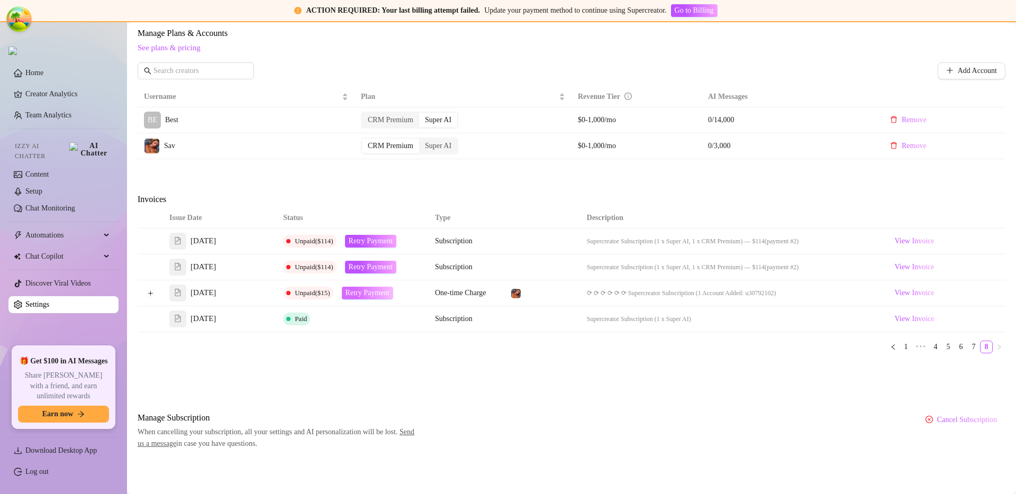
click at [363, 294] on span "Retry Payment" at bounding box center [367, 293] width 44 height 8
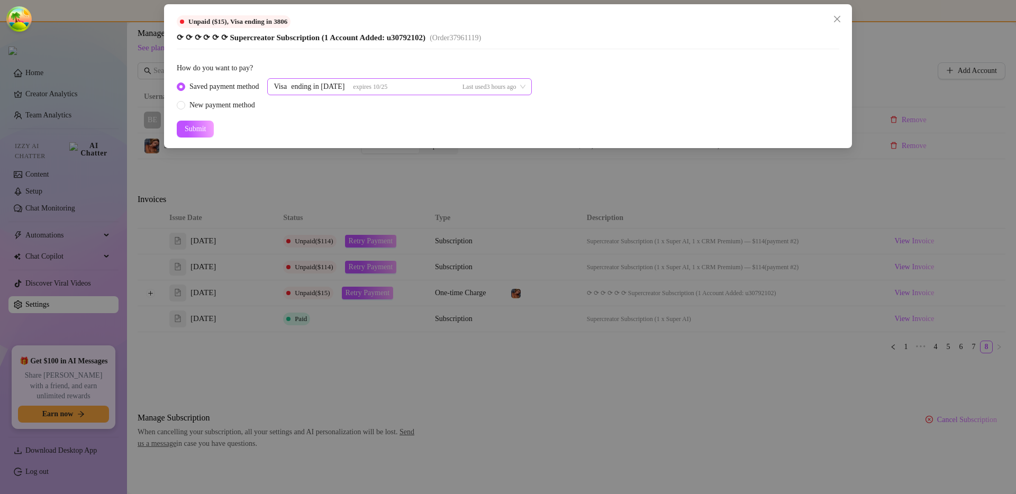
click at [306, 83] on div "Visa ending in 1798 expires 10/25 Last used 3 hours ago" at bounding box center [399, 86] width 265 height 17
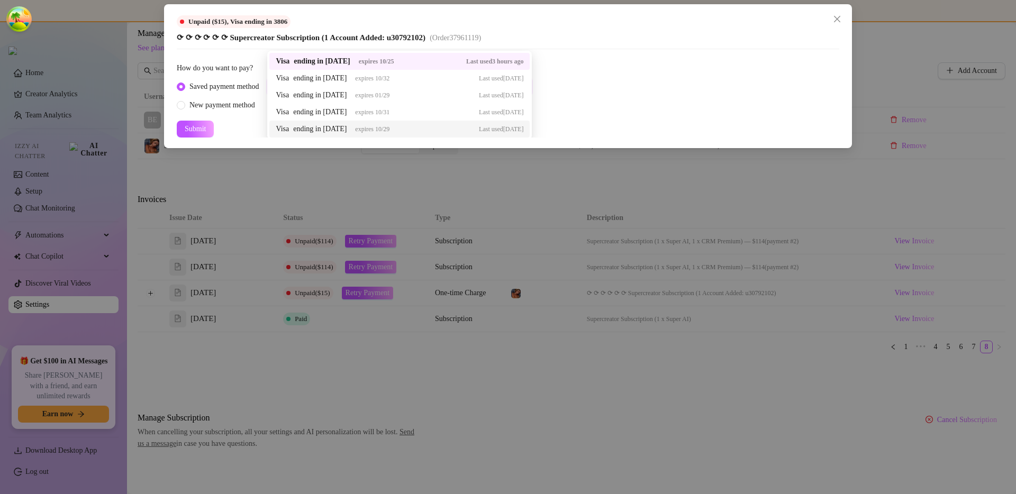
click at [332, 128] on div "ending in 1515" at bounding box center [319, 129] width 53 height 12
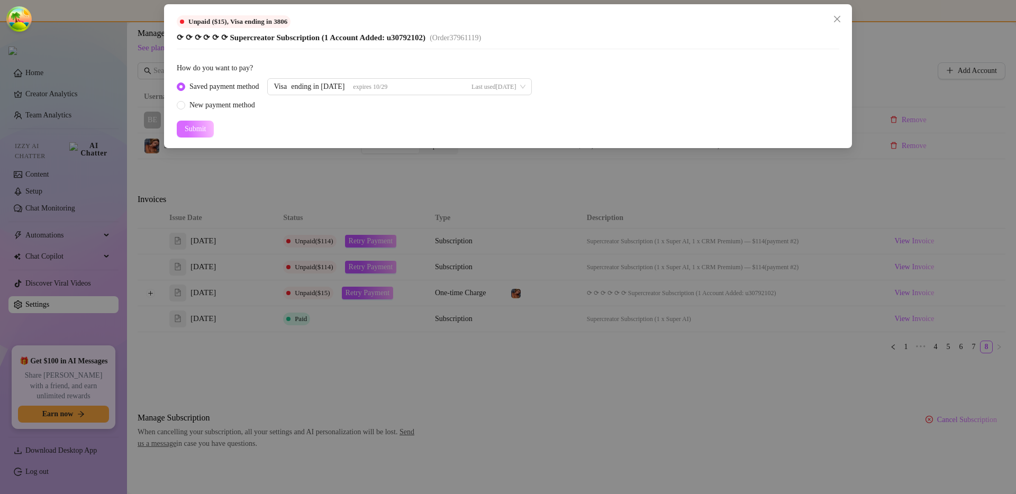
click at [206, 126] on span "Submit" at bounding box center [195, 129] width 21 height 8
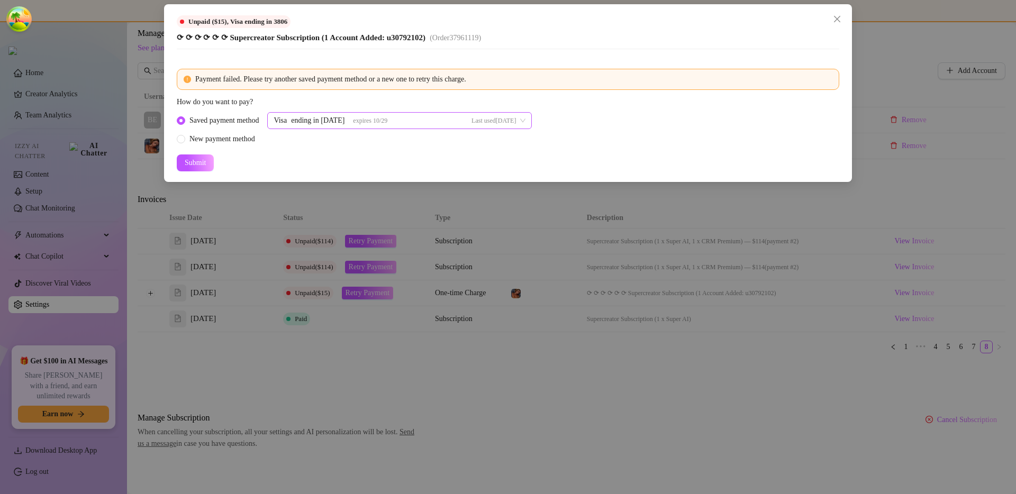
click at [348, 122] on div "Visa ending in 1515 expires 10/29 Last used 5 days ago 37963588 37943407 Visa e…" at bounding box center [399, 120] width 265 height 17
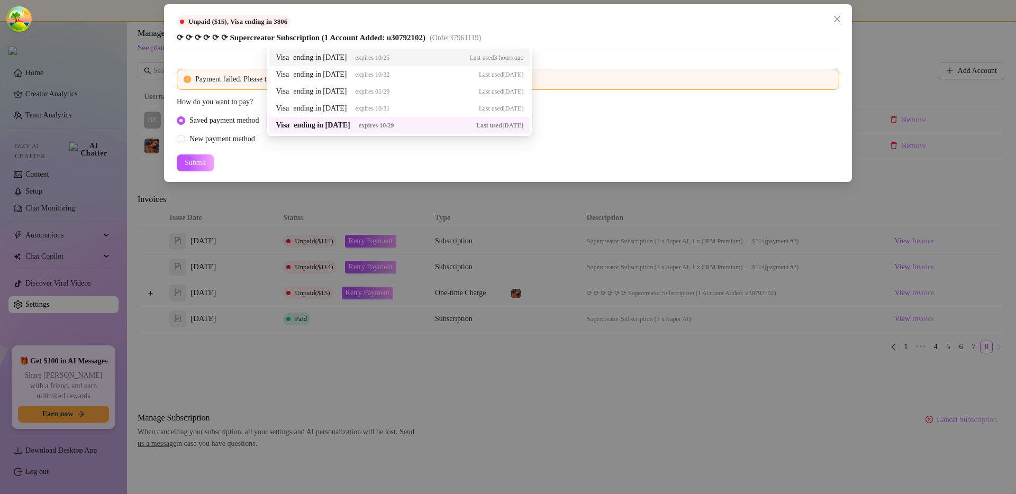
click at [352, 60] on div "Visa ending in 1798 expires 10/25" at bounding box center [333, 58] width 114 height 12
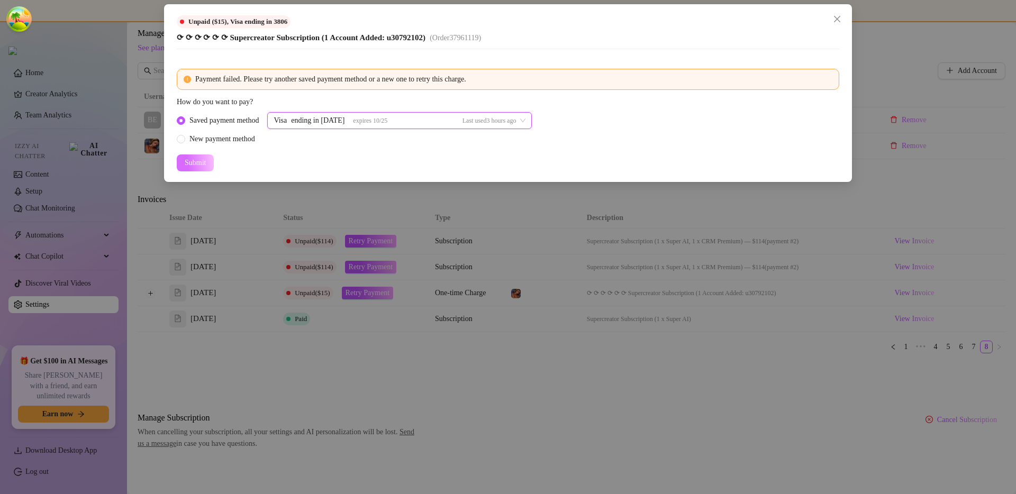
click at [195, 155] on button "Submit" at bounding box center [195, 162] width 37 height 17
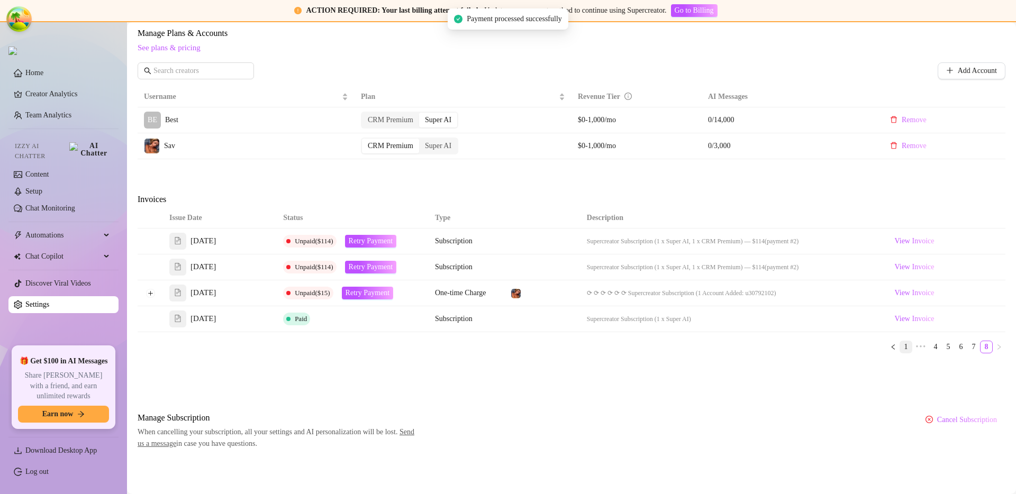
click at [900, 348] on link "1" at bounding box center [906, 347] width 12 height 12
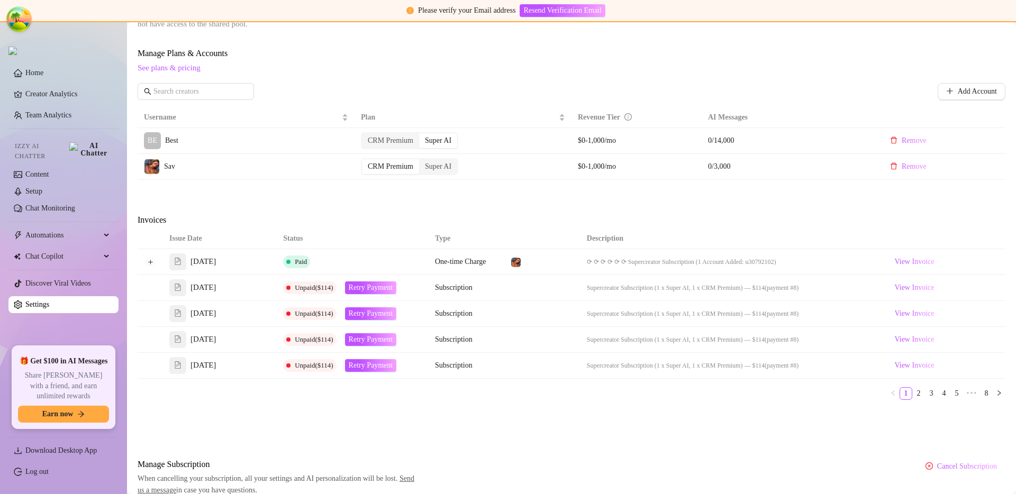
scroll to position [290, 0]
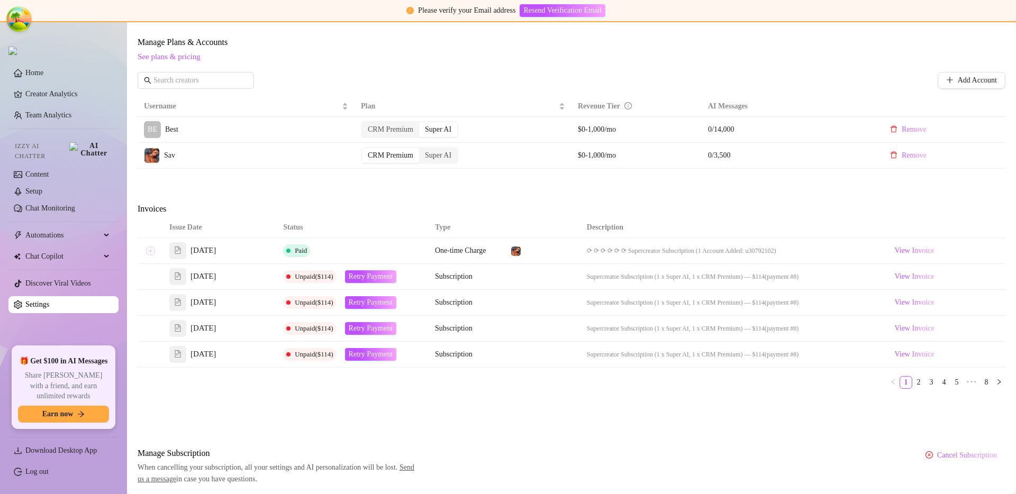
click at [151, 252] on button "Expand row" at bounding box center [150, 251] width 8 height 8
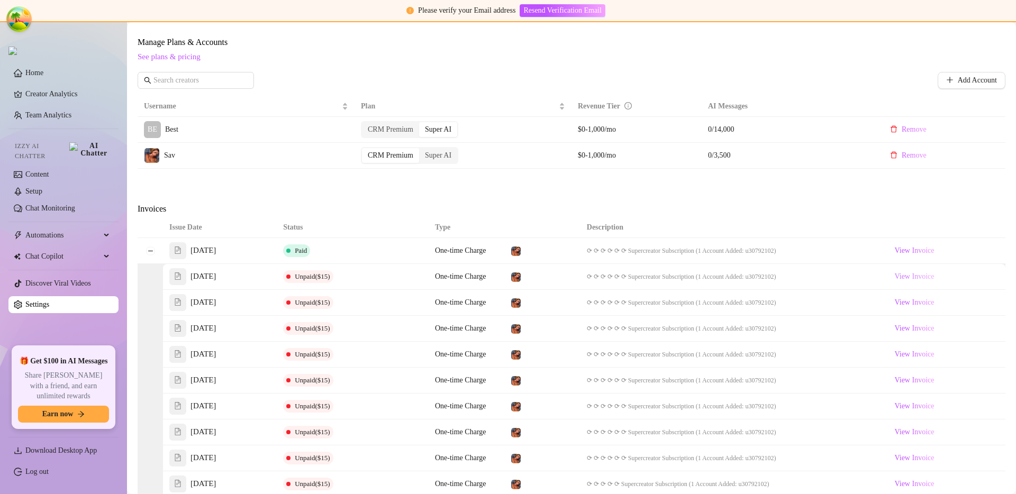
click at [918, 280] on span "View Invoice" at bounding box center [915, 277] width 40 height 12
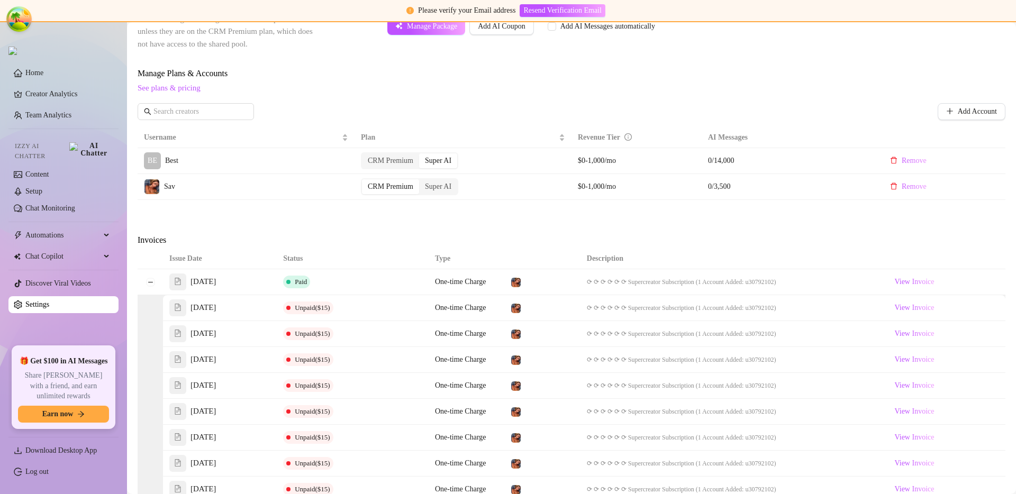
scroll to position [252, 0]
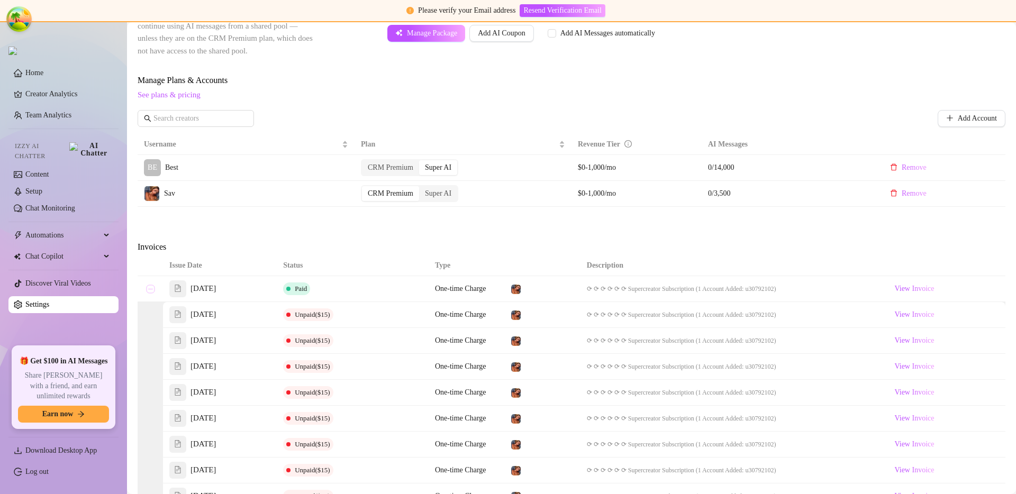
click at [153, 289] on button "Collapse row" at bounding box center [150, 289] width 8 height 8
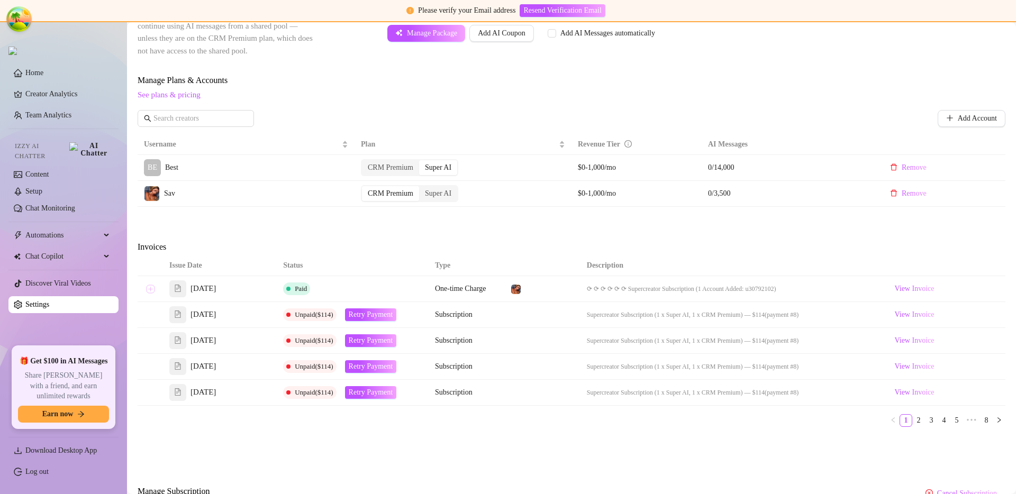
click at [153, 289] on button "Expand row" at bounding box center [150, 289] width 8 height 8
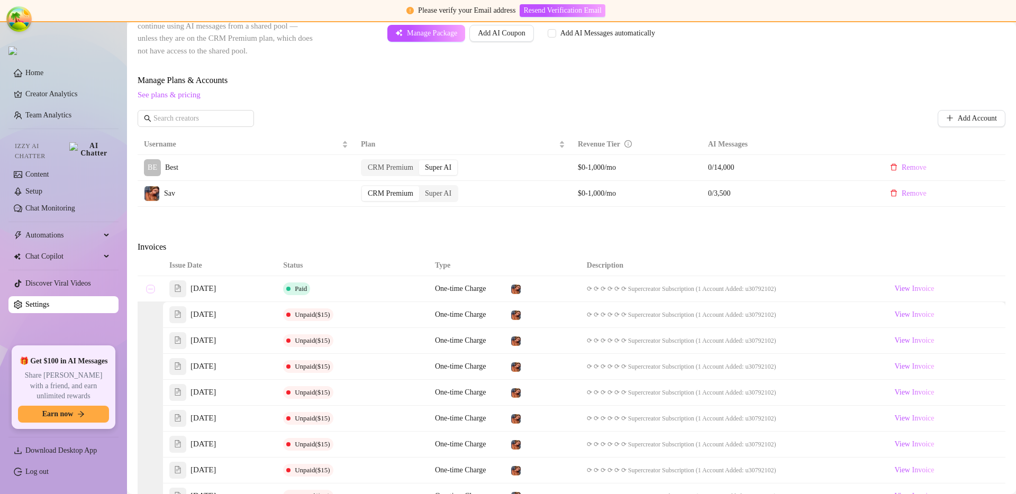
click at [153, 289] on button "Collapse row" at bounding box center [150, 289] width 8 height 8
